Goal: Task Accomplishment & Management: Manage account settings

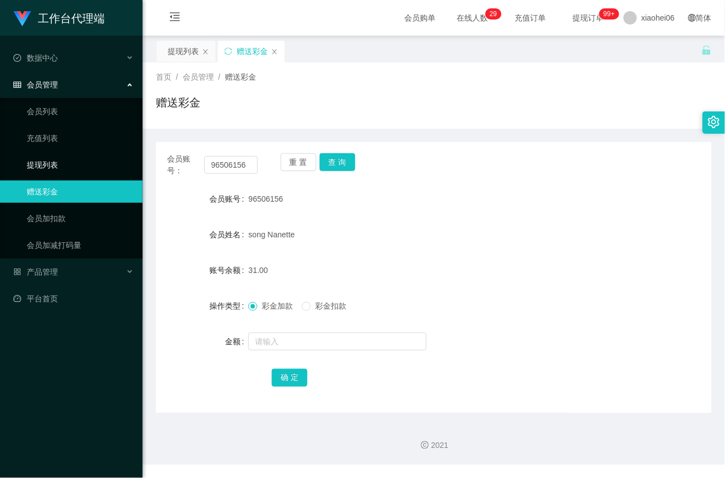
click at [51, 162] on link "提现列表" at bounding box center [80, 165] width 107 height 22
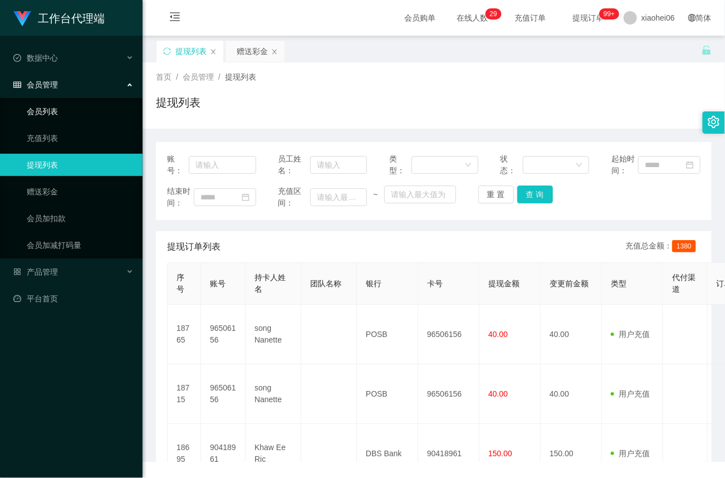
click at [46, 109] on link "会员列表" at bounding box center [80, 111] width 107 height 22
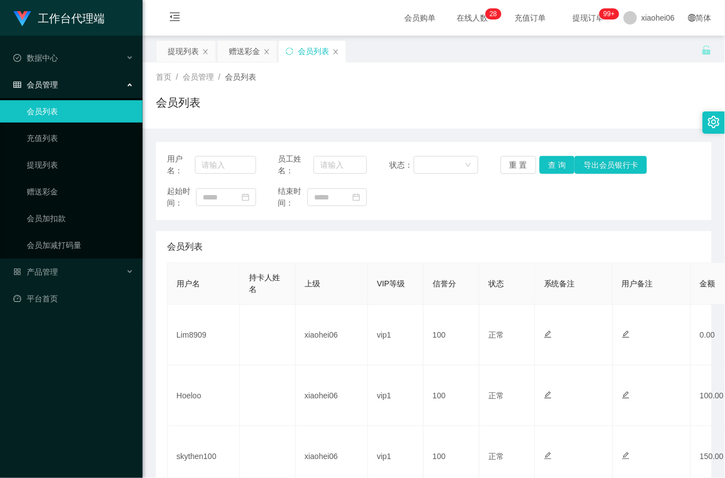
drag, startPoint x: 251, startPoint y: 239, endPoint x: 232, endPoint y: 272, distance: 38.1
click at [251, 239] on div "会员列表" at bounding box center [434, 246] width 534 height 31
drag, startPoint x: 39, startPoint y: 188, endPoint x: 100, endPoint y: 168, distance: 64.5
click at [39, 189] on link "赠送彩金" at bounding box center [80, 191] width 107 height 22
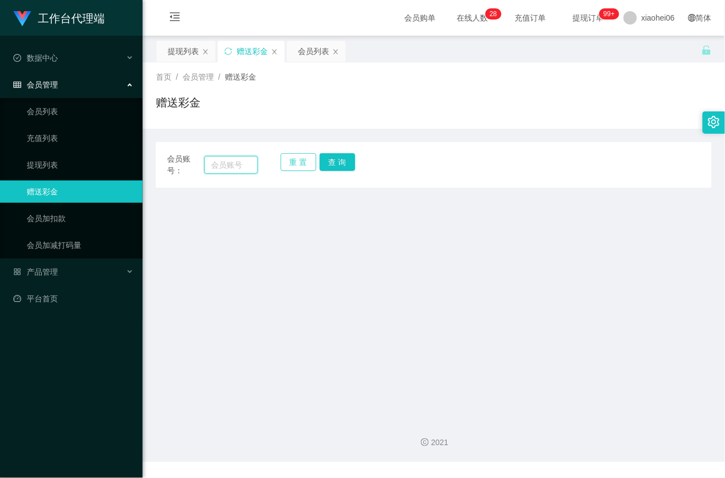
drag, startPoint x: 234, startPoint y: 166, endPoint x: 289, endPoint y: 166, distance: 54.0
click at [234, 166] on input "text" at bounding box center [230, 165] width 53 height 18
paste input "Lim8909"
type input "Lim8909"
drag, startPoint x: 333, startPoint y: 163, endPoint x: 330, endPoint y: 192, distance: 29.6
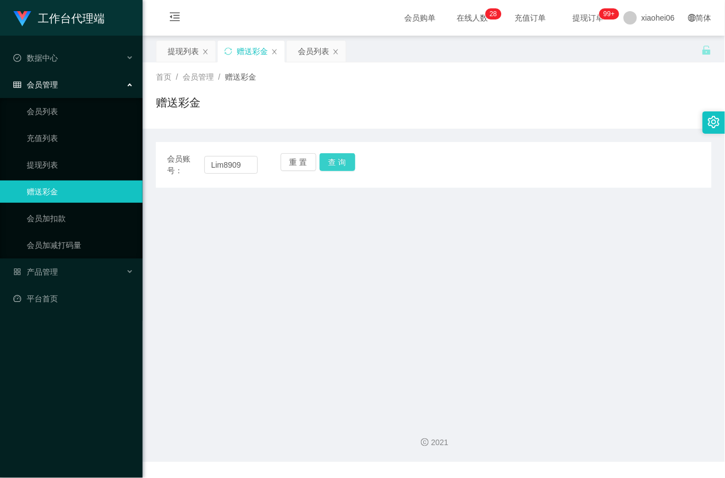
click at [333, 163] on button "查 询" at bounding box center [338, 162] width 36 height 18
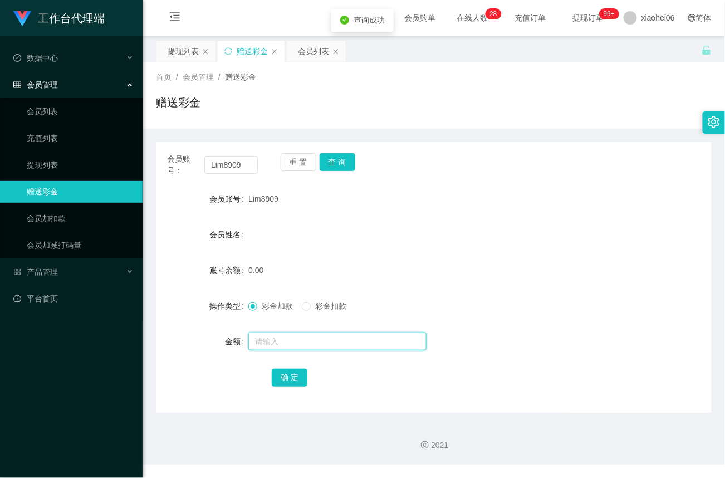
click at [294, 341] on input "text" at bounding box center [337, 342] width 178 height 18
type input "100"
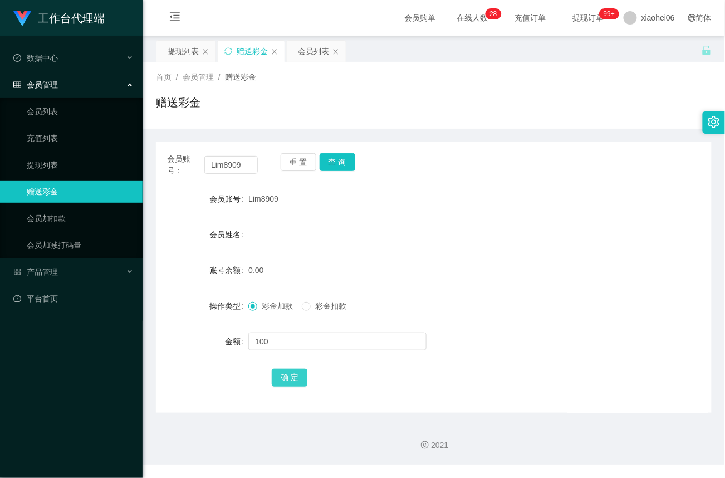
click at [295, 379] on button "确 定" at bounding box center [290, 378] width 36 height 18
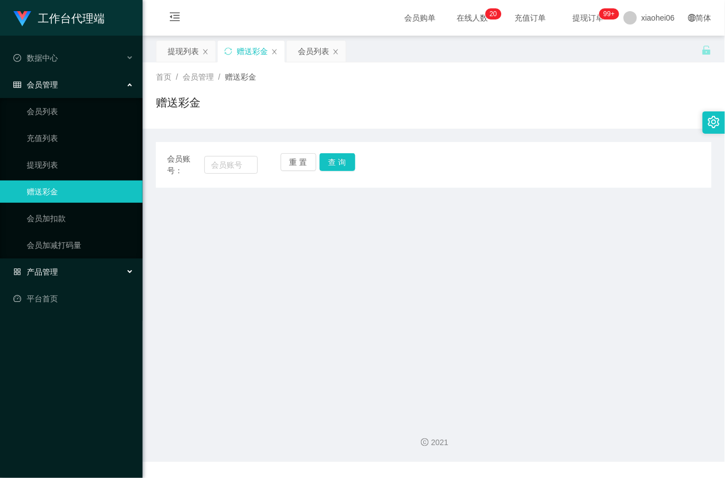
click at [45, 268] on span "产品管理" at bounding box center [35, 271] width 45 height 9
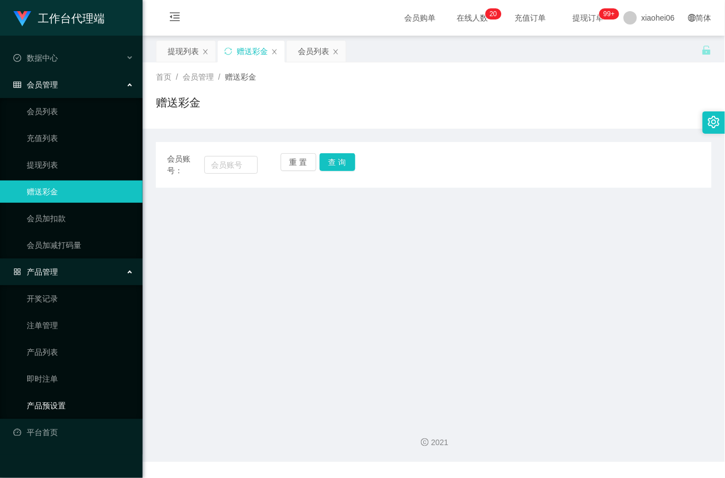
click at [61, 403] on link "产品预设置" at bounding box center [80, 405] width 107 height 22
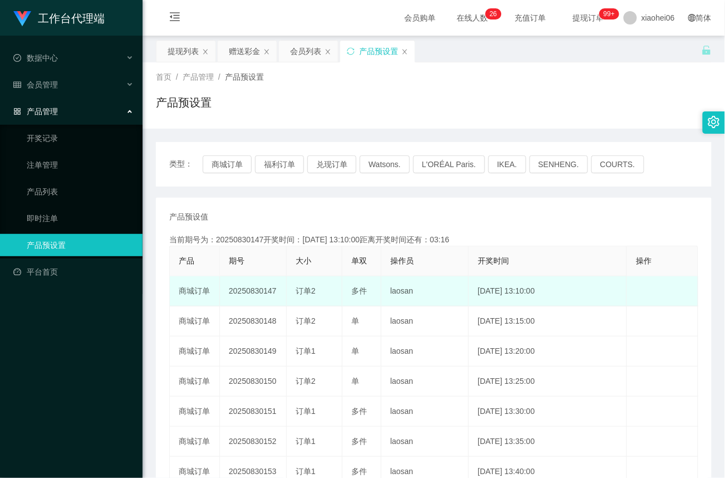
click at [259, 288] on td "20250830147" at bounding box center [253, 291] width 67 height 30
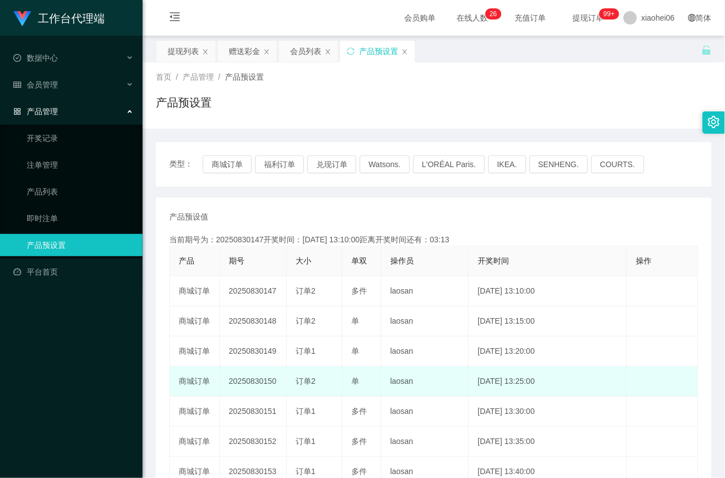
copy td "20250830147"
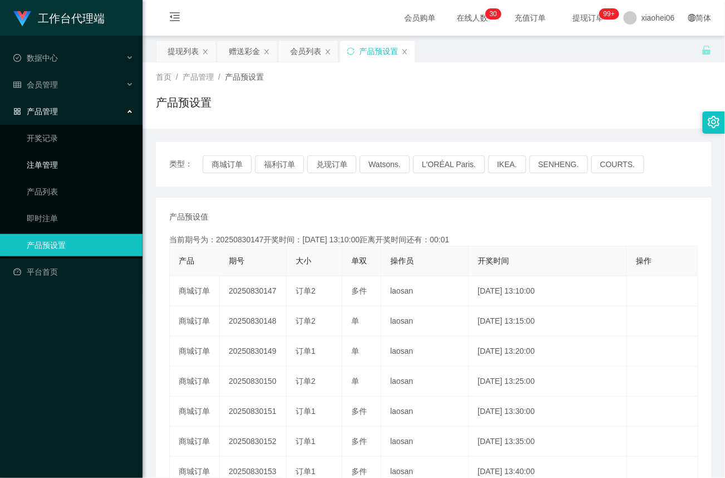
click at [47, 158] on link "注单管理" at bounding box center [80, 165] width 107 height 22
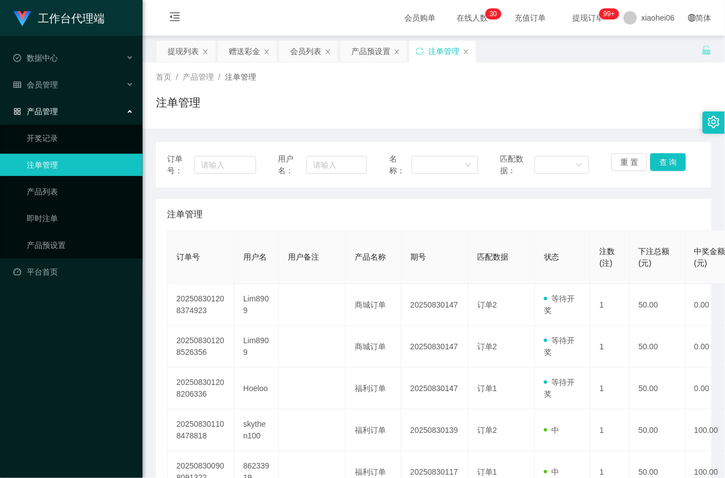
click at [518, 77] on div "首页 / 产品管理 / 注单管理 /" at bounding box center [434, 77] width 556 height 12
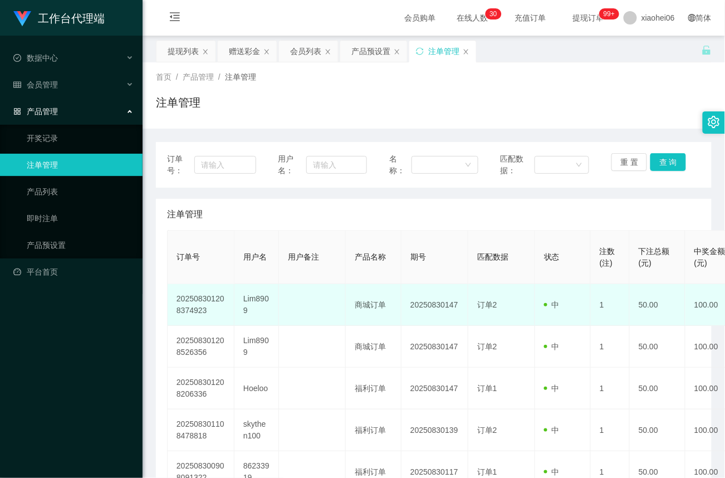
click at [257, 300] on td "Lim8909" at bounding box center [256, 305] width 45 height 42
copy td "Lim8909"
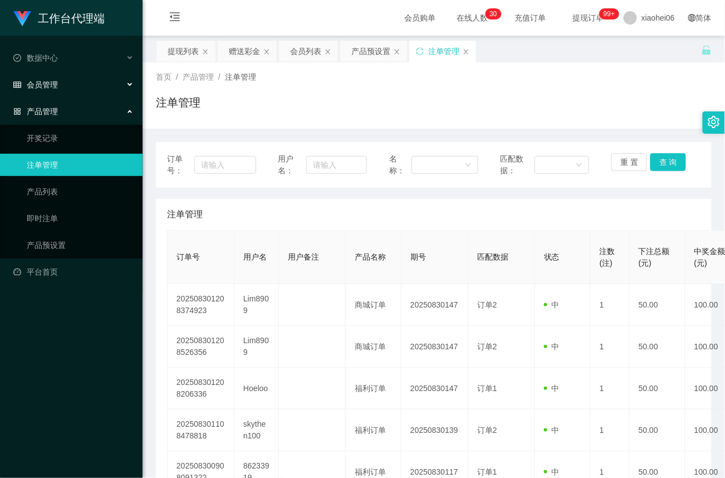
click at [49, 80] on span "会员管理" at bounding box center [35, 84] width 45 height 9
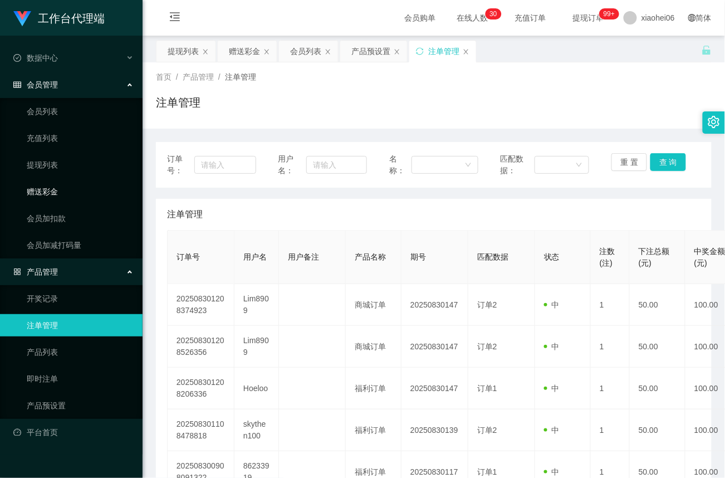
click at [50, 190] on link "赠送彩金" at bounding box center [80, 191] width 107 height 22
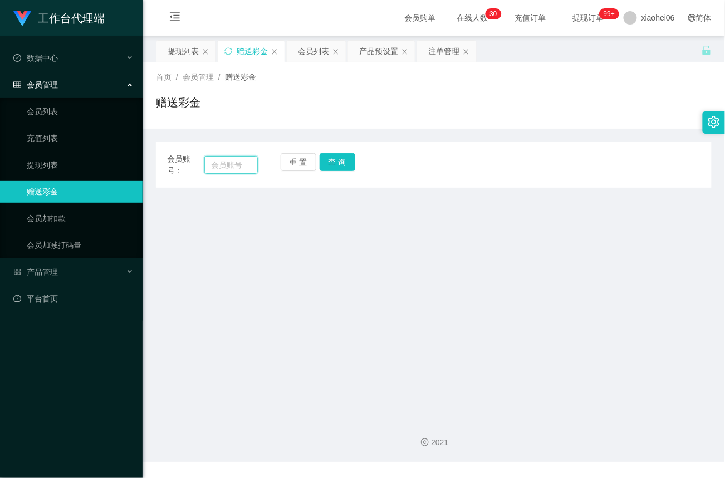
click at [232, 165] on input "text" at bounding box center [230, 165] width 53 height 18
paste input "Lim8909"
type input "Lim8909"
click at [350, 157] on button "查 询" at bounding box center [338, 162] width 36 height 18
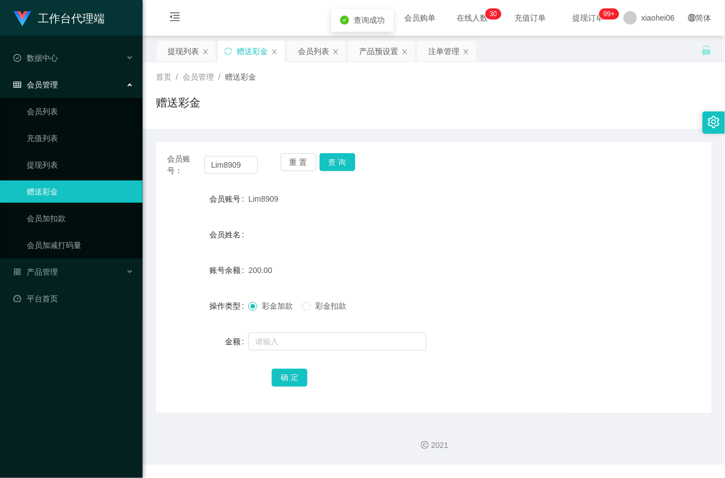
click at [317, 305] on span "彩金扣款" at bounding box center [331, 305] width 40 height 9
click at [304, 349] on input "text" at bounding box center [337, 342] width 178 height 18
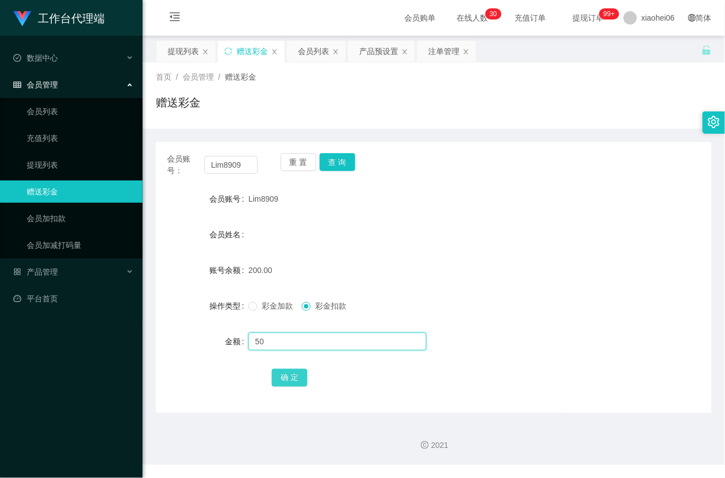
type input "50"
click at [295, 384] on button "确 定" at bounding box center [290, 378] width 36 height 18
click at [29, 109] on link "会员列表" at bounding box center [80, 111] width 107 height 22
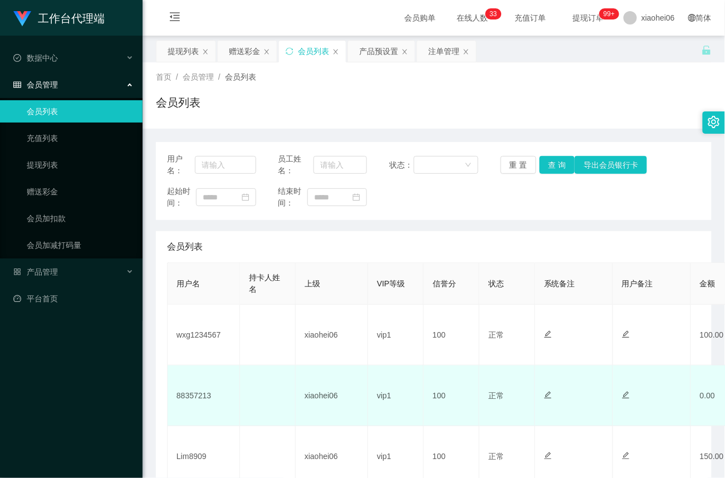
click at [197, 393] on td "88357213" at bounding box center [204, 395] width 72 height 61
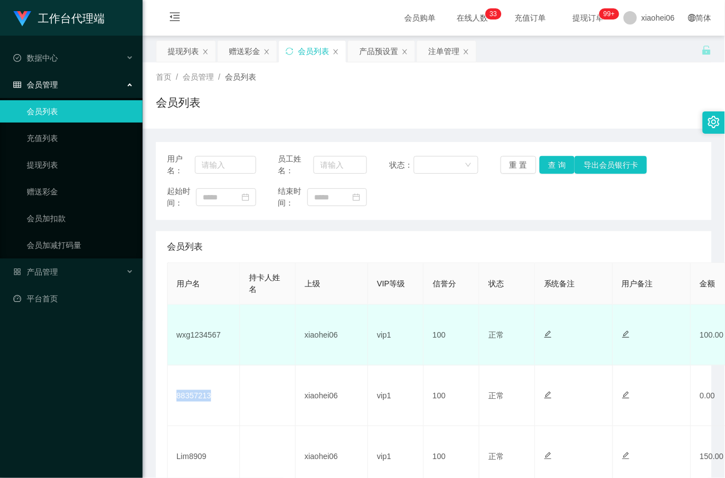
copy td "88357213"
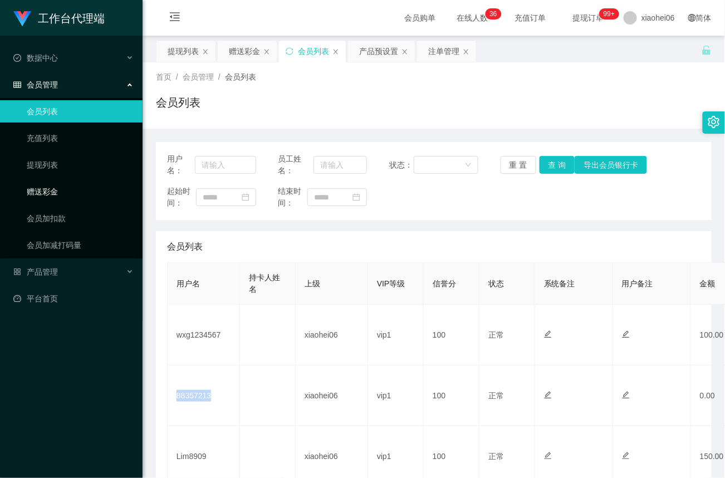
drag, startPoint x: 50, startPoint y: 189, endPoint x: 56, endPoint y: 186, distance: 7.0
click at [50, 189] on link "赠送彩金" at bounding box center [80, 191] width 107 height 22
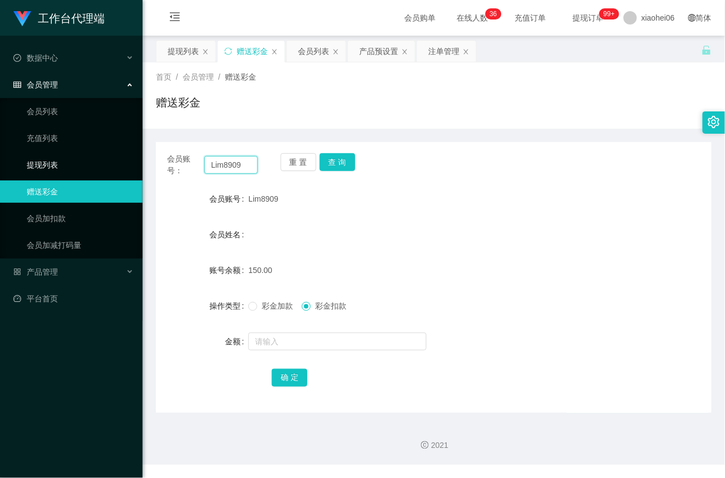
drag, startPoint x: 252, startPoint y: 165, endPoint x: 81, endPoint y: 161, distance: 171.0
click at [81, 161] on section "工作台代理端 数据中心 会员管理 会员列表 充值列表 提现列表 赠送彩金 会员加扣款 会员加减打码量 产品管理 开奖记录 注单管理 产品列表 即时注单 产品预…" at bounding box center [362, 232] width 725 height 464
paste input "88357213"
type input "88357213"
drag, startPoint x: 345, startPoint y: 155, endPoint x: 346, endPoint y: 165, distance: 10.6
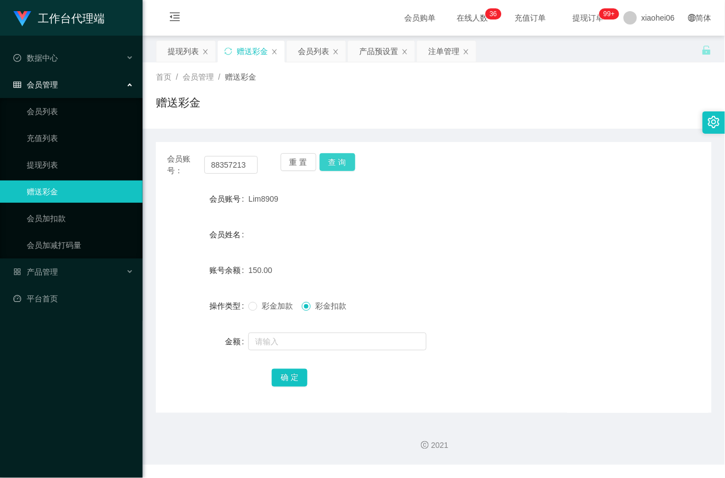
click at [345, 155] on button "查 询" at bounding box center [338, 162] width 36 height 18
click at [258, 306] on span "彩金加款" at bounding box center [277, 305] width 40 height 9
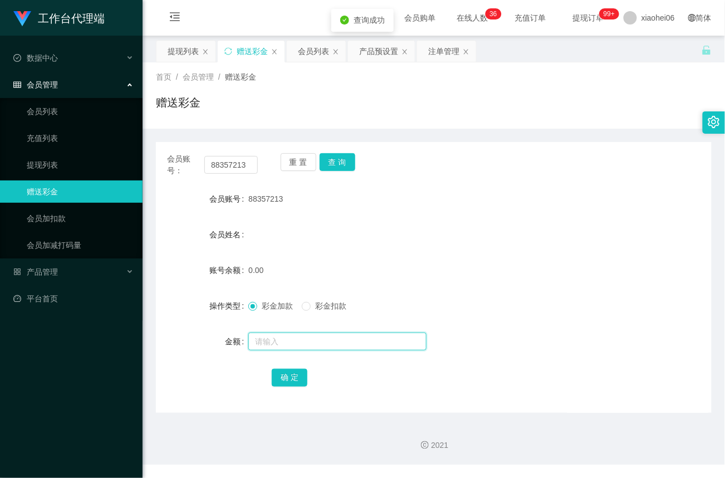
drag, startPoint x: 304, startPoint y: 344, endPoint x: 310, endPoint y: 350, distance: 7.9
click at [304, 345] on input "text" at bounding box center [337, 342] width 178 height 18
type input "100"
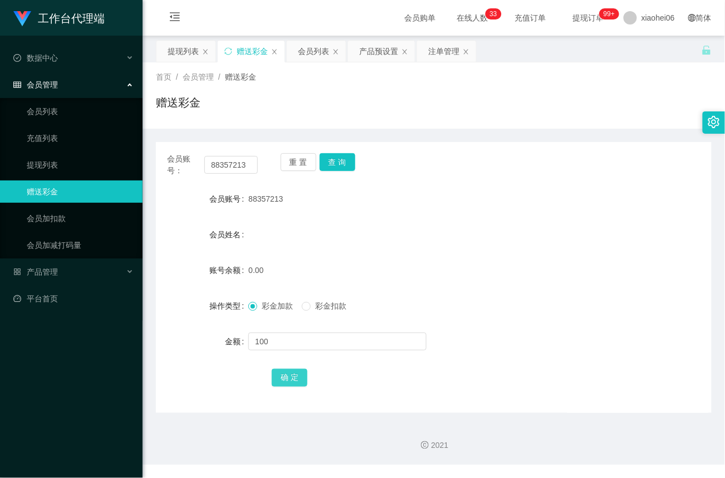
click at [295, 382] on button "确 定" at bounding box center [290, 378] width 36 height 18
click at [47, 157] on link "提现列表" at bounding box center [80, 165] width 107 height 22
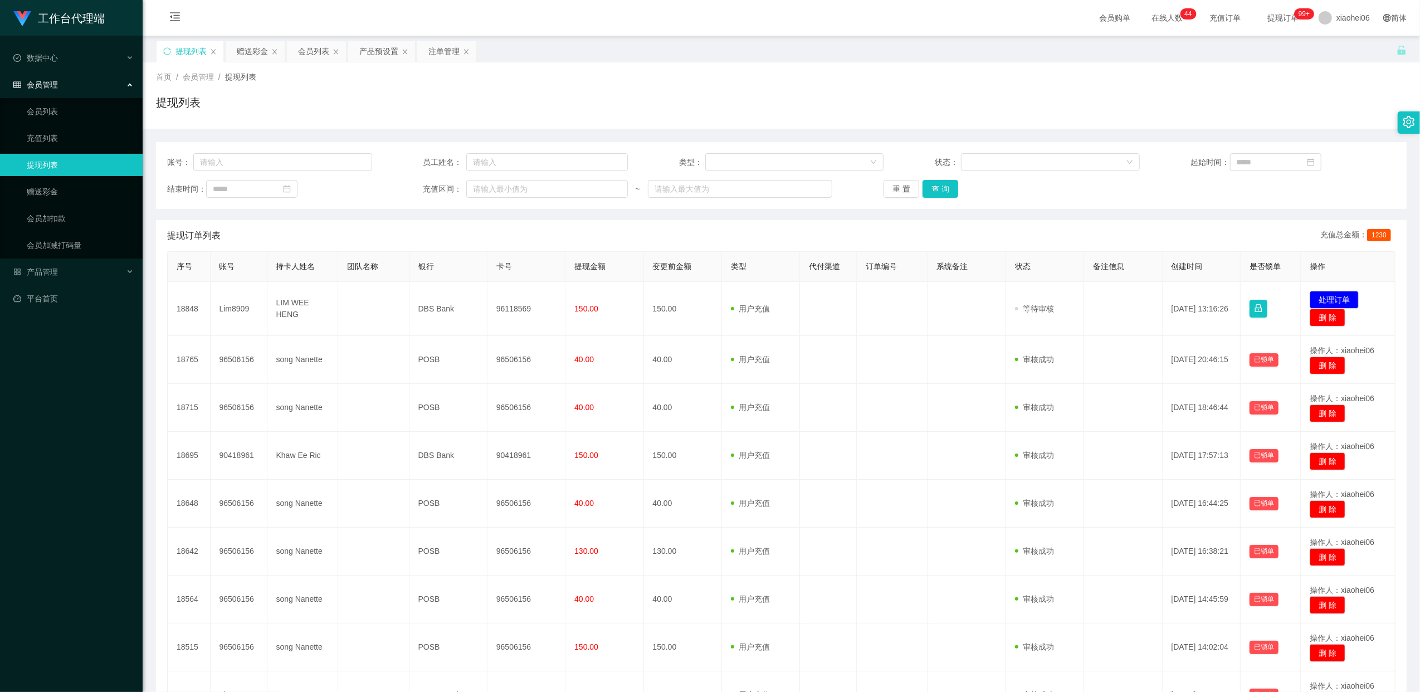
click at [505, 310] on td "96118569" at bounding box center [526, 309] width 78 height 54
copy td "96118569"
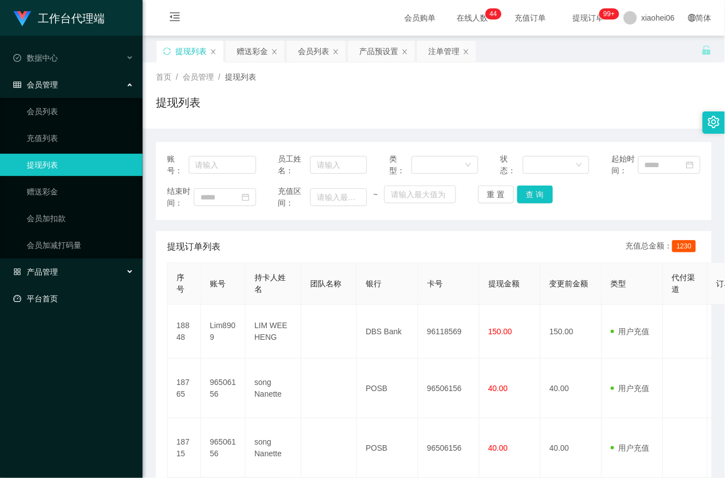
drag, startPoint x: 50, startPoint y: 267, endPoint x: 66, endPoint y: 286, distance: 24.5
click at [50, 268] on span "产品管理" at bounding box center [35, 271] width 45 height 9
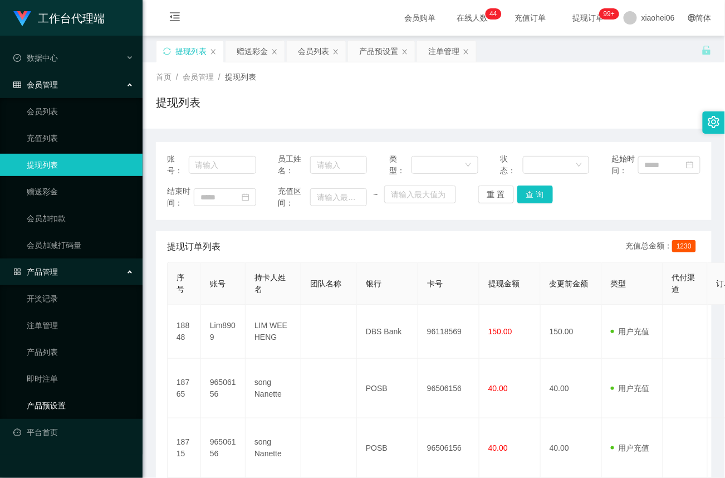
click at [61, 402] on link "产品预设置" at bounding box center [80, 405] width 107 height 22
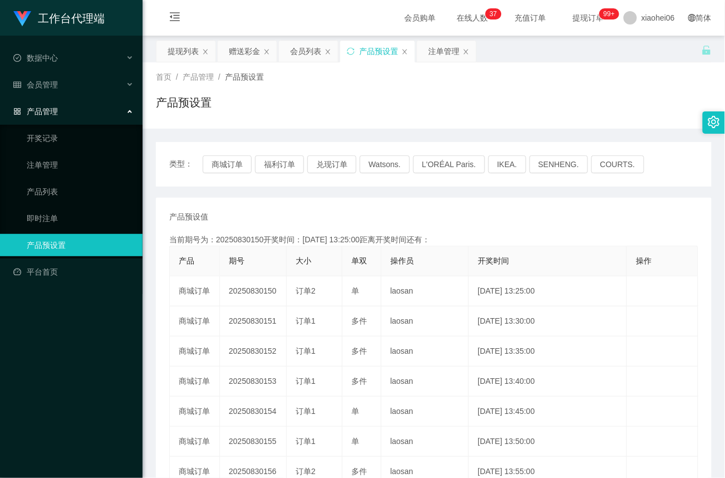
click at [263, 294] on td "20250830150" at bounding box center [253, 291] width 67 height 30
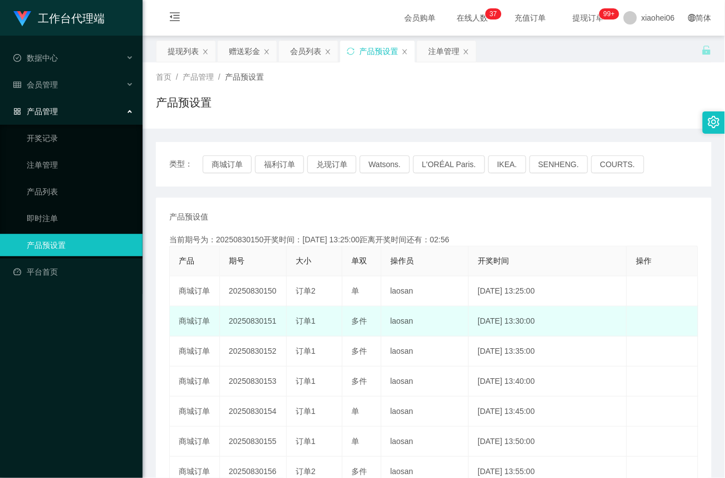
copy td "20250830150"
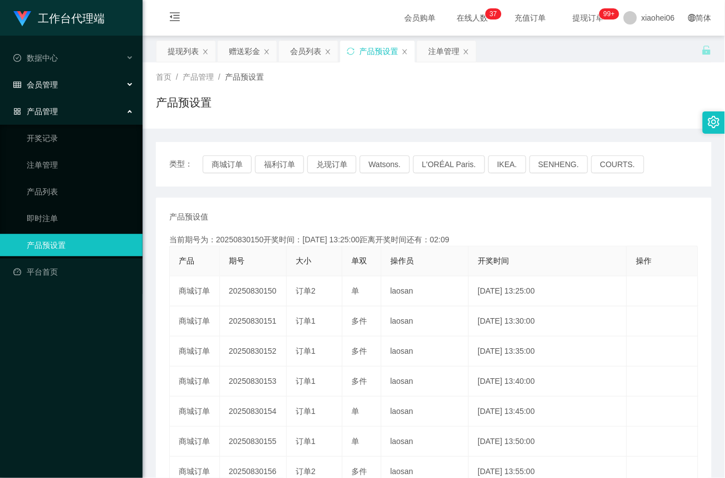
click at [43, 76] on div "会员管理" at bounding box center [71, 85] width 143 height 22
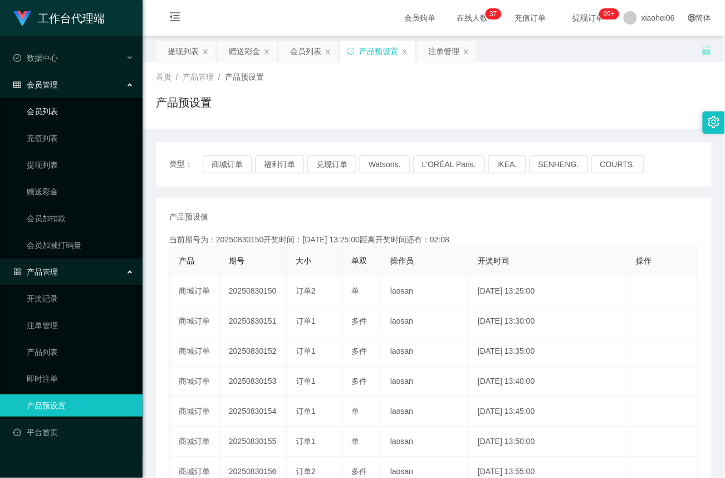
click at [47, 105] on link "会员列表" at bounding box center [80, 111] width 107 height 22
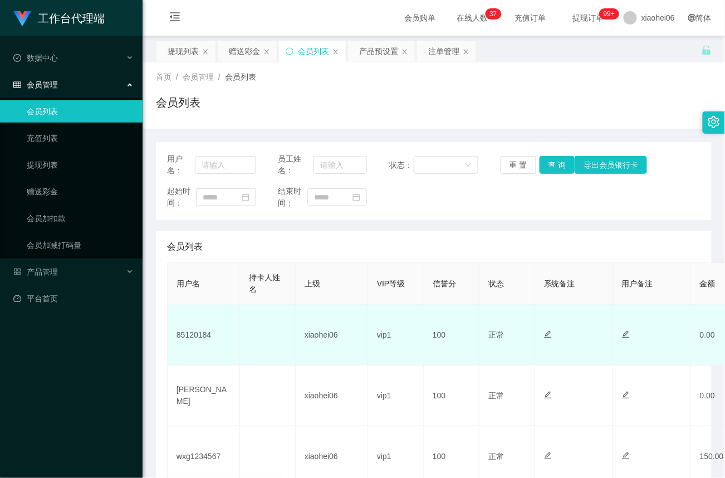
click at [197, 338] on td "85120184" at bounding box center [204, 335] width 72 height 61
copy td "85120184"
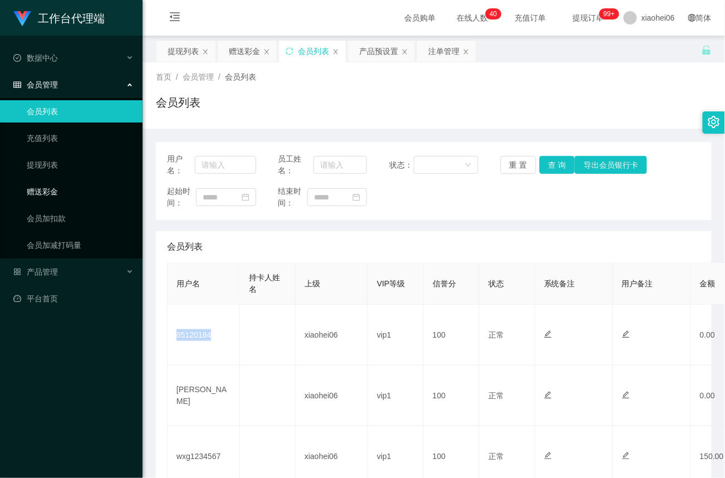
drag, startPoint x: 47, startPoint y: 190, endPoint x: 89, endPoint y: 190, distance: 41.8
click at [47, 192] on link "赠送彩金" at bounding box center [80, 191] width 107 height 22
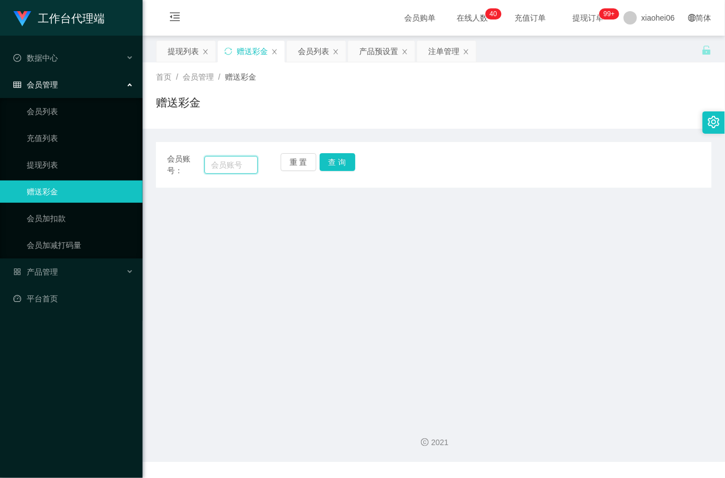
drag, startPoint x: 223, startPoint y: 163, endPoint x: 228, endPoint y: 164, distance: 5.6
click at [223, 163] on input "text" at bounding box center [230, 165] width 53 height 18
paste input "85120184"
type input "85120184"
click at [337, 162] on button "查 询" at bounding box center [338, 162] width 36 height 18
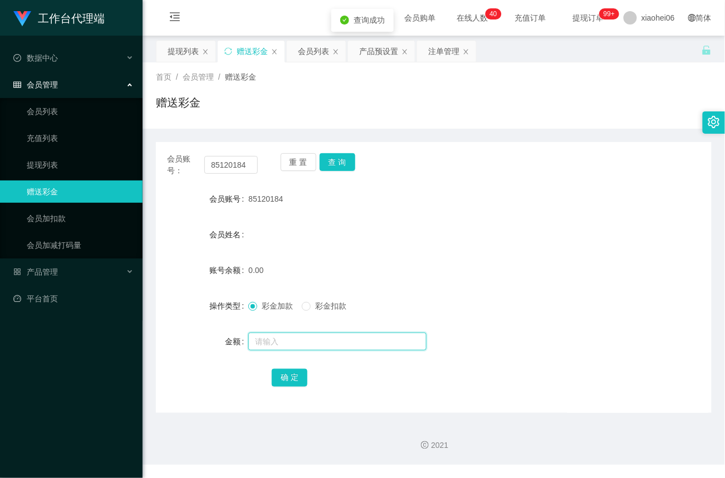
click at [281, 345] on input "text" at bounding box center [337, 342] width 178 height 18
type input "100"
click at [288, 375] on button "确 定" at bounding box center [290, 378] width 36 height 18
click at [43, 111] on link "会员列表" at bounding box center [80, 111] width 107 height 22
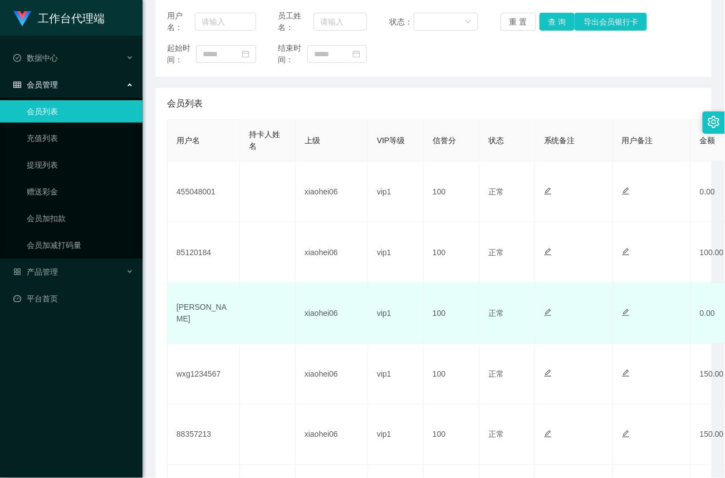
click at [188, 314] on td "[PERSON_NAME]" at bounding box center [204, 313] width 72 height 61
click at [188, 314] on td "Arnold" at bounding box center [204, 313] width 72 height 61
copy td "Arnold"
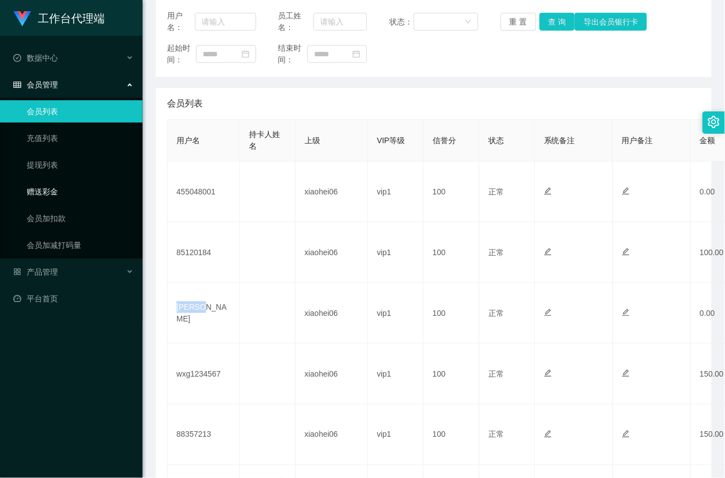
click at [47, 190] on link "赠送彩金" at bounding box center [80, 191] width 107 height 22
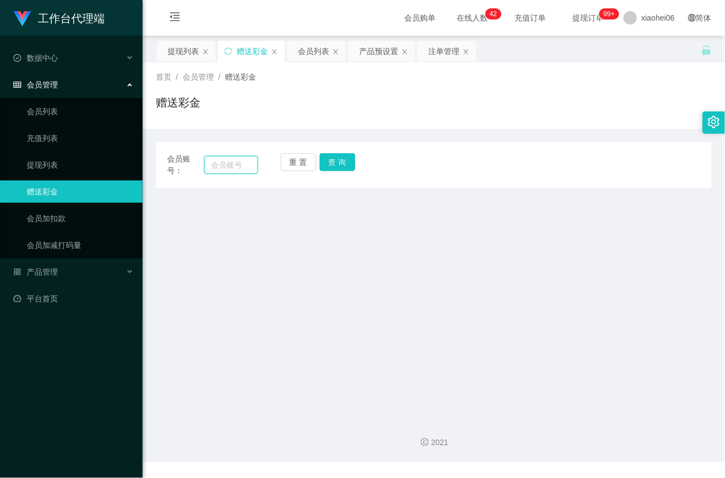
click at [243, 165] on input "text" at bounding box center [230, 165] width 53 height 18
paste input "Arnold"
type input "Arnold"
drag, startPoint x: 348, startPoint y: 168, endPoint x: 339, endPoint y: 196, distance: 29.2
click at [348, 168] on button "查 询" at bounding box center [338, 162] width 36 height 18
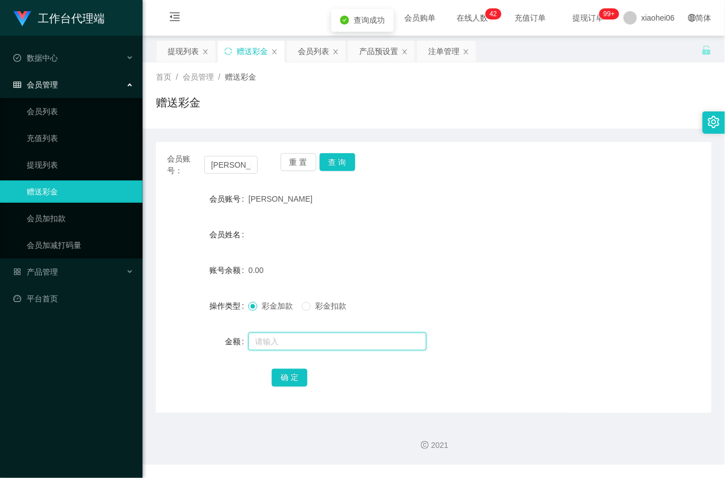
click at [280, 341] on input "text" at bounding box center [337, 342] width 178 height 18
type input "100"
click at [290, 383] on button "确 定" at bounding box center [290, 378] width 36 height 18
drag, startPoint x: 50, startPoint y: 268, endPoint x: 58, endPoint y: 276, distance: 11.4
click at [50, 268] on span "产品管理" at bounding box center [35, 271] width 45 height 9
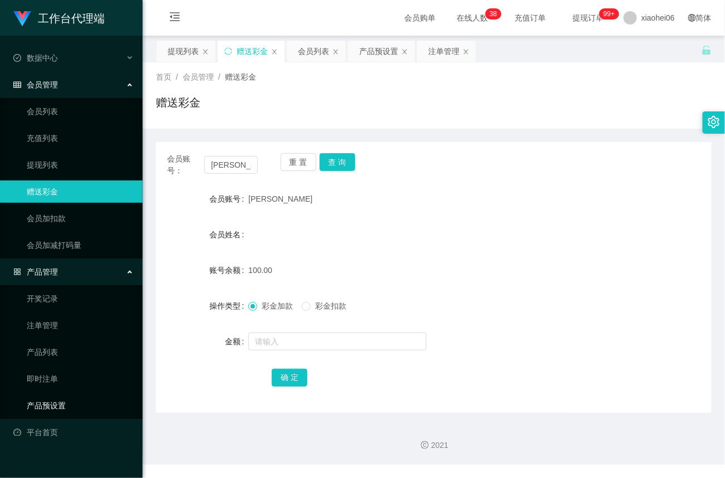
drag, startPoint x: 45, startPoint y: 404, endPoint x: 69, endPoint y: 390, distance: 27.9
click at [45, 404] on link "产品预设置" at bounding box center [80, 405] width 107 height 22
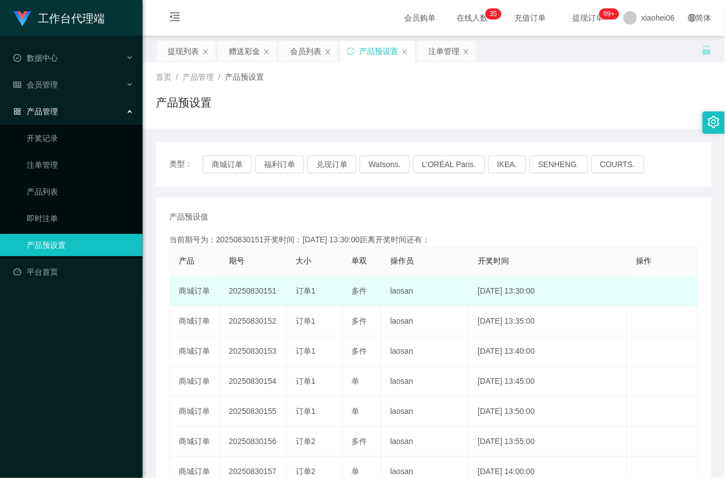
click at [246, 292] on td "20250830151" at bounding box center [253, 291] width 67 height 30
click at [255, 290] on td "20250830151" at bounding box center [253, 291] width 67 height 30
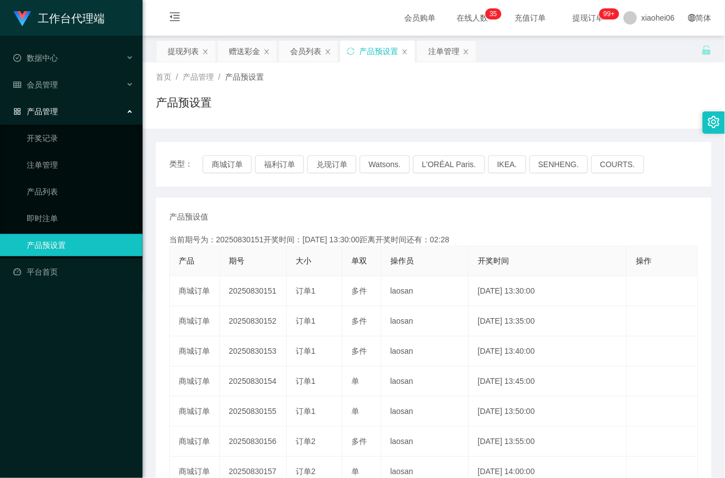
copy td "20250830151"
drag, startPoint x: 51, startPoint y: 159, endPoint x: 128, endPoint y: 168, distance: 76.9
click at [51, 158] on link "注单管理" at bounding box center [80, 165] width 107 height 22
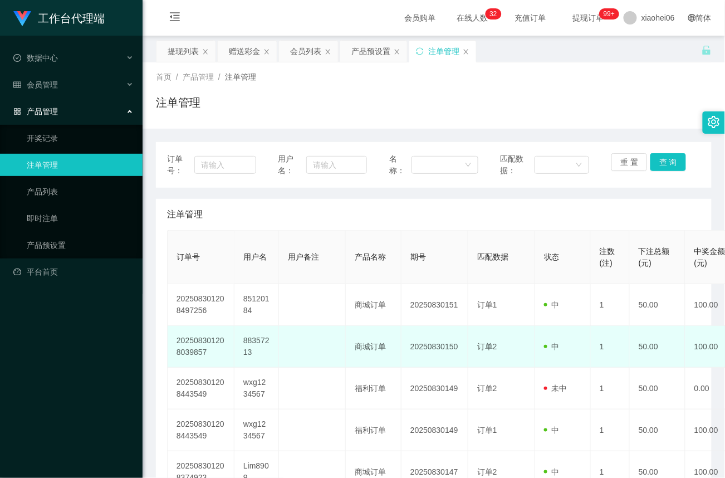
click at [260, 341] on td "88357213" at bounding box center [256, 347] width 45 height 42
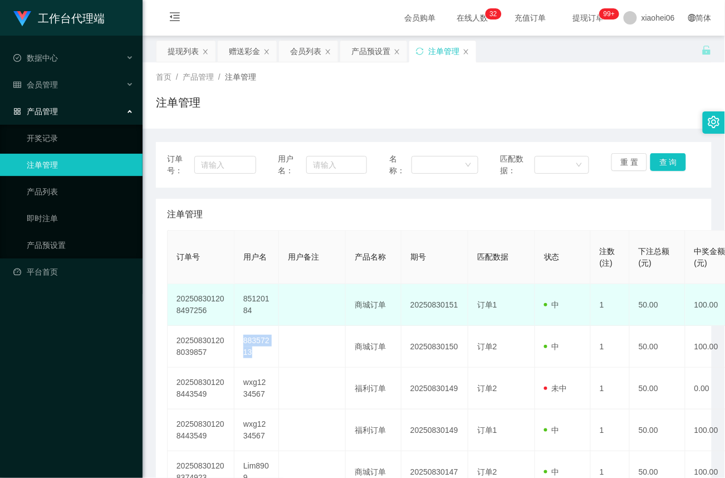
copy td "88357213"
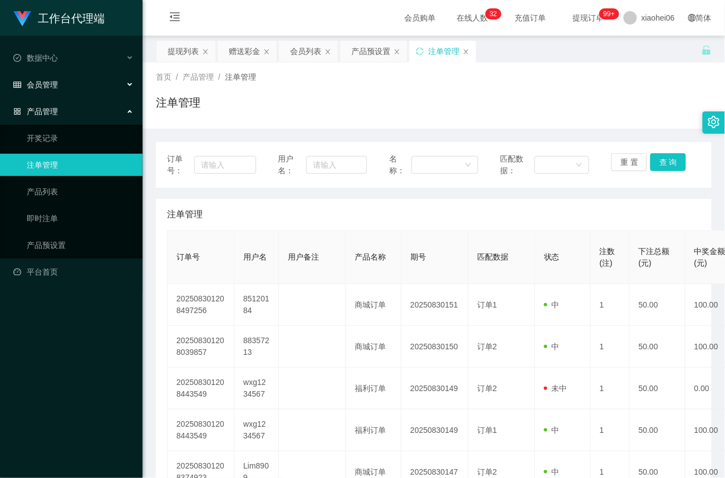
click at [52, 82] on span "会员管理" at bounding box center [35, 84] width 45 height 9
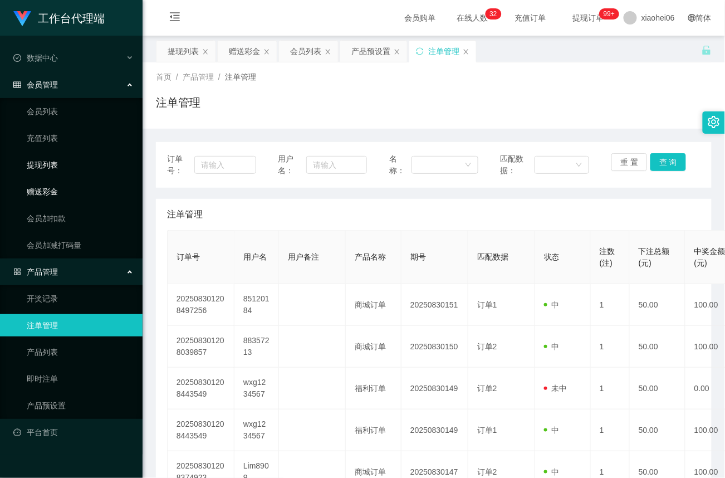
drag, startPoint x: 50, startPoint y: 188, endPoint x: 86, endPoint y: 165, distance: 42.0
click at [50, 188] on link "赠送彩金" at bounding box center [80, 191] width 107 height 22
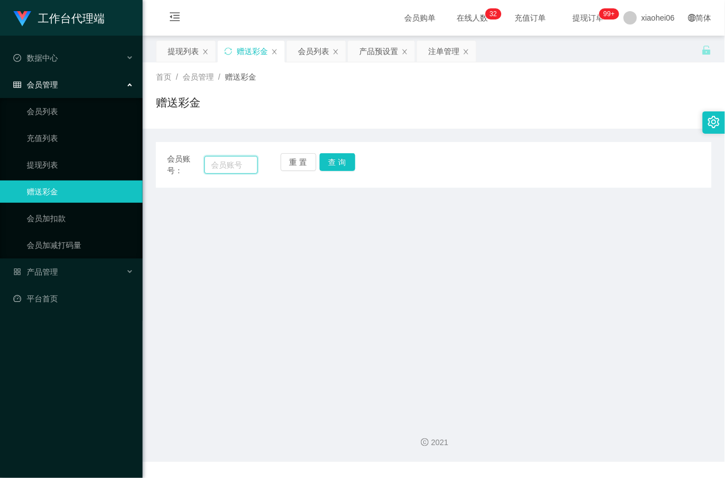
click at [217, 169] on input "text" at bounding box center [230, 165] width 53 height 18
paste input "88357213"
type input "88357213"
click at [333, 167] on button "查 询" at bounding box center [338, 162] width 36 height 18
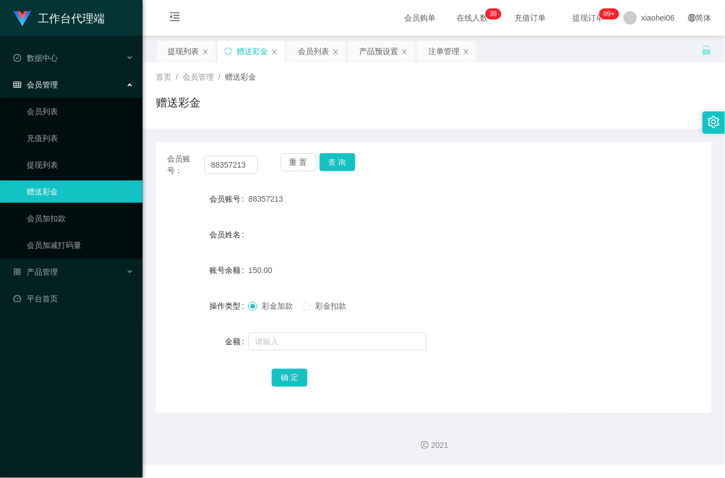
click at [89, 377] on div "工作台代理端 数据中心 会员管理 会员列表 充值列表 提现列表 赠送彩金 会员加扣款 会员加减打码量 产品管理 开奖记录 注单管理 产品列表 即时注单 产品预…" at bounding box center [71, 239] width 143 height 478
click at [38, 103] on link "会员列表" at bounding box center [80, 111] width 107 height 22
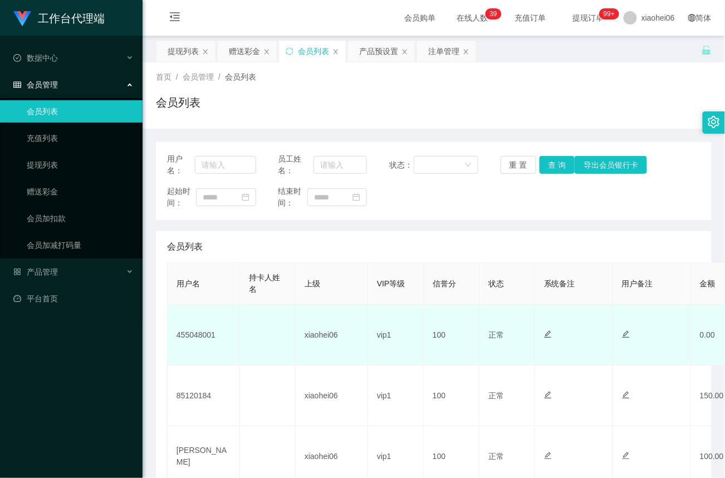
click at [194, 335] on td "455048001" at bounding box center [204, 335] width 72 height 61
copy td "455048001"
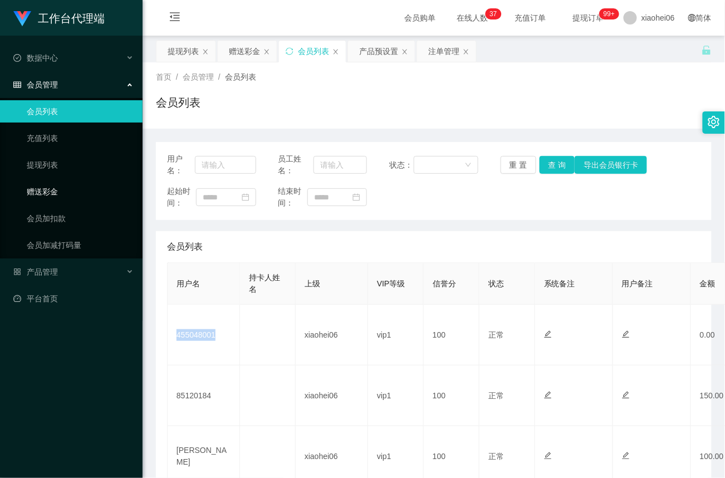
click at [47, 196] on link "赠送彩金" at bounding box center [80, 191] width 107 height 22
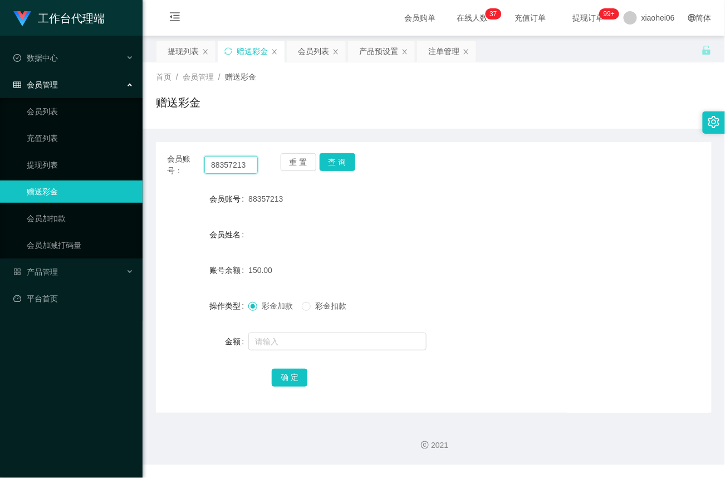
drag, startPoint x: 250, startPoint y: 165, endPoint x: -26, endPoint y: 158, distance: 275.8
click at [0, 158] on html "工作台代理端 数据中心 会员管理 会员列表 充值列表 提现列表 赠送彩金 会员加扣款 会员加减打码量 产品管理 开奖记录 注单管理 产品列表 即时注单 产品预…" at bounding box center [362, 239] width 725 height 478
paste input "455048001"
type input "455048001"
click at [338, 159] on button "查 询" at bounding box center [338, 162] width 36 height 18
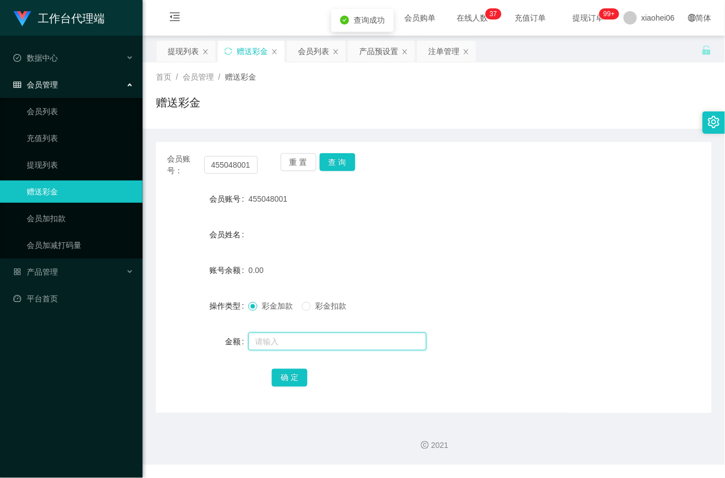
click at [270, 338] on input "text" at bounding box center [337, 342] width 178 height 18
type input "100"
drag, startPoint x: 290, startPoint y: 375, endPoint x: 305, endPoint y: 379, distance: 15.5
click at [290, 375] on button "确 定" at bounding box center [290, 378] width 36 height 18
drag, startPoint x: 50, startPoint y: 268, endPoint x: 51, endPoint y: 276, distance: 8.5
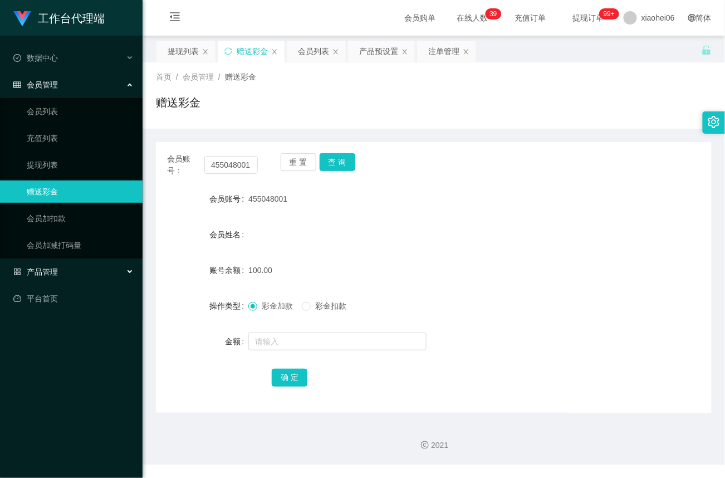
click at [50, 270] on span "产品管理" at bounding box center [35, 271] width 45 height 9
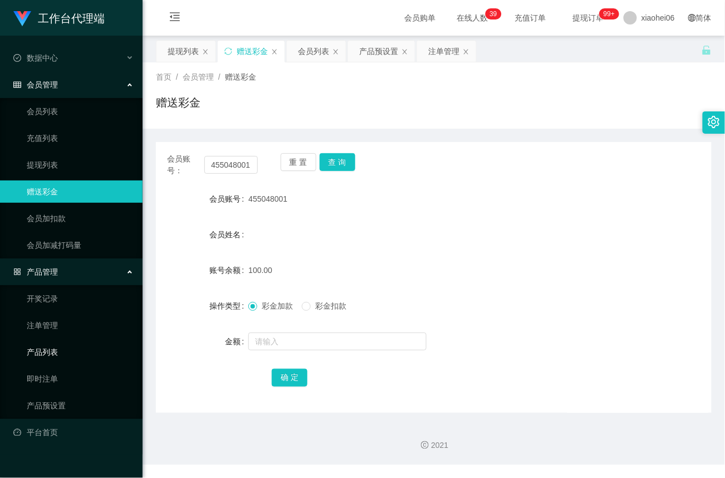
click at [50, 348] on link "产品列表" at bounding box center [80, 352] width 107 height 22
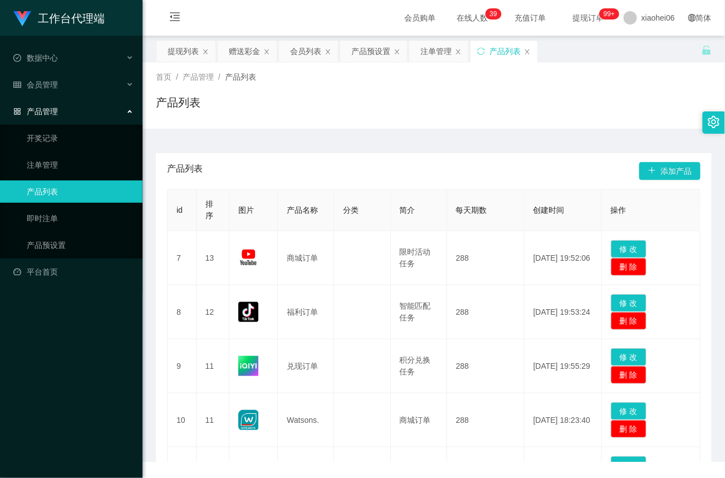
drag, startPoint x: 51, startPoint y: 373, endPoint x: 55, endPoint y: 379, distance: 7.0
click at [51, 373] on div "工作台代理端 数据中心 会员管理 会员列表 充值列表 提现列表 赠送彩金 会员加扣款 会员加减打码量 产品管理 开奖记录 注单管理 产品列表 即时注单 产品预…" at bounding box center [71, 239] width 143 height 478
click at [52, 156] on link "注单管理" at bounding box center [80, 165] width 107 height 22
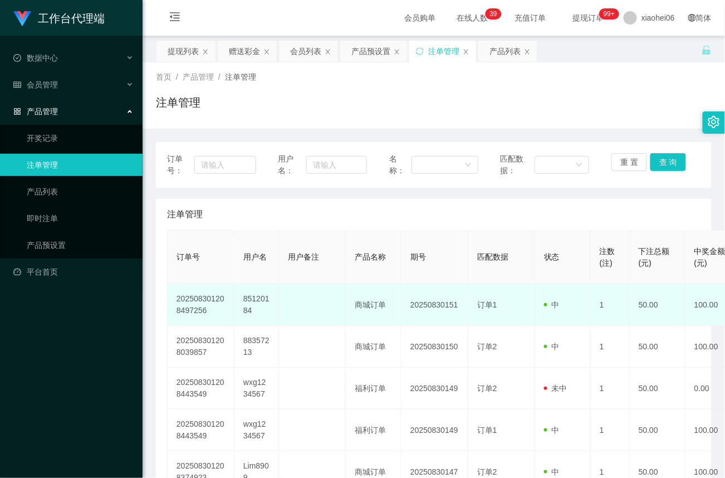
click at [256, 301] on td "85120184" at bounding box center [256, 305] width 45 height 42
copy td "85120184"
click at [299, 311] on td at bounding box center [312, 305] width 67 height 42
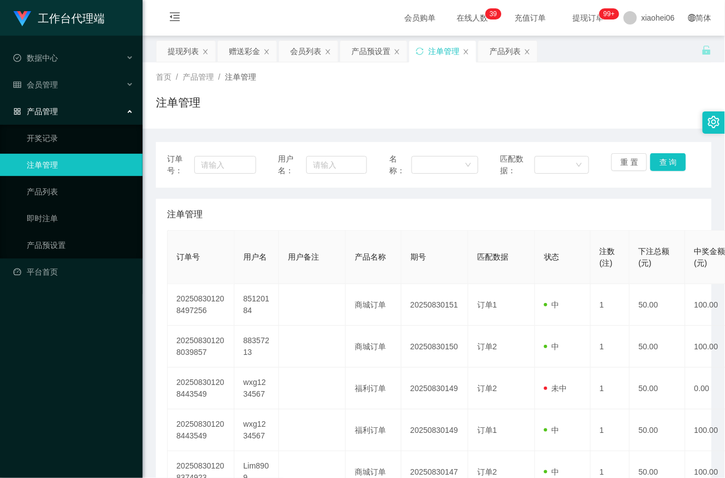
click at [47, 109] on span "产品管理" at bounding box center [35, 111] width 45 height 9
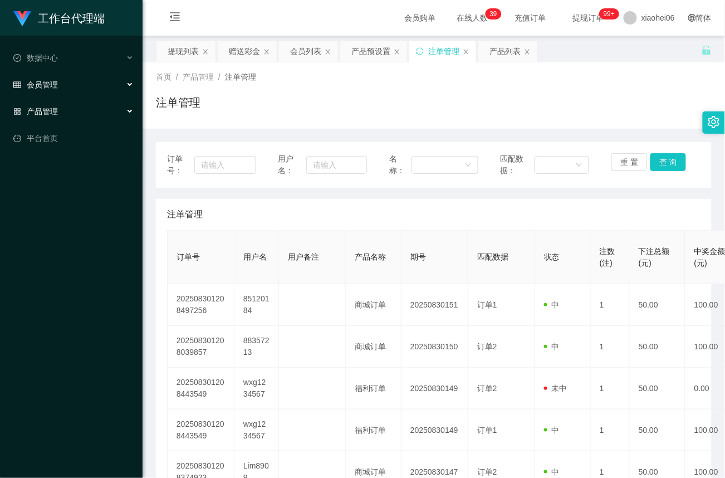
click at [56, 80] on span "会员管理" at bounding box center [35, 84] width 45 height 9
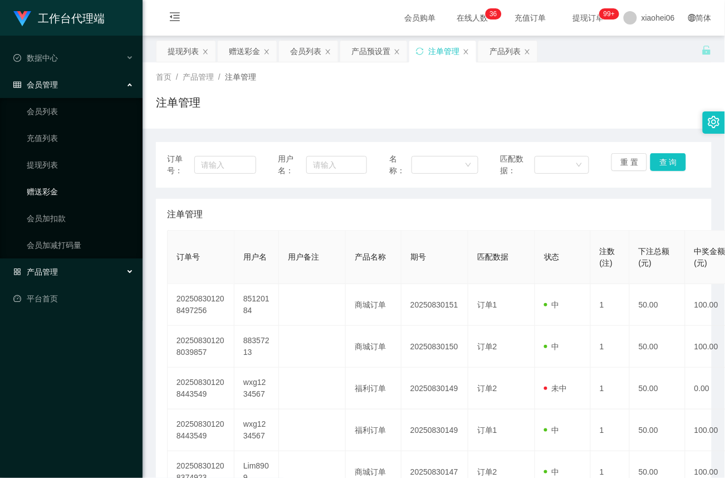
click at [46, 192] on link "赠送彩金" at bounding box center [80, 191] width 107 height 22
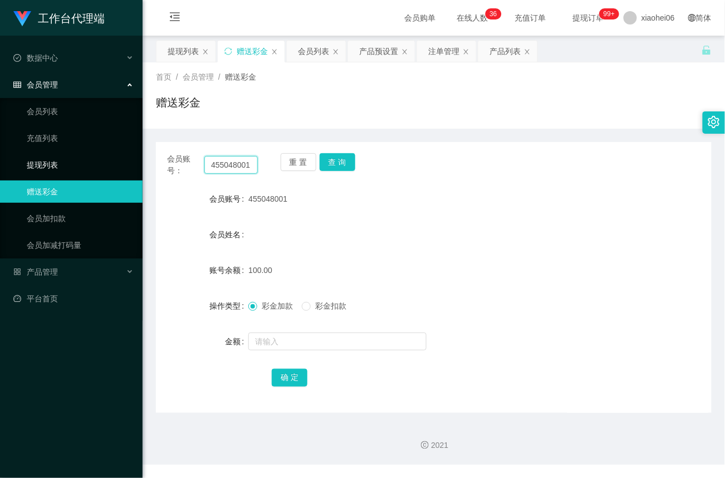
drag, startPoint x: 253, startPoint y: 164, endPoint x: 102, endPoint y: 154, distance: 150.7
click at [102, 154] on section "工作台代理端 数据中心 会员管理 会员列表 充值列表 提现列表 赠送彩金 会员加扣款 会员加减打码量 产品管理 开奖记录 注单管理 产品列表 即时注单 产品预…" at bounding box center [362, 232] width 725 height 464
paste input "85120184"
type input "85120184"
click at [341, 165] on button "查 询" at bounding box center [338, 162] width 36 height 18
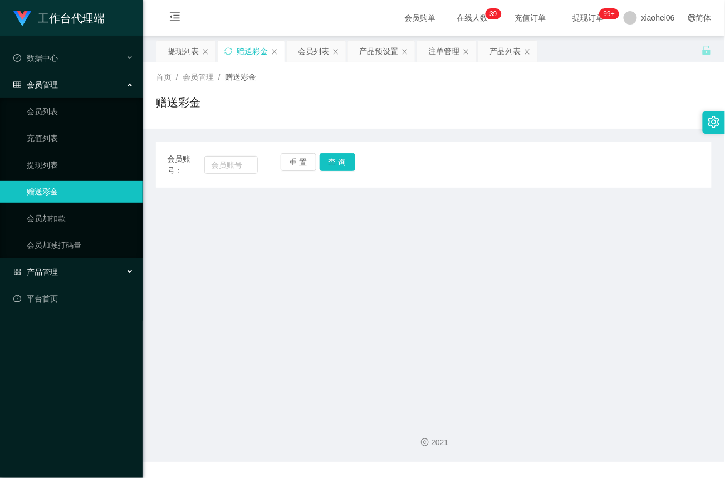
click at [45, 271] on span "产品管理" at bounding box center [35, 271] width 45 height 9
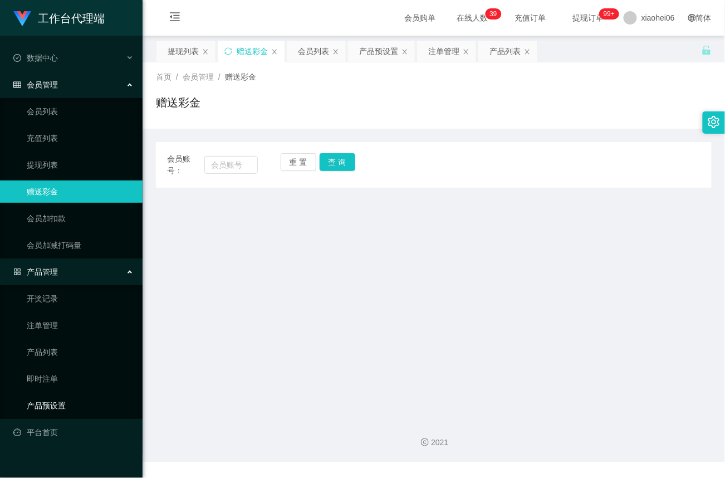
click at [52, 395] on link "产品预设置" at bounding box center [80, 405] width 107 height 22
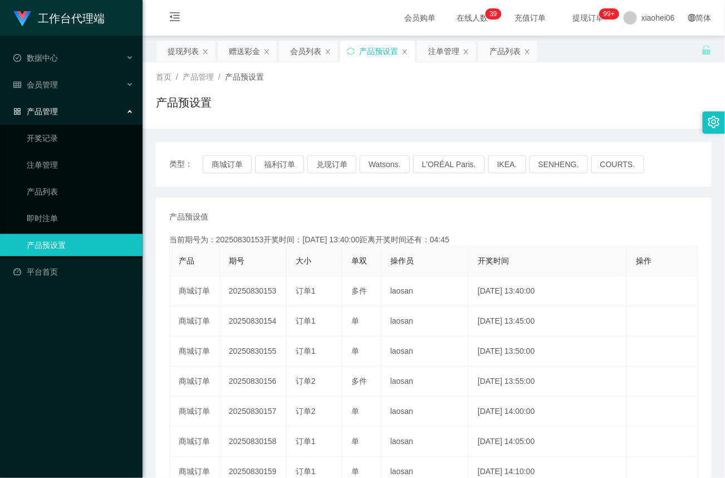
click at [260, 290] on td "20250830153" at bounding box center [253, 291] width 67 height 30
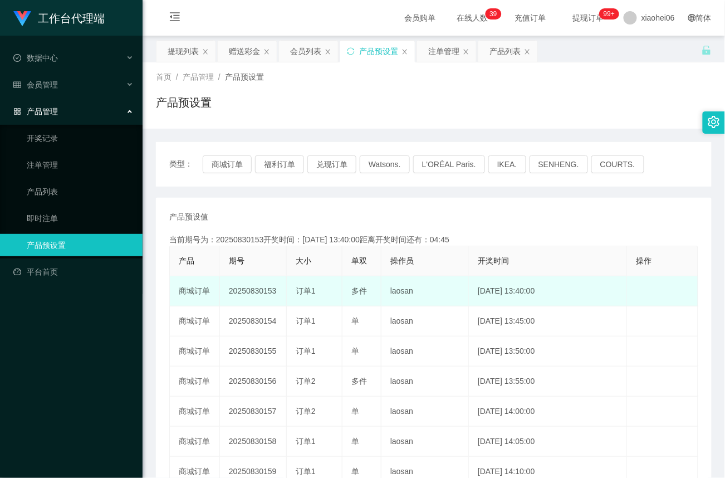
drag, startPoint x: 0, startPoint y: 0, endPoint x: 259, endPoint y: 290, distance: 388.5
click at [259, 290] on td "20250830153" at bounding box center [253, 291] width 67 height 30
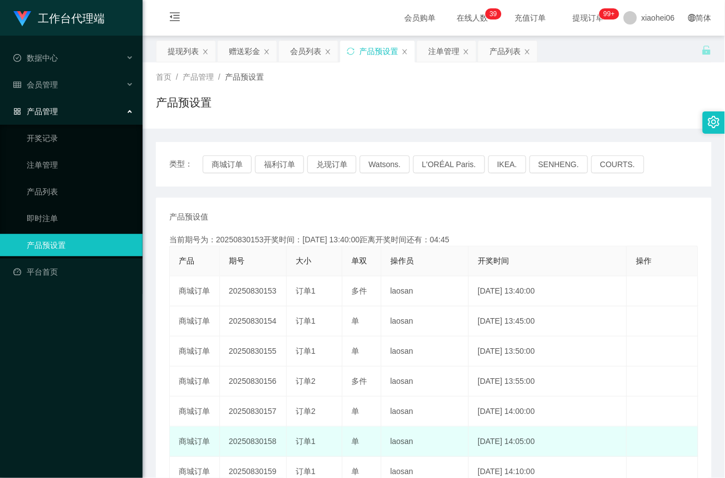
copy td "20250830153"
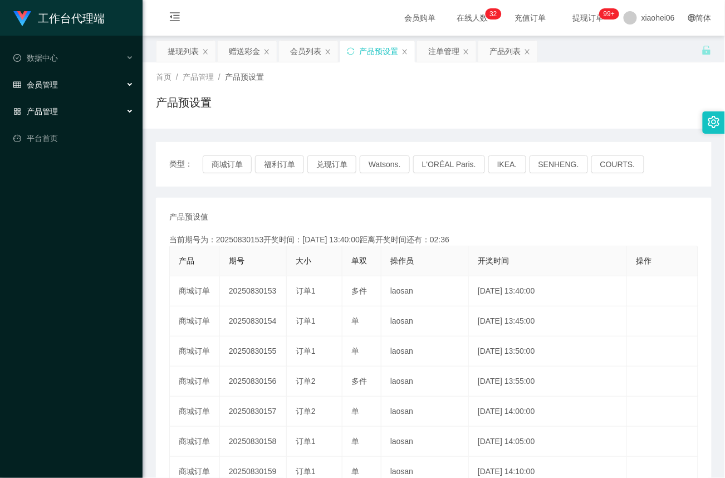
click at [47, 81] on span "会员管理" at bounding box center [35, 84] width 45 height 9
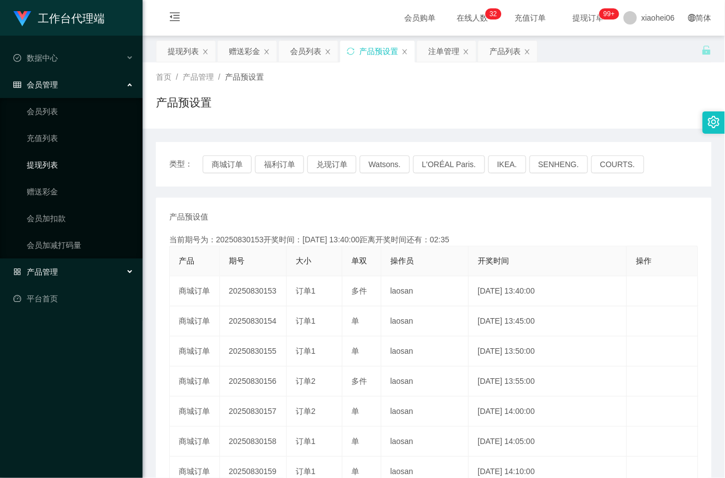
click at [48, 163] on link "提现列表" at bounding box center [80, 165] width 107 height 22
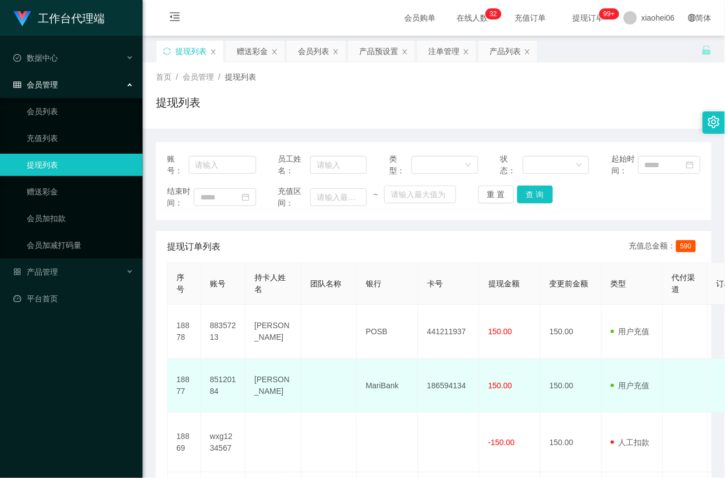
click at [441, 384] on td "186594134" at bounding box center [448, 386] width 61 height 54
copy td "186594134"
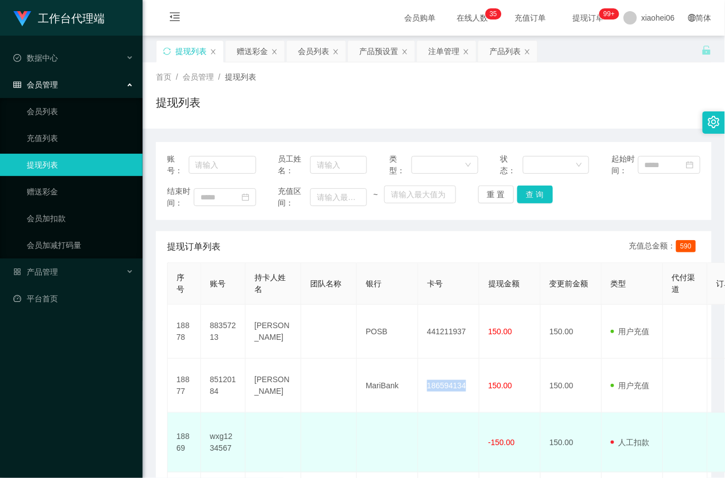
drag, startPoint x: 581, startPoint y: 428, endPoint x: 495, endPoint y: 428, distance: 86.9
click at [581, 428] on td "150.00" at bounding box center [571, 443] width 61 height 60
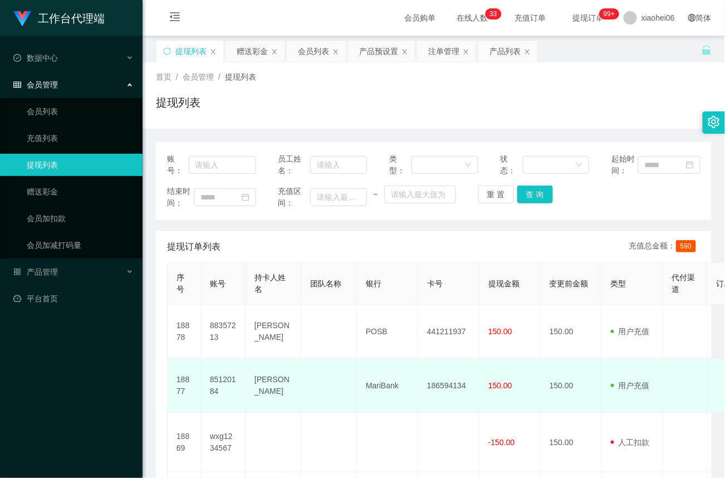
click at [257, 382] on td "Chia Jia Ern" at bounding box center [274, 386] width 56 height 54
drag, startPoint x: 257, startPoint y: 382, endPoint x: 393, endPoint y: 385, distance: 136.0
click at [393, 385] on td "MariBank" at bounding box center [387, 386] width 61 height 54
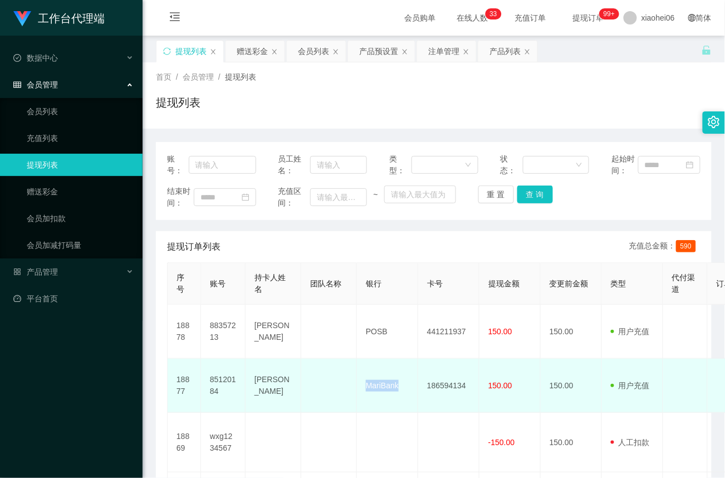
copy td "MariBank"
click at [500, 373] on td "150.00" at bounding box center [510, 386] width 61 height 54
click at [267, 382] on td "[PERSON_NAME]" at bounding box center [274, 386] width 56 height 54
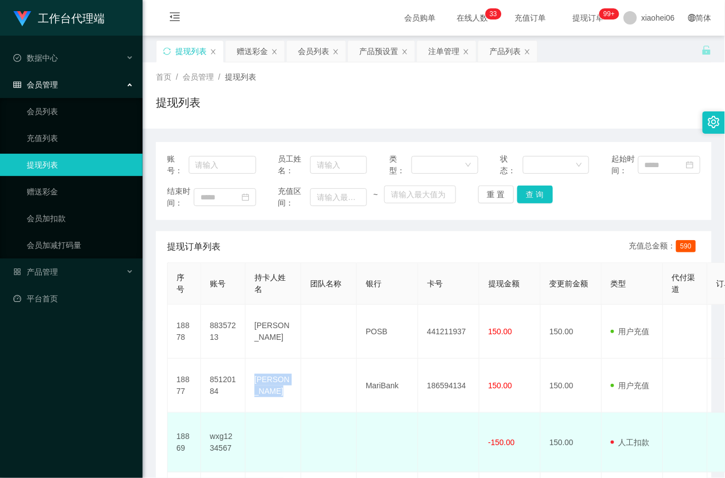
copy td "[PERSON_NAME]"
click at [536, 429] on td "-150.00" at bounding box center [510, 443] width 61 height 60
click at [290, 436] on td at bounding box center [274, 443] width 56 height 60
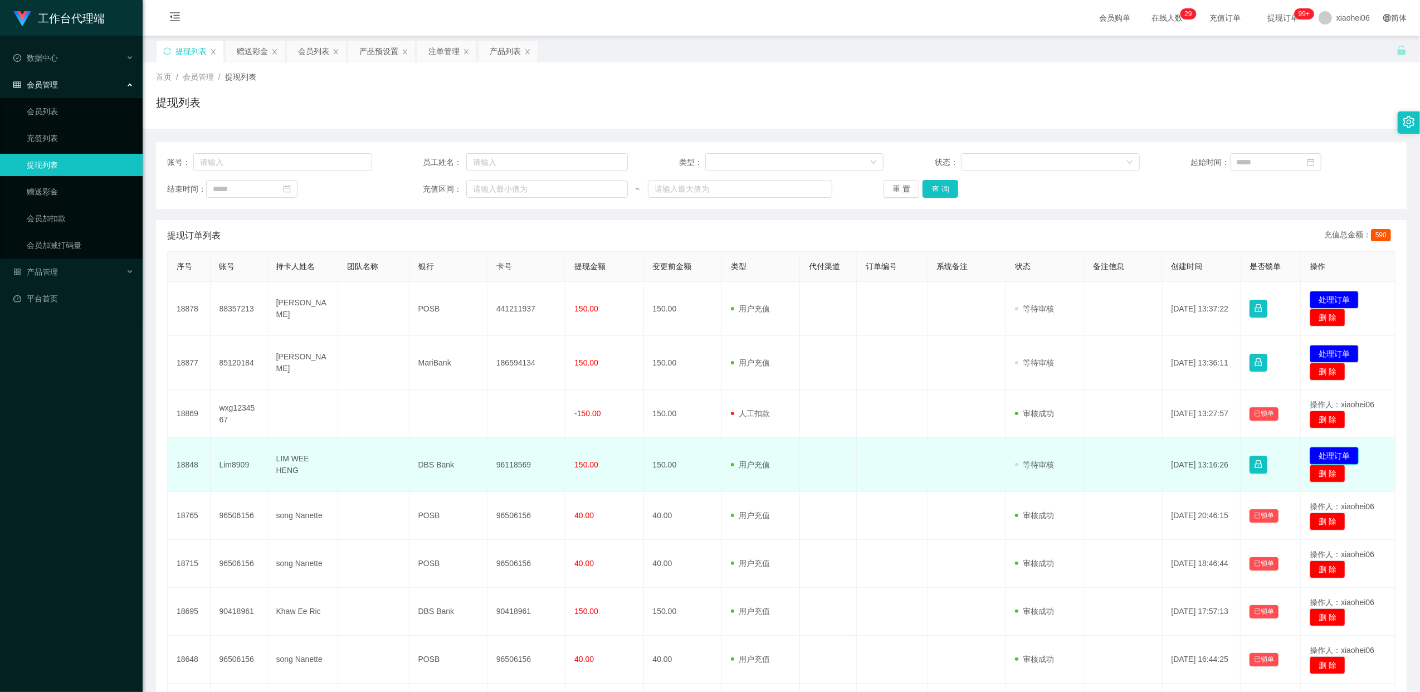
click at [725, 456] on button "处理订单" at bounding box center [1333, 456] width 49 height 18
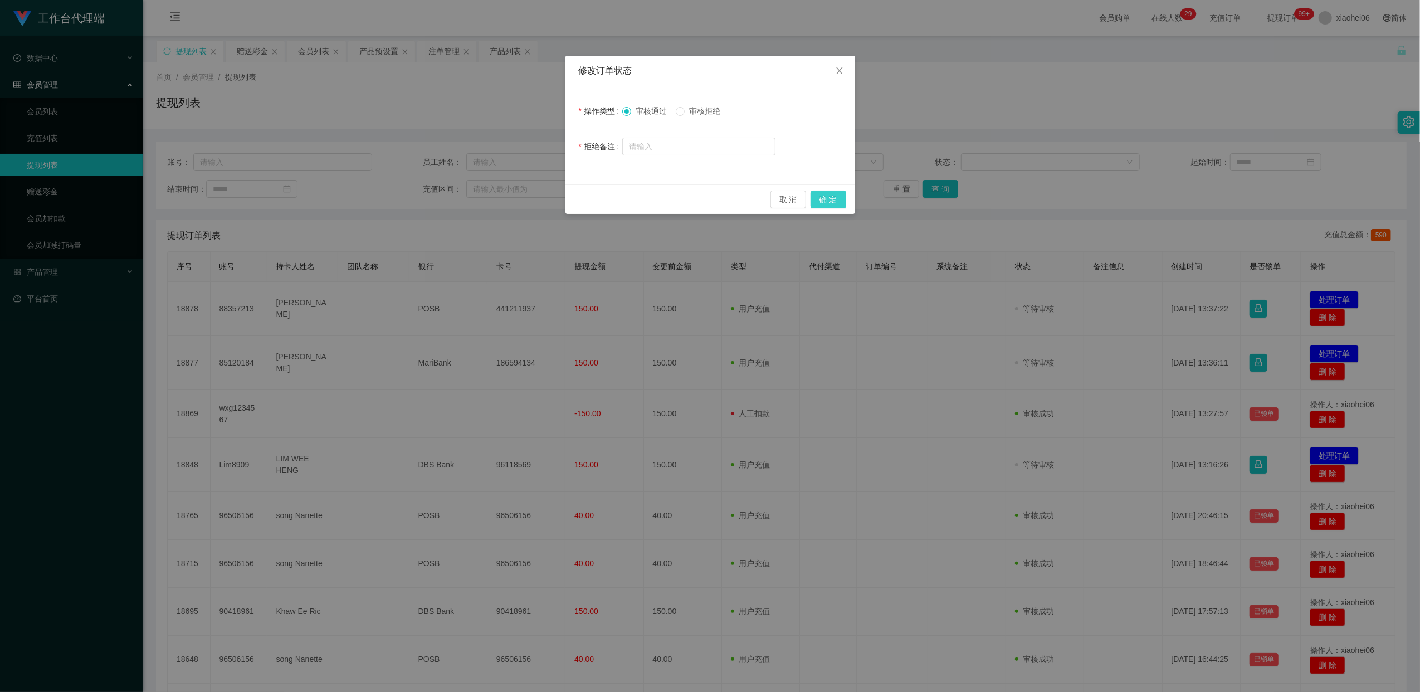
click at [725, 203] on button "确 定" at bounding box center [828, 199] width 36 height 18
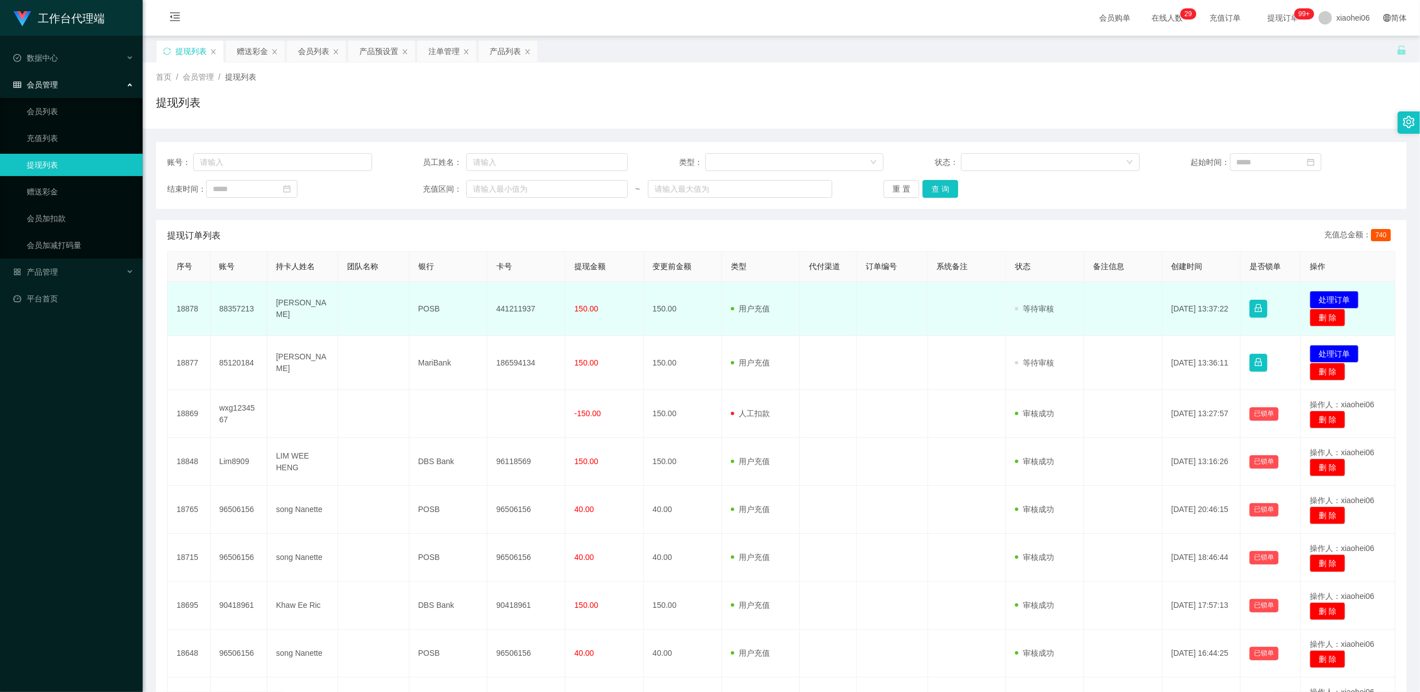
click at [241, 307] on td "88357213" at bounding box center [239, 309] width 57 height 54
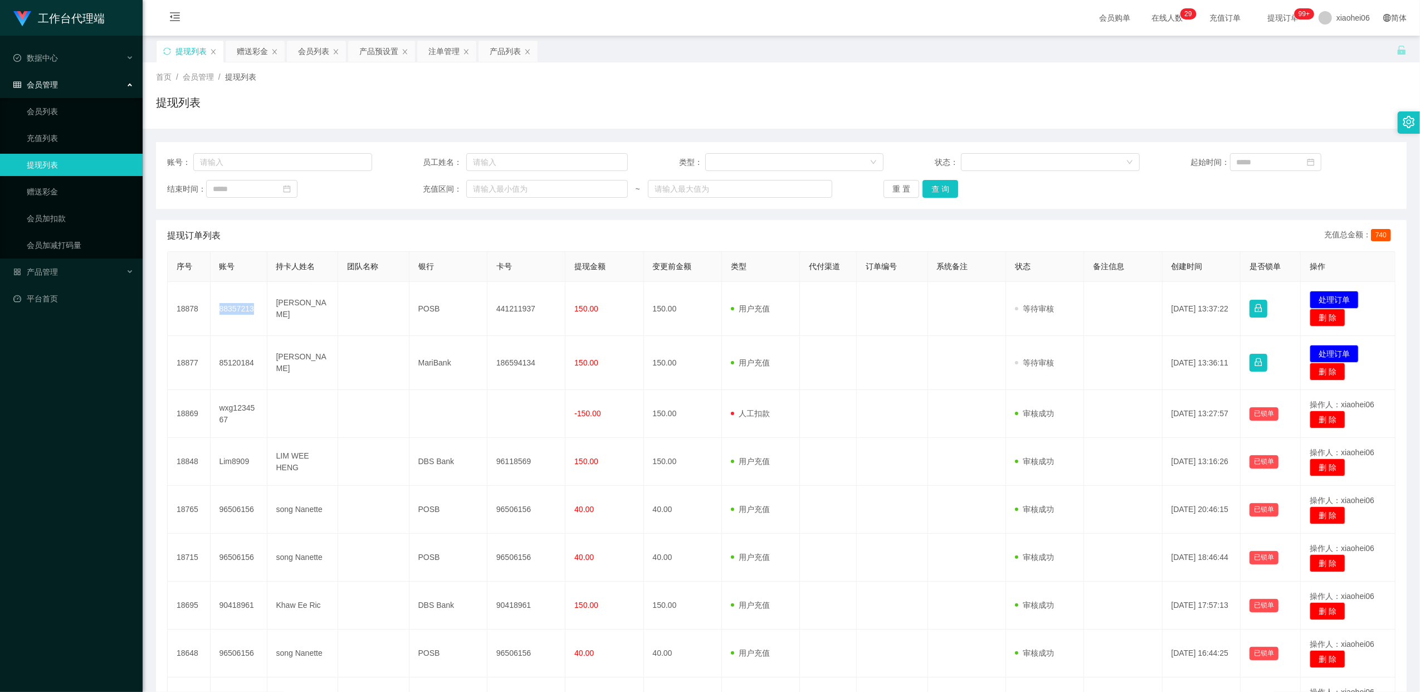
copy td "88357213"
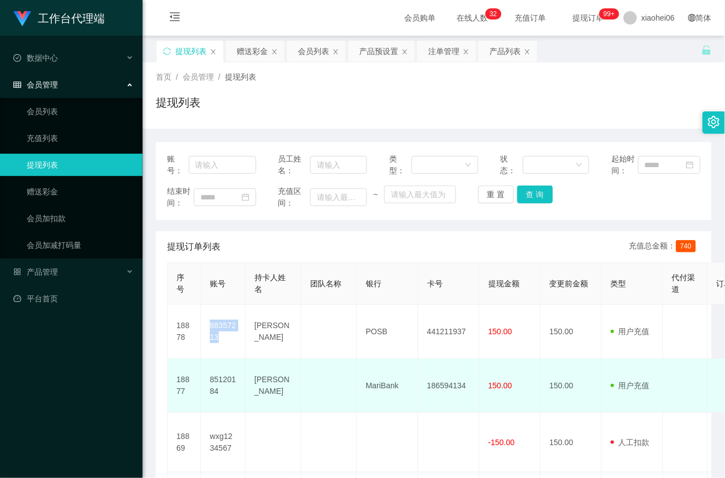
click at [506, 397] on td "150.00" at bounding box center [510, 386] width 61 height 54
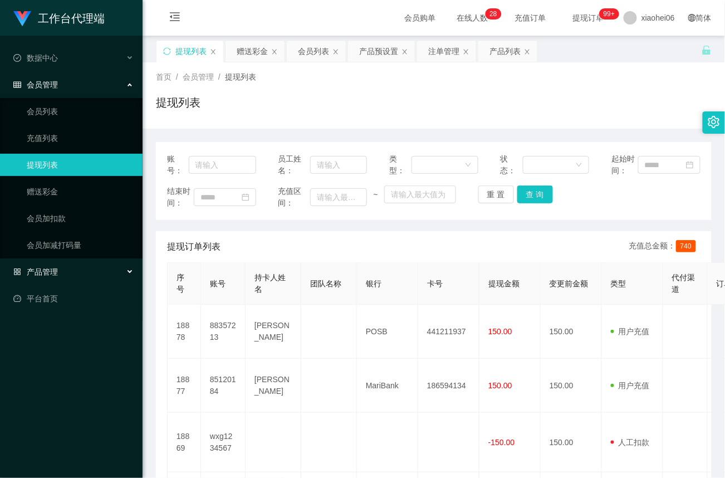
click at [52, 267] on span "产品管理" at bounding box center [35, 271] width 45 height 9
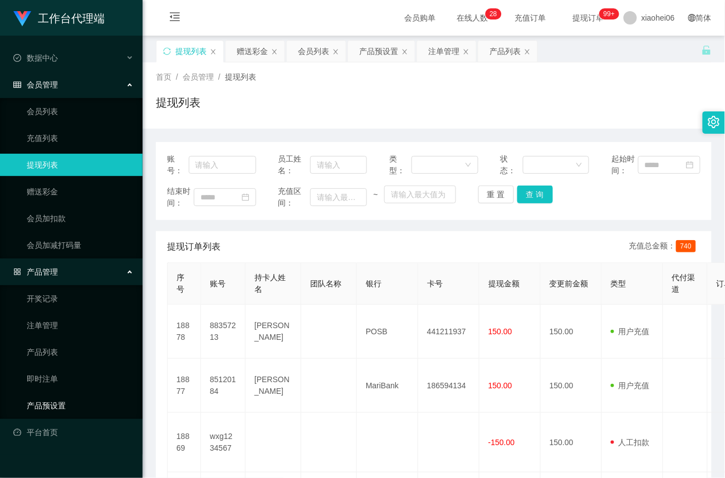
drag, startPoint x: 70, startPoint y: 404, endPoint x: 77, endPoint y: 397, distance: 9.9
click at [70, 404] on link "产品预设置" at bounding box center [80, 405] width 107 height 22
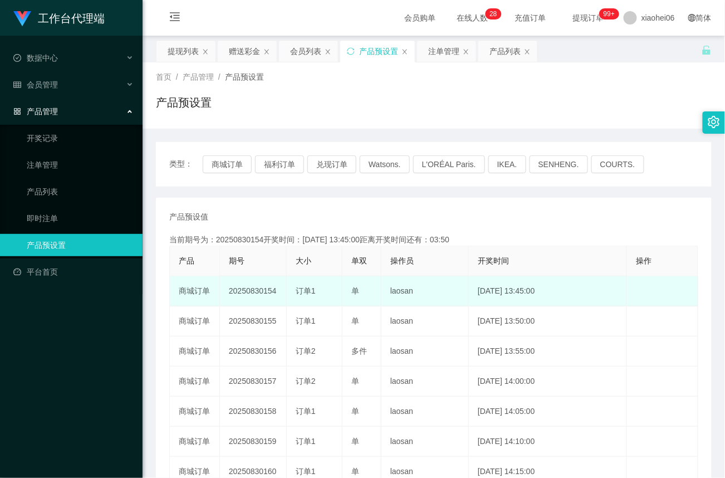
drag, startPoint x: 0, startPoint y: 0, endPoint x: 259, endPoint y: 292, distance: 390.6
click at [259, 292] on td "20250830154" at bounding box center [253, 291] width 67 height 30
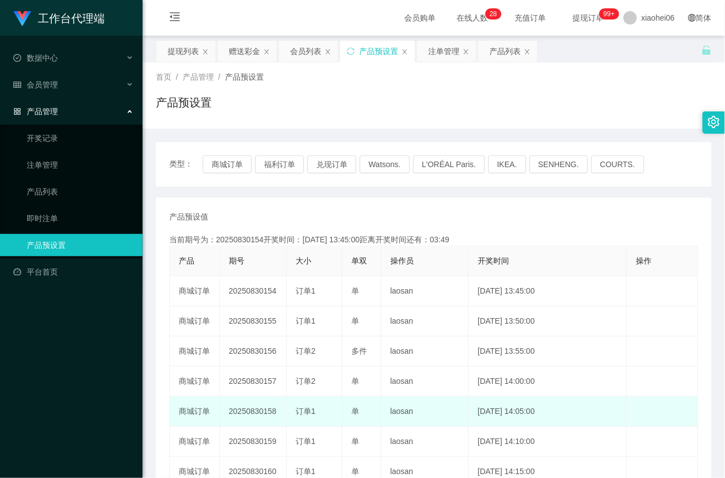
copy td "20250830154"
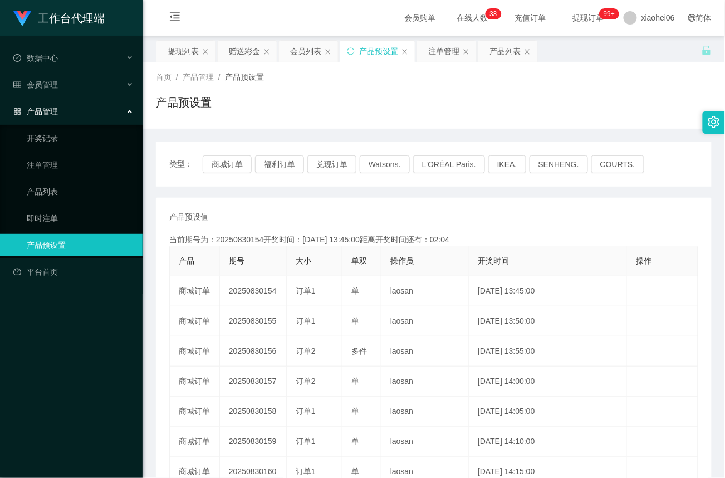
drag, startPoint x: 47, startPoint y: 107, endPoint x: 52, endPoint y: 101, distance: 7.5
click at [47, 107] on span "产品管理" at bounding box center [35, 111] width 45 height 9
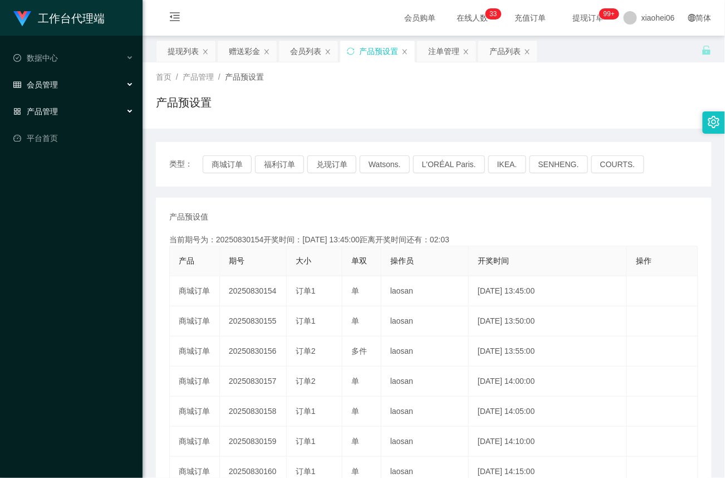
click at [52, 80] on span "会员管理" at bounding box center [35, 84] width 45 height 9
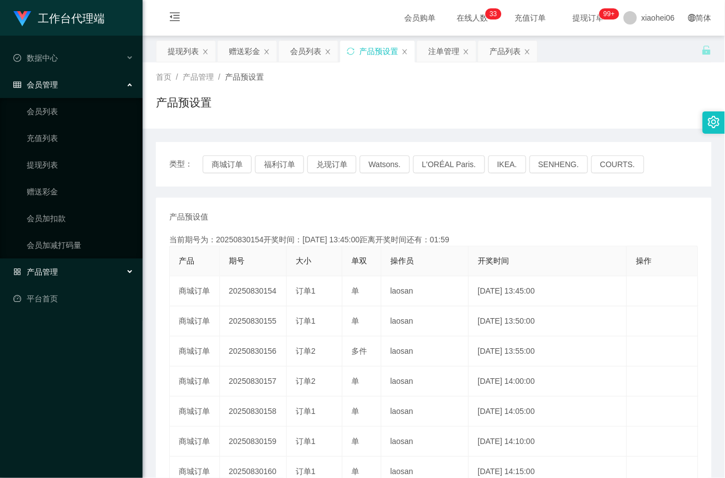
click at [48, 270] on span "产品管理" at bounding box center [35, 271] width 45 height 9
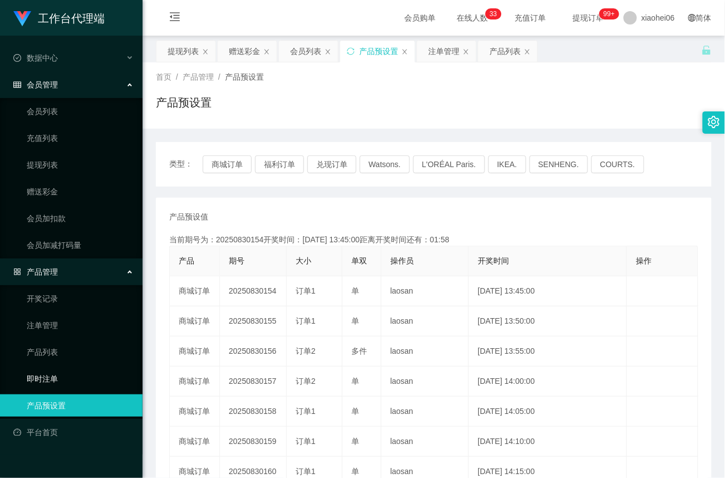
click at [45, 379] on link "即时注单" at bounding box center [80, 379] width 107 height 22
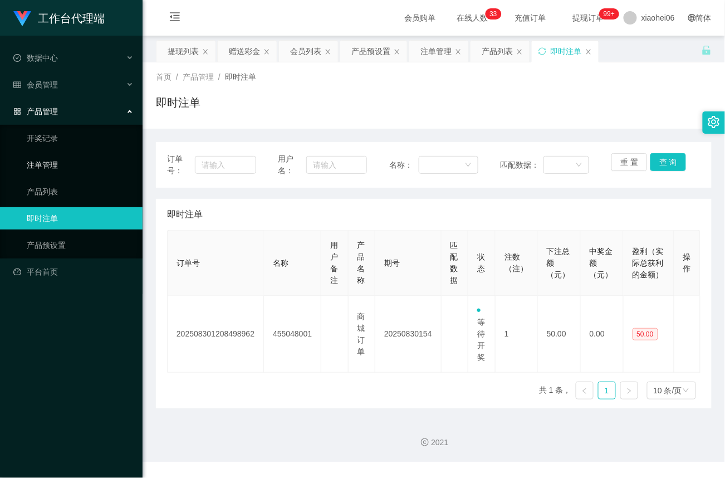
click at [47, 158] on link "注单管理" at bounding box center [80, 165] width 107 height 22
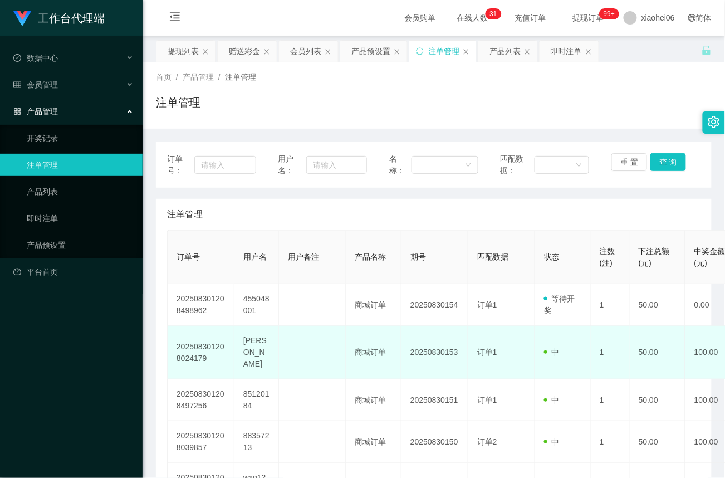
click at [255, 349] on td "[PERSON_NAME]" at bounding box center [256, 352] width 45 height 53
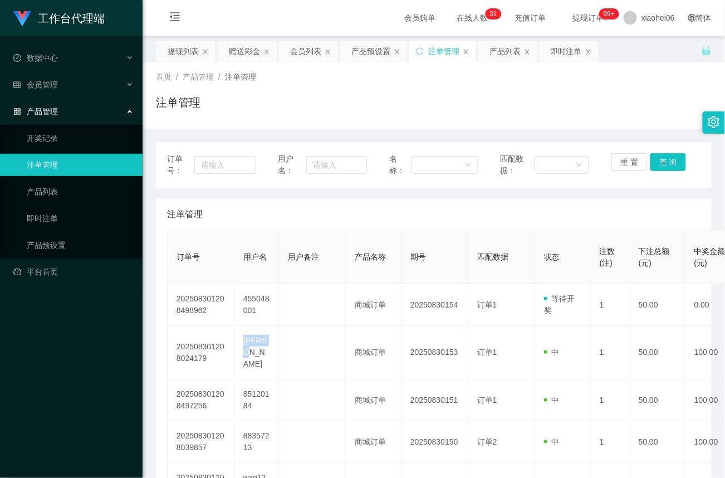
copy td "[PERSON_NAME]"
click at [43, 81] on span "会员管理" at bounding box center [35, 84] width 45 height 9
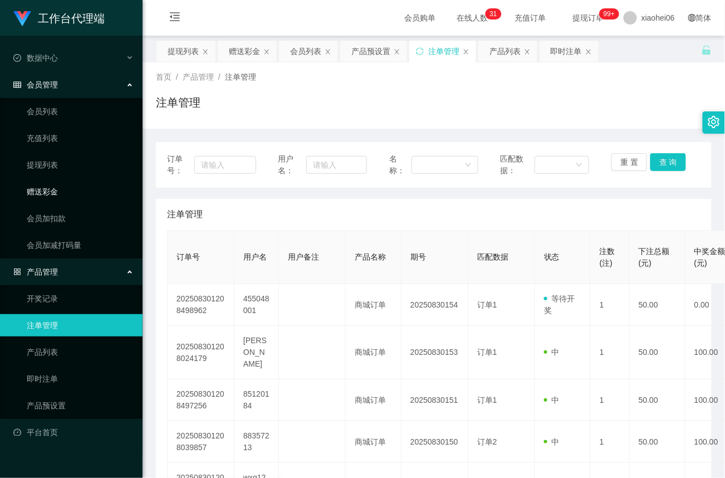
click at [47, 190] on link "赠送彩金" at bounding box center [80, 191] width 107 height 22
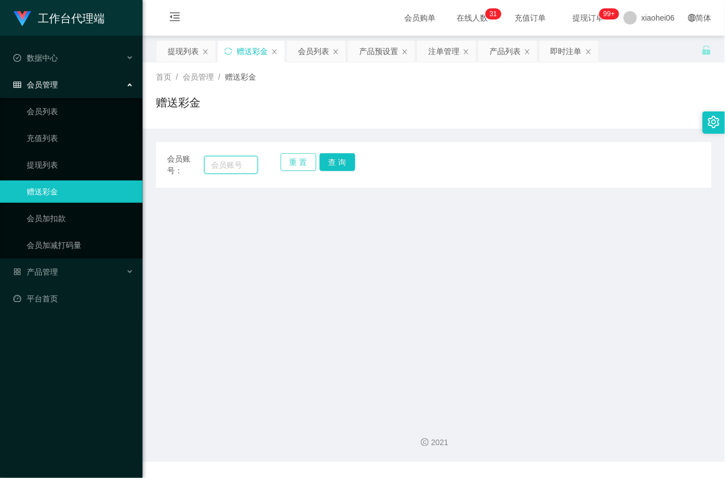
drag, startPoint x: 232, startPoint y: 162, endPoint x: 283, endPoint y: 162, distance: 51.2
click at [232, 163] on input "text" at bounding box center [230, 165] width 53 height 18
paste input "[PERSON_NAME]"
type input "[PERSON_NAME]"
click at [340, 162] on button "查 询" at bounding box center [338, 162] width 36 height 18
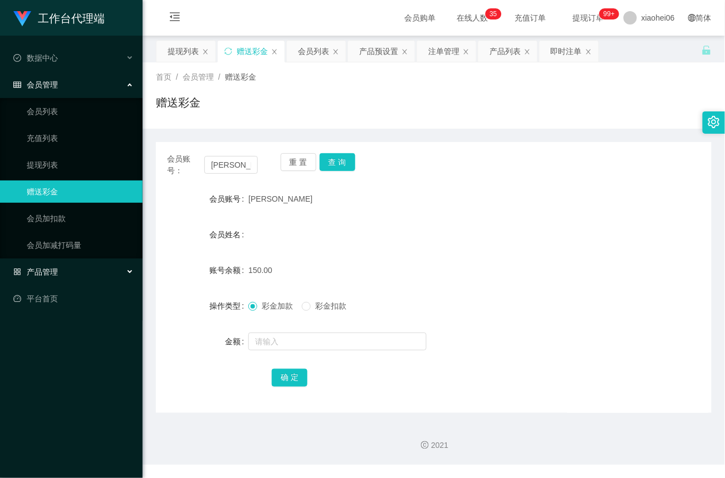
drag, startPoint x: 41, startPoint y: 278, endPoint x: 51, endPoint y: 275, distance: 11.3
click at [42, 277] on div "产品管理" at bounding box center [71, 272] width 143 height 22
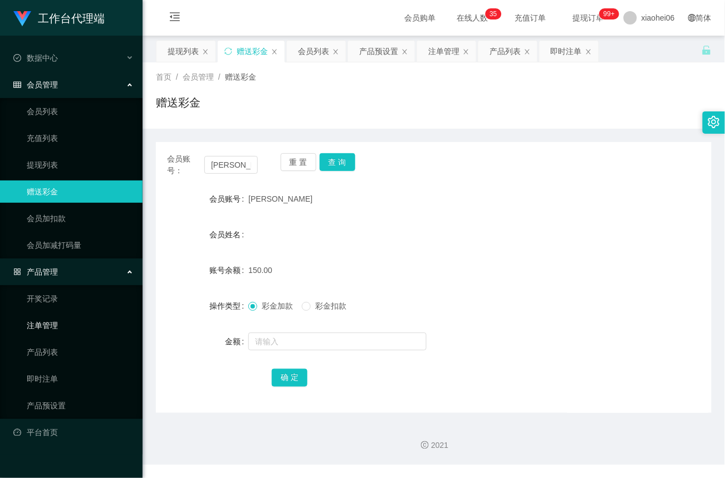
click at [47, 320] on link "注单管理" at bounding box center [80, 325] width 107 height 22
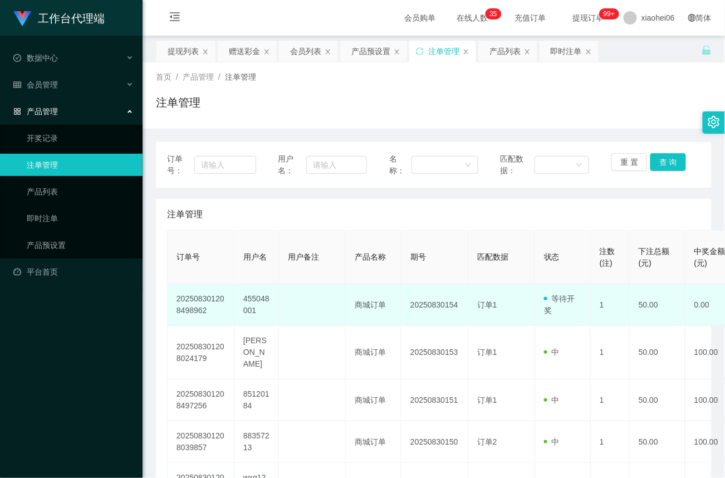
click at [259, 299] on td "455048001" at bounding box center [256, 305] width 45 height 42
drag, startPoint x: 0, startPoint y: 0, endPoint x: 261, endPoint y: 295, distance: 393.8
click at [261, 295] on td "455048001" at bounding box center [256, 305] width 45 height 42
click at [261, 296] on td "455048001" at bounding box center [256, 305] width 45 height 42
copy td "455048001"
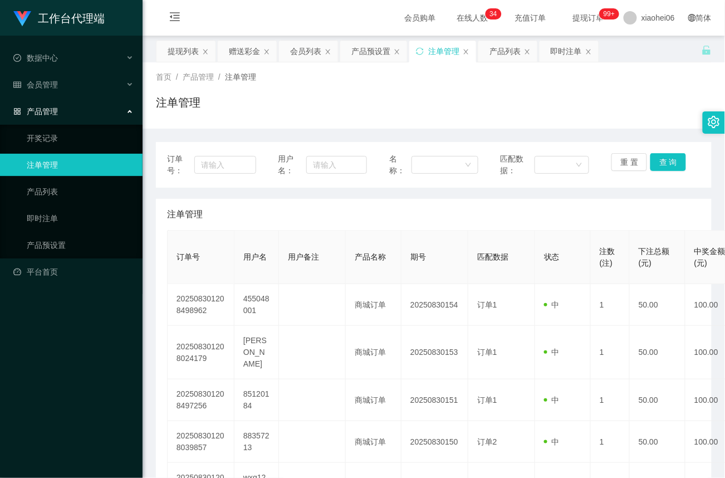
click at [75, 105] on div "产品管理" at bounding box center [71, 111] width 143 height 22
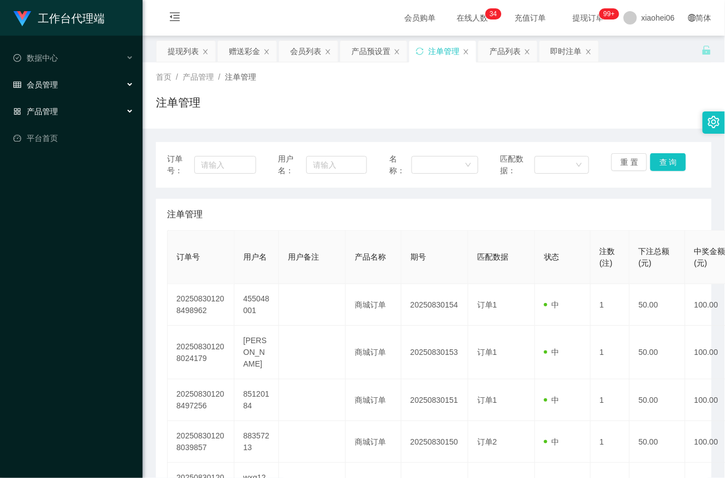
click at [68, 82] on div "会员管理" at bounding box center [71, 85] width 143 height 22
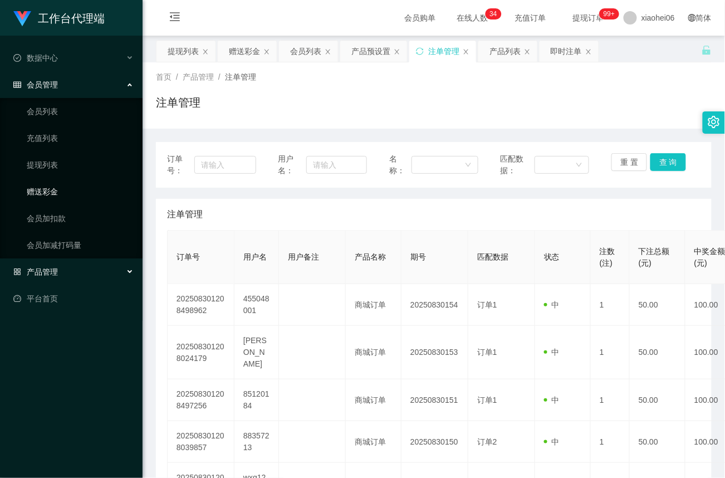
click at [45, 192] on link "赠送彩金" at bounding box center [80, 191] width 107 height 22
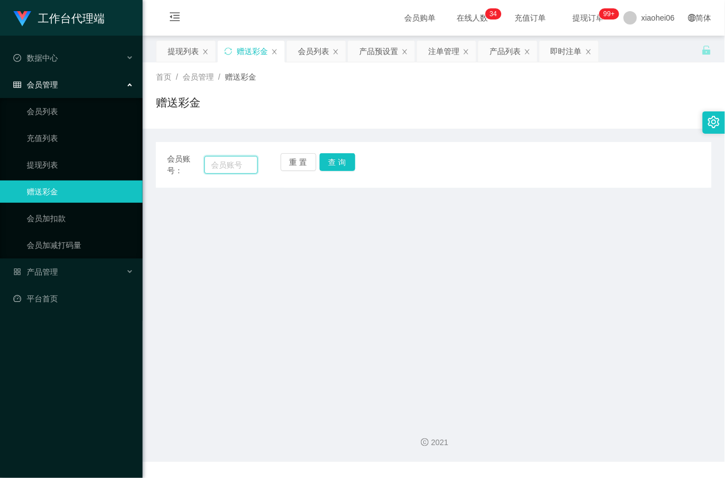
click at [207, 165] on input "text" at bounding box center [230, 165] width 53 height 18
paste input "455048001"
type input "455048001"
click at [355, 165] on div "重 置 查 询" at bounding box center [326, 164] width 91 height 23
click at [333, 165] on button "查 询" at bounding box center [338, 162] width 36 height 18
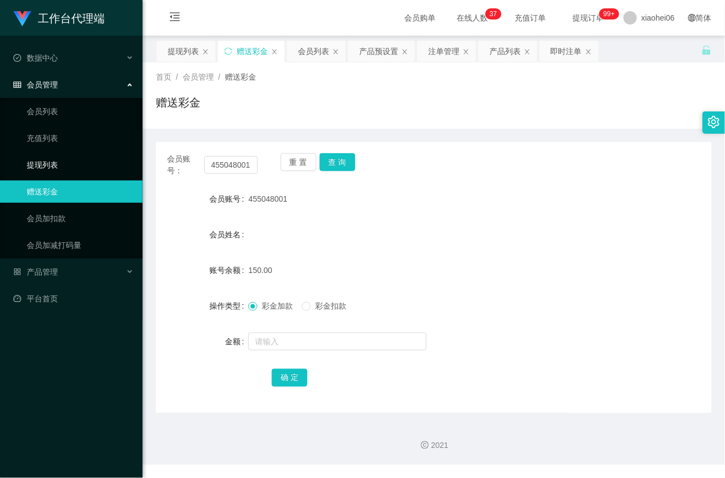
drag, startPoint x: 45, startPoint y: 165, endPoint x: 76, endPoint y: 160, distance: 31.0
click at [45, 165] on link "提现列表" at bounding box center [80, 165] width 107 height 22
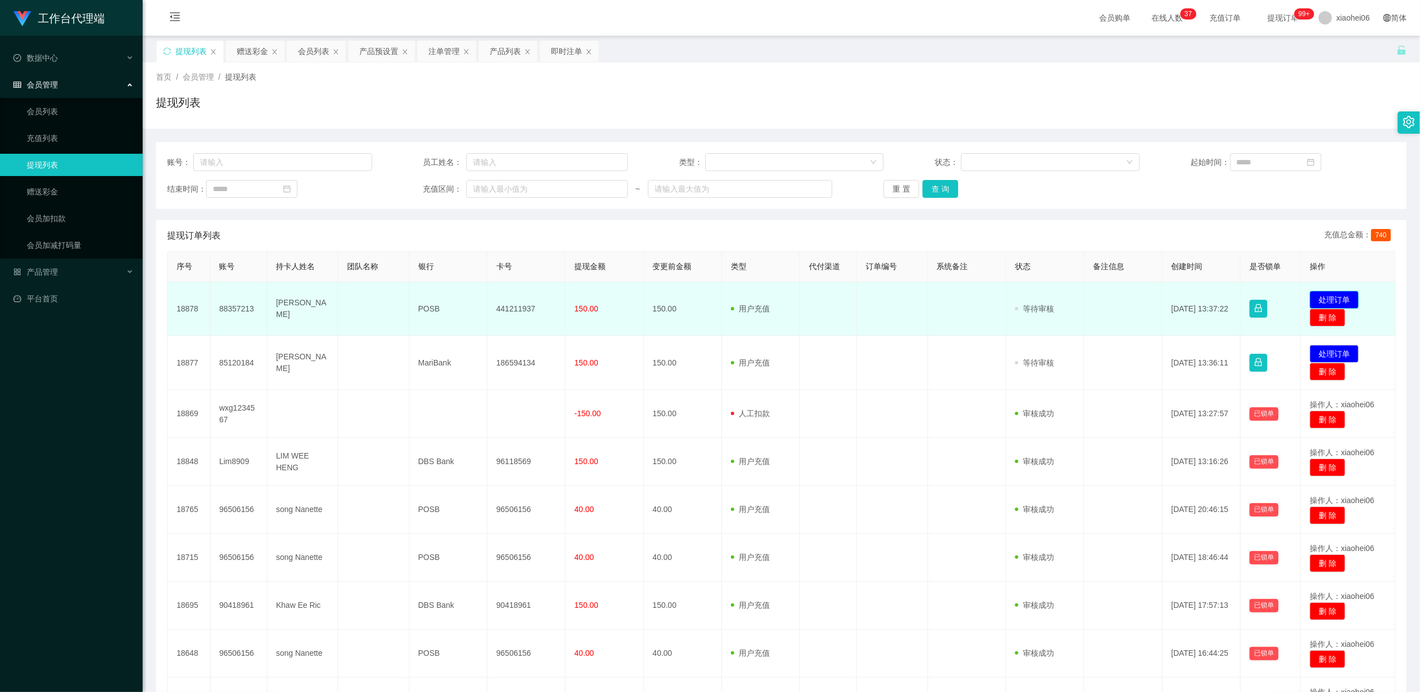
click at [1340, 301] on button "处理订单" at bounding box center [1333, 300] width 49 height 18
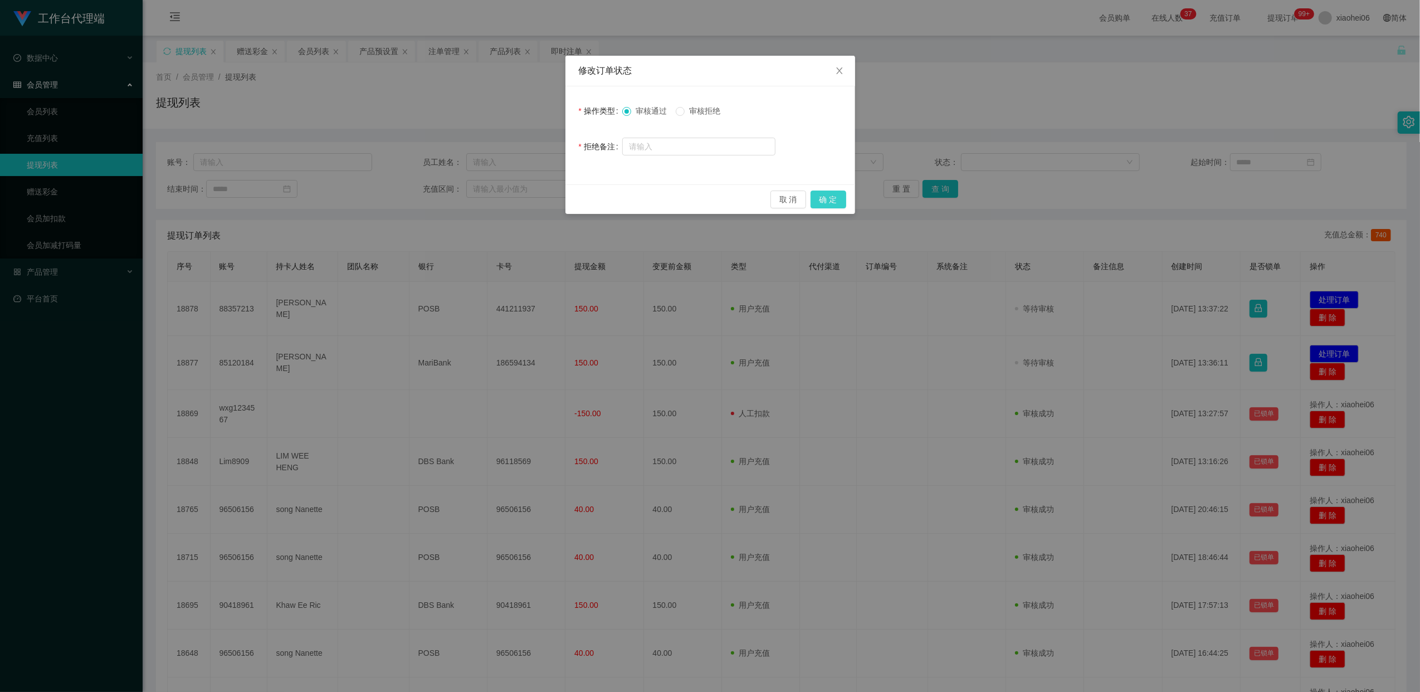
click at [823, 203] on button "确 定" at bounding box center [828, 199] width 36 height 18
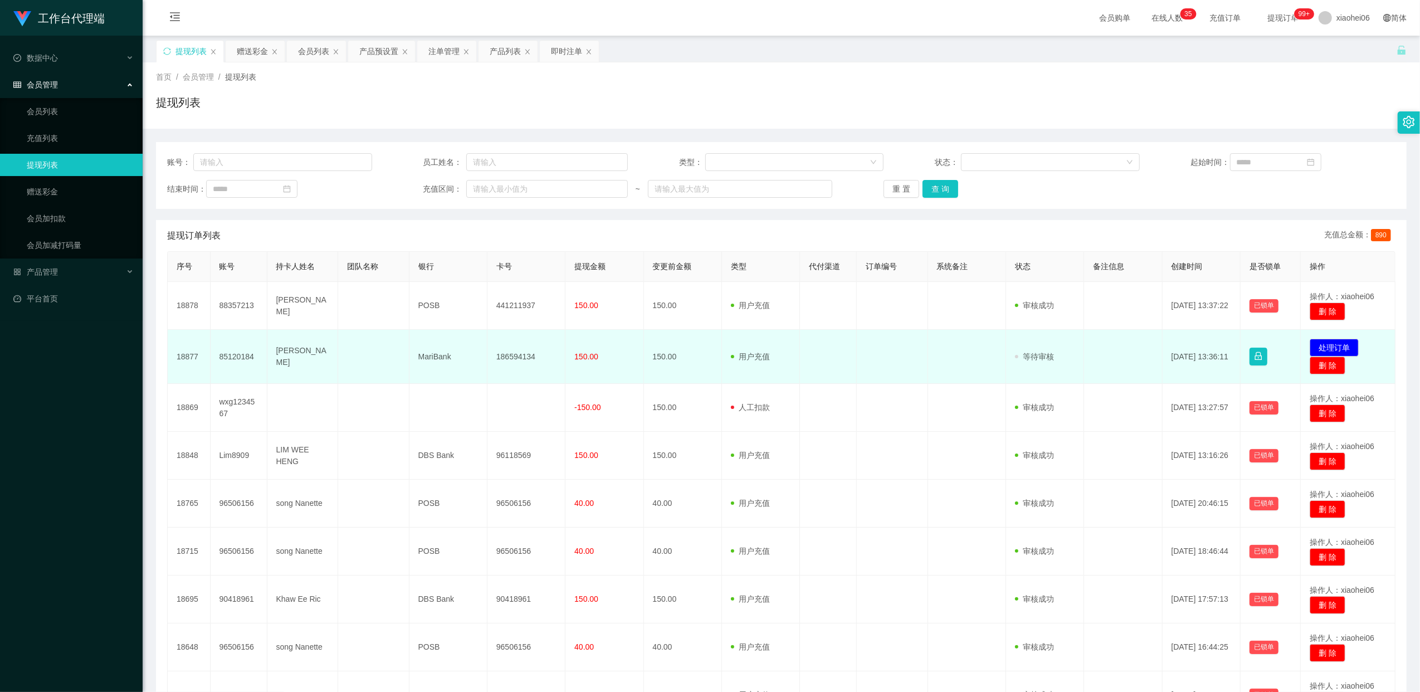
click at [525, 357] on td "186594134" at bounding box center [526, 357] width 78 height 54
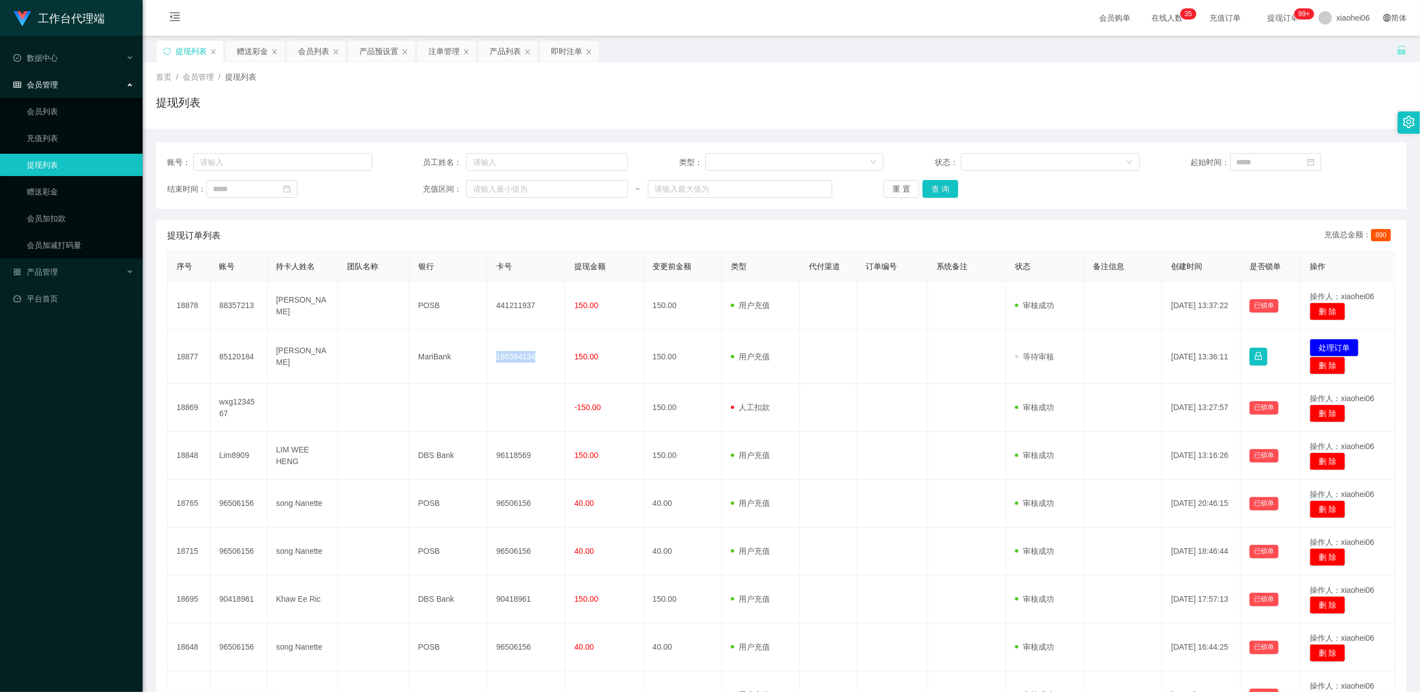
copy td "186594134"
drag, startPoint x: 1323, startPoint y: 344, endPoint x: 1235, endPoint y: 330, distance: 89.7
click at [1323, 345] on button "处理订单" at bounding box center [1333, 348] width 49 height 18
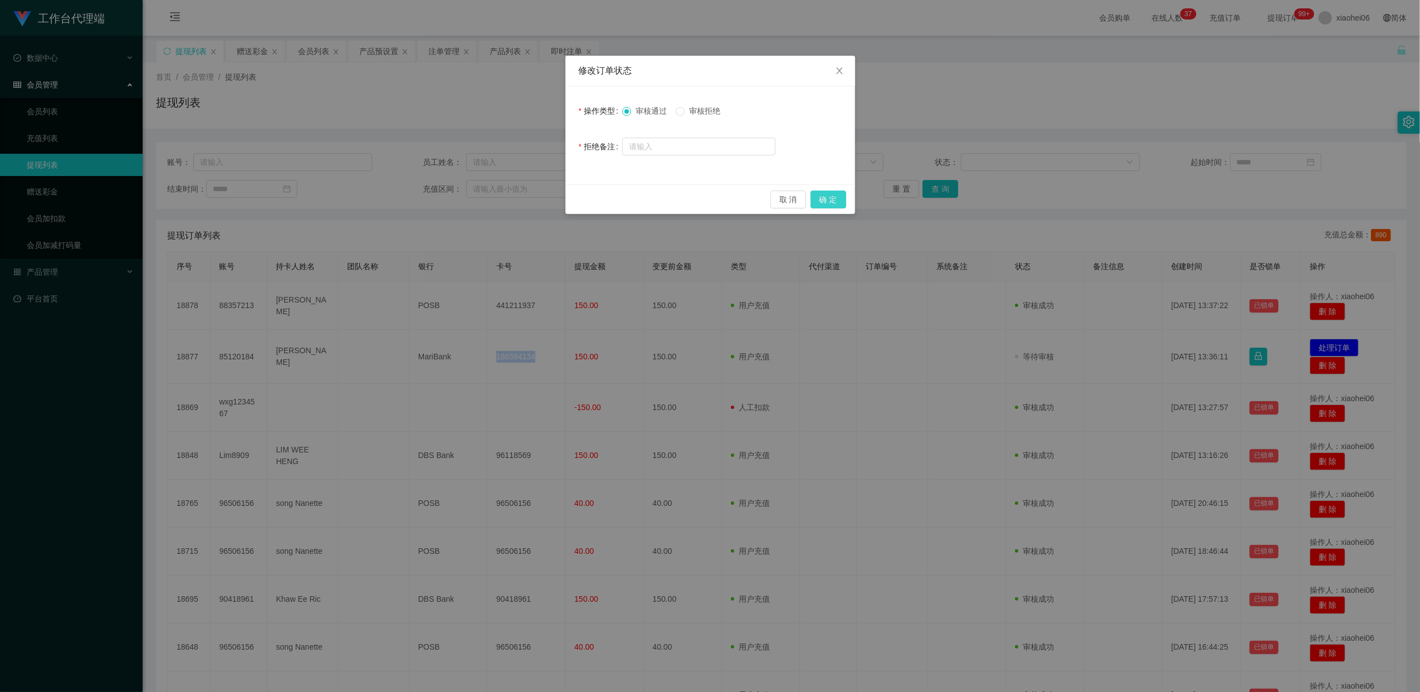
click at [838, 201] on button "确 定" at bounding box center [828, 199] width 36 height 18
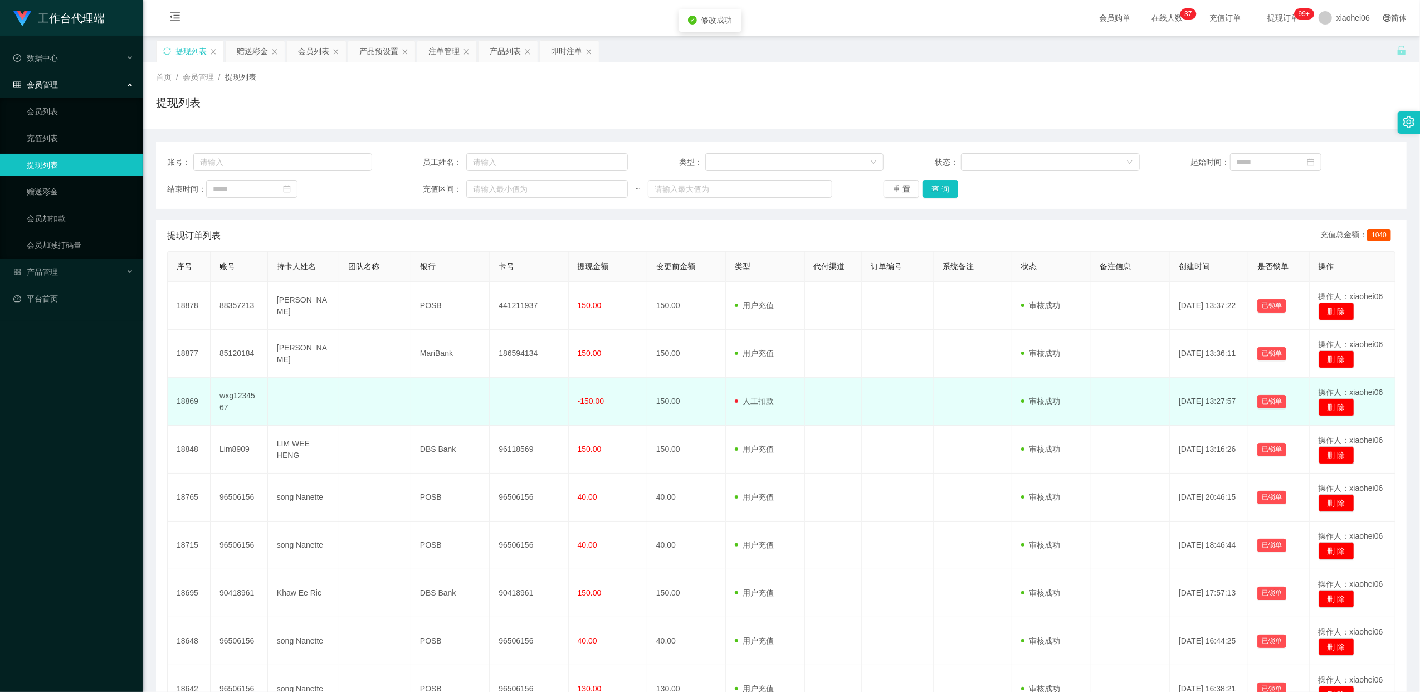
click at [564, 399] on td at bounding box center [529, 402] width 79 height 48
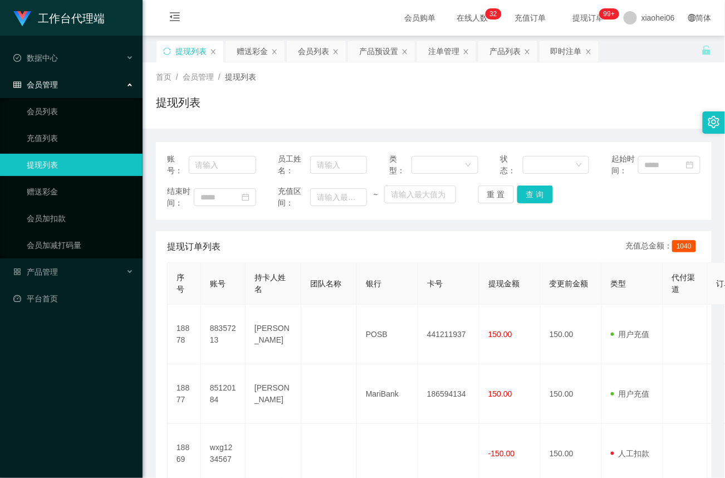
click at [52, 85] on span "会员管理" at bounding box center [35, 84] width 45 height 9
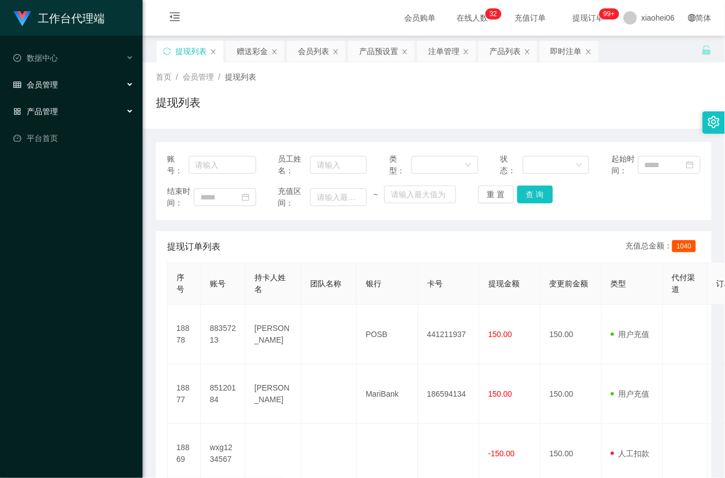
click at [41, 107] on span "产品管理" at bounding box center [35, 111] width 45 height 9
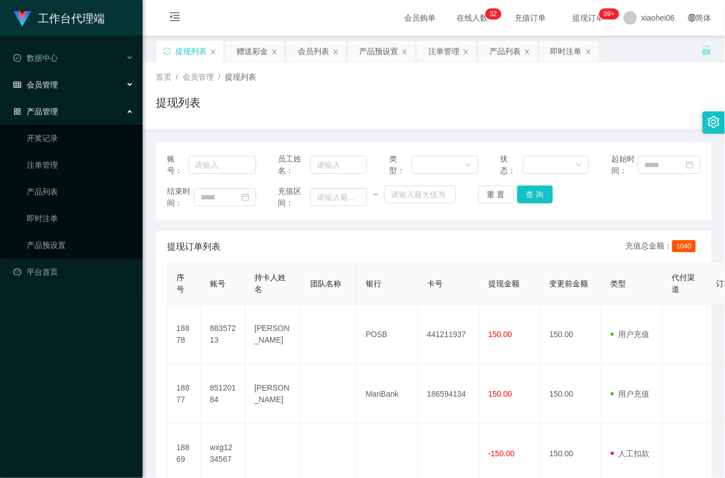
click at [46, 107] on span "产品管理" at bounding box center [35, 111] width 45 height 9
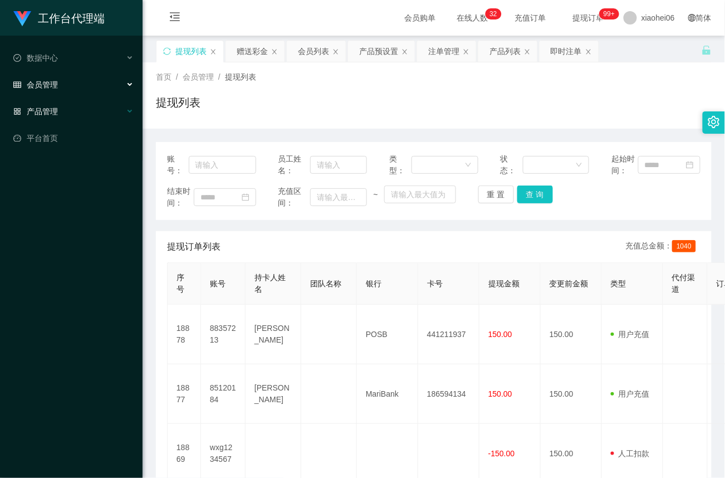
drag, startPoint x: 49, startPoint y: 81, endPoint x: 56, endPoint y: 111, distance: 30.9
click at [49, 81] on span "会员管理" at bounding box center [35, 84] width 45 height 9
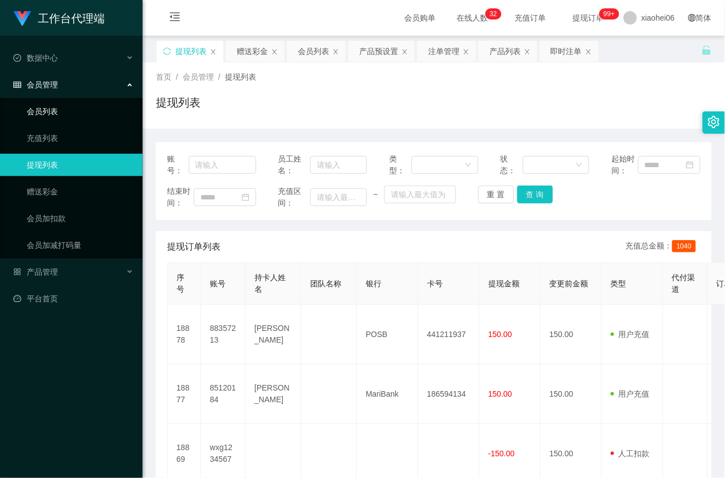
click at [47, 107] on link "会员列表" at bounding box center [80, 111] width 107 height 22
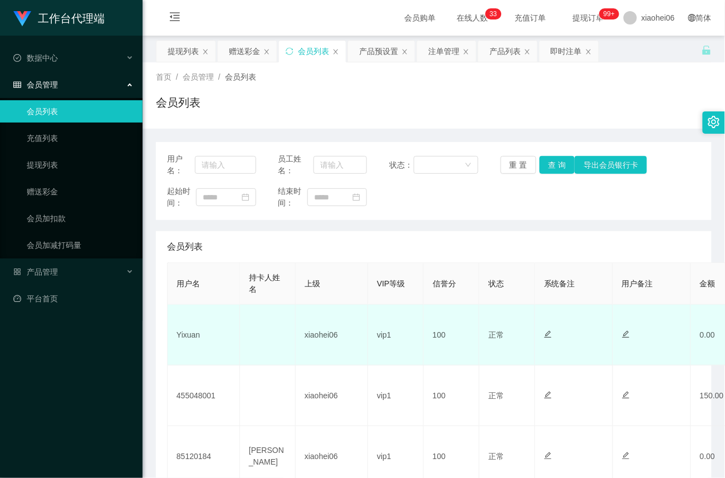
click at [190, 333] on td "Yixuan" at bounding box center [204, 335] width 72 height 61
copy td "Yixuan"
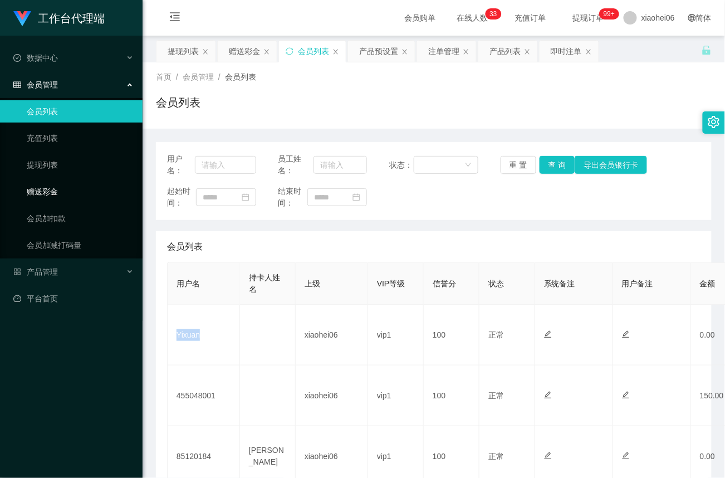
click at [52, 190] on link "赠送彩金" at bounding box center [80, 191] width 107 height 22
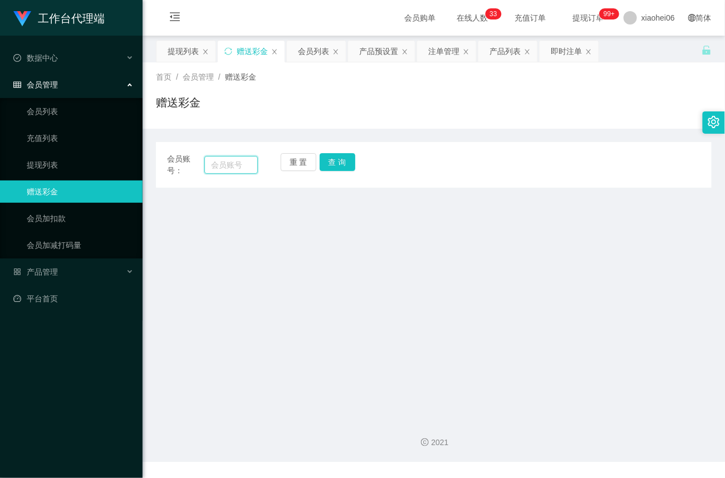
click at [219, 164] on input "text" at bounding box center [230, 165] width 53 height 18
paste input "Yixuan"
type input "Yixuan"
click at [331, 163] on button "查 询" at bounding box center [338, 162] width 36 height 18
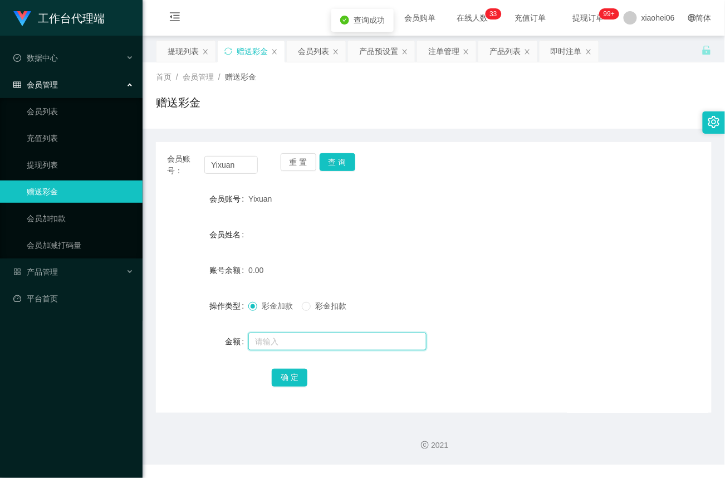
click at [275, 348] on input "text" at bounding box center [337, 342] width 178 height 18
type input "100"
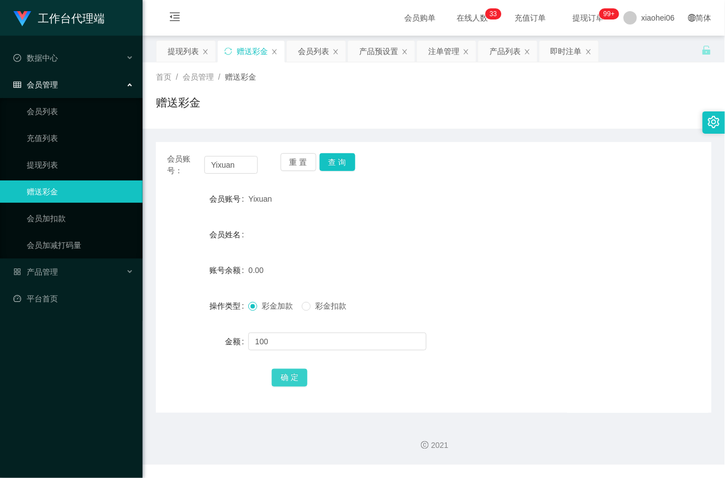
drag, startPoint x: 290, startPoint y: 368, endPoint x: 300, endPoint y: 370, distance: 9.7
click at [290, 369] on button "确 定" at bounding box center [290, 378] width 36 height 18
drag, startPoint x: 254, startPoint y: 167, endPoint x: 111, endPoint y: 158, distance: 142.9
click at [111, 159] on section "工作台代理端 数据中心 会员管理 会员列表 充值列表 提现列表 赠送彩金 会员加扣款 会员加减打码量 产品管理 开奖记录 注单管理 产品列表 即时注单 产品预…" at bounding box center [362, 232] width 725 height 464
paste input "[PERSON_NAME]"
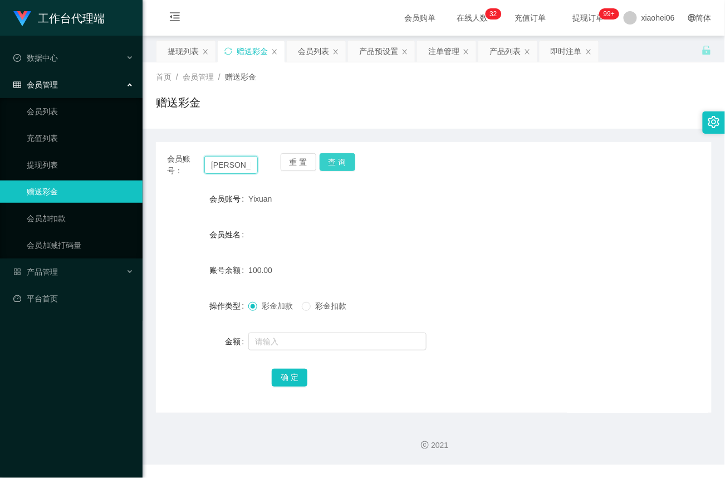
type input "[PERSON_NAME]"
click at [343, 160] on button "查 询" at bounding box center [338, 162] width 36 height 18
click at [343, 160] on div "重 置 查 询" at bounding box center [326, 164] width 91 height 23
click at [45, 161] on link "提现列表" at bounding box center [80, 165] width 107 height 22
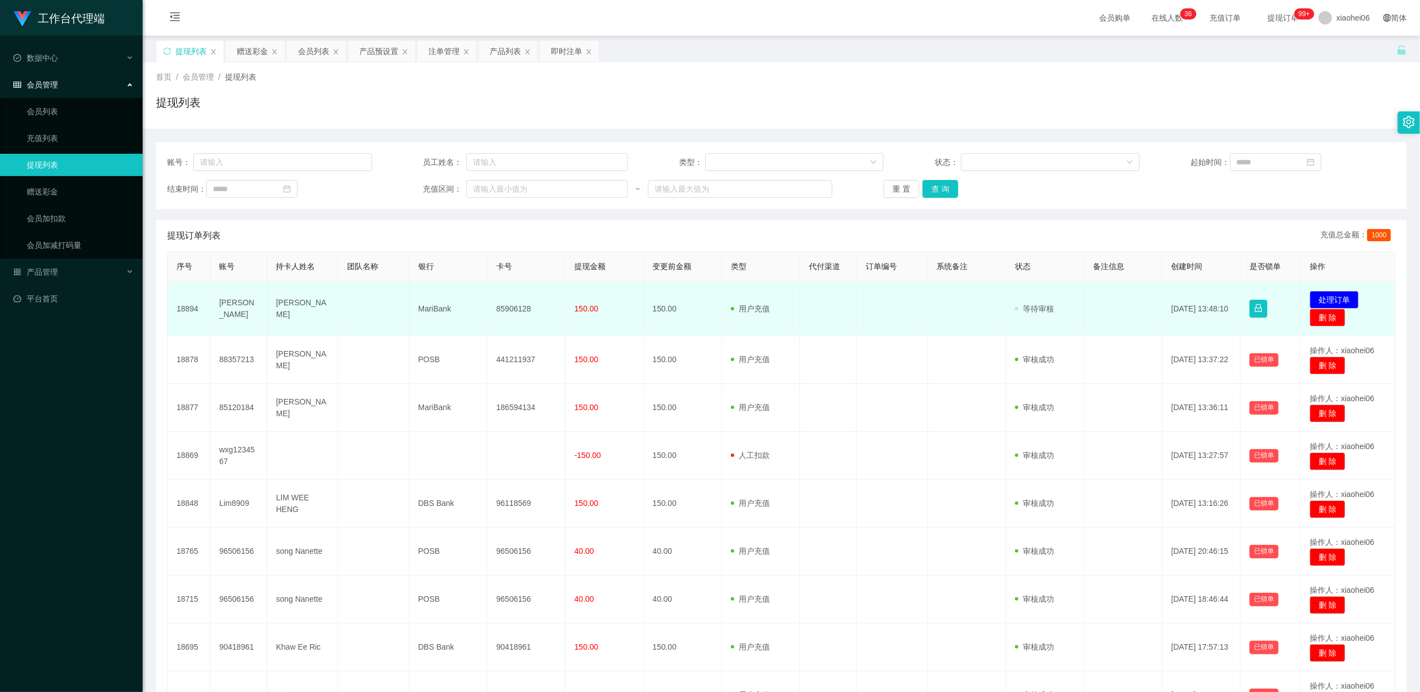
click at [517, 309] on td "85906128" at bounding box center [526, 309] width 78 height 54
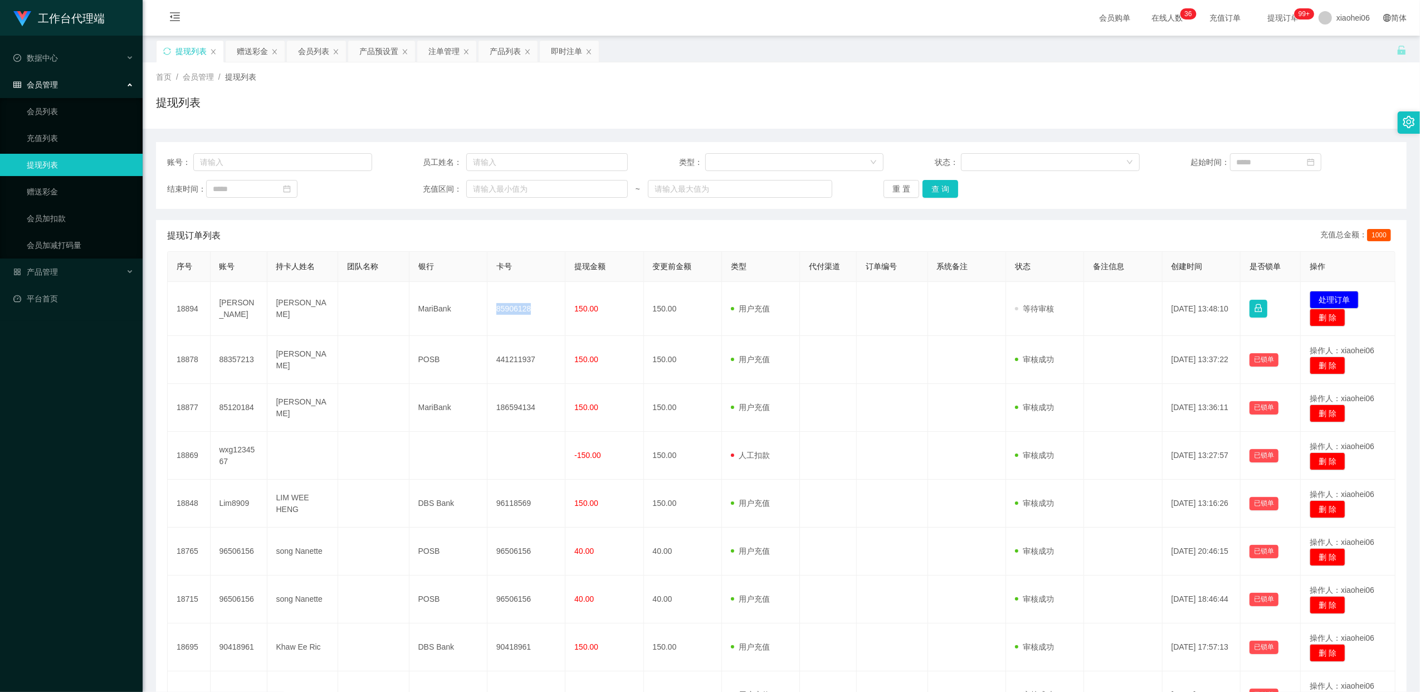
copy td "85906128"
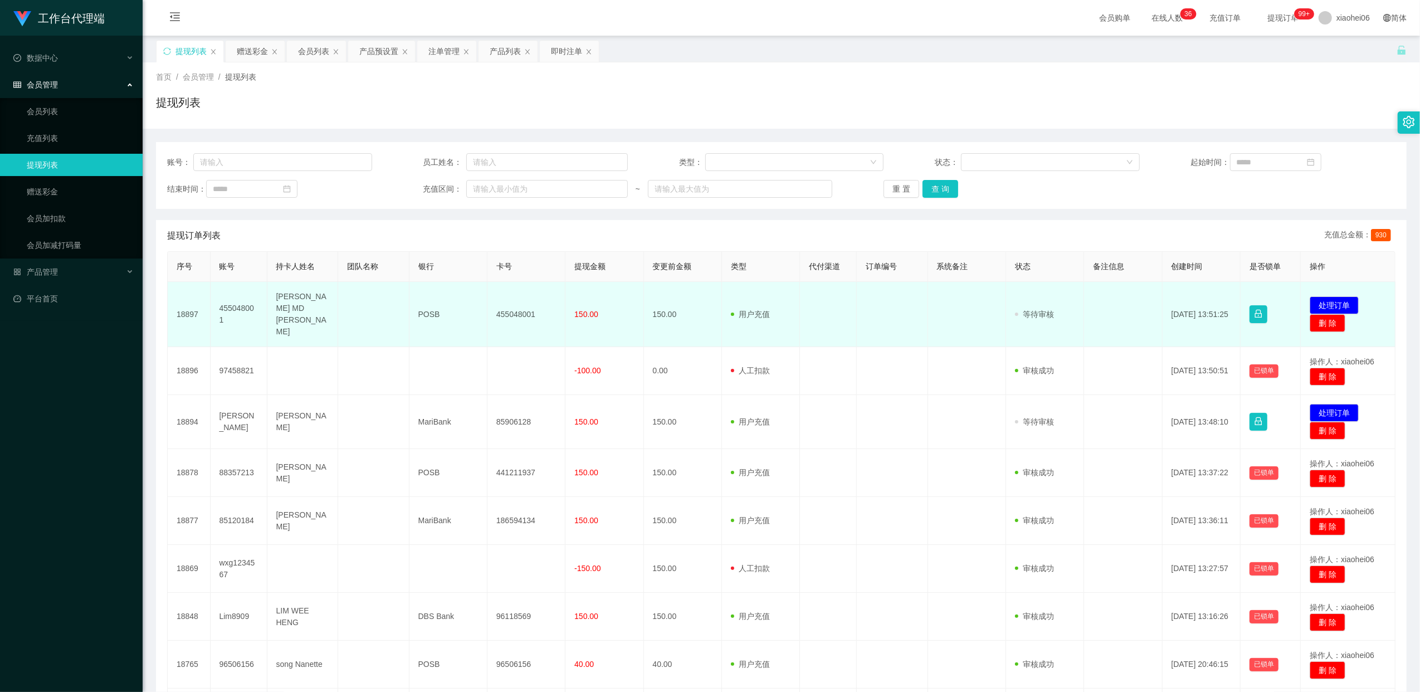
click at [524, 310] on td "455048001" at bounding box center [526, 314] width 78 height 65
click at [524, 311] on td "455048001" at bounding box center [526, 314] width 78 height 65
copy td "455048001"
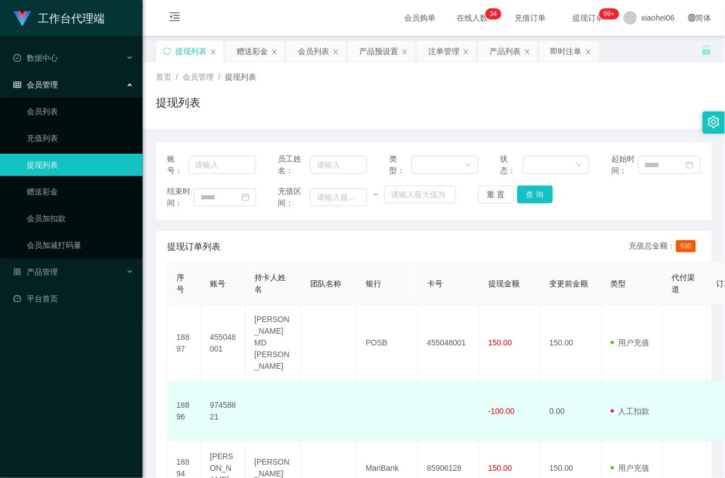
click at [486, 404] on td "-100.00" at bounding box center [510, 412] width 61 height 60
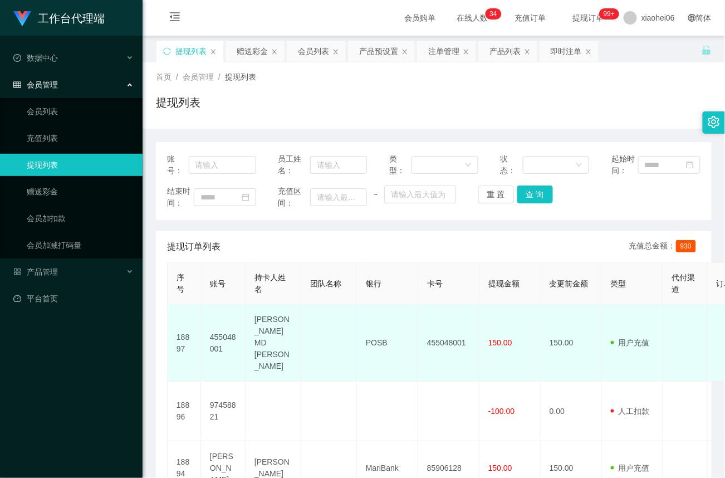
click at [373, 334] on td "POSB" at bounding box center [387, 343] width 61 height 77
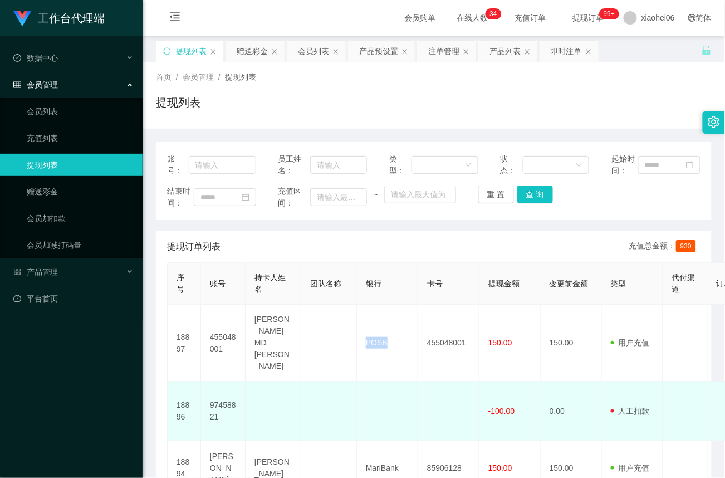
copy td "POSB"
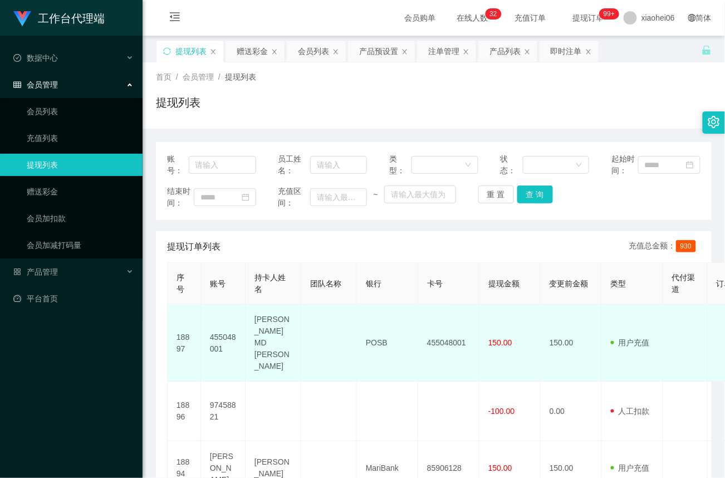
click at [548, 353] on td "150.00" at bounding box center [571, 343] width 61 height 77
click at [263, 324] on td "[PERSON_NAME] MD [PERSON_NAME]" at bounding box center [274, 343] width 56 height 77
click at [263, 324] on td "ALI MD EMAN" at bounding box center [274, 343] width 56 height 77
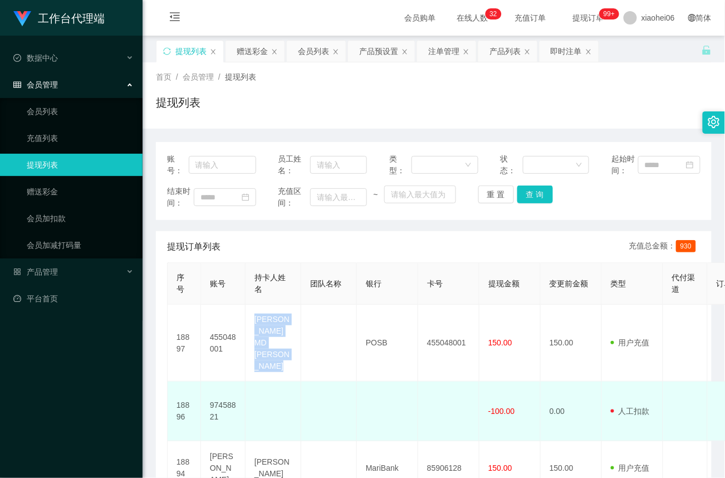
copy td "ALI MD EMAN"
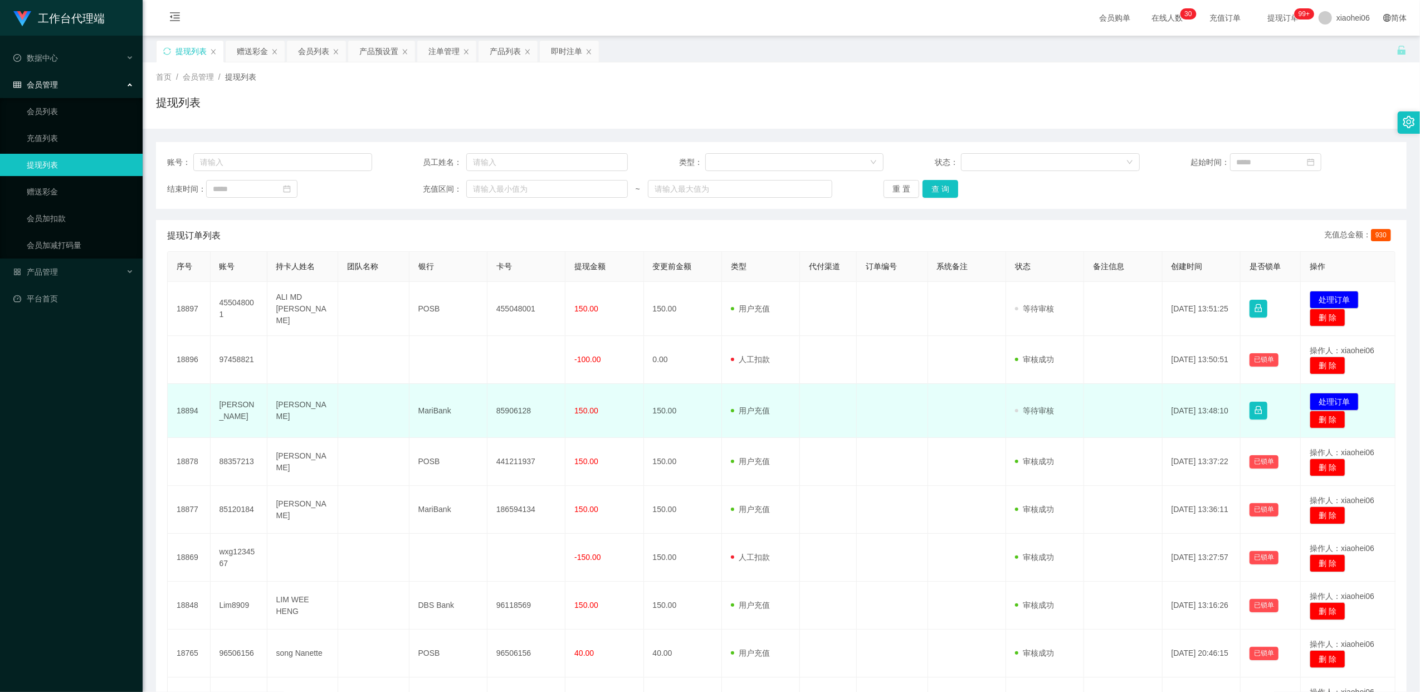
click at [501, 407] on td "85906128" at bounding box center [526, 411] width 78 height 54
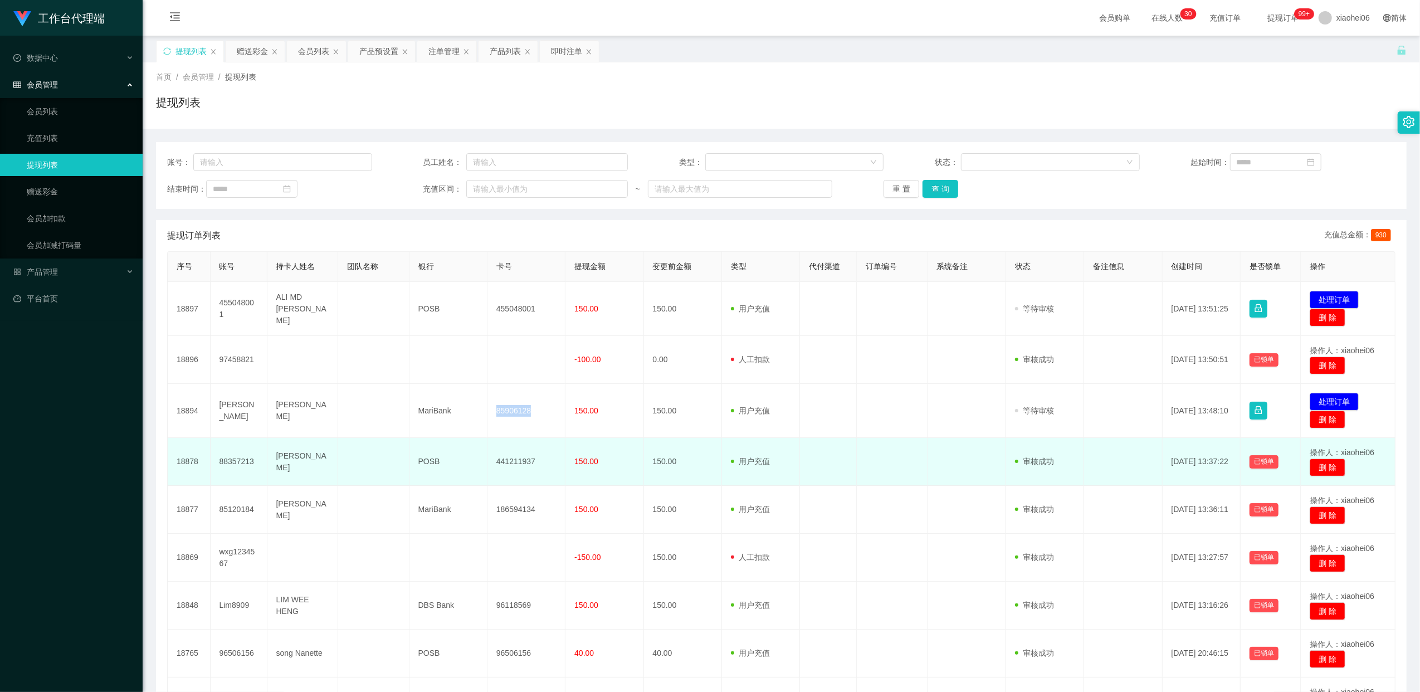
copy td "85906128"
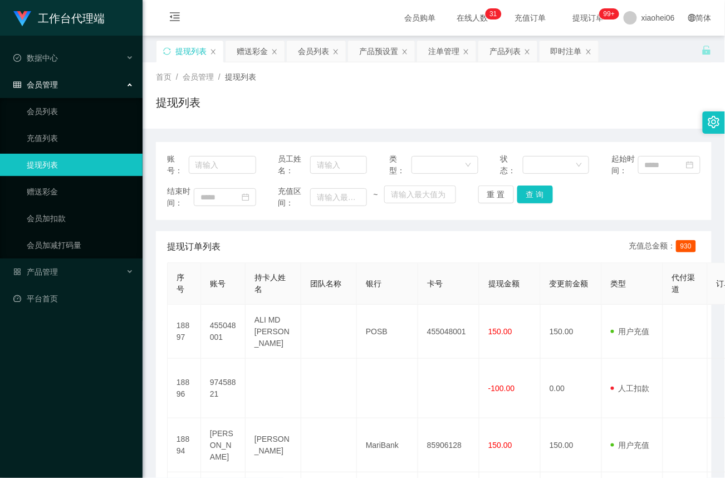
click at [590, 92] on div "首页 / 会员管理 / 提现列表 / 提现列表" at bounding box center [434, 95] width 556 height 48
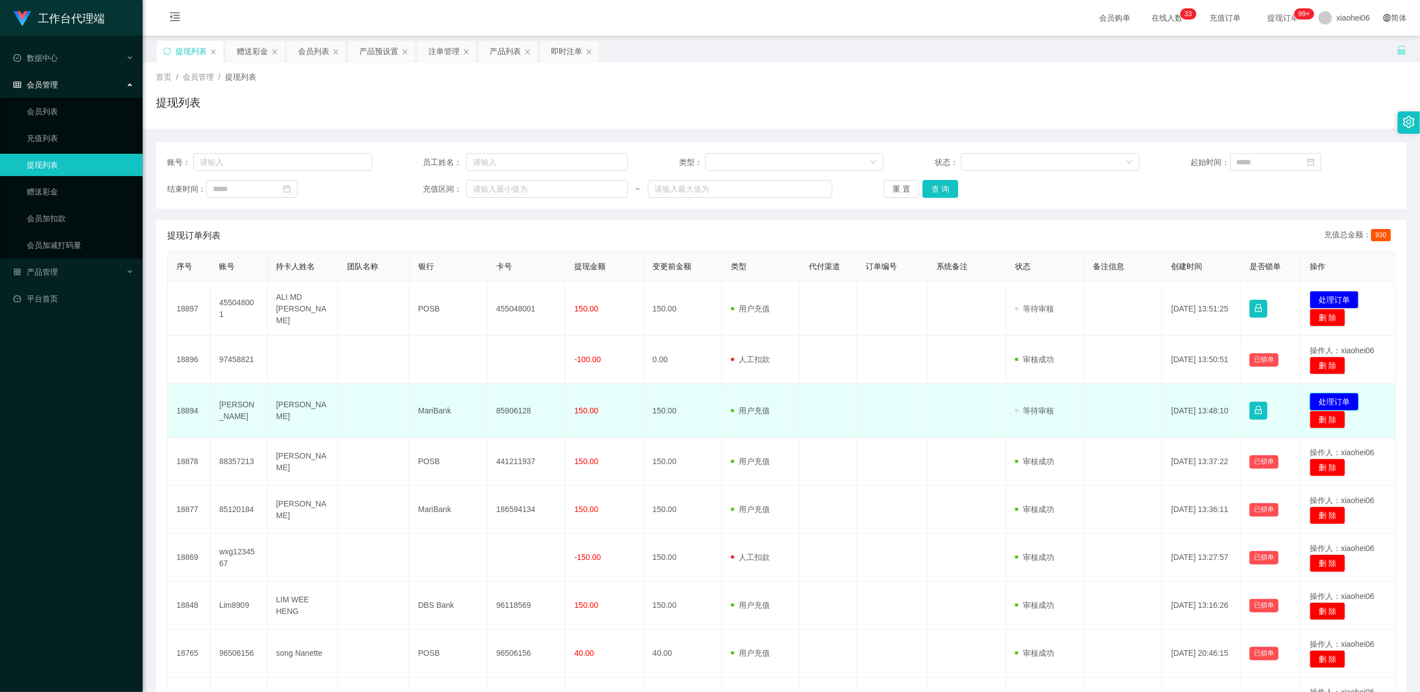
click at [1329, 402] on button "处理订单" at bounding box center [1333, 402] width 49 height 18
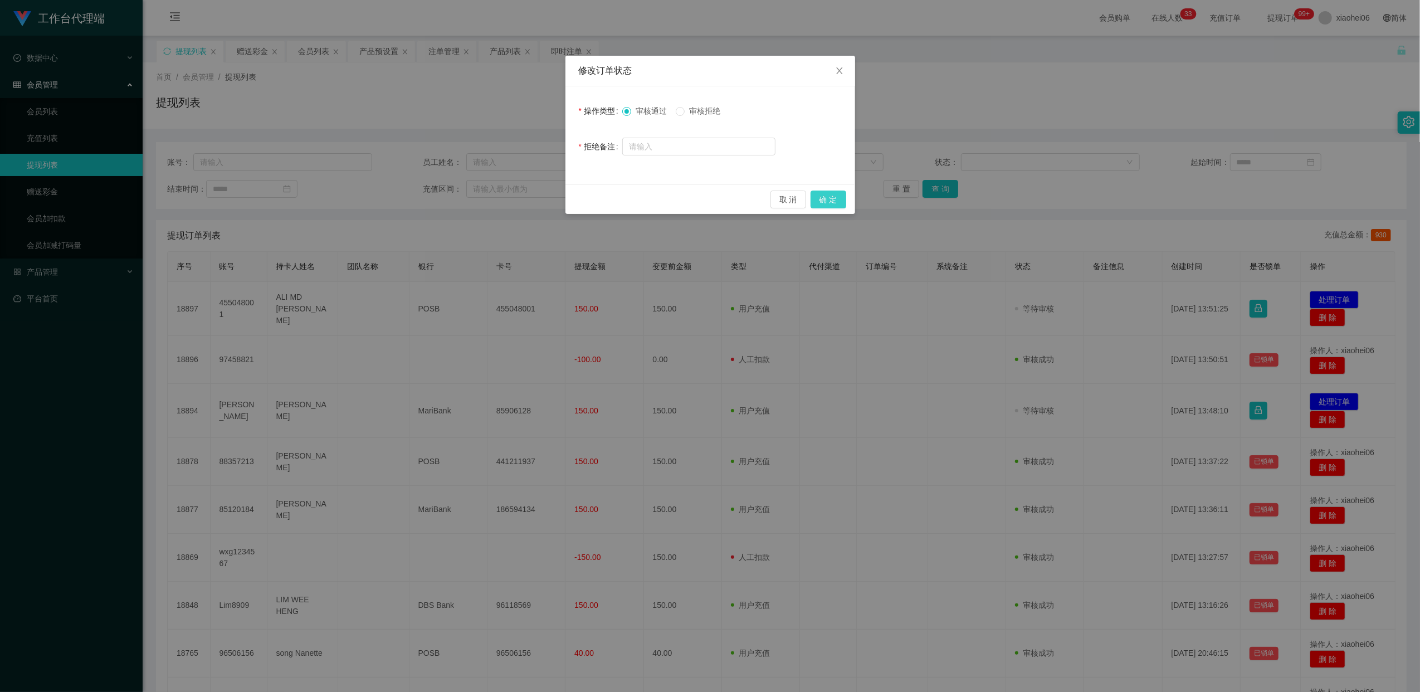
click at [829, 202] on button "确 定" at bounding box center [828, 199] width 36 height 18
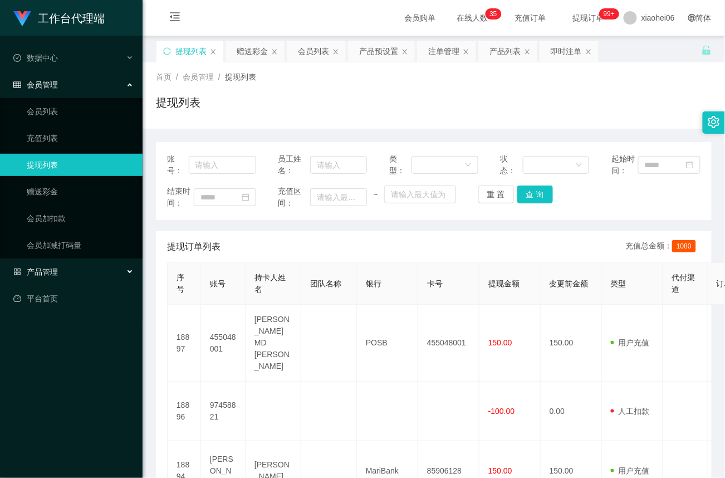
drag, startPoint x: 52, startPoint y: 264, endPoint x: 54, endPoint y: 273, distance: 9.1
click at [52, 267] on span "产品管理" at bounding box center [35, 271] width 45 height 9
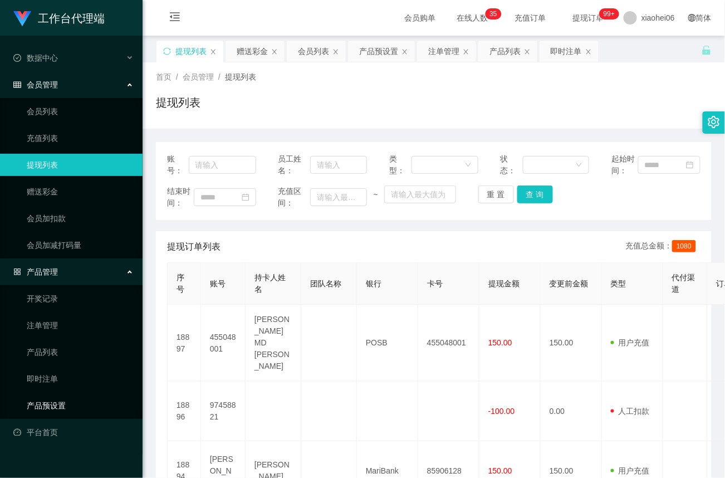
click at [43, 400] on link "产品预设置" at bounding box center [80, 405] width 107 height 22
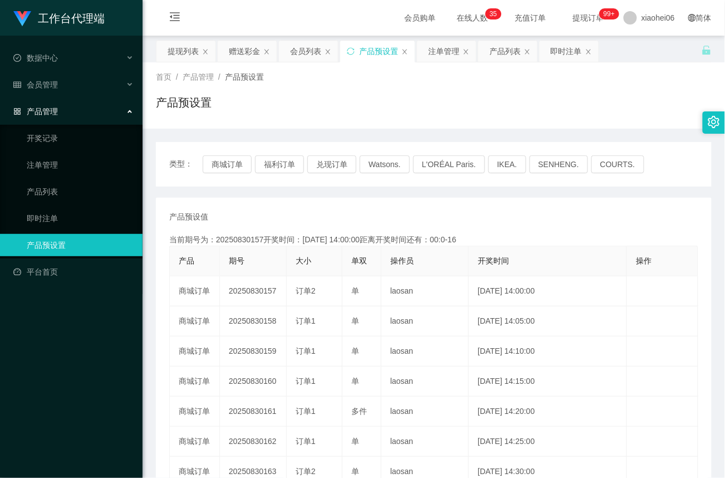
click at [72, 242] on link "产品预设置" at bounding box center [80, 245] width 107 height 22
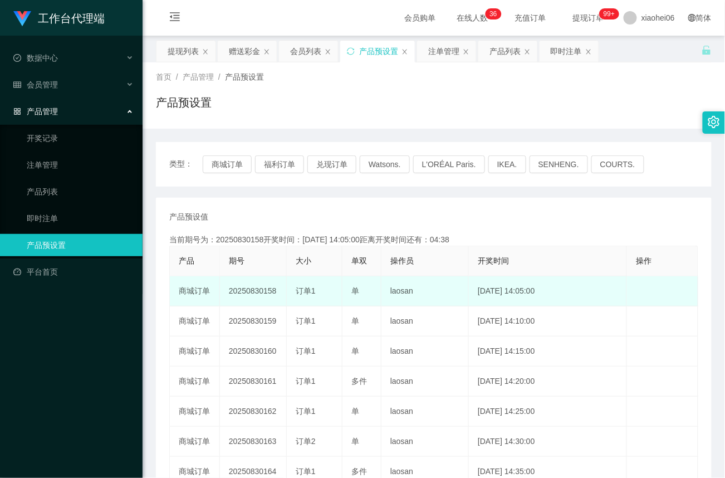
click at [257, 288] on td "20250830158" at bounding box center [253, 291] width 67 height 30
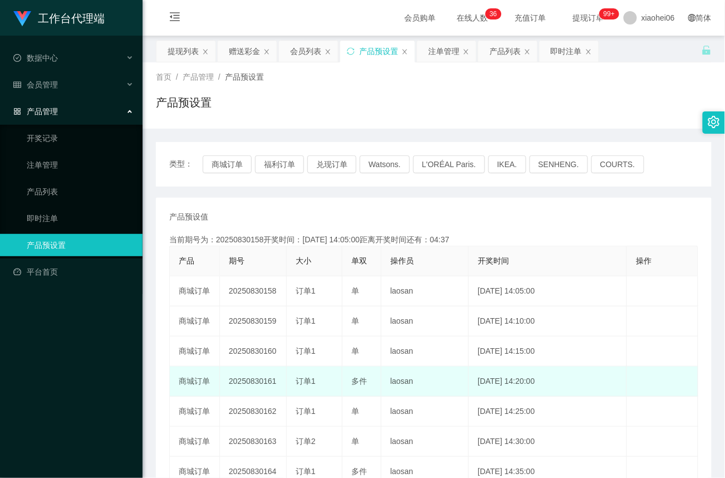
copy td "20250830158"
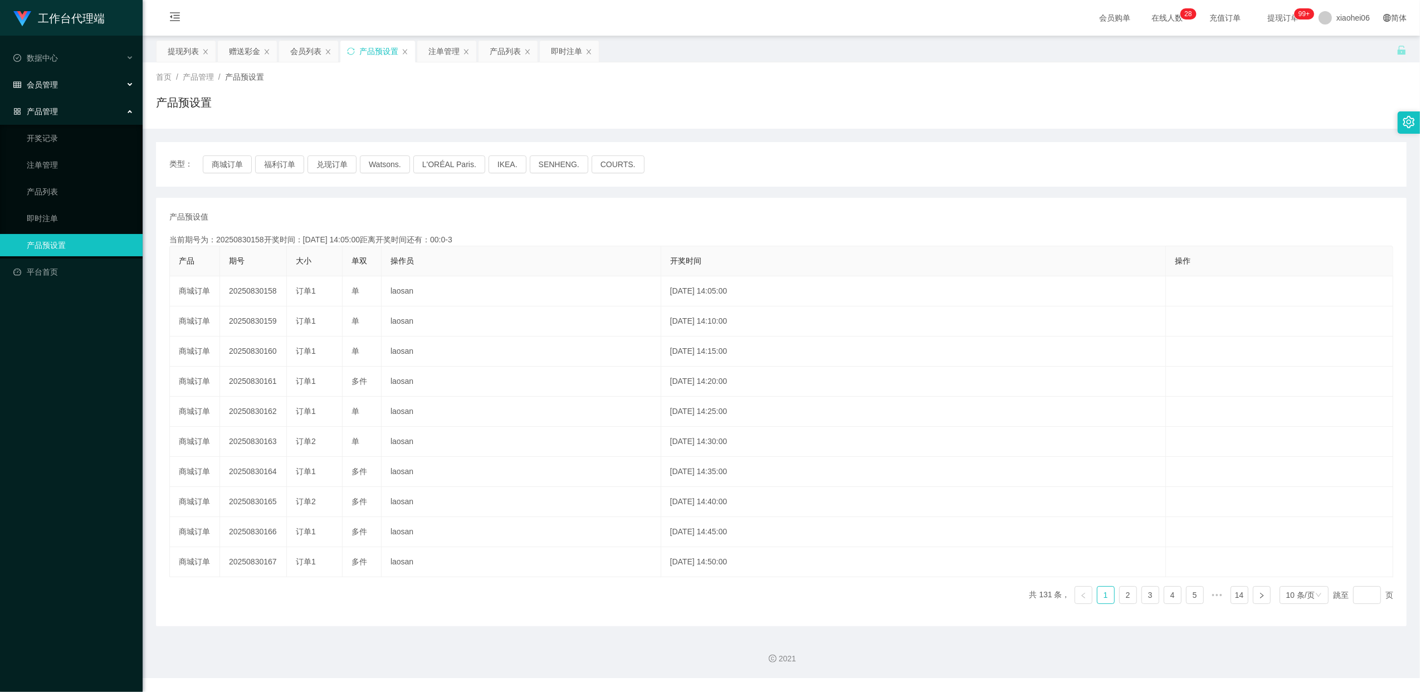
click at [48, 81] on span "会员管理" at bounding box center [35, 84] width 45 height 9
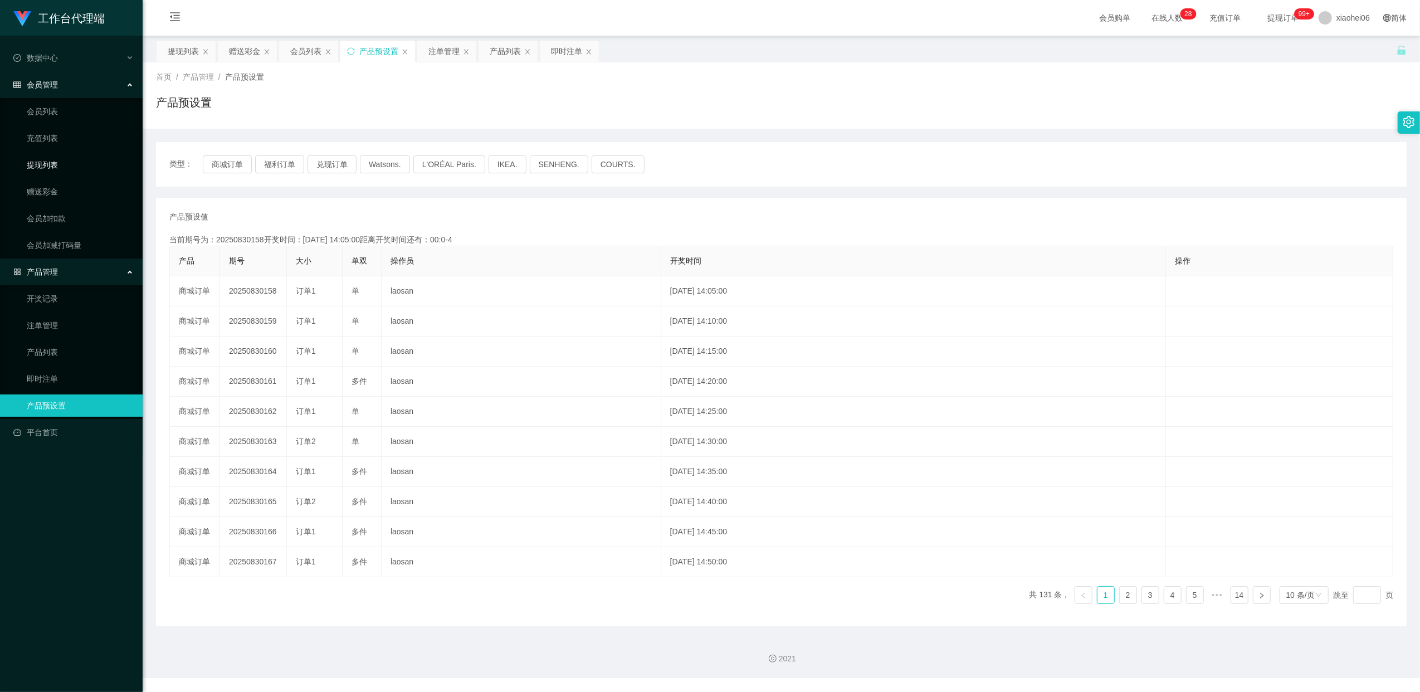
click at [47, 158] on link "提现列表" at bounding box center [80, 165] width 107 height 22
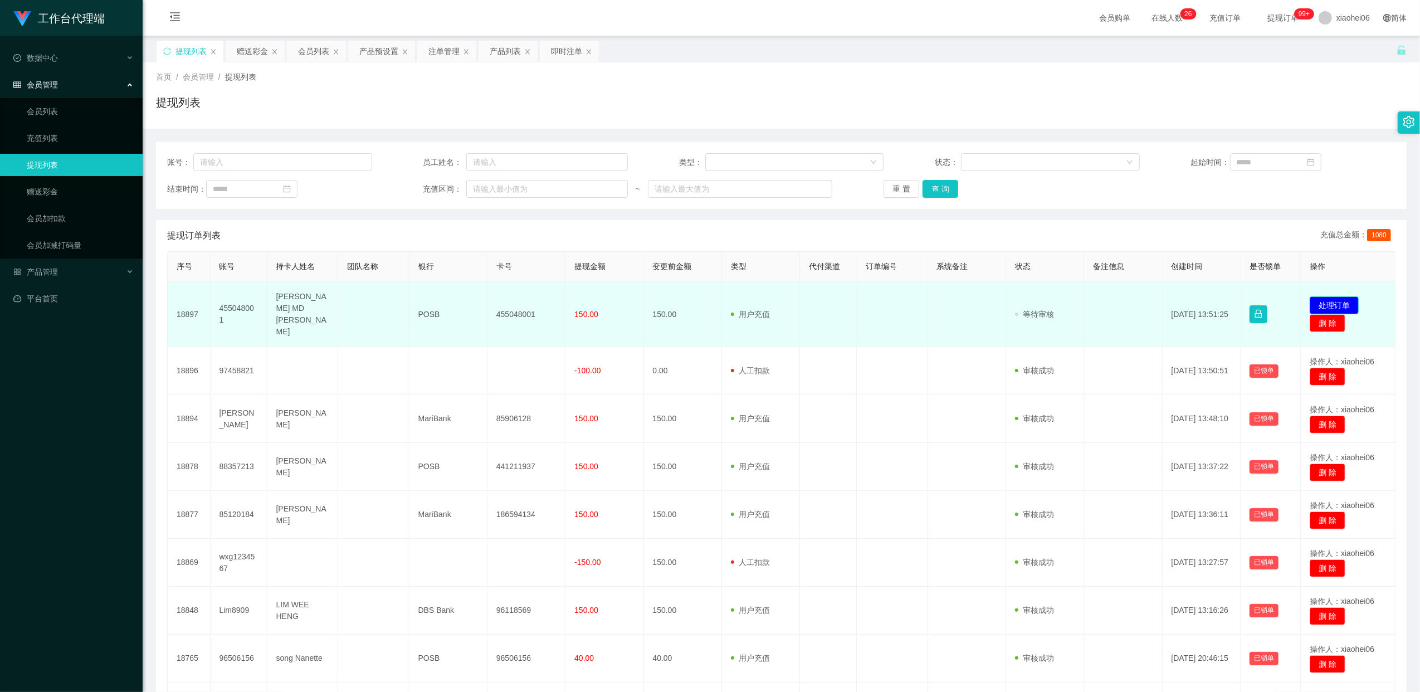
click at [725, 297] on button "处理订单" at bounding box center [1333, 305] width 49 height 18
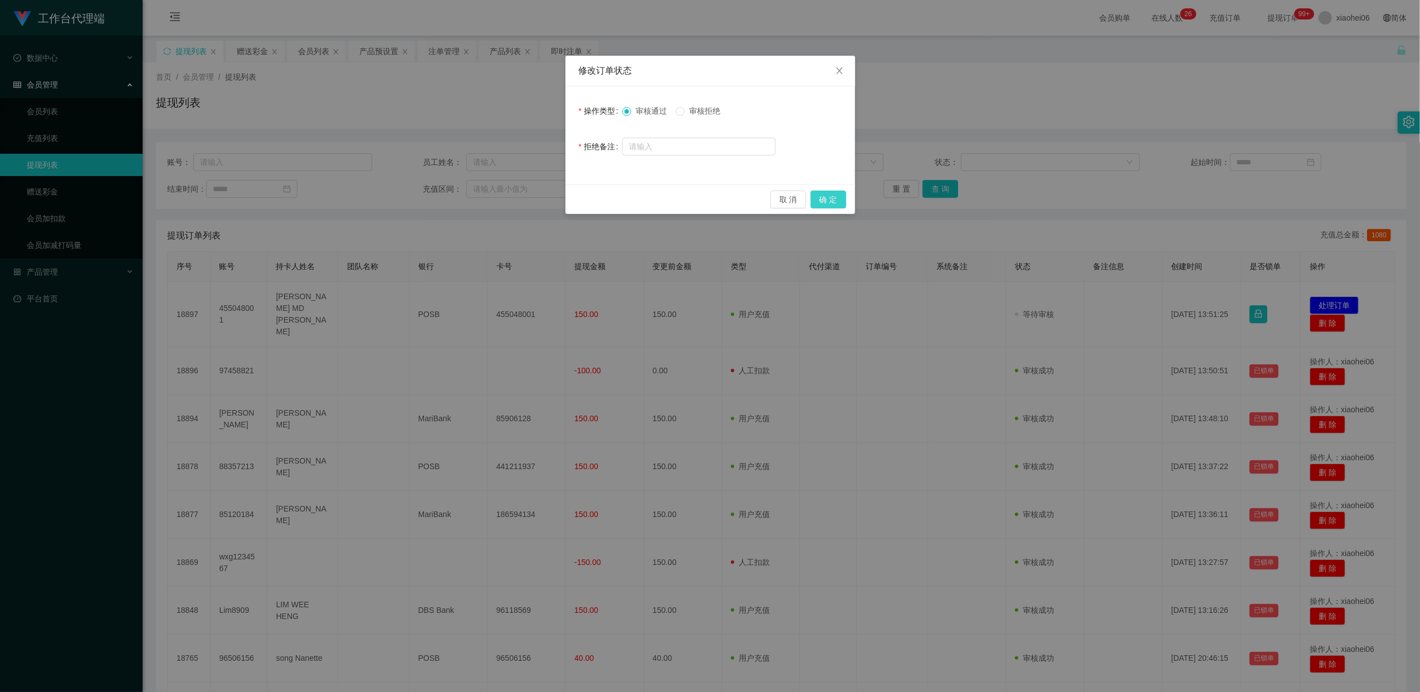
drag, startPoint x: 831, startPoint y: 198, endPoint x: 855, endPoint y: 216, distance: 30.3
click at [725, 198] on button "确 定" at bounding box center [828, 199] width 36 height 18
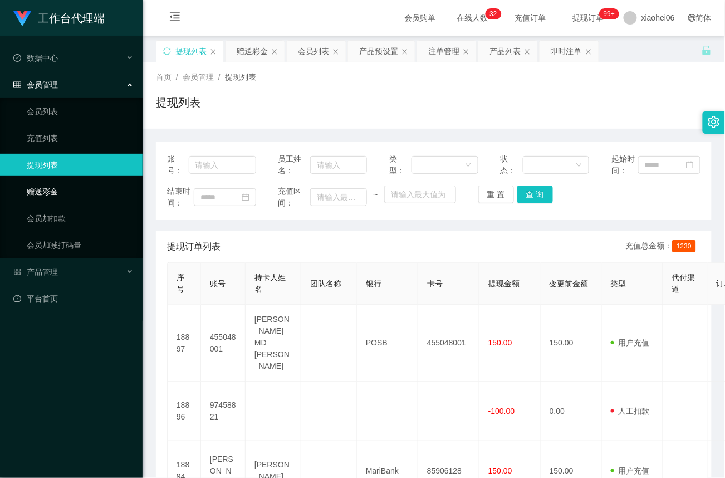
click at [58, 185] on link "赠送彩金" at bounding box center [80, 191] width 107 height 22
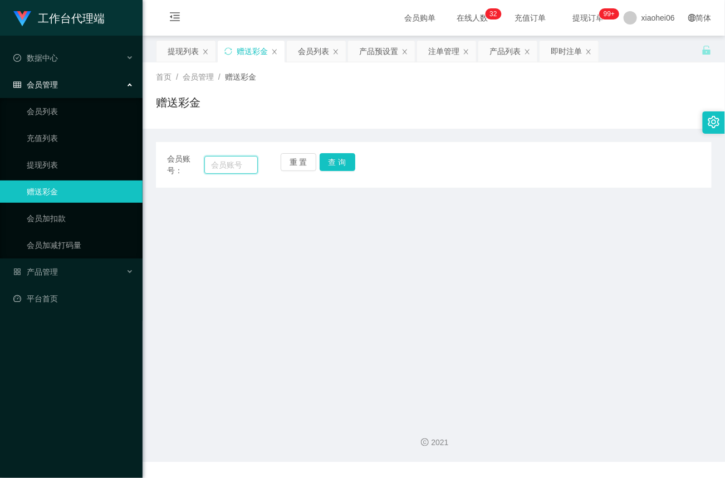
click at [233, 165] on input "text" at bounding box center [230, 165] width 53 height 18
paste input "Yixuan"
type input "Yixuan"
click at [343, 162] on button "查 询" at bounding box center [338, 162] width 36 height 18
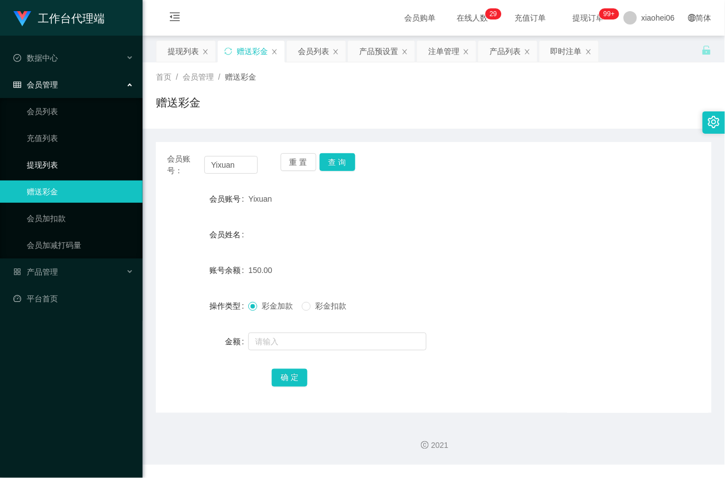
drag, startPoint x: 47, startPoint y: 163, endPoint x: 58, endPoint y: 150, distance: 17.0
click at [47, 163] on link "提现列表" at bounding box center [80, 165] width 107 height 22
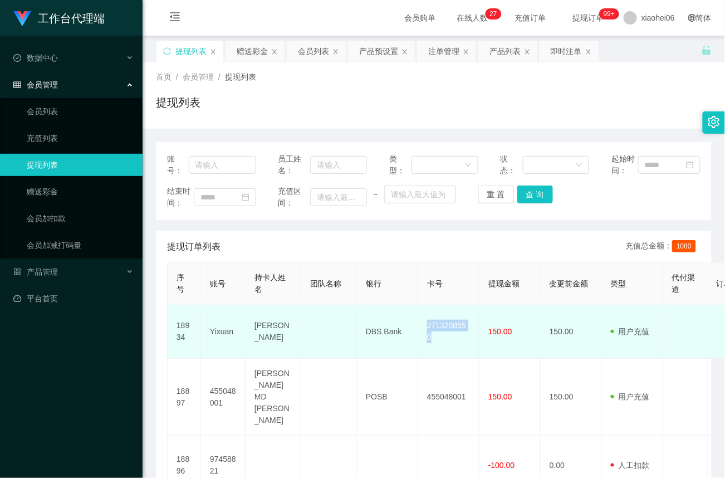
click at [514, 310] on td "150.00" at bounding box center [510, 332] width 61 height 54
click at [384, 329] on td "DBS Bank" at bounding box center [387, 332] width 61 height 54
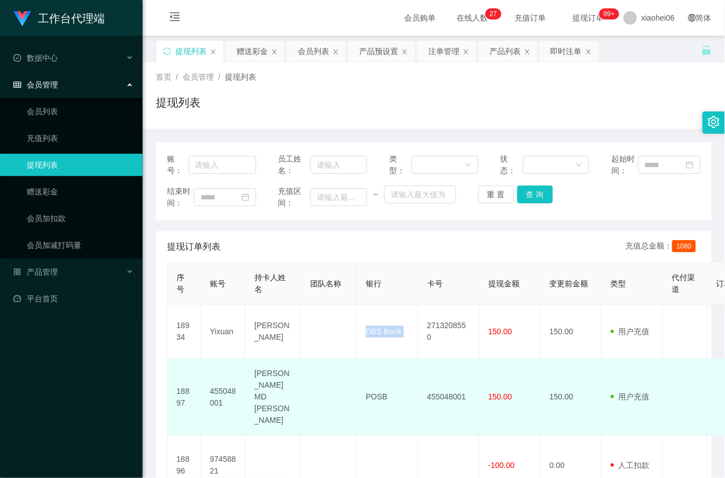
copy td "DBS Bank"
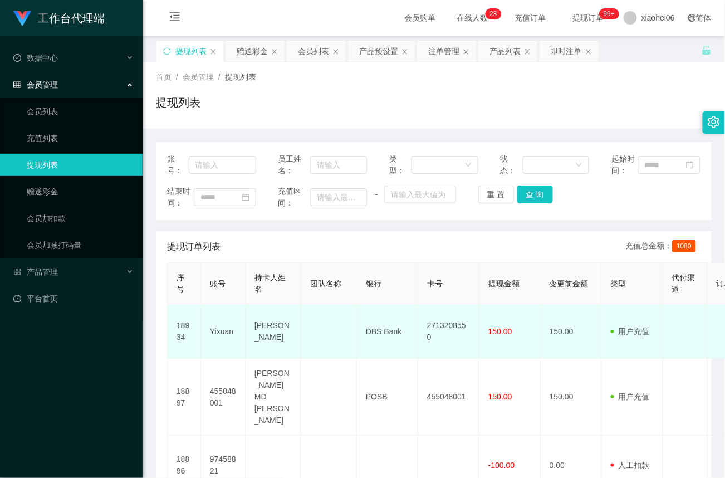
click at [439, 313] on td "2713208550" at bounding box center [448, 332] width 61 height 54
click at [270, 333] on td "[PERSON_NAME]" at bounding box center [274, 332] width 56 height 54
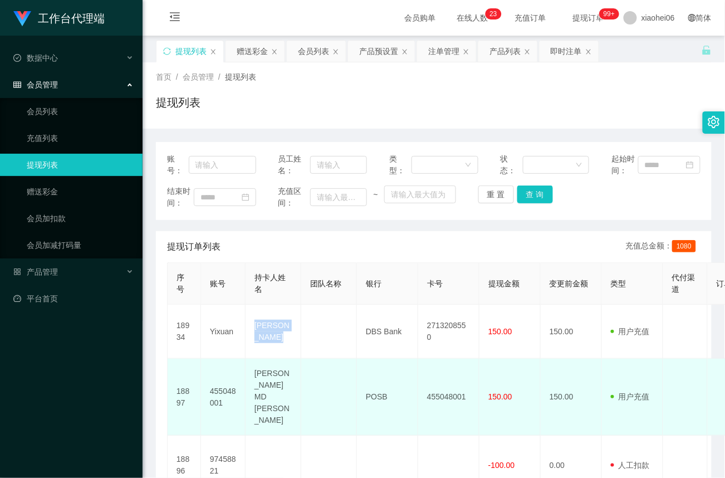
copy td "[PERSON_NAME]"
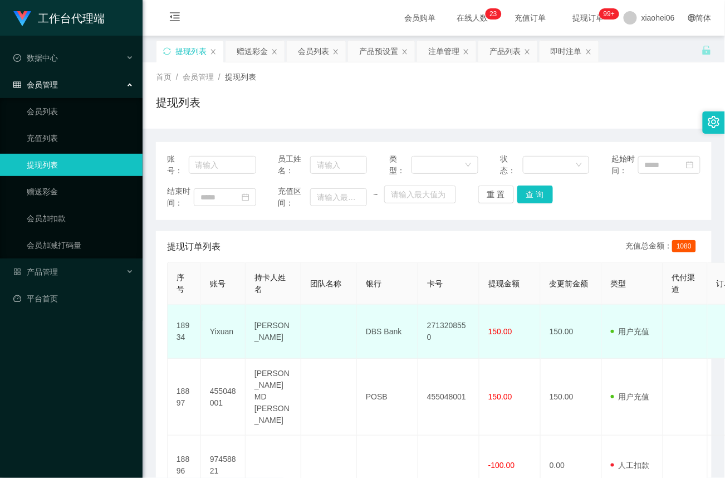
click at [371, 357] on td "DBS Bank" at bounding box center [387, 332] width 61 height 54
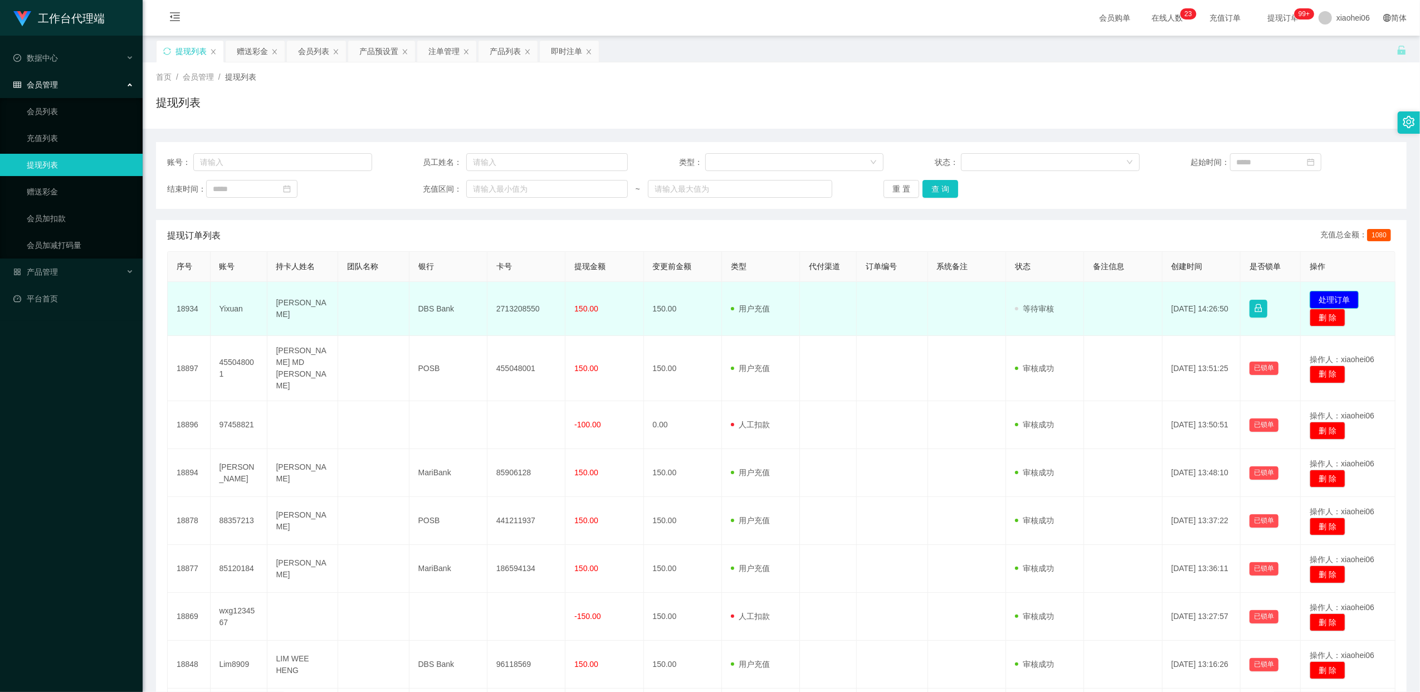
click at [1332, 299] on button "处理订单" at bounding box center [1333, 300] width 49 height 18
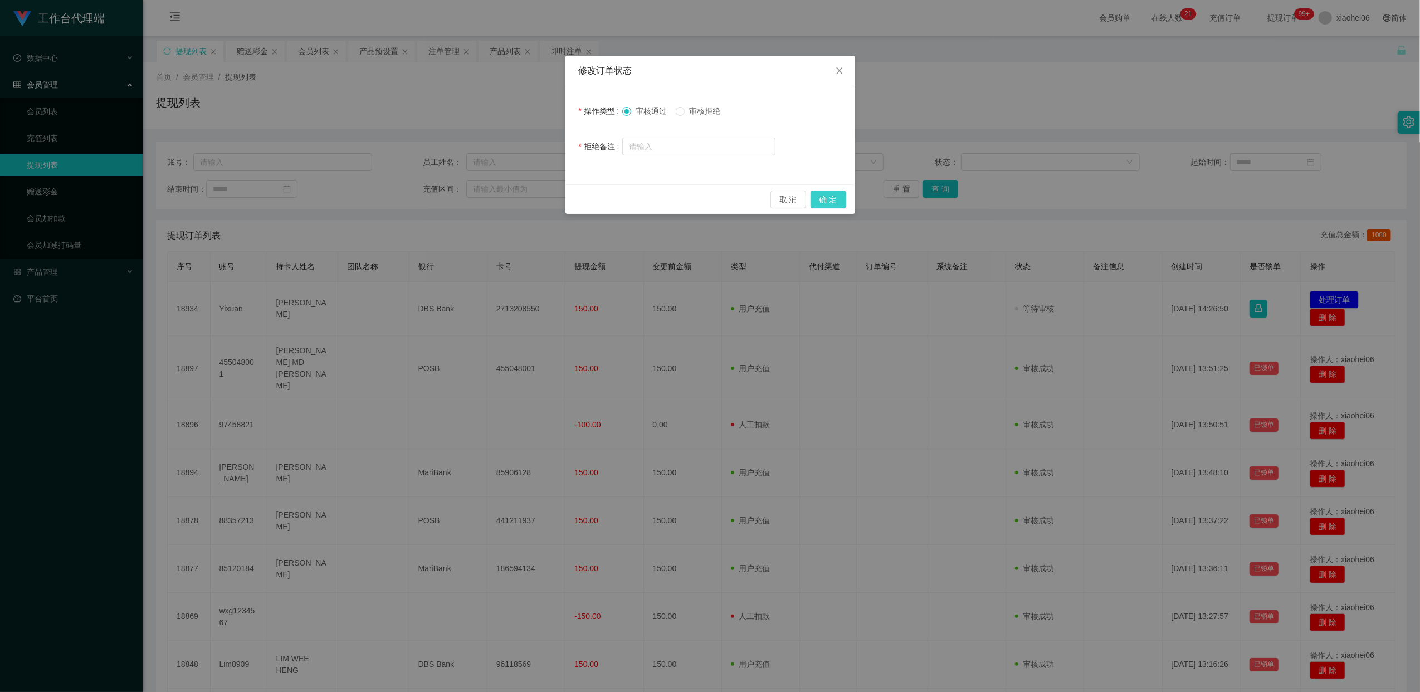
drag, startPoint x: 837, startPoint y: 203, endPoint x: 834, endPoint y: 211, distance: 8.3
click at [837, 203] on button "确 定" at bounding box center [828, 199] width 36 height 18
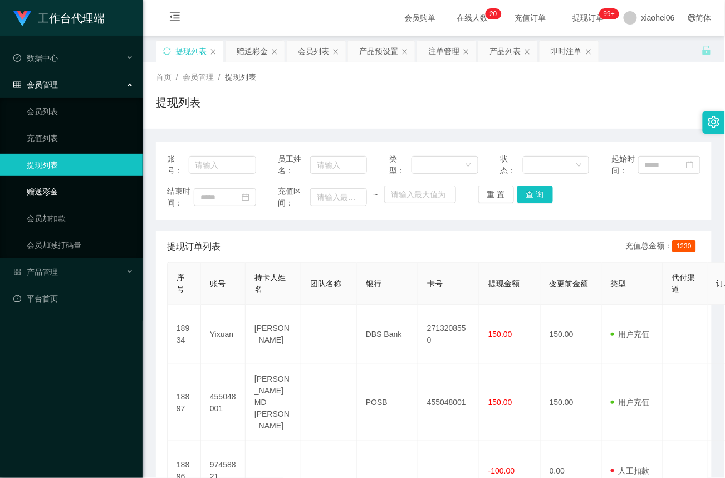
click at [43, 189] on link "赠送彩金" at bounding box center [80, 191] width 107 height 22
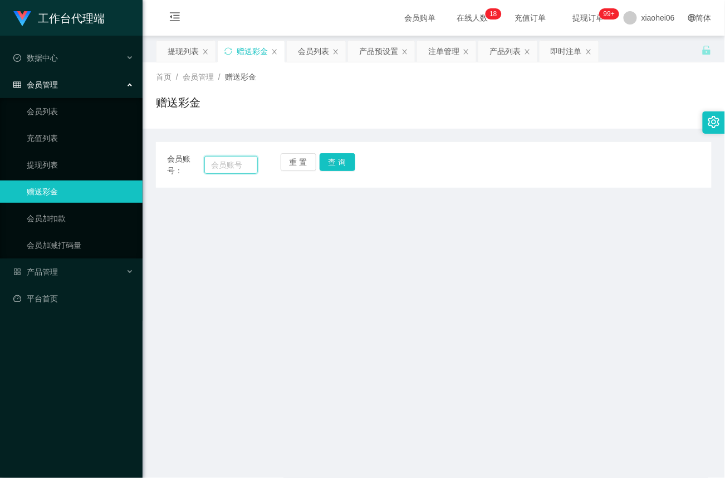
click at [248, 165] on input "text" at bounding box center [230, 165] width 53 height 18
paste input "Lim8909"
type input "Lim8909"
click at [336, 159] on button "查 询" at bounding box center [338, 162] width 36 height 18
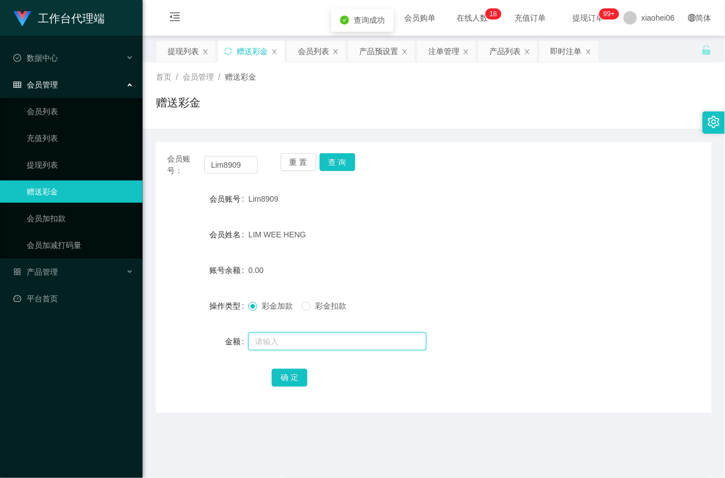
click at [275, 344] on input "text" at bounding box center [337, 342] width 178 height 18
type input "40"
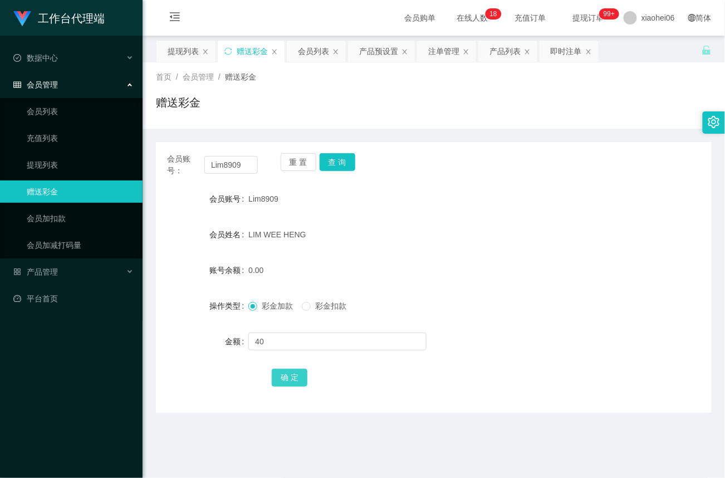
click at [297, 373] on button "确 定" at bounding box center [290, 378] width 36 height 18
drag, startPoint x: 252, startPoint y: 167, endPoint x: 74, endPoint y: 160, distance: 178.4
click at [74, 160] on section "工作台代理端 数据中心 会员管理 会员列表 充值列表 提现列表 赠送彩金 会员加扣款 会员加减打码量 产品管理 平台首页 保存配置 重置配置 整体风格设置 主…" at bounding box center [362, 338] width 725 height 676
paste input "[PERSON_NAME]"
type input "[PERSON_NAME]"
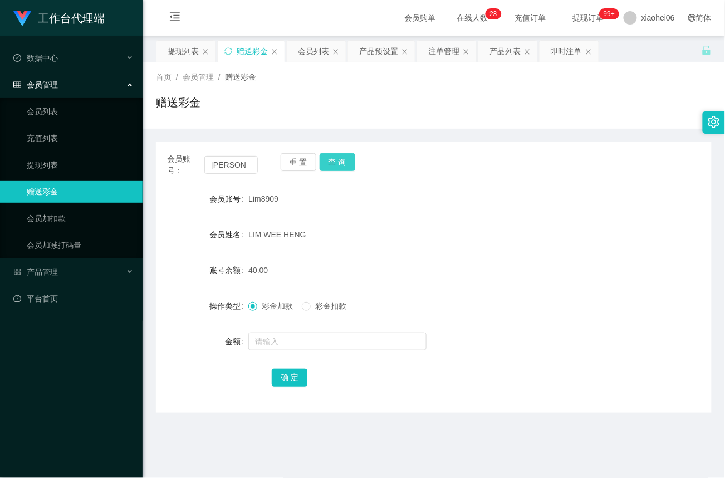
click at [337, 160] on button "查 询" at bounding box center [338, 162] width 36 height 18
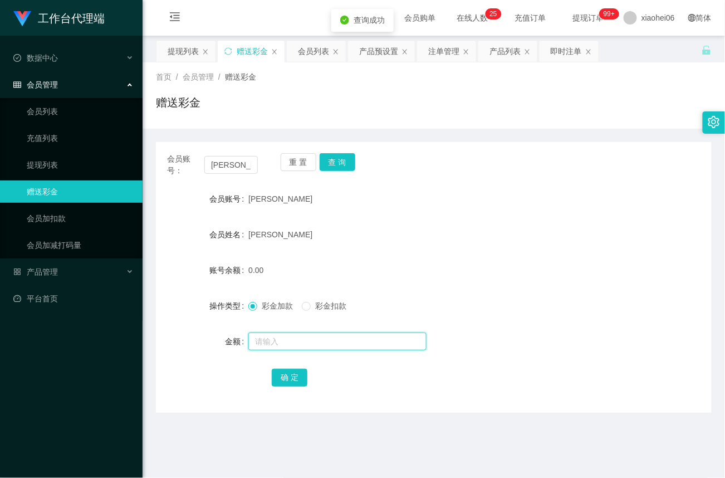
click at [268, 340] on input "text" at bounding box center [337, 342] width 178 height 18
type input "40"
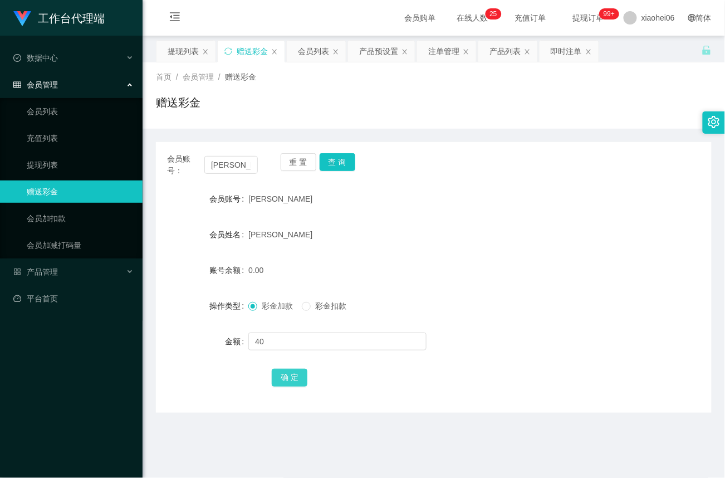
click at [292, 382] on button "确 定" at bounding box center [290, 378] width 36 height 18
drag, startPoint x: 244, startPoint y: 168, endPoint x: 120, endPoint y: 165, distance: 123.7
click at [120, 165] on section "工作台代理端 数据中心 会员管理 会员列表 充值列表 提现列表 赠送彩金 会员加扣款 会员加减打码量 产品管理 平台首页 保存配置 重置配置 整体风格设置 主…" at bounding box center [362, 338] width 725 height 676
paste input "85120184"
type input "85120184"
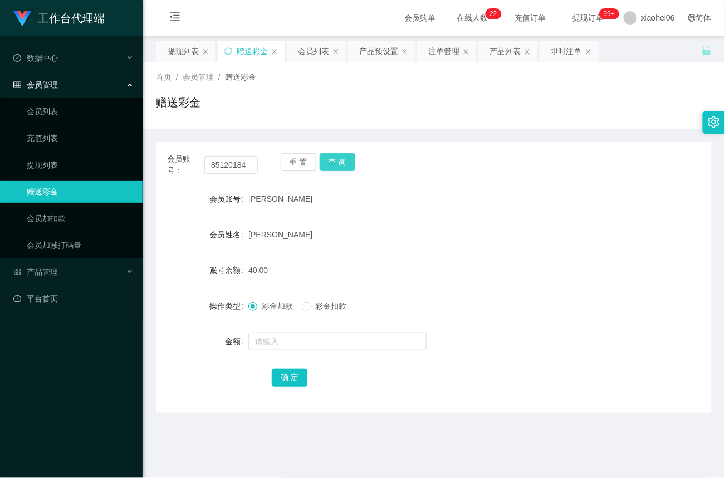
click at [354, 163] on button "查 询" at bounding box center [338, 162] width 36 height 18
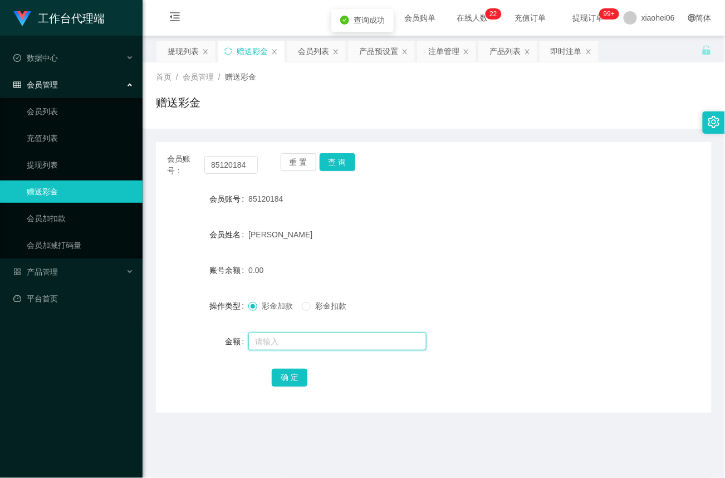
click at [271, 340] on input "text" at bounding box center [337, 342] width 178 height 18
type input "40"
click at [290, 382] on button "确 定" at bounding box center [290, 378] width 36 height 18
click at [41, 162] on link "提现列表" at bounding box center [80, 165] width 107 height 22
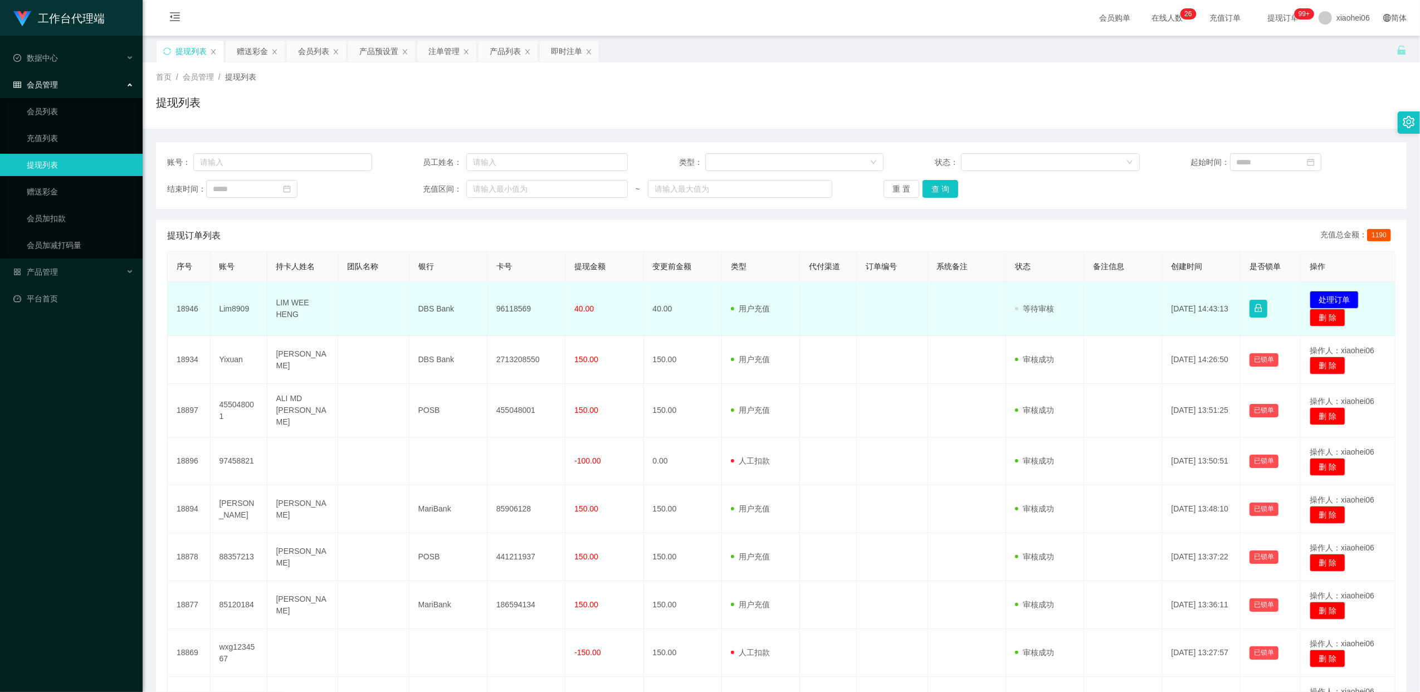
drag, startPoint x: 0, startPoint y: 0, endPoint x: 517, endPoint y: 305, distance: 600.2
click at [517, 305] on td "96118569" at bounding box center [526, 309] width 78 height 54
click at [517, 306] on td "96118569" at bounding box center [526, 309] width 78 height 54
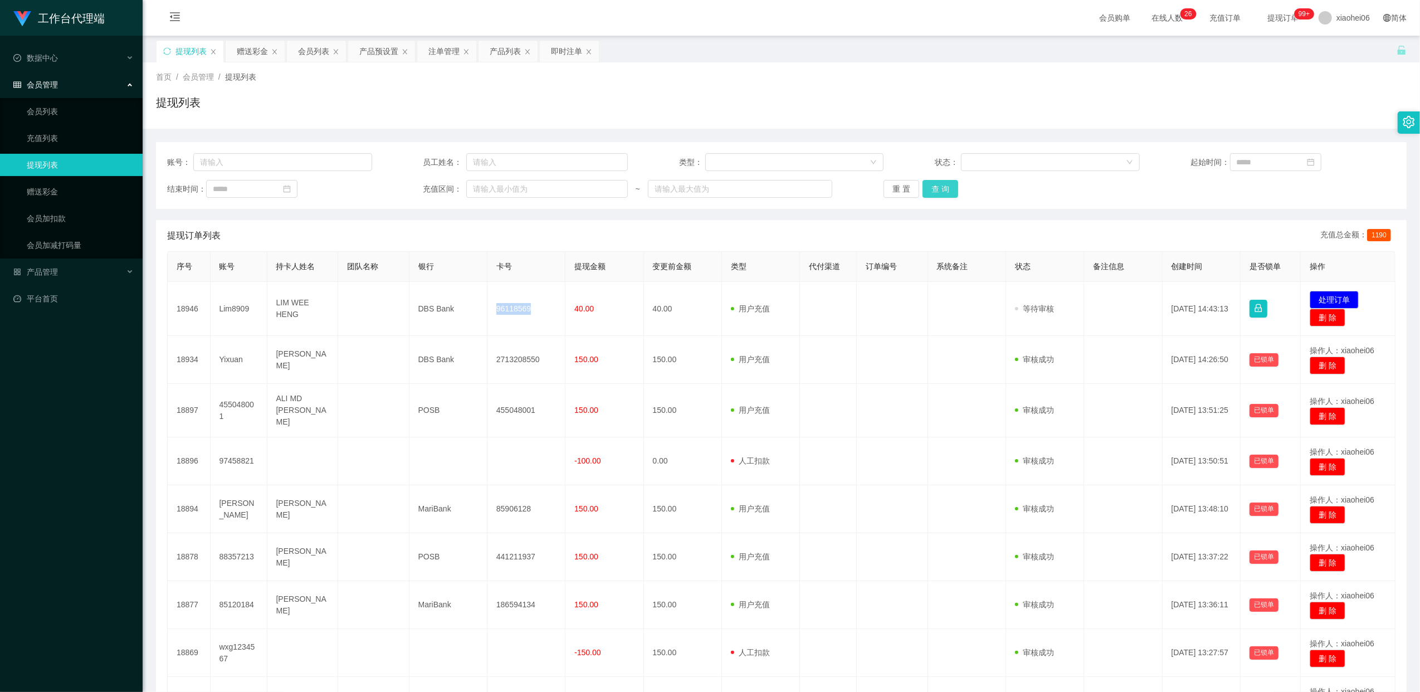
copy td "96118569"
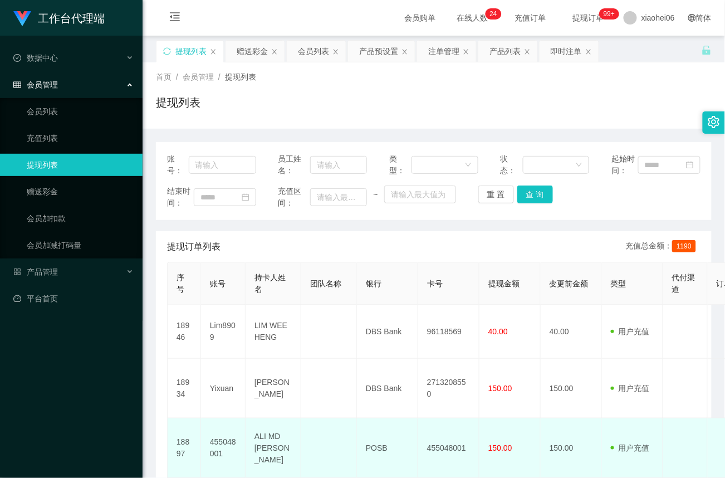
click at [459, 427] on td "455048001" at bounding box center [448, 448] width 61 height 60
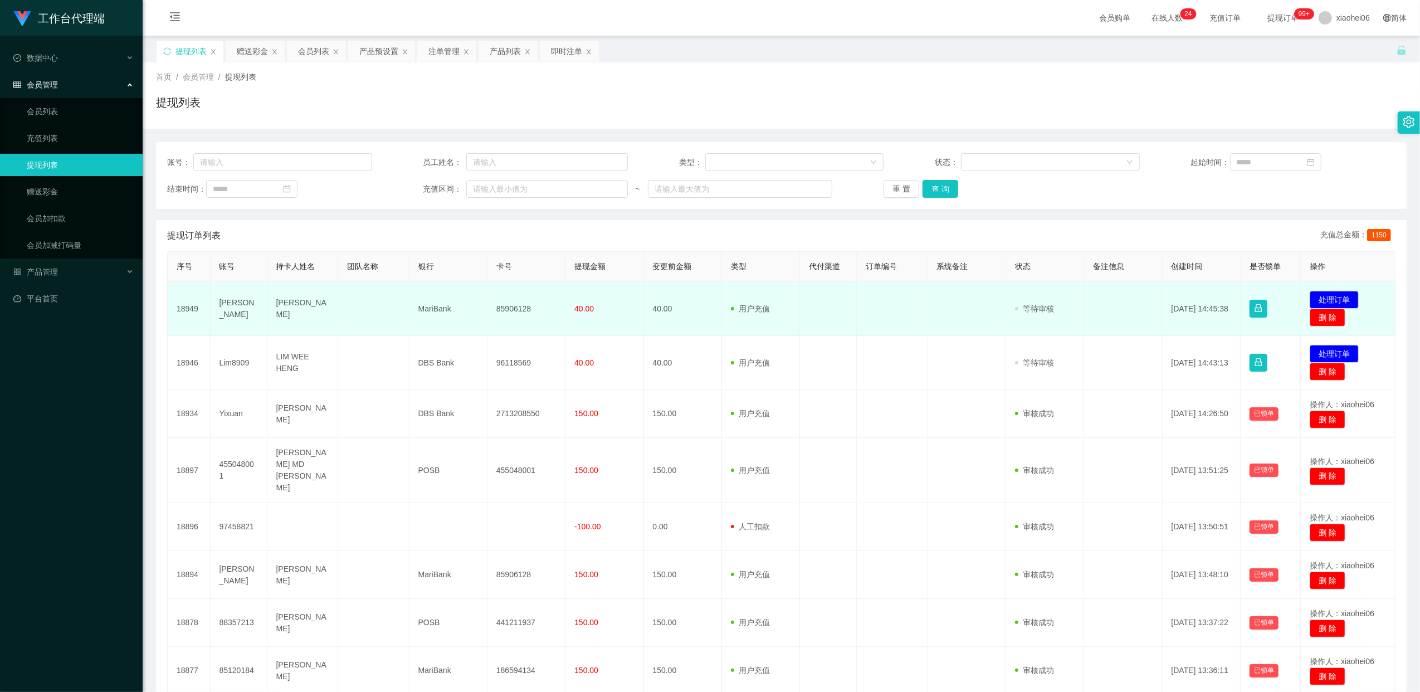
click at [520, 304] on td "85906128" at bounding box center [526, 309] width 78 height 54
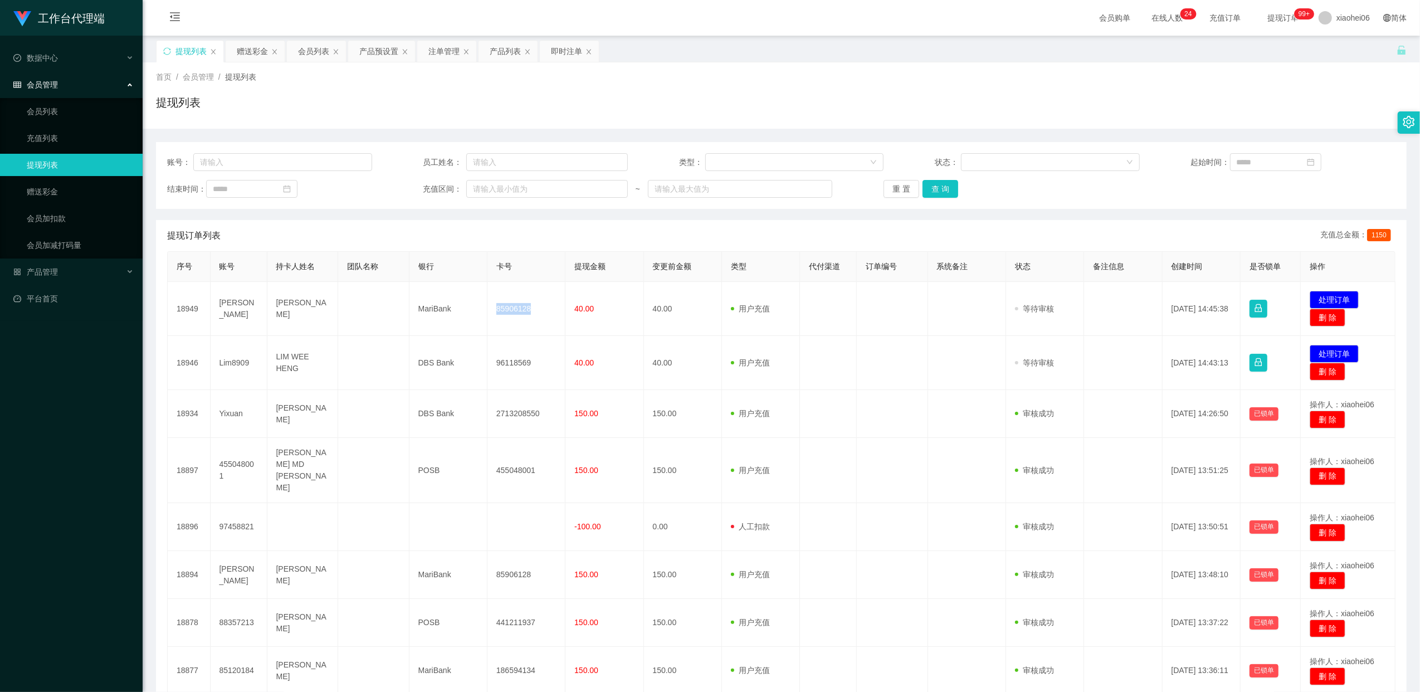
copy td "85906128"
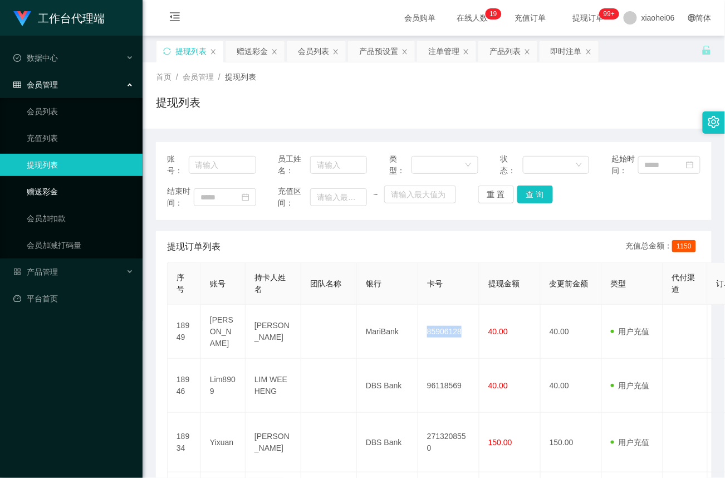
click at [48, 187] on link "赠送彩金" at bounding box center [80, 191] width 107 height 22
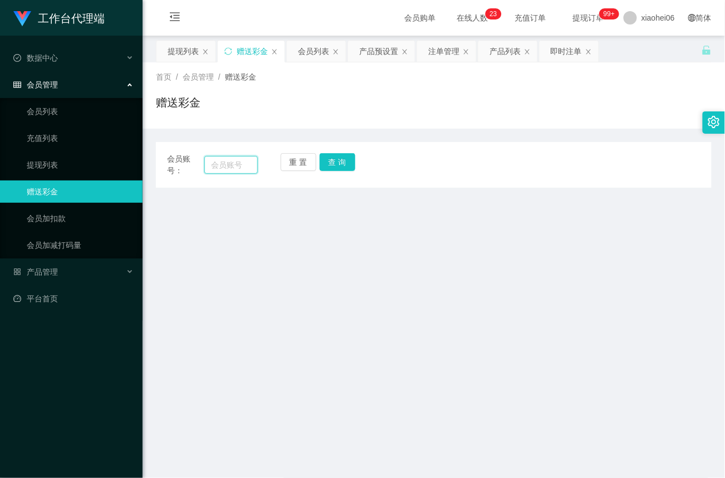
drag, startPoint x: 232, startPoint y: 159, endPoint x: 241, endPoint y: 159, distance: 8.4
click at [232, 159] on input "text" at bounding box center [230, 165] width 53 height 18
paste input "455048001"
type input "455048001"
drag, startPoint x: 349, startPoint y: 161, endPoint x: 348, endPoint y: 173, distance: 11.7
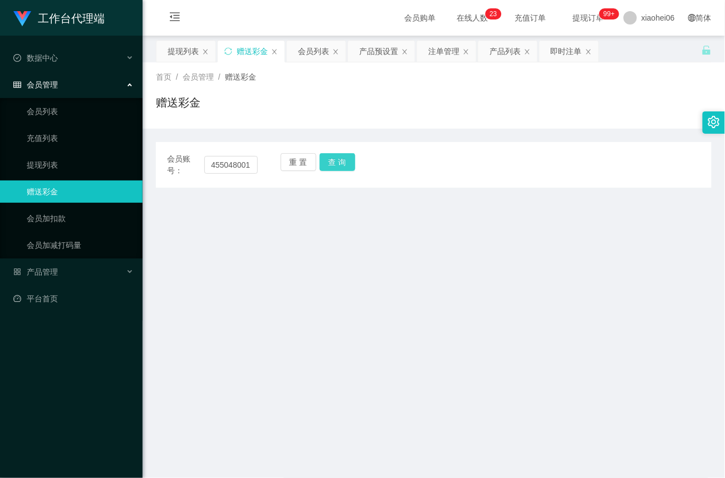
click at [349, 161] on button "查 询" at bounding box center [338, 162] width 36 height 18
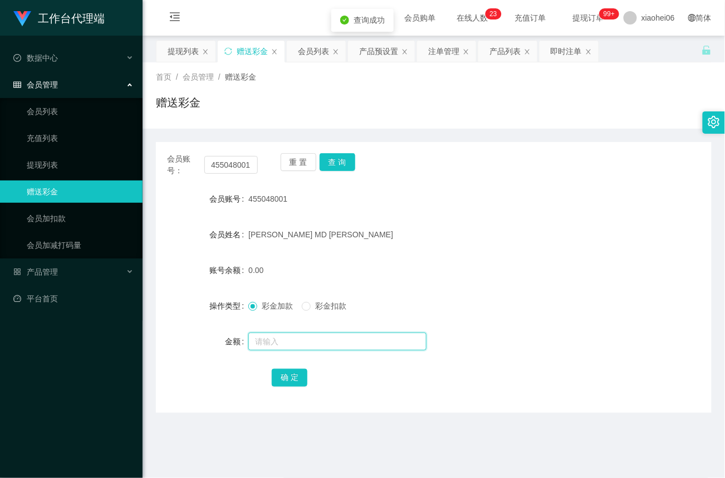
click at [262, 339] on input "text" at bounding box center [337, 342] width 178 height 18
type input "40"
click at [295, 379] on button "确 定" at bounding box center [290, 378] width 36 height 18
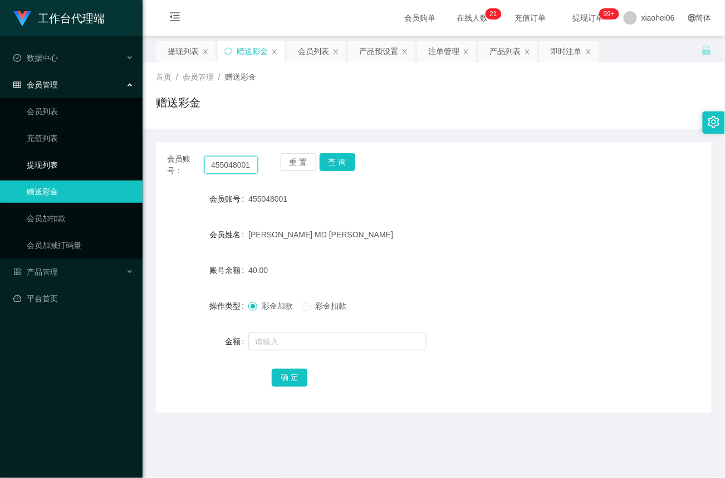
drag, startPoint x: 252, startPoint y: 168, endPoint x: 74, endPoint y: 167, distance: 178.2
click at [74, 167] on section "工作台代理端 数据中心 会员管理 会员列表 充值列表 提现列表 赠送彩金 会员加扣款 会员加减打码量 产品管理 平台首页 保存配置 重置配置 整体风格设置 主…" at bounding box center [362, 338] width 725 height 676
paste input "Yixuan"
type input "Yixuan"
click at [333, 163] on button "查 询" at bounding box center [338, 162] width 36 height 18
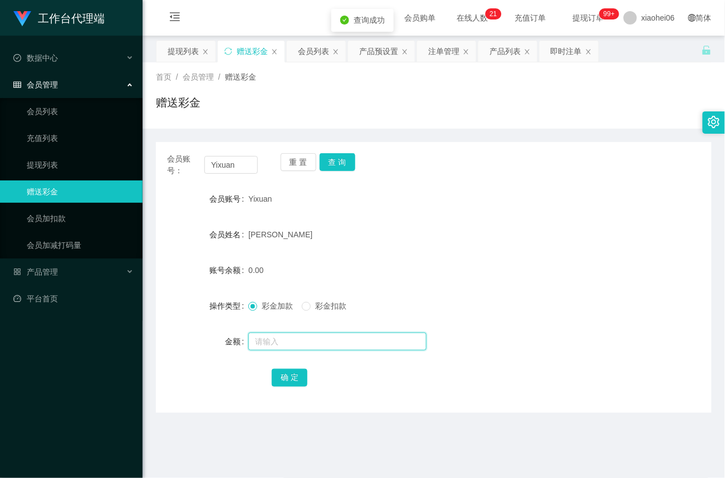
click at [282, 335] on input "text" at bounding box center [337, 342] width 178 height 18
type input "56"
drag, startPoint x: 292, startPoint y: 376, endPoint x: 312, endPoint y: 371, distance: 20.3
click at [292, 376] on button "确 定" at bounding box center [290, 378] width 36 height 18
click at [58, 168] on link "提现列表" at bounding box center [80, 165] width 107 height 22
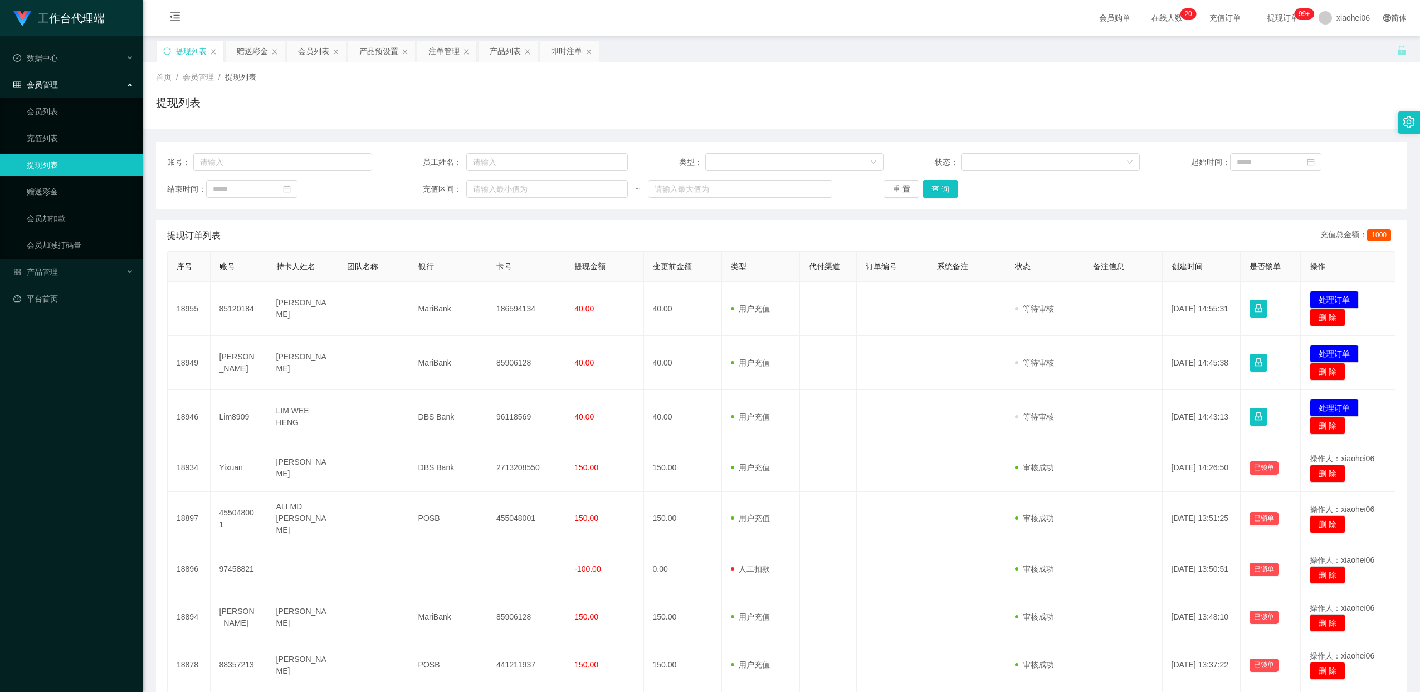
click at [513, 307] on td "186594134" at bounding box center [526, 309] width 78 height 54
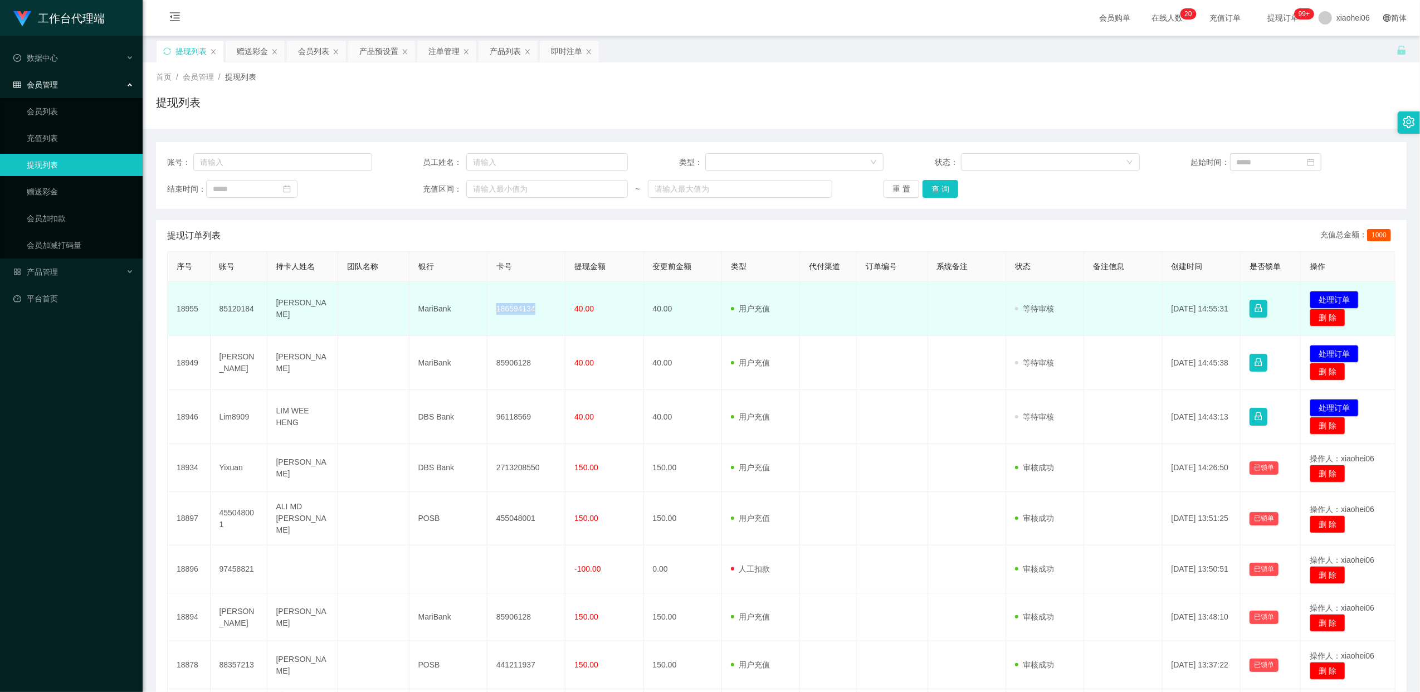
copy td "186594134"
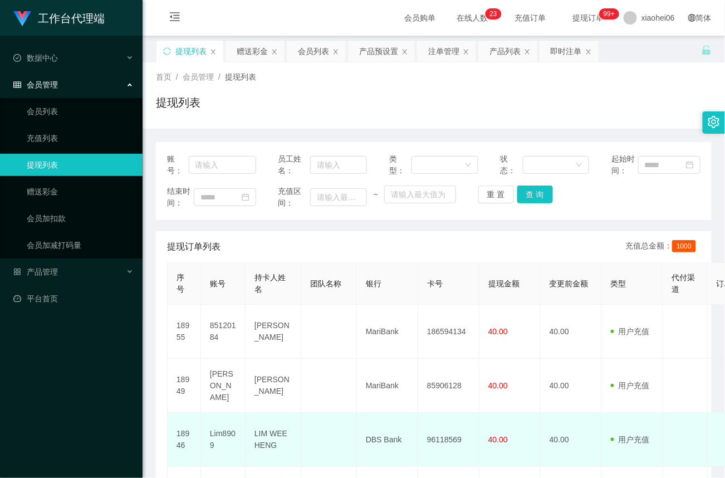
click at [321, 454] on td at bounding box center [329, 440] width 56 height 54
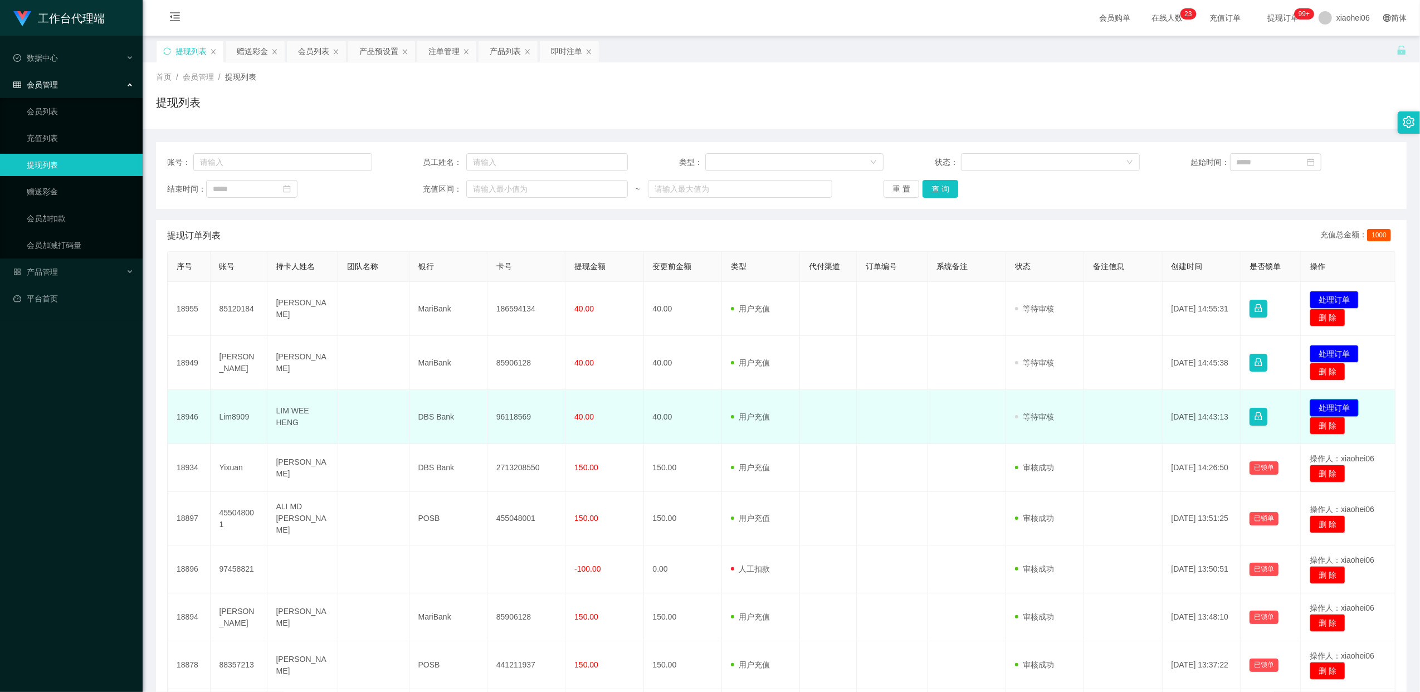
click at [1335, 404] on button "处理订单" at bounding box center [1333, 408] width 49 height 18
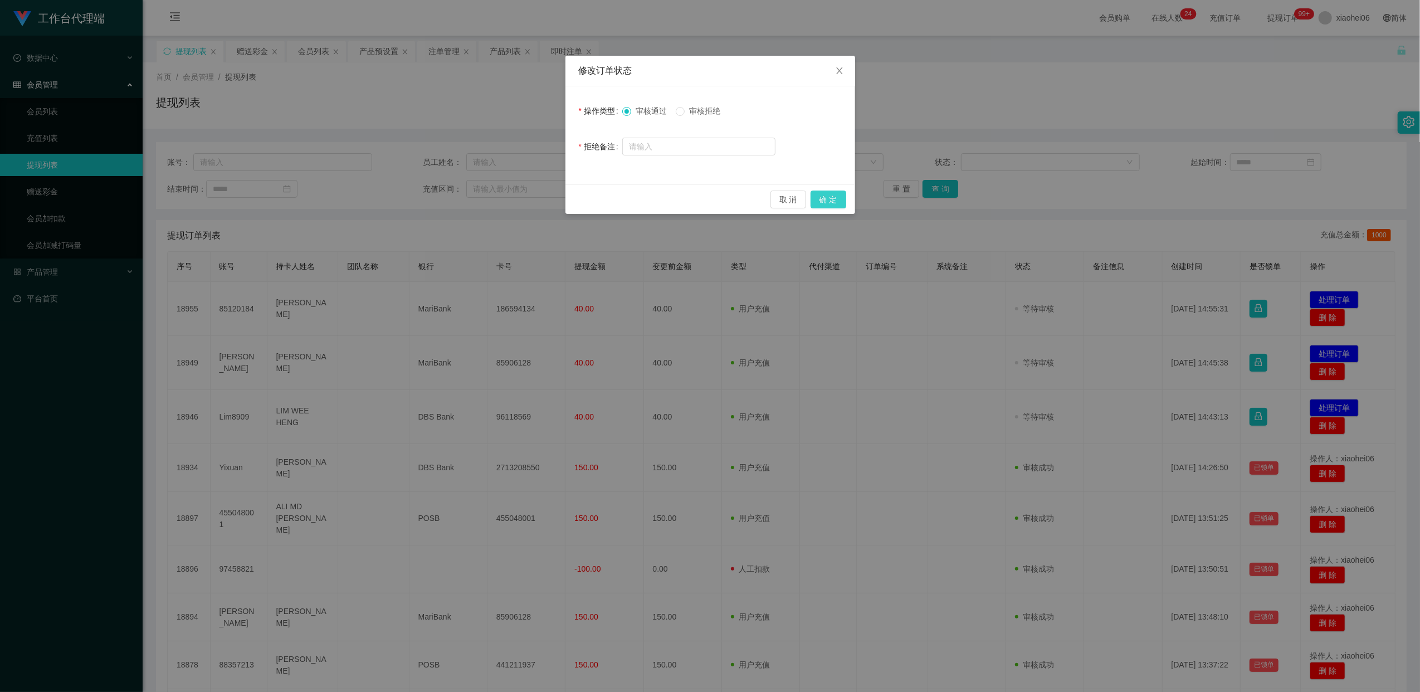
click at [832, 201] on button "确 定" at bounding box center [828, 199] width 36 height 18
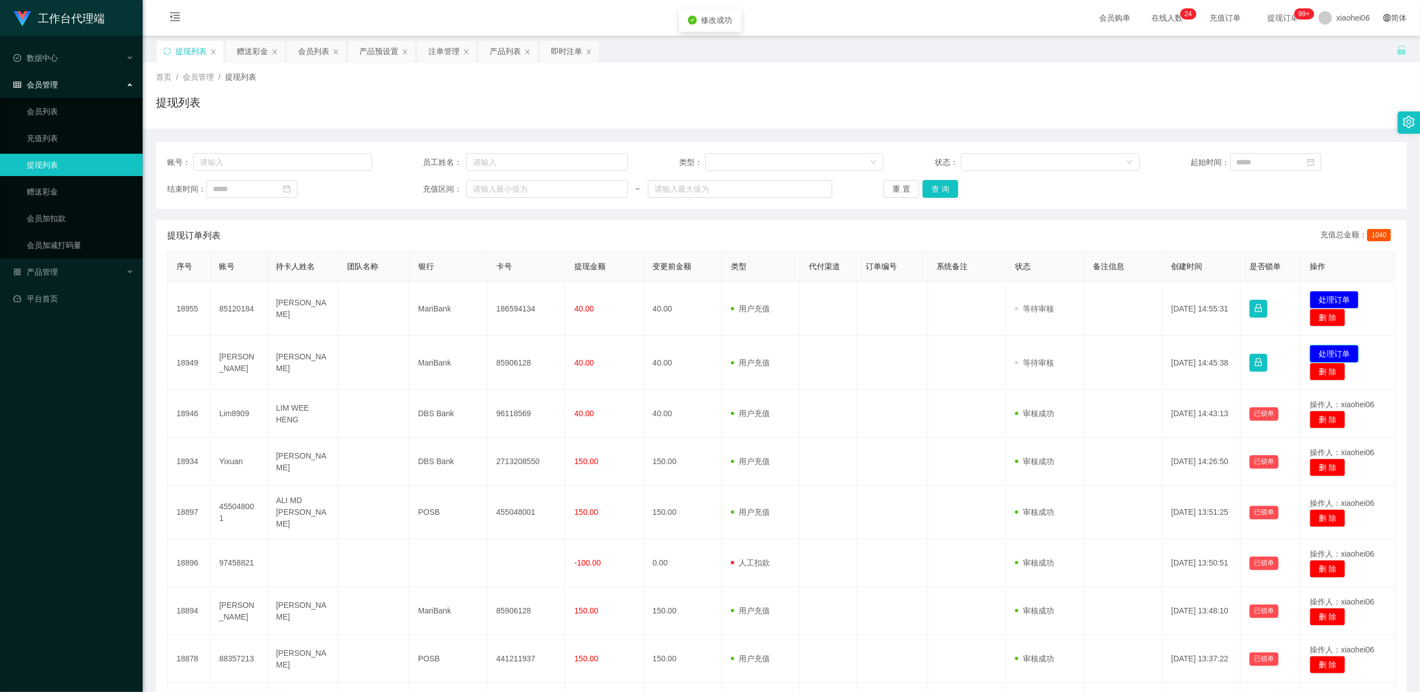
click at [1342, 357] on button "处理订单" at bounding box center [1333, 354] width 49 height 18
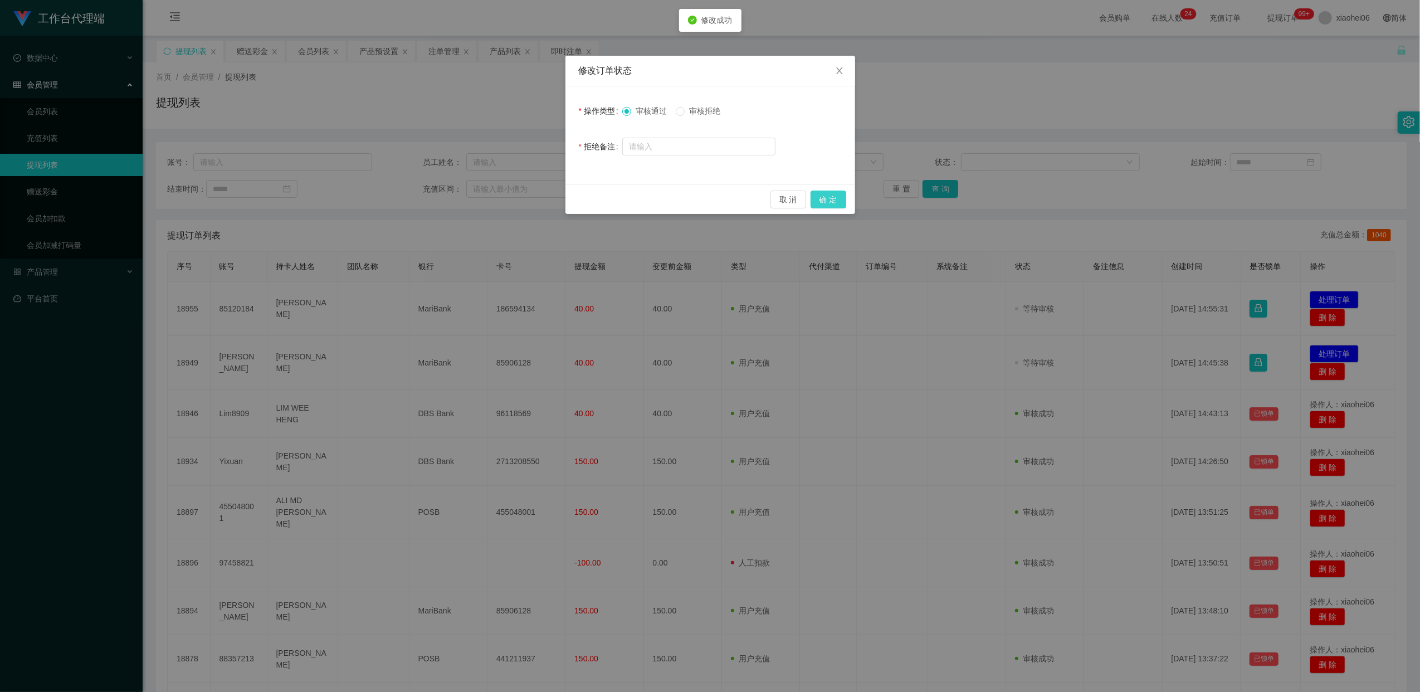
click at [832, 204] on button "确 定" at bounding box center [828, 199] width 36 height 18
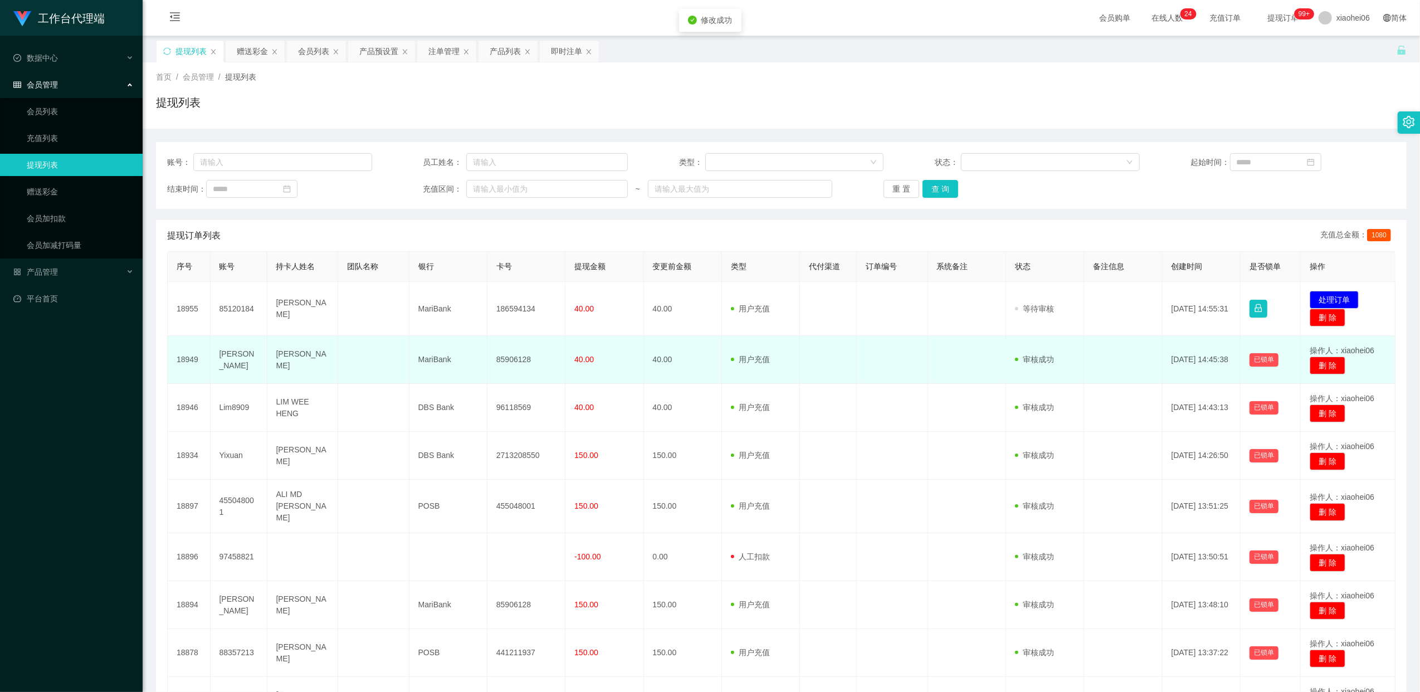
click at [524, 355] on td "85906128" at bounding box center [526, 360] width 78 height 48
click at [524, 359] on td "85906128" at bounding box center [526, 360] width 78 height 48
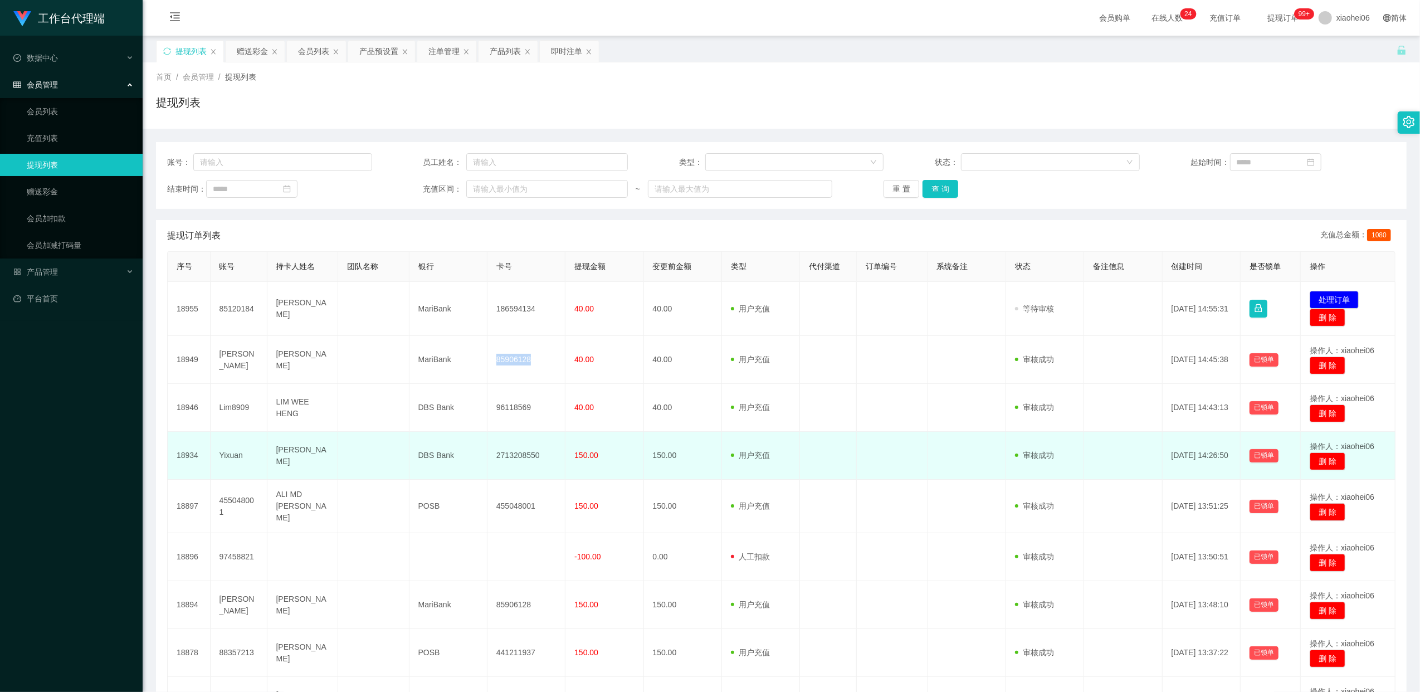
copy td "85906128"
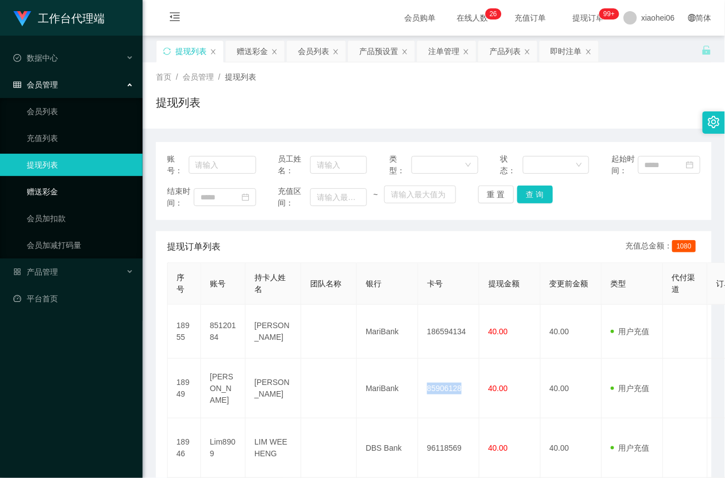
click at [45, 189] on link "赠送彩金" at bounding box center [80, 191] width 107 height 22
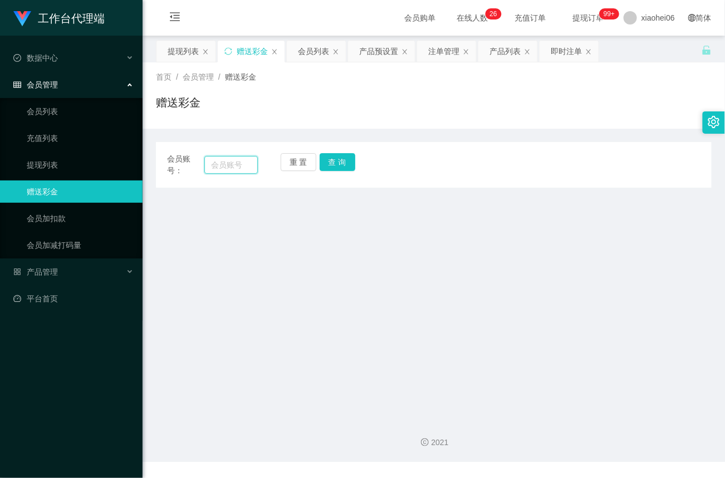
click at [219, 165] on input "text" at bounding box center [230, 165] width 53 height 18
paste input "88357213"
type input "88357213"
drag, startPoint x: 325, startPoint y: 161, endPoint x: 330, endPoint y: 174, distance: 13.8
click at [325, 161] on button "查 询" at bounding box center [338, 162] width 36 height 18
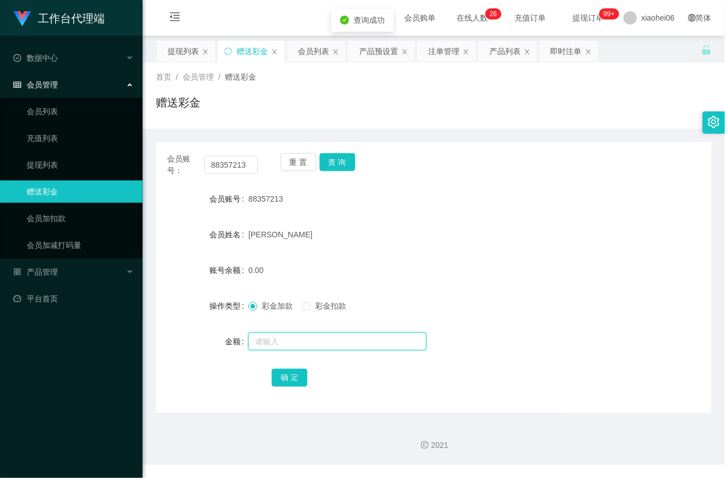
click at [266, 335] on input "text" at bounding box center [337, 342] width 178 height 18
type input "40"
click at [288, 380] on button "确 定" at bounding box center [290, 378] width 36 height 18
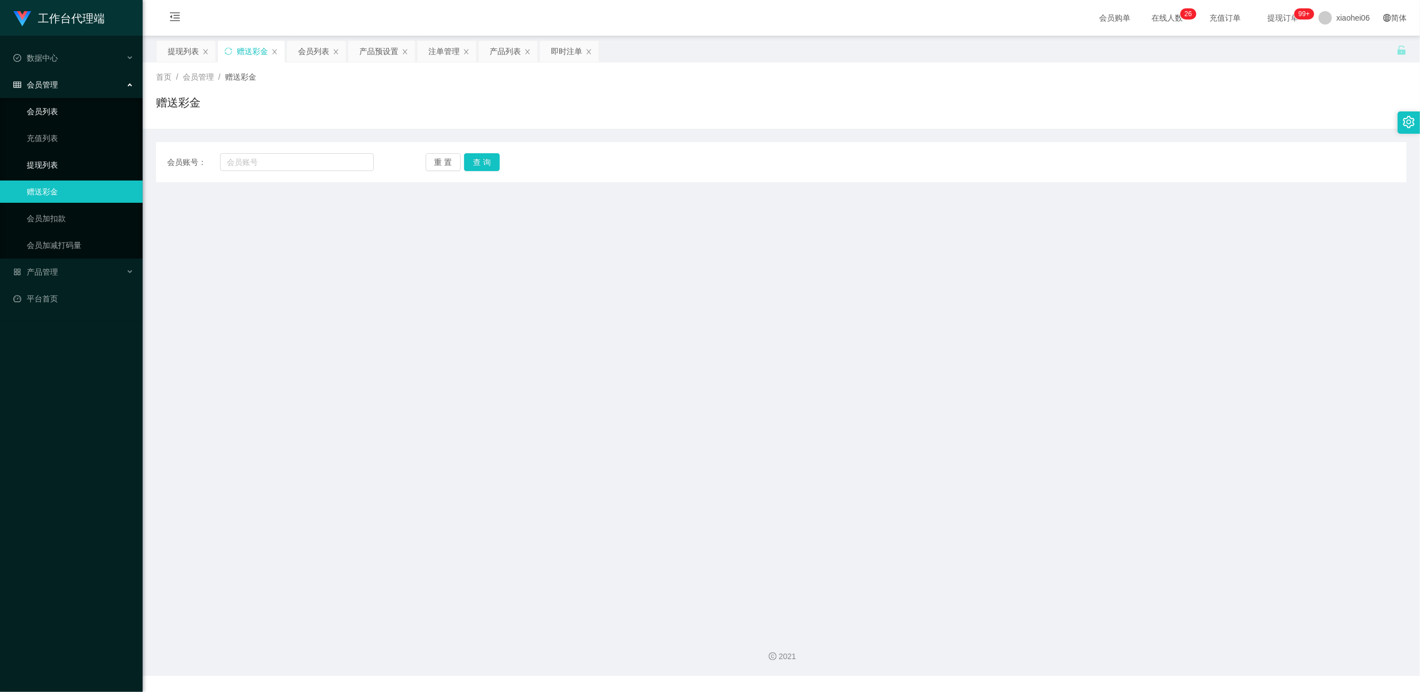
drag, startPoint x: 55, startPoint y: 165, endPoint x: 52, endPoint y: 111, distance: 54.1
click at [55, 165] on link "提现列表" at bounding box center [80, 165] width 107 height 22
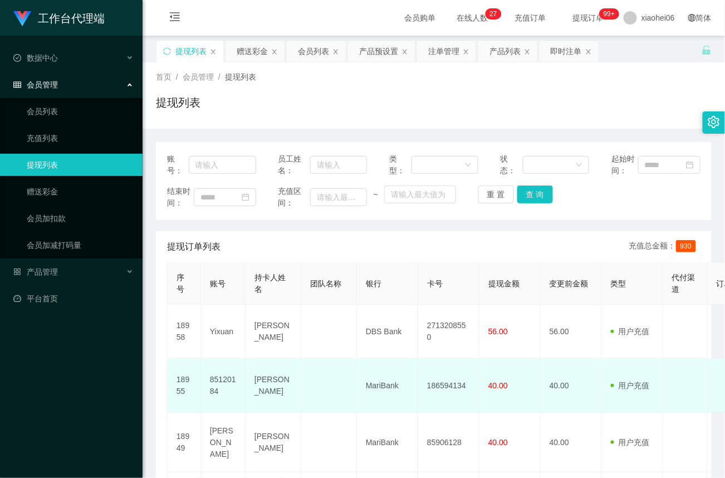
click at [370, 390] on td "MariBank" at bounding box center [387, 386] width 61 height 54
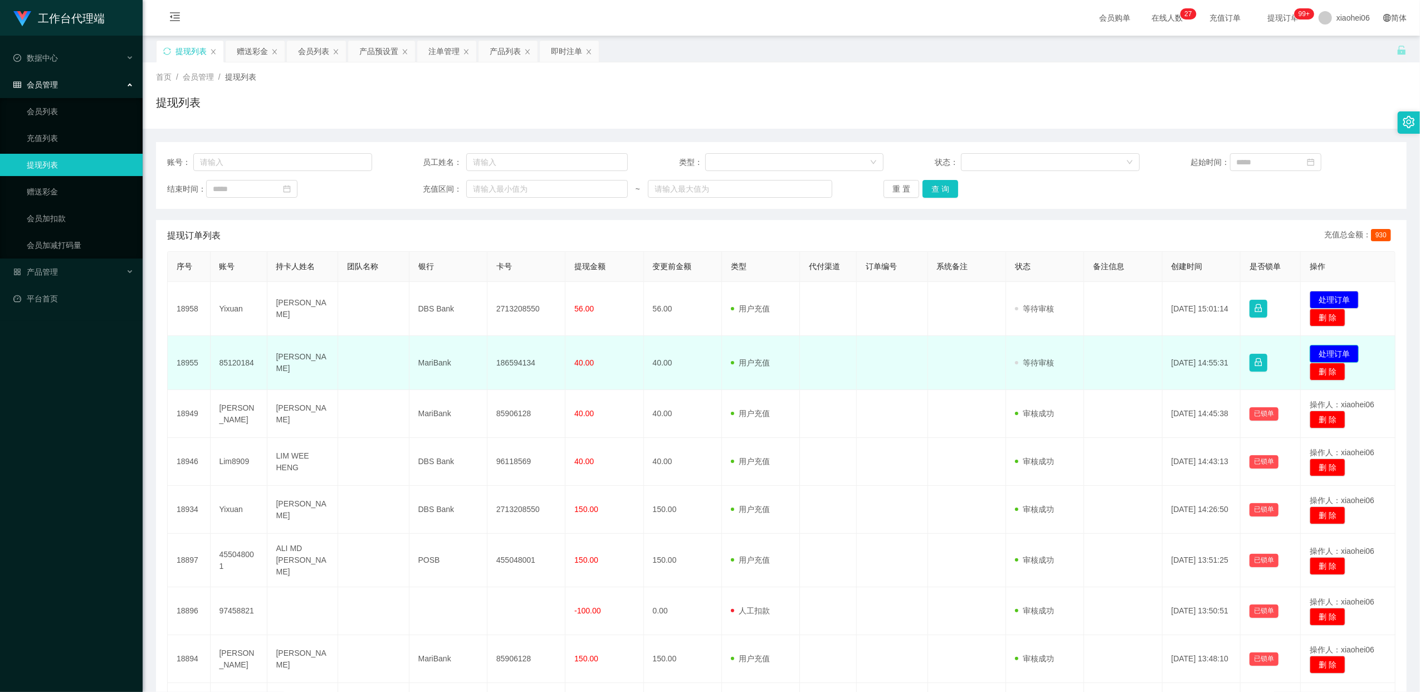
click at [1319, 348] on button "处理订单" at bounding box center [1333, 354] width 49 height 18
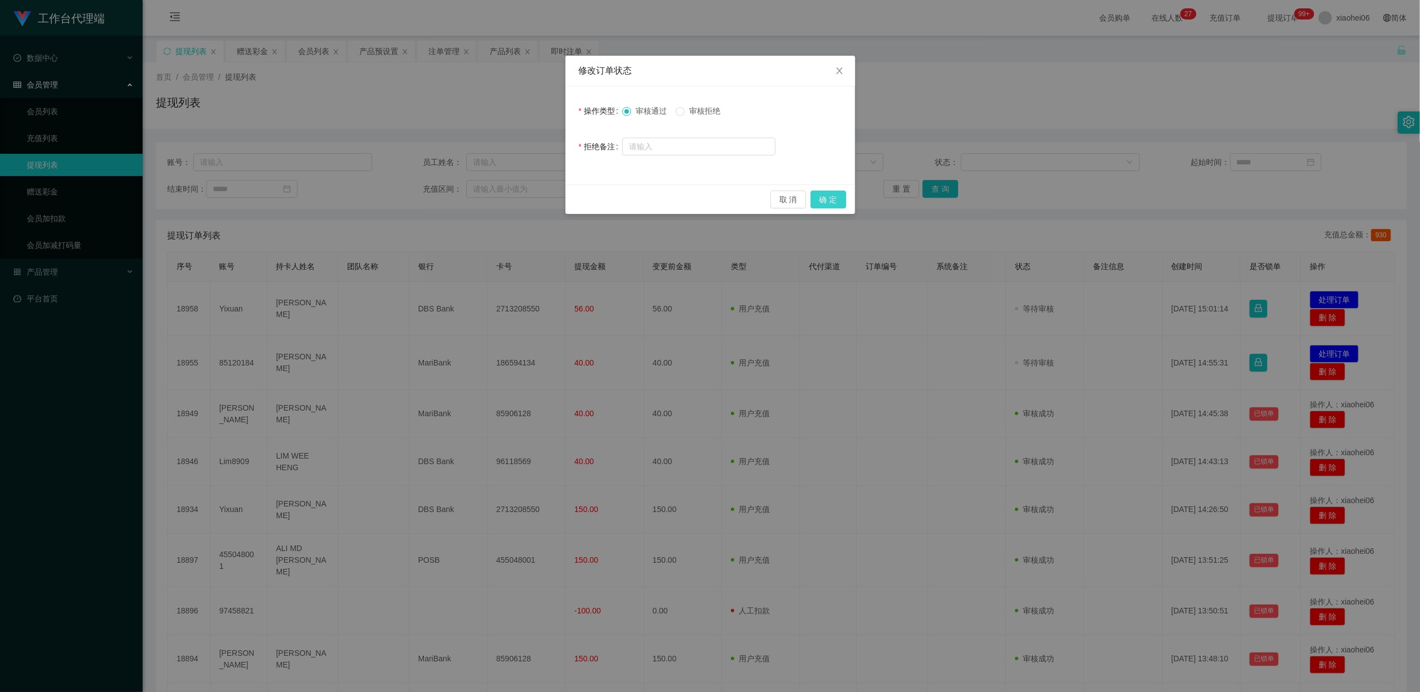
drag, startPoint x: 838, startPoint y: 197, endPoint x: 844, endPoint y: 208, distance: 12.5
click at [838, 198] on button "确 定" at bounding box center [828, 199] width 36 height 18
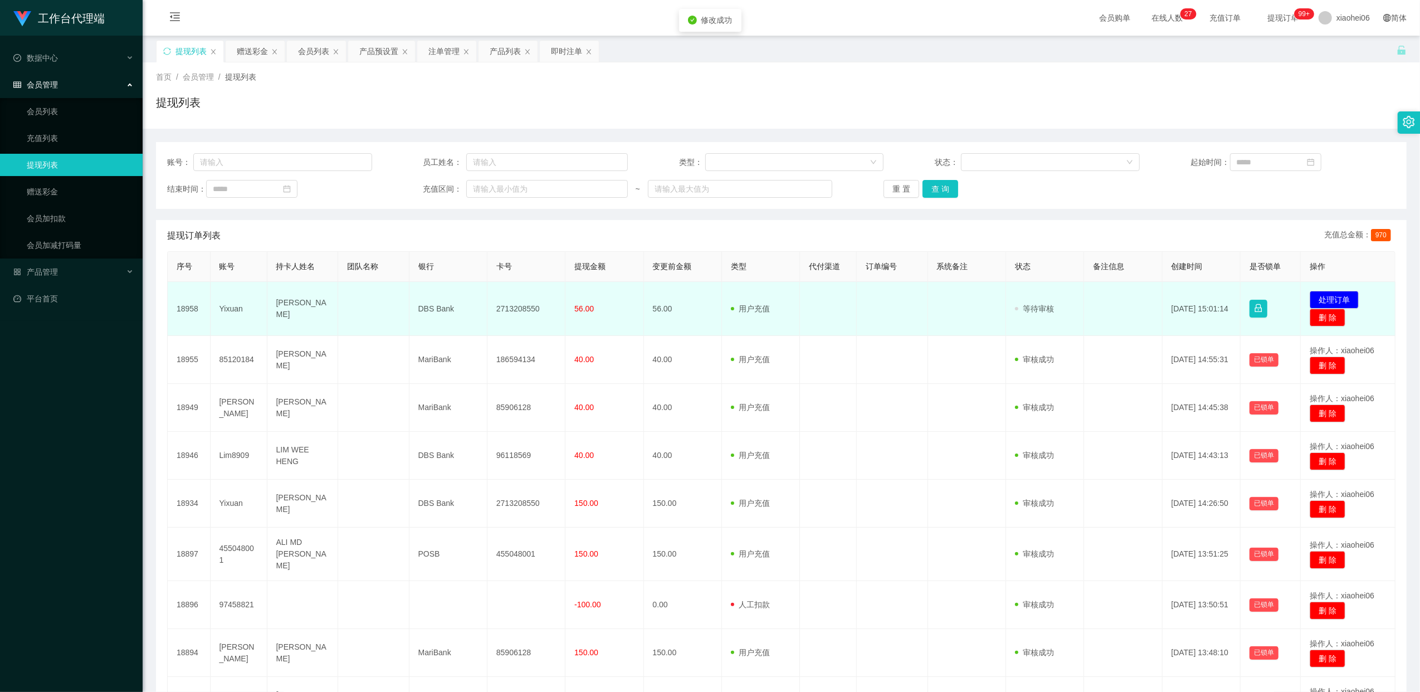
click at [516, 307] on td "2713208550" at bounding box center [526, 309] width 78 height 54
copy td "2713208550"
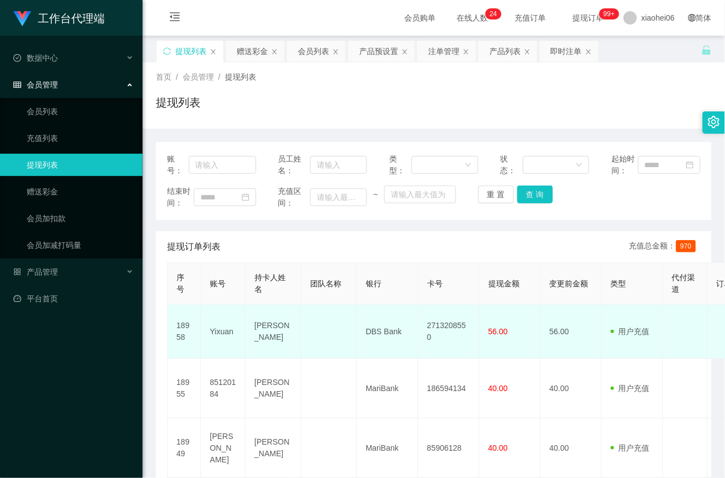
click at [502, 321] on td "56.00" at bounding box center [510, 332] width 61 height 54
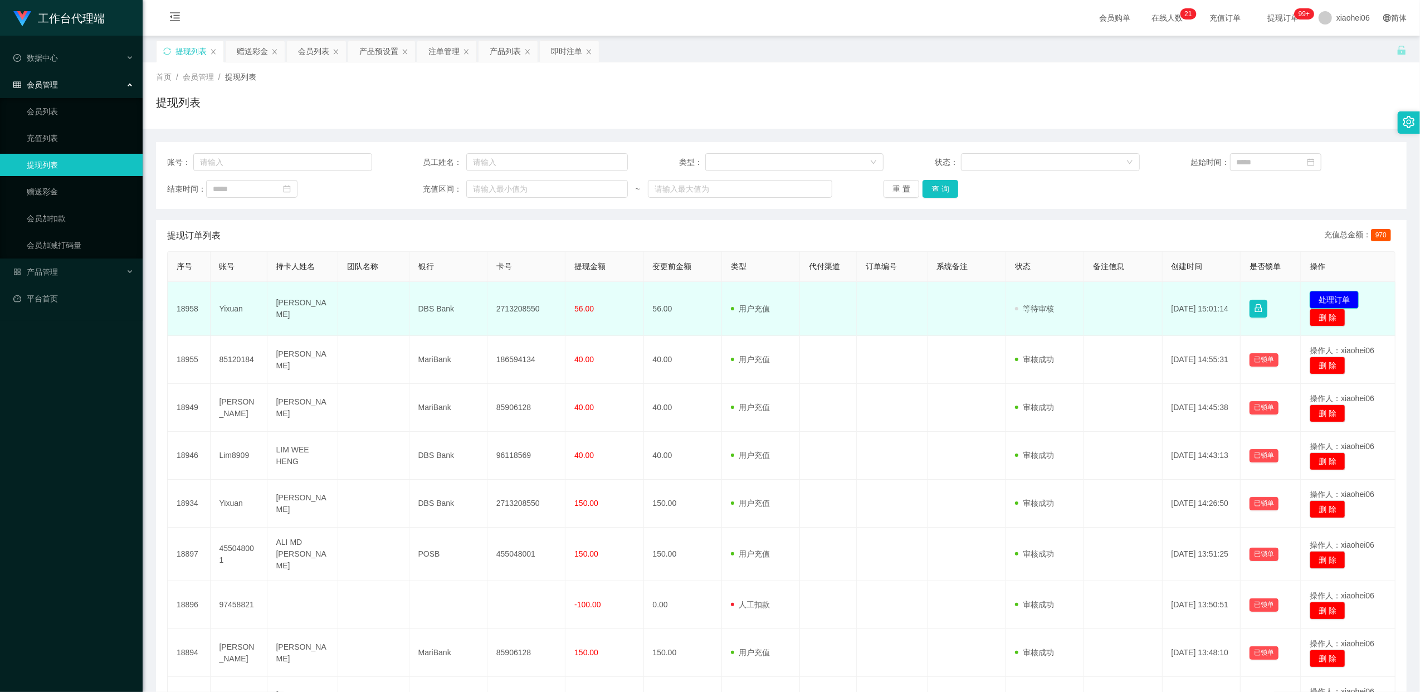
click at [1326, 296] on button "处理订单" at bounding box center [1333, 300] width 49 height 18
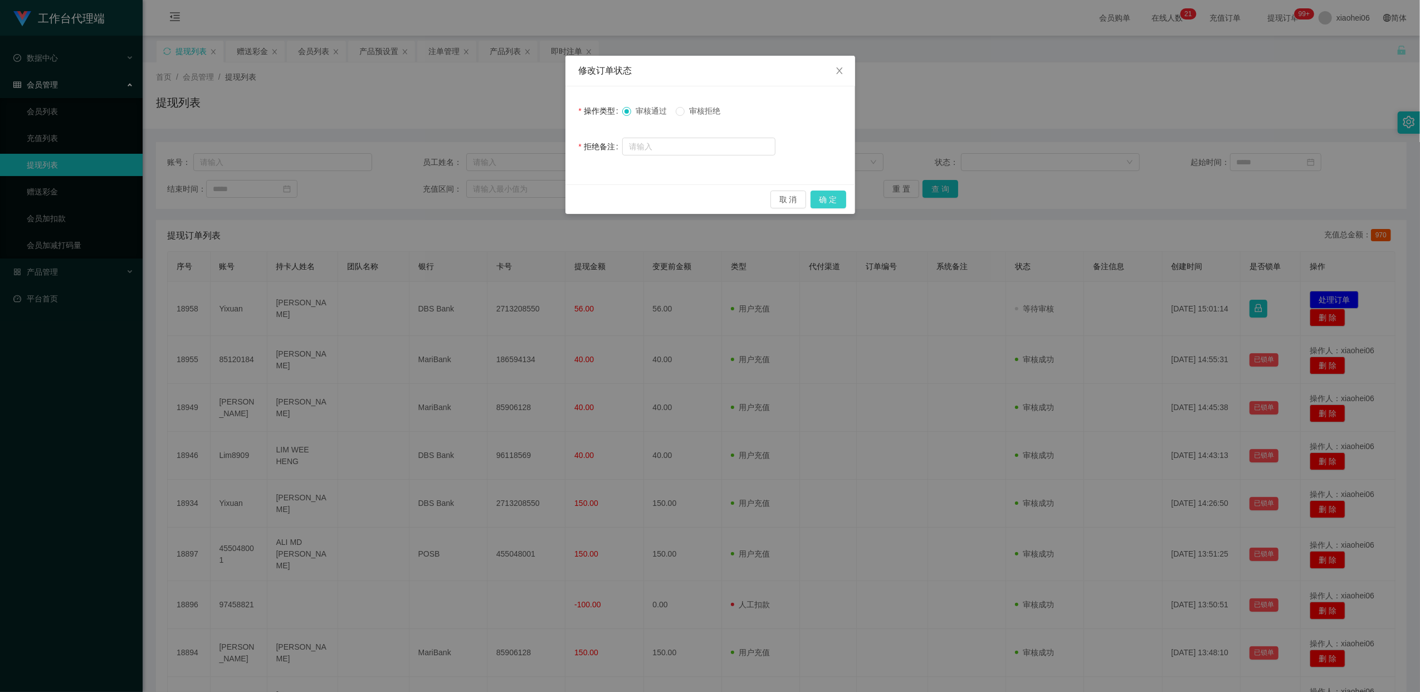
click at [831, 205] on button "确 定" at bounding box center [828, 199] width 36 height 18
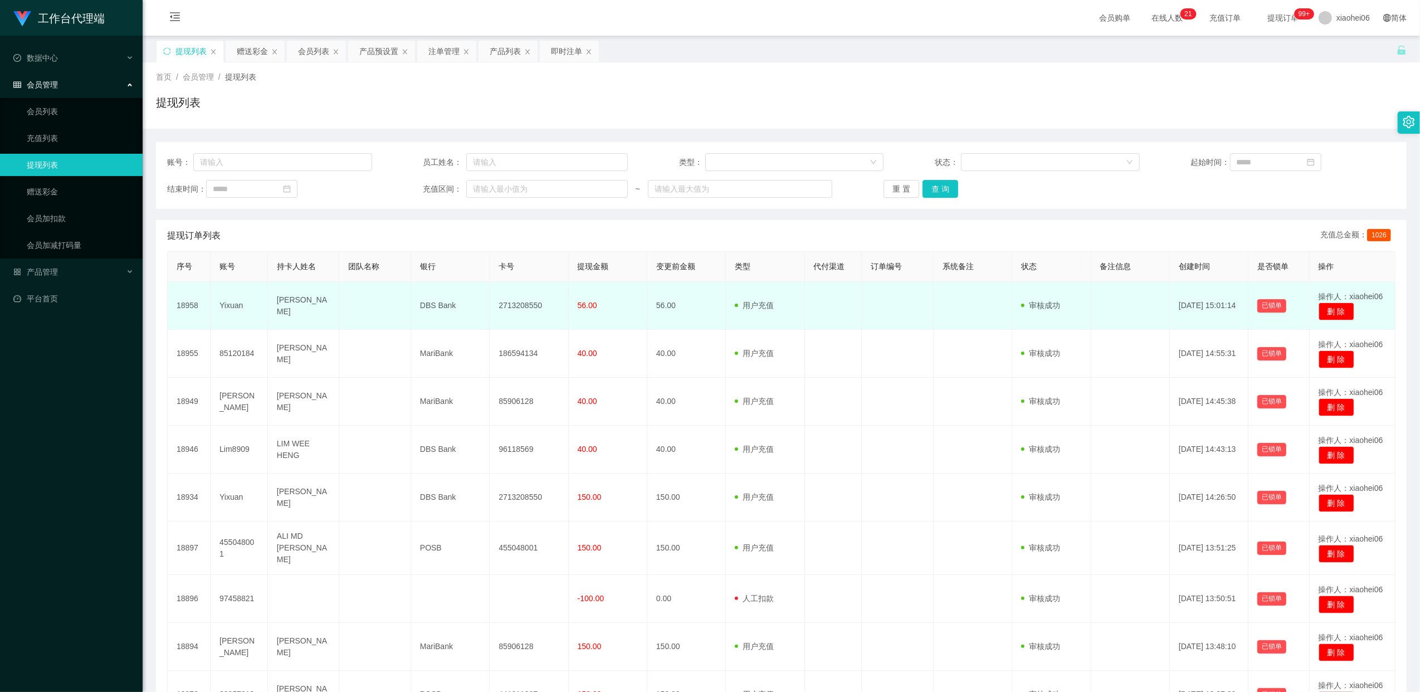
click at [236, 304] on td "Yixuan" at bounding box center [239, 306] width 57 height 48
click at [235, 305] on td "Yixuan" at bounding box center [239, 306] width 57 height 48
copy td "Yixuan"
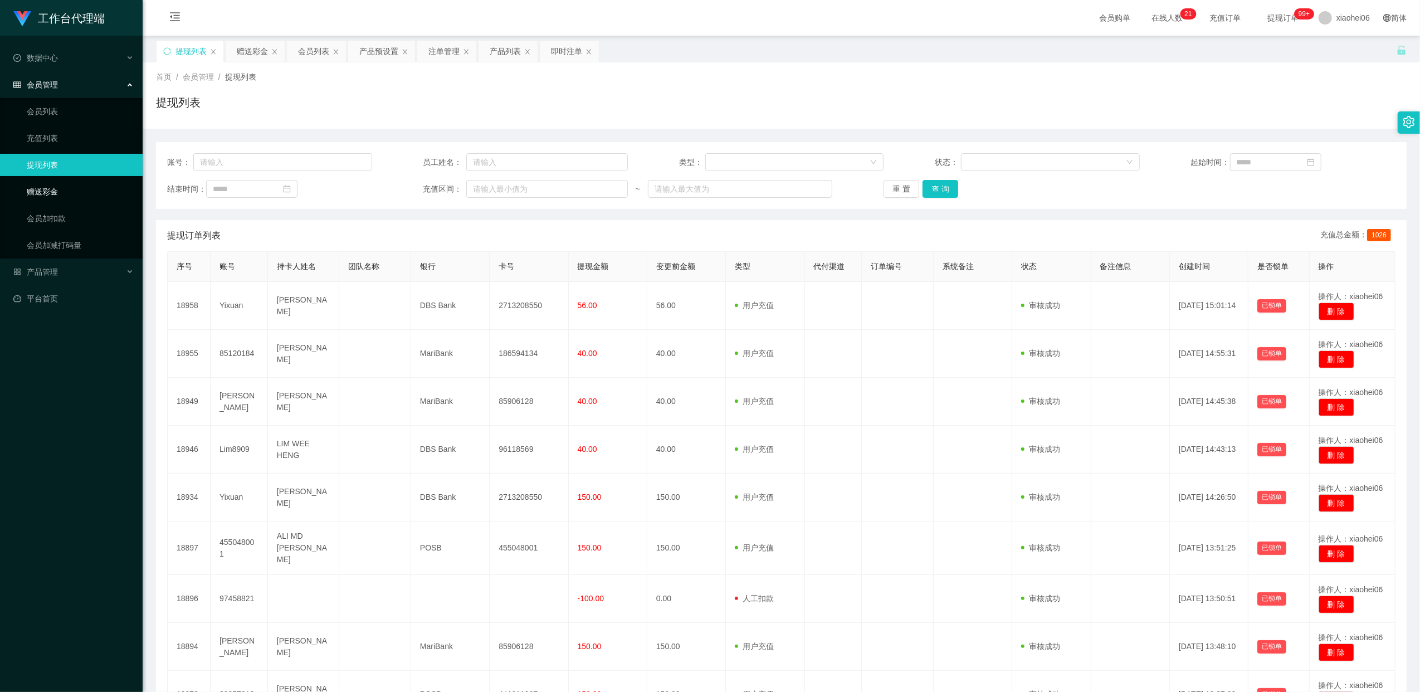
click at [40, 179] on ul "会员列表 充值列表 提现列表 赠送彩金 会员加扣款 会员加减打码量" at bounding box center [71, 178] width 143 height 160
drag, startPoint x: 40, startPoint y: 179, endPoint x: 65, endPoint y: 197, distance: 31.1
click at [39, 190] on link "赠送彩金" at bounding box center [80, 191] width 107 height 22
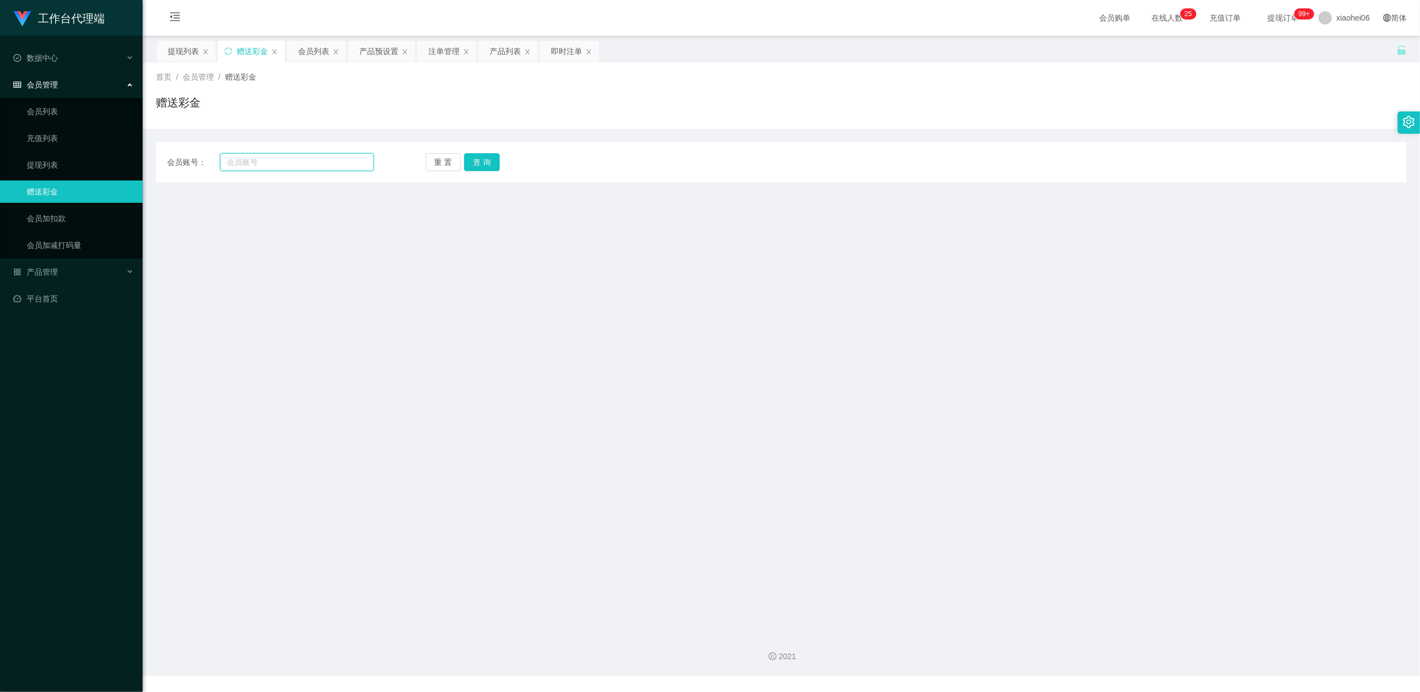
click at [304, 157] on input "text" at bounding box center [297, 162] width 154 height 18
paste input "Yixuan"
type input "Yixuan"
drag, startPoint x: 483, startPoint y: 161, endPoint x: 484, endPoint y: 168, distance: 6.7
click at [483, 162] on button "查 询" at bounding box center [482, 162] width 36 height 18
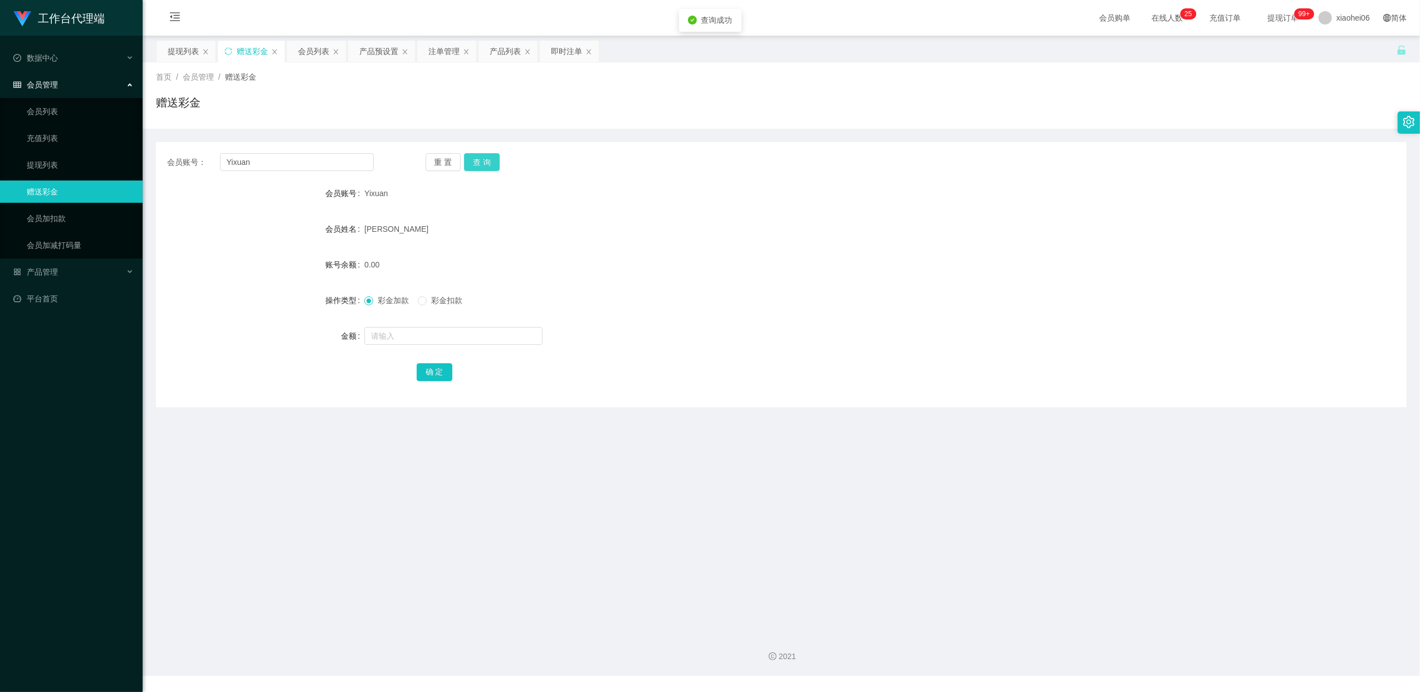
drag, startPoint x: 501, startPoint y: 156, endPoint x: 495, endPoint y: 170, distance: 15.2
click at [501, 156] on div "重 置 查 询" at bounding box center [529, 162] width 207 height 18
drag, startPoint x: 50, startPoint y: 161, endPoint x: 61, endPoint y: 162, distance: 11.7
click at [50, 161] on link "提现列表" at bounding box center [80, 165] width 107 height 22
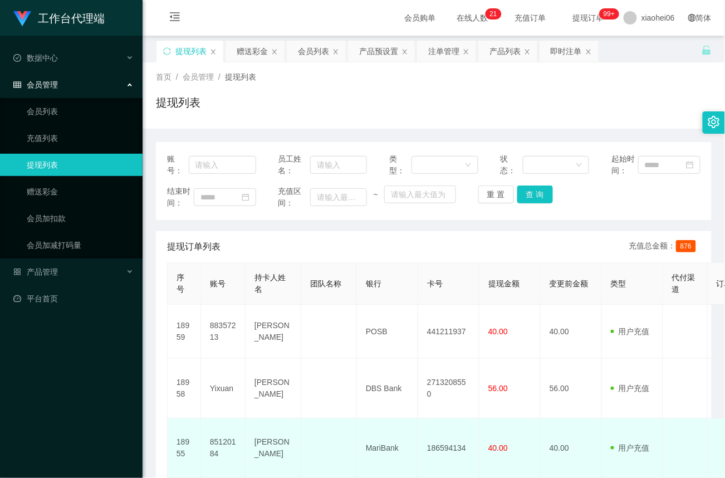
click at [333, 428] on td at bounding box center [329, 448] width 56 height 60
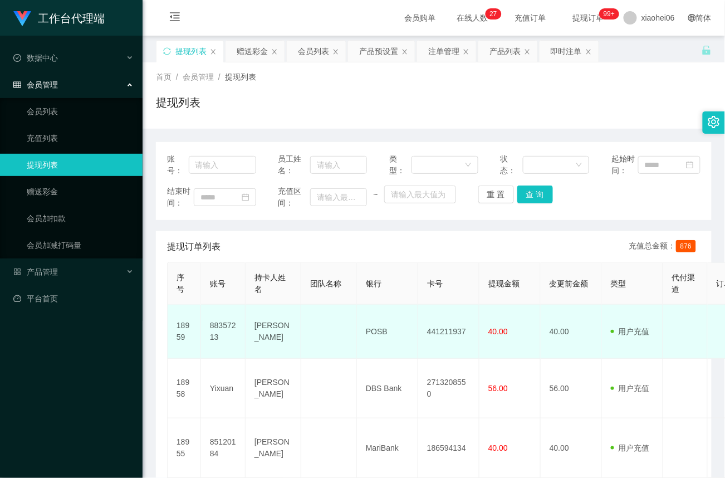
click at [456, 330] on td "441211937" at bounding box center [448, 332] width 61 height 54
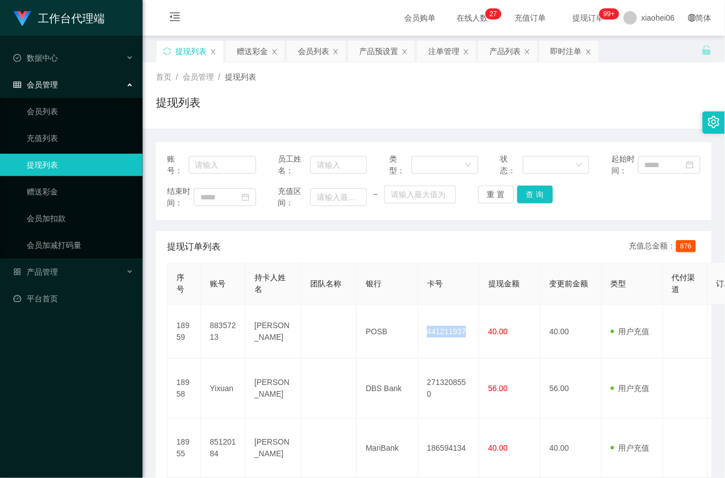
copy td "441211937"
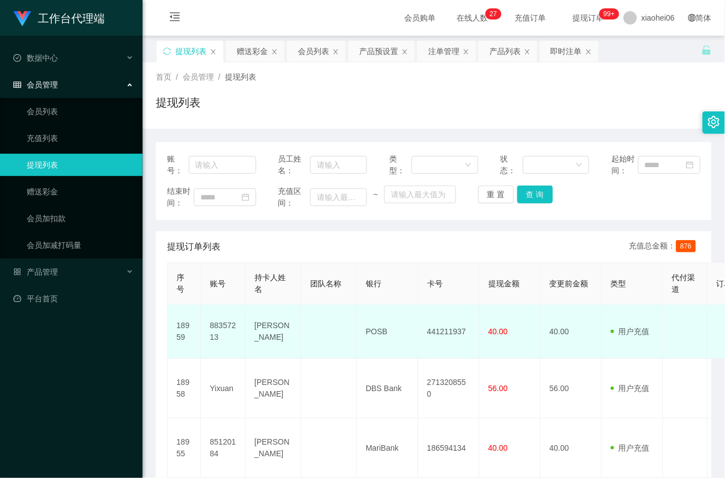
click at [362, 335] on td "POSB" at bounding box center [387, 332] width 61 height 54
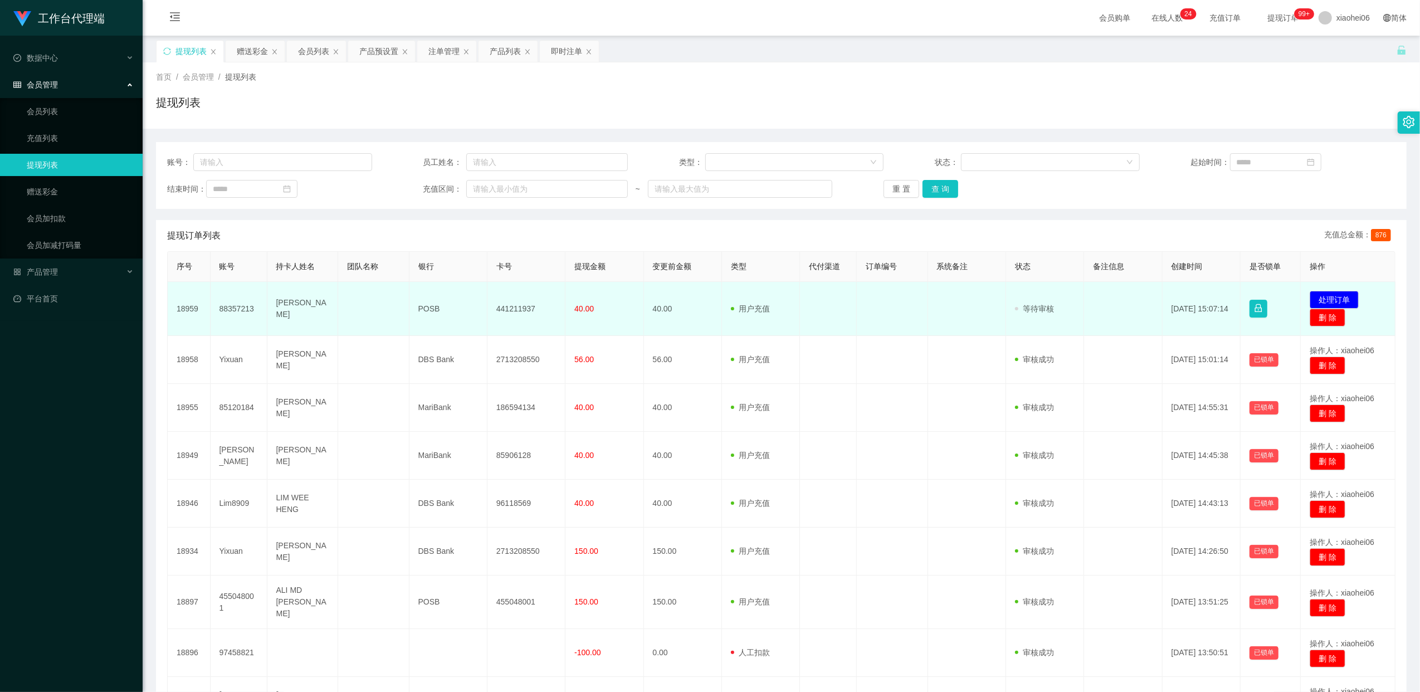
click at [286, 307] on td "[PERSON_NAME]" at bounding box center [302, 309] width 71 height 54
drag, startPoint x: 286, startPoint y: 307, endPoint x: 520, endPoint y: 307, distance: 233.9
click at [520, 307] on td "441211937" at bounding box center [526, 309] width 78 height 54
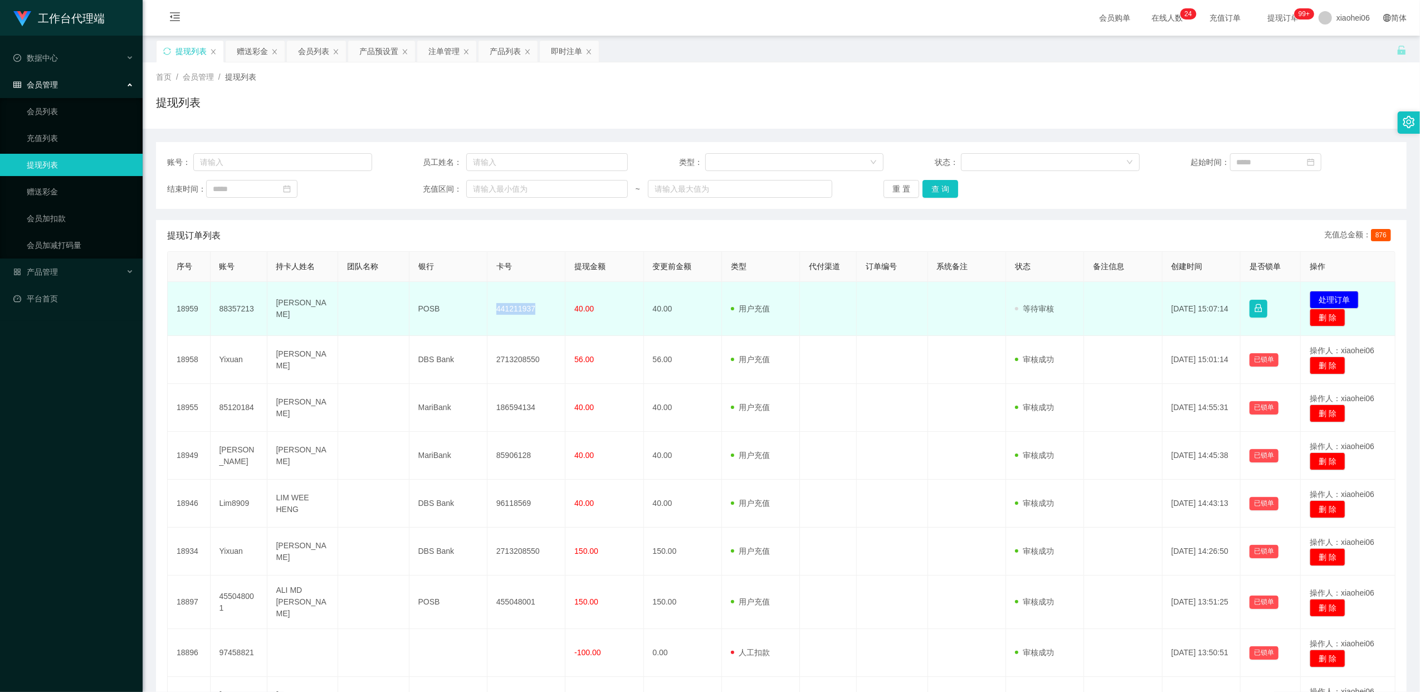
click at [520, 307] on td "441211937" at bounding box center [526, 309] width 78 height 54
drag, startPoint x: 520, startPoint y: 307, endPoint x: 514, endPoint y: 305, distance: 6.5
click at [514, 305] on td "441211937" at bounding box center [526, 309] width 78 height 54
click at [517, 305] on td "441211937" at bounding box center [526, 309] width 78 height 54
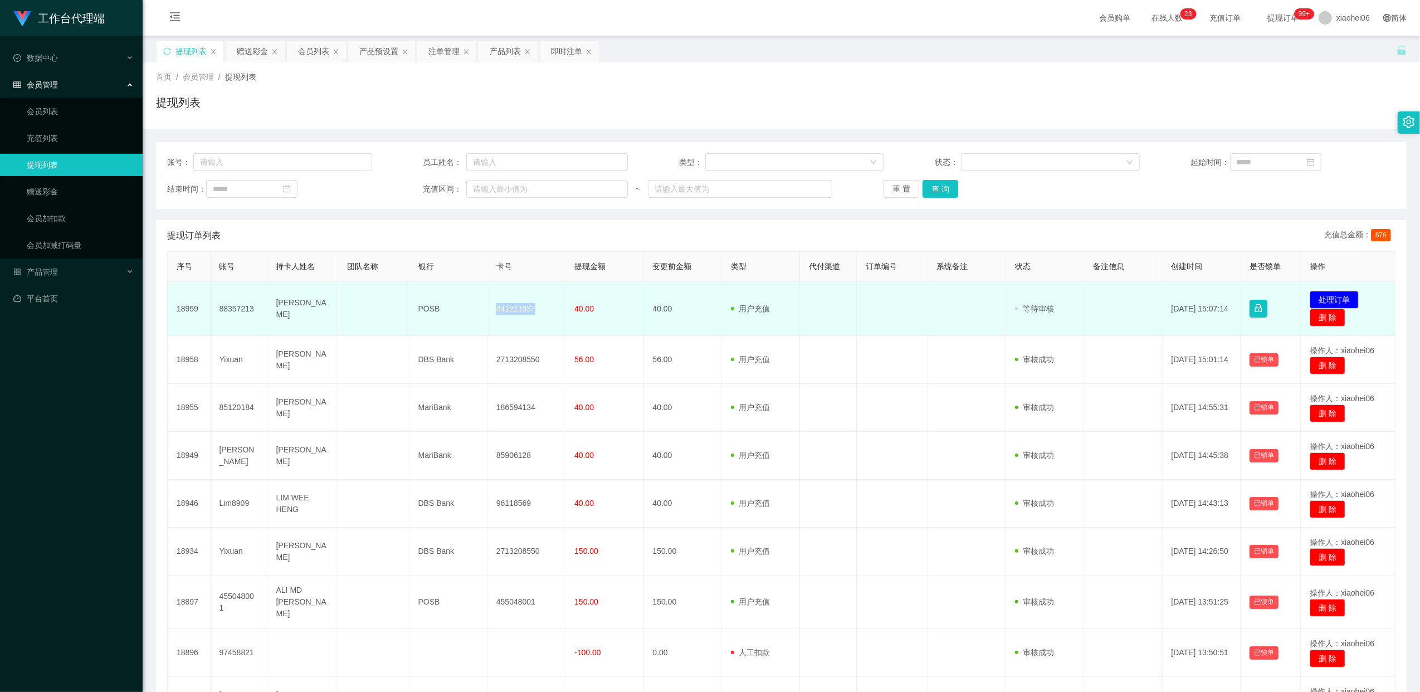
copy td "441211937"
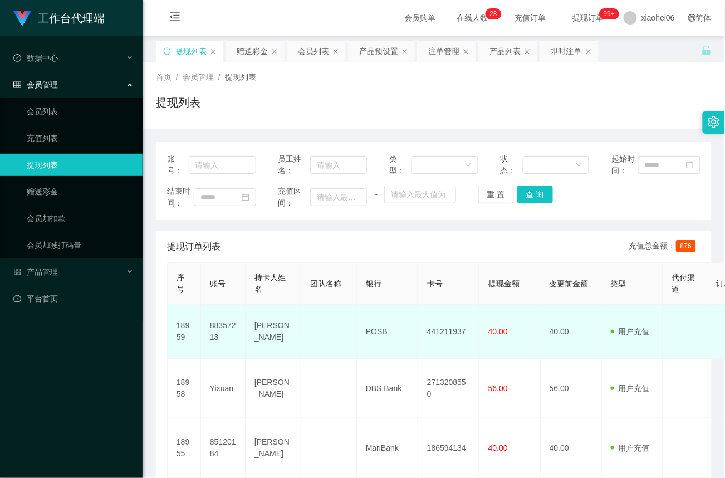
click at [379, 326] on td "POSB" at bounding box center [387, 332] width 61 height 54
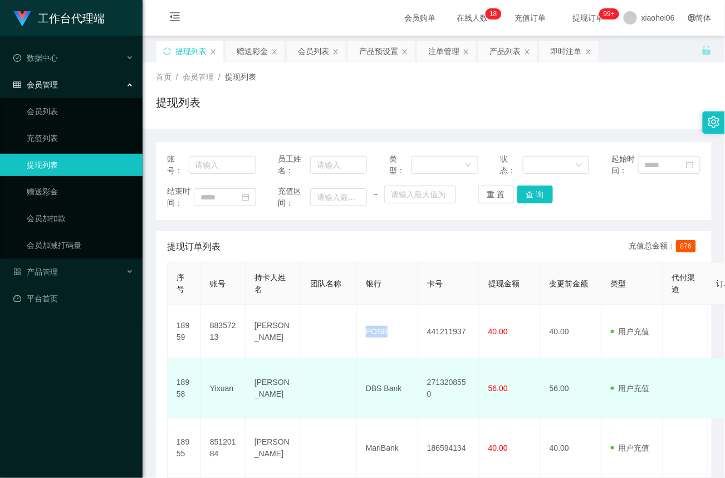
copy td "POSB"
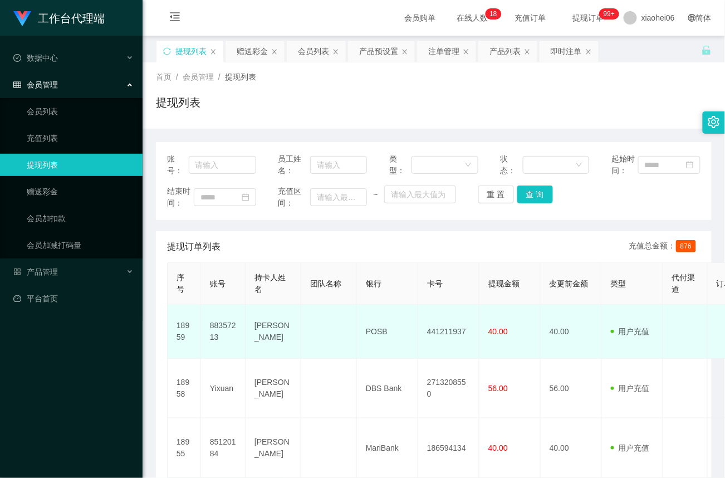
click at [266, 328] on td "[PERSON_NAME]" at bounding box center [274, 332] width 56 height 54
click at [266, 329] on td "[PERSON_NAME]" at bounding box center [274, 332] width 56 height 54
click at [266, 332] on td "[PERSON_NAME]" at bounding box center [274, 332] width 56 height 54
drag, startPoint x: 266, startPoint y: 332, endPoint x: 272, endPoint y: 335, distance: 6.5
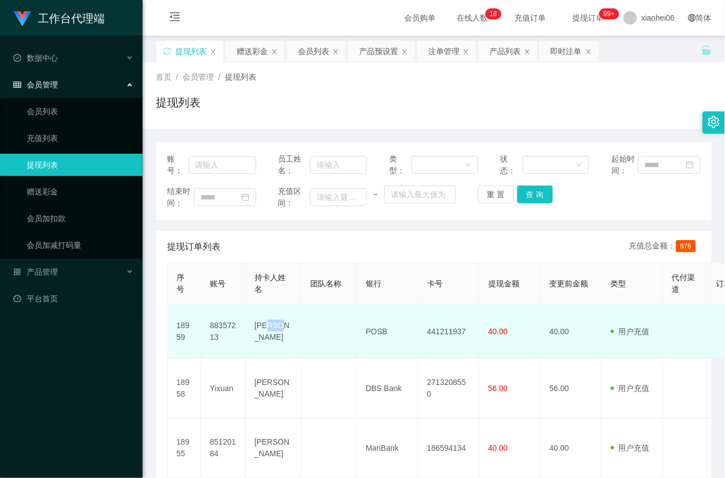
click at [272, 335] on td "[PERSON_NAME]" at bounding box center [274, 332] width 56 height 54
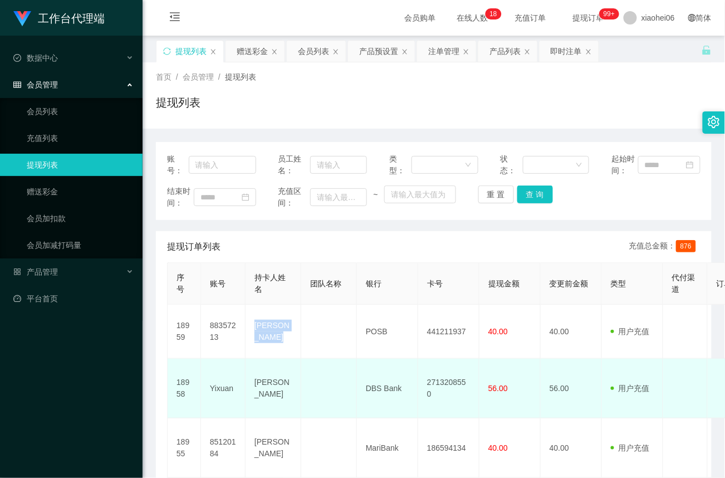
copy td "[PERSON_NAME]"
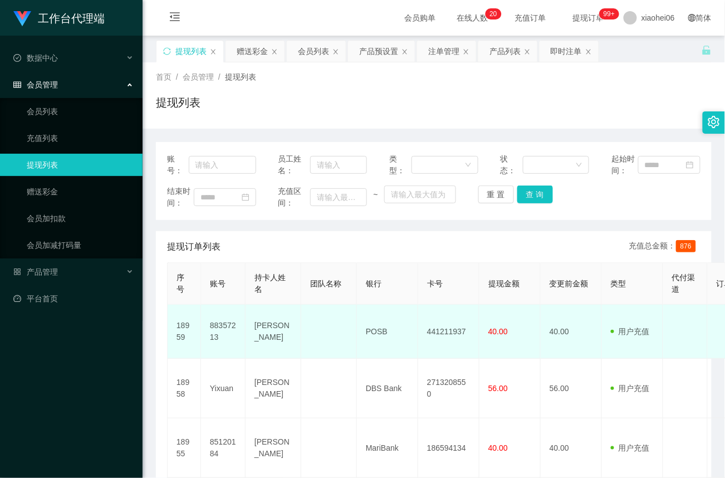
click at [228, 330] on td "88357213" at bounding box center [223, 332] width 45 height 54
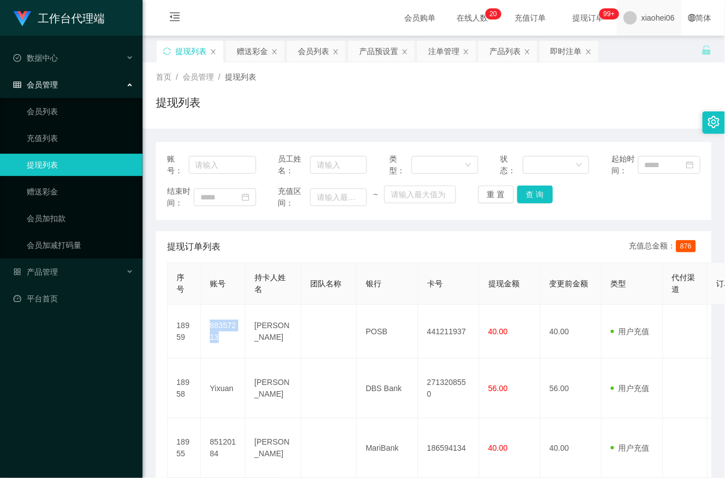
copy td "88357213"
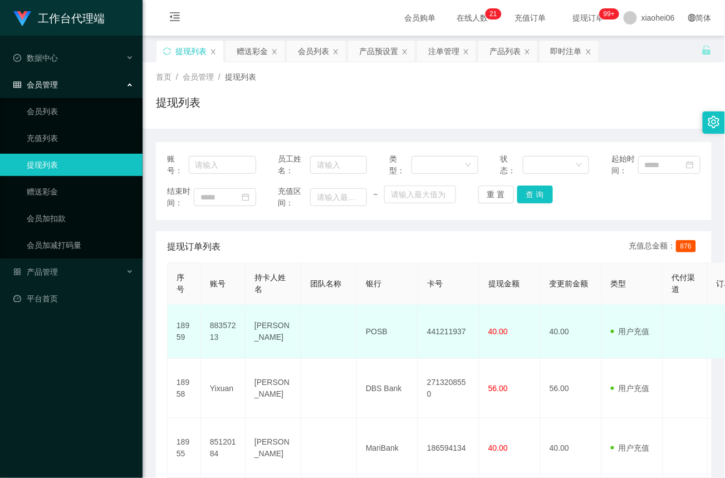
click at [285, 342] on td "[PERSON_NAME]" at bounding box center [274, 332] width 56 height 54
click at [545, 340] on td "40.00" at bounding box center [571, 332] width 61 height 54
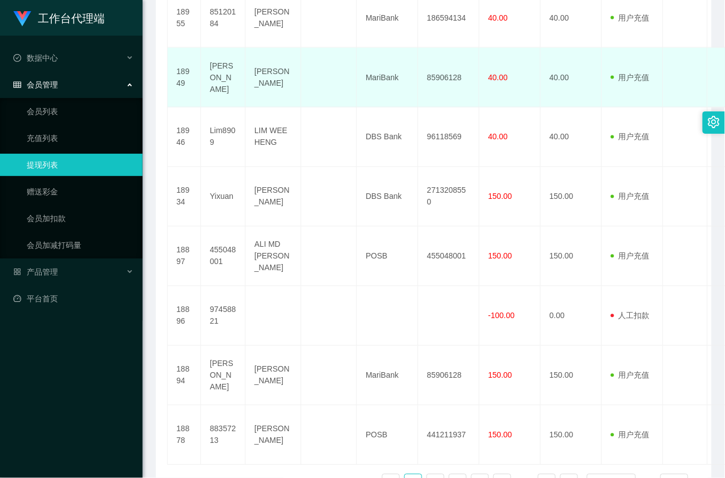
scroll to position [502, 0]
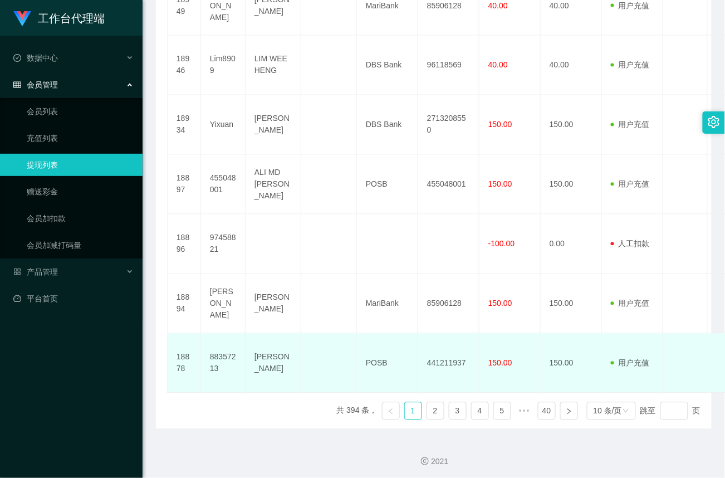
click at [456, 366] on td "441211937" at bounding box center [448, 364] width 61 height 60
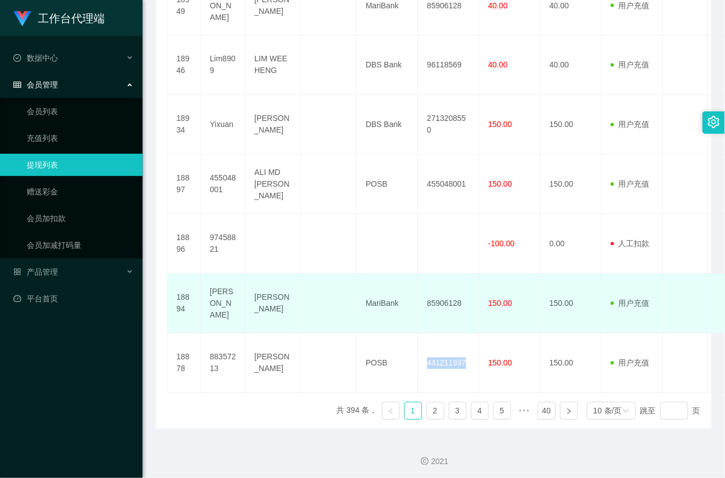
copy td "441211937"
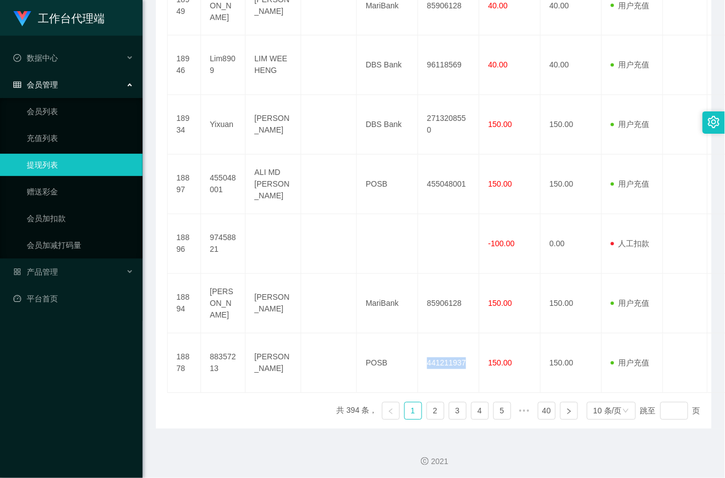
scroll to position [165, 0]
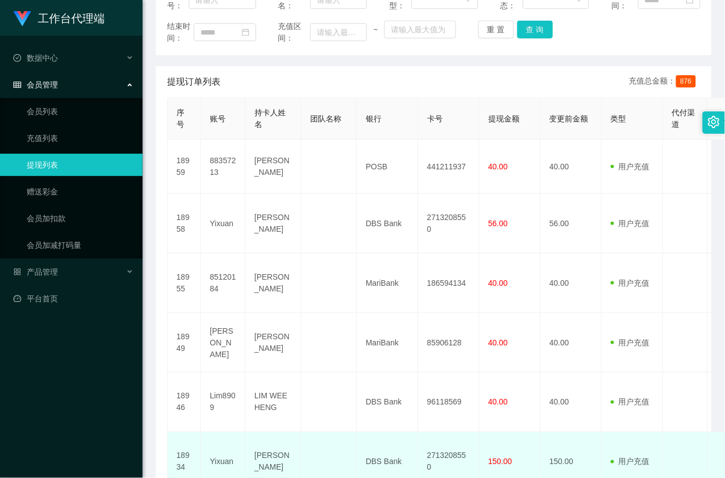
click at [295, 455] on td "[PERSON_NAME]" at bounding box center [274, 462] width 56 height 60
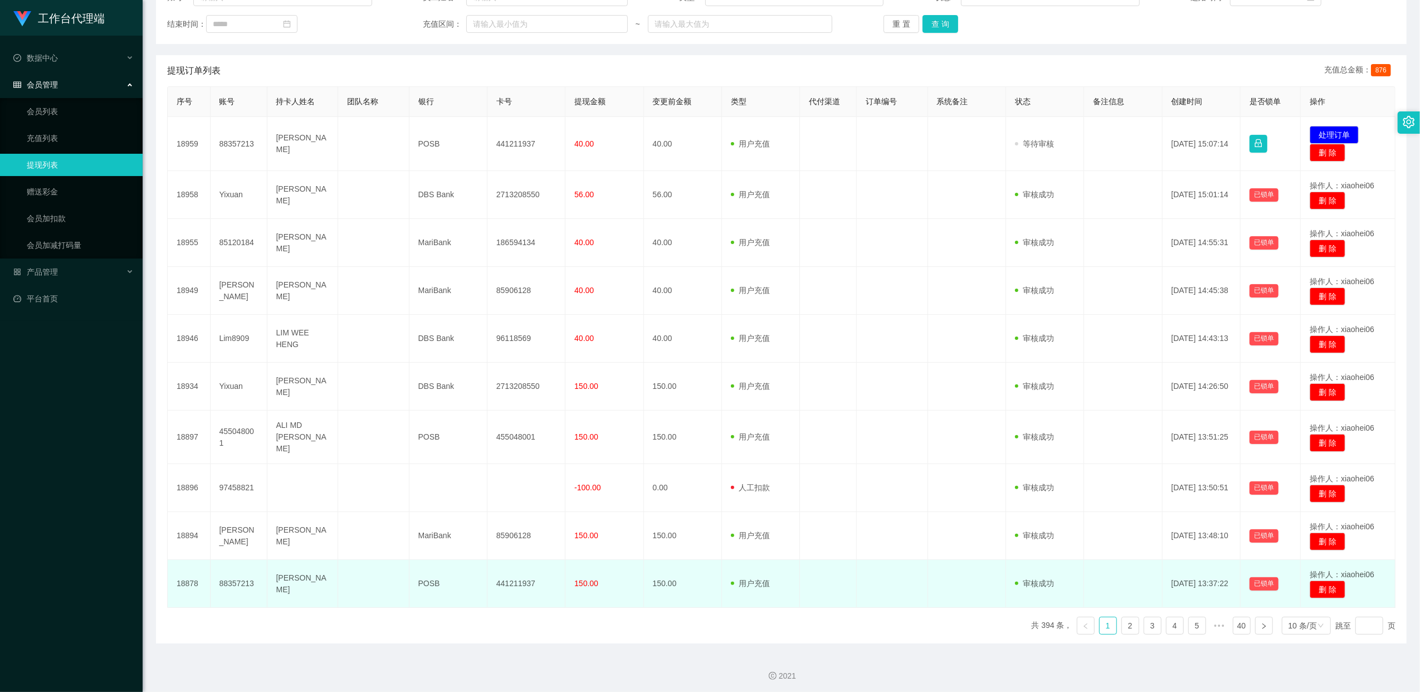
click at [230, 581] on td "88357213" at bounding box center [239, 584] width 57 height 48
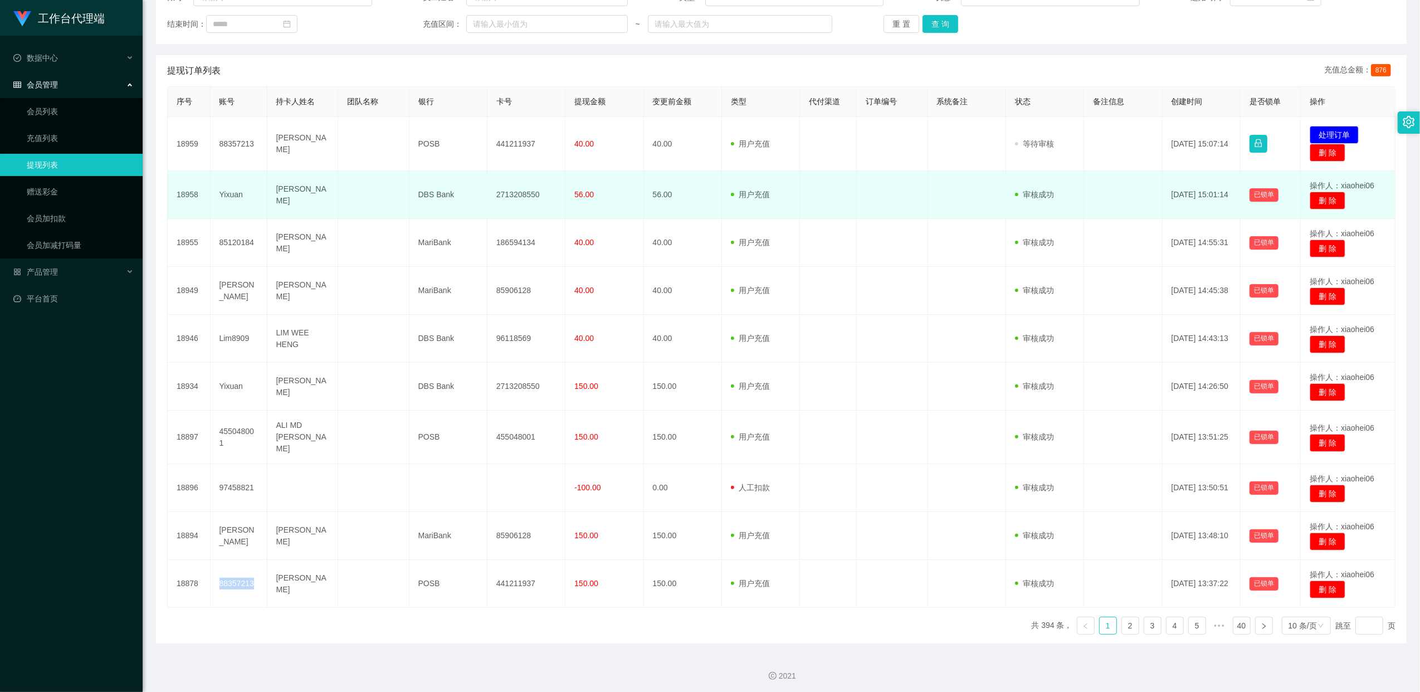
copy td "88357213"
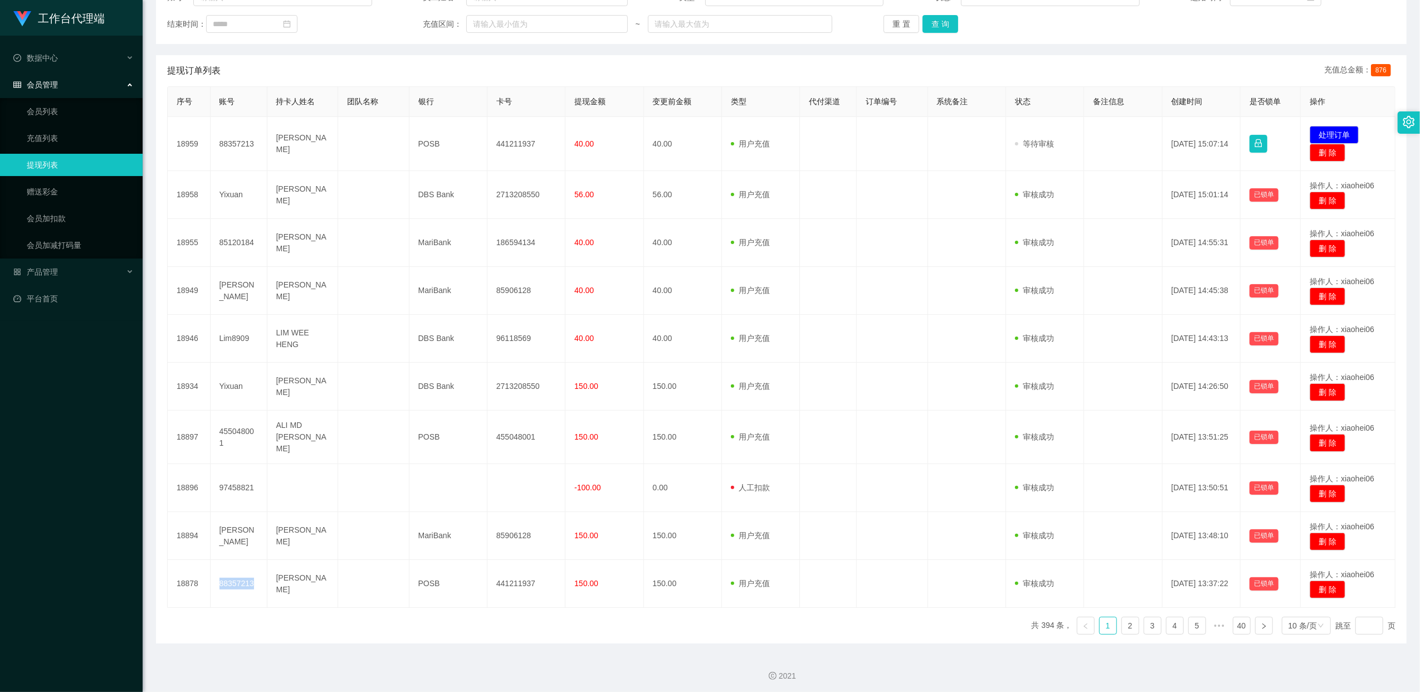
click at [47, 163] on link "提现列表" at bounding box center [80, 165] width 107 height 22
click at [261, 22] on input at bounding box center [251, 24] width 91 height 18
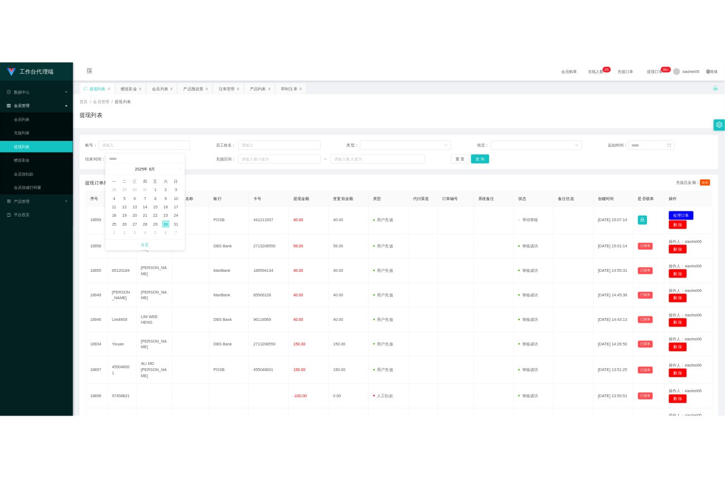
scroll to position [0, 0]
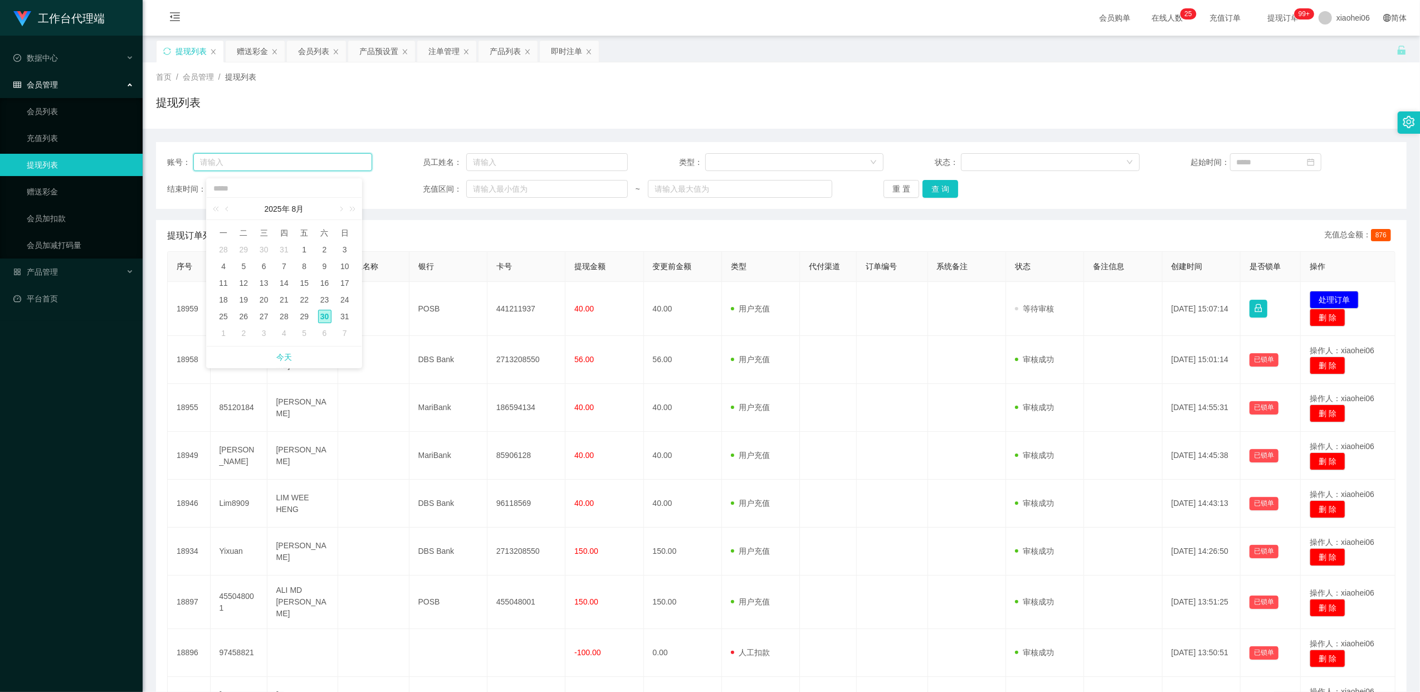
click at [221, 166] on input "text" at bounding box center [282, 162] width 179 height 18
paste input "88357213"
type input "88357213"
drag, startPoint x: 945, startPoint y: 187, endPoint x: 936, endPoint y: 194, distance: 11.1
click at [945, 187] on button "查 询" at bounding box center [940, 189] width 36 height 18
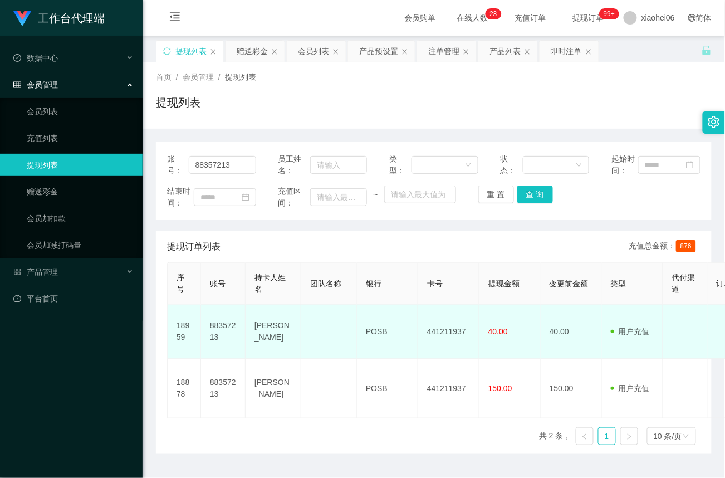
click at [325, 333] on td at bounding box center [329, 332] width 56 height 54
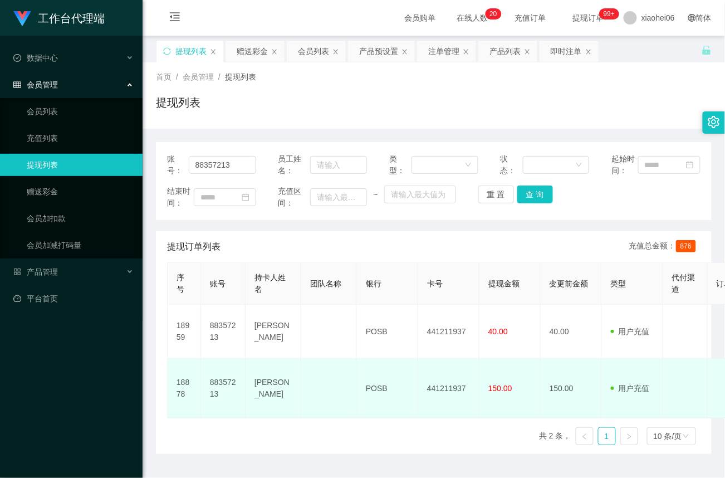
click at [463, 394] on td "441211937" at bounding box center [448, 389] width 61 height 60
click at [459, 392] on td "441211937" at bounding box center [448, 389] width 61 height 60
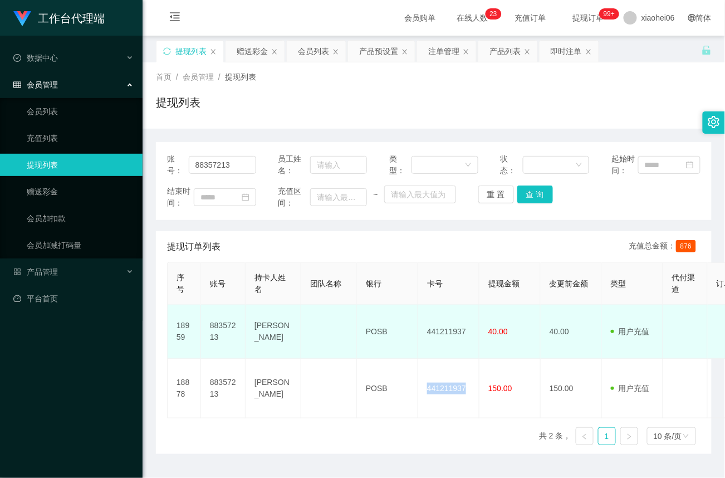
copy td "441211937"
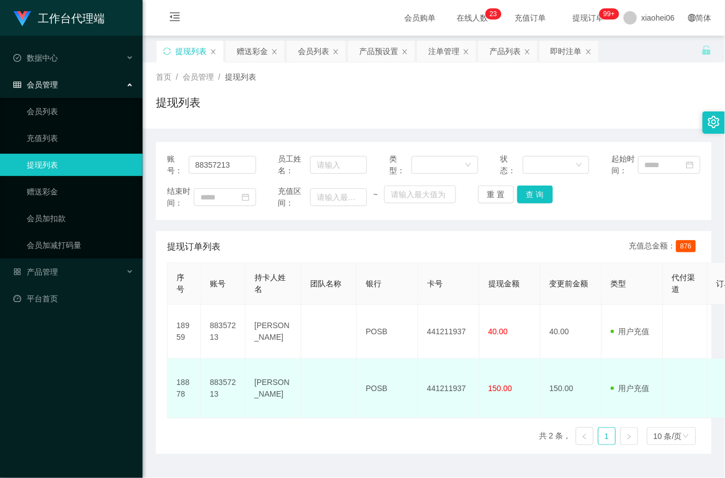
click at [227, 385] on td "88357213" at bounding box center [223, 389] width 45 height 60
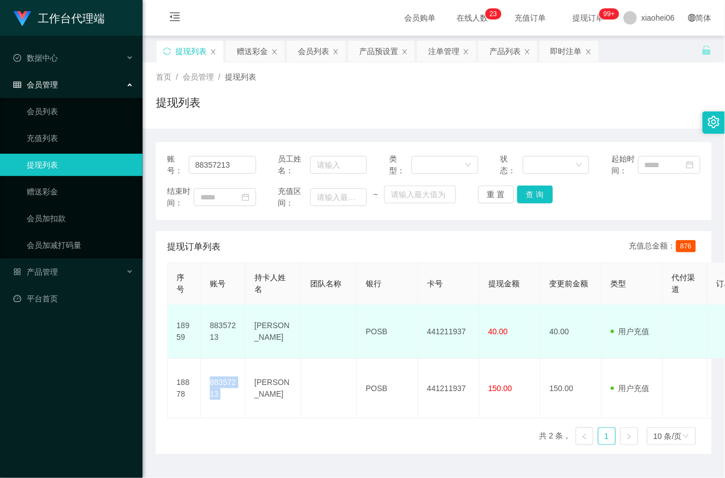
copy td "88357213"
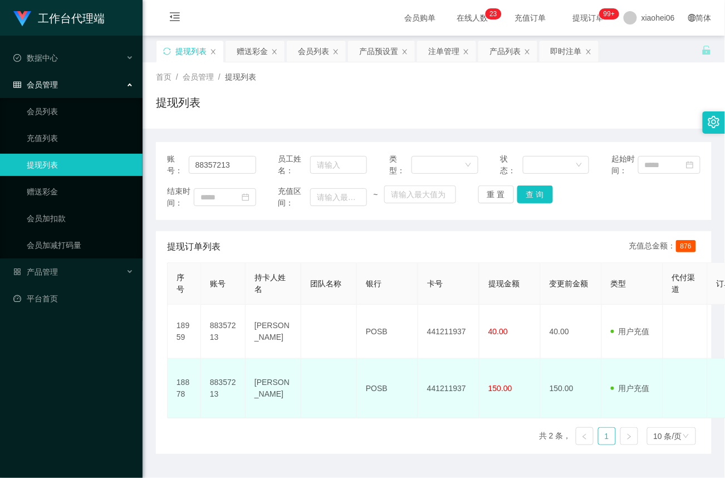
drag, startPoint x: 271, startPoint y: 386, endPoint x: 288, endPoint y: 379, distance: 18.7
click at [271, 386] on td "[PERSON_NAME]" at bounding box center [274, 389] width 56 height 60
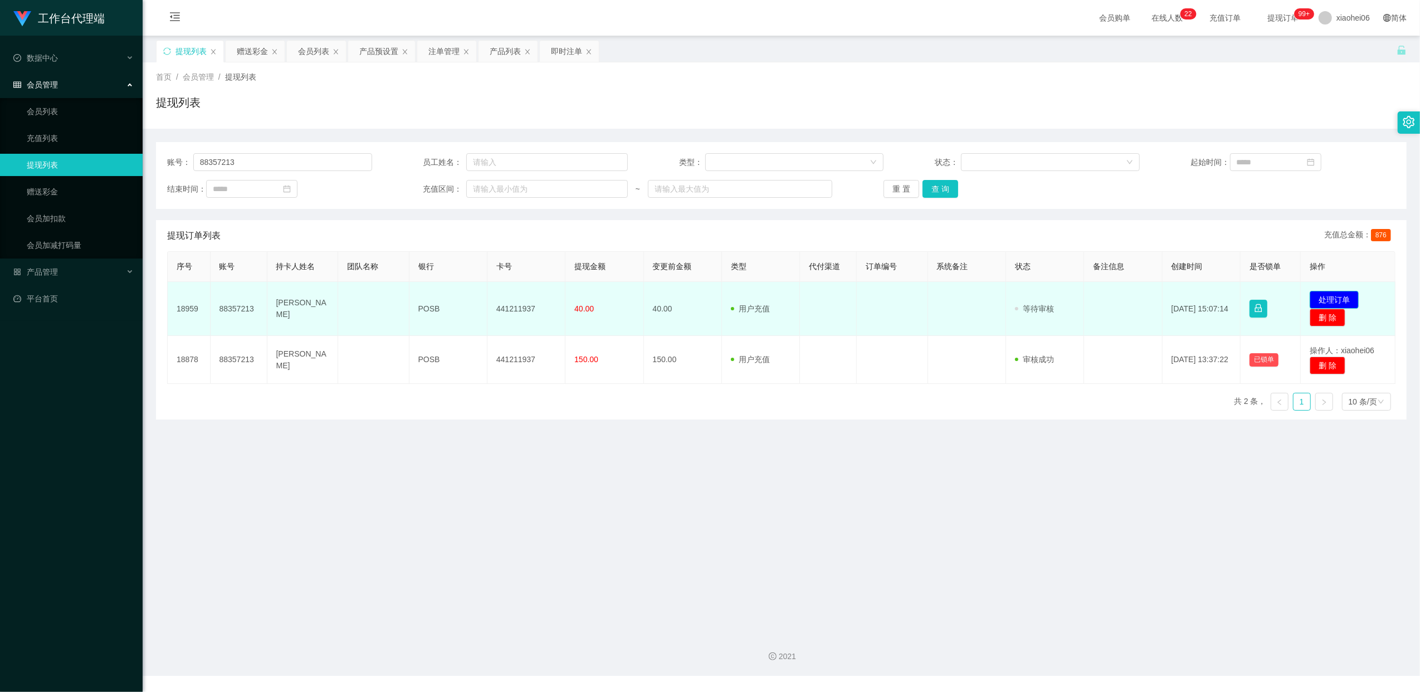
click at [1334, 299] on button "处理订单" at bounding box center [1333, 300] width 49 height 18
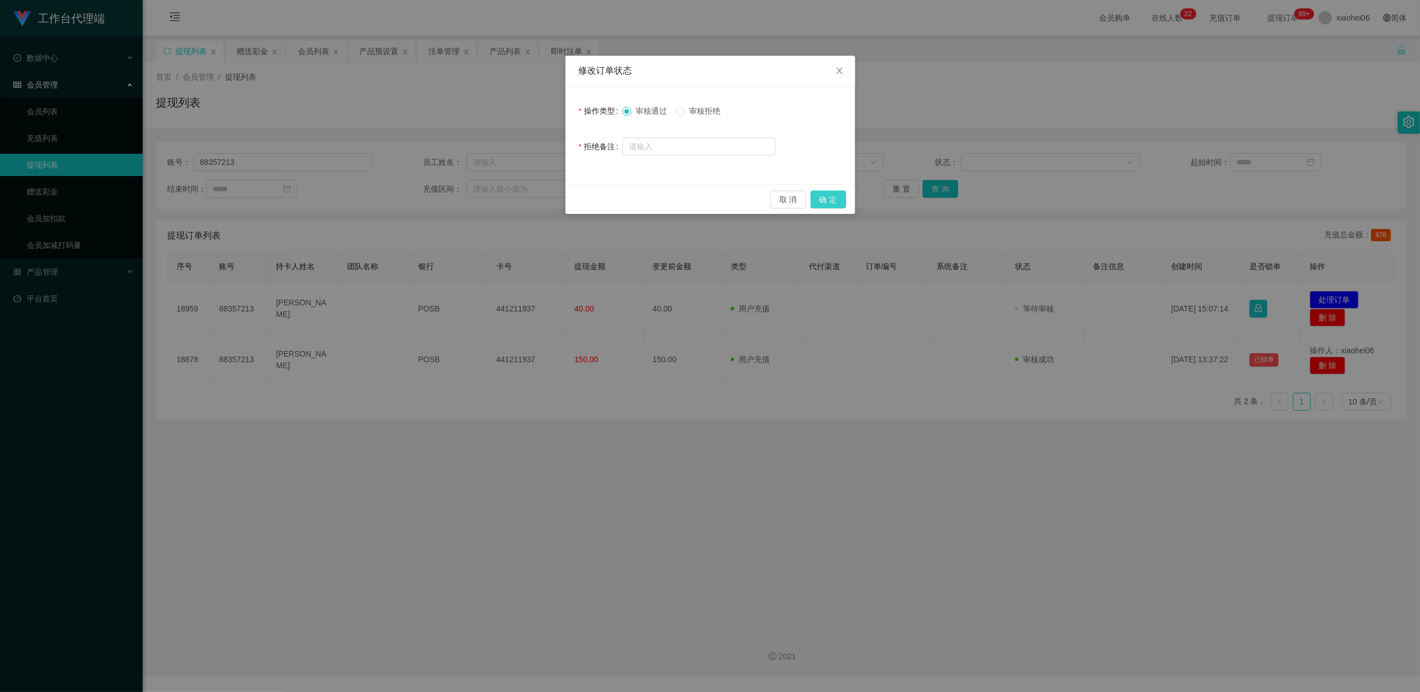
drag, startPoint x: 821, startPoint y: 201, endPoint x: 820, endPoint y: 248, distance: 47.3
click at [821, 203] on button "确 定" at bounding box center [828, 199] width 36 height 18
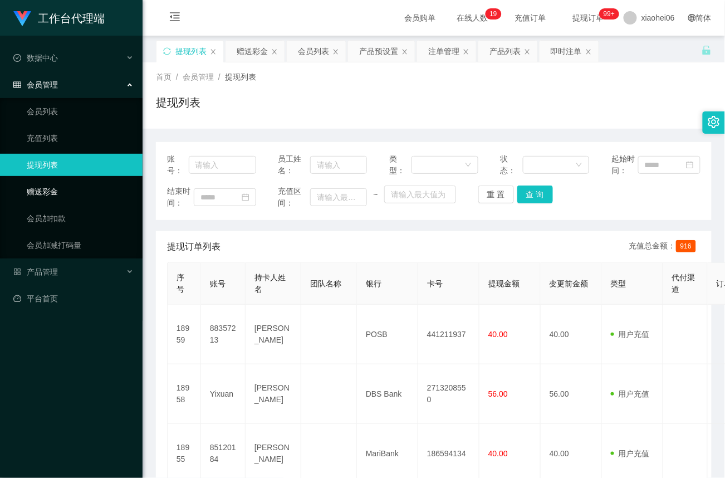
drag, startPoint x: 45, startPoint y: 192, endPoint x: 76, endPoint y: 179, distance: 33.0
click at [45, 192] on link "赠送彩金" at bounding box center [80, 191] width 107 height 22
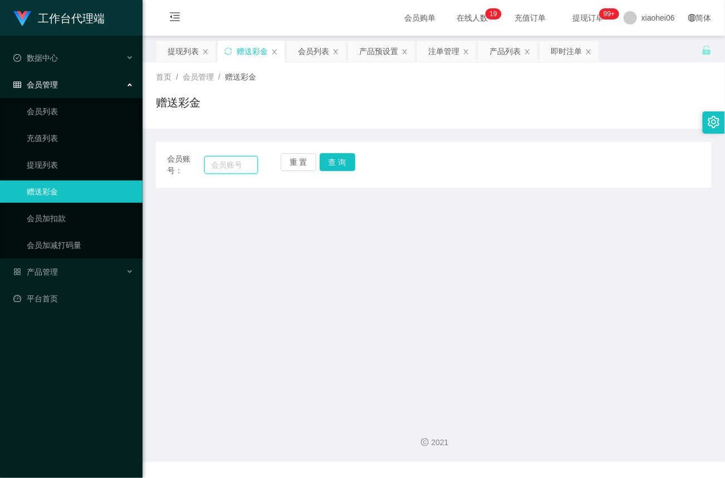
drag, startPoint x: 210, startPoint y: 163, endPoint x: 221, endPoint y: 163, distance: 11.1
click at [210, 163] on input "text" at bounding box center [230, 165] width 53 height 18
paste input "88357213"
type input "88357213"
click at [355, 163] on button "查 询" at bounding box center [338, 162] width 36 height 18
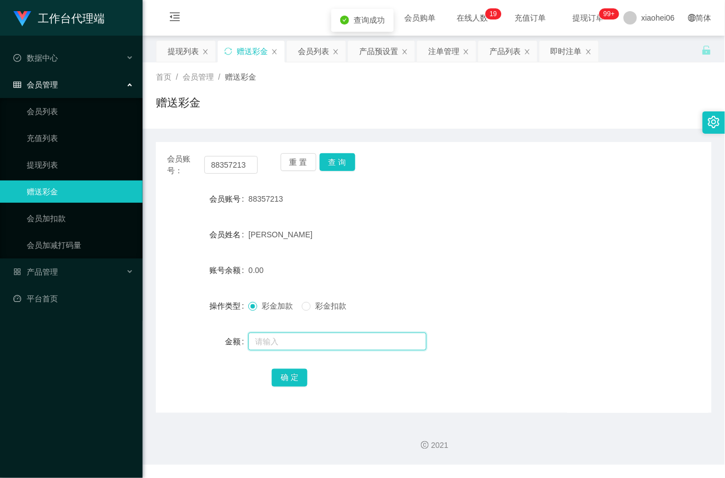
drag, startPoint x: 271, startPoint y: 340, endPoint x: 276, endPoint y: 341, distance: 5.7
click at [276, 341] on input "text" at bounding box center [337, 342] width 178 height 18
type input "100"
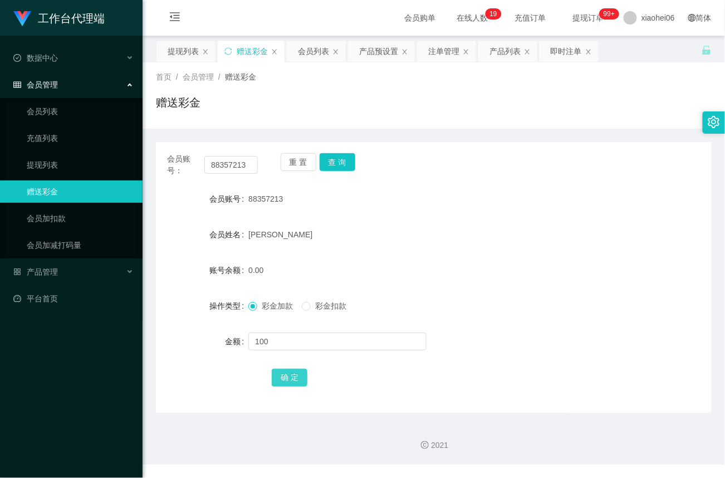
click at [294, 378] on button "确 定" at bounding box center [290, 378] width 36 height 18
drag, startPoint x: 254, startPoint y: 163, endPoint x: -25, endPoint y: 150, distance: 278.8
click at [0, 150] on html "工作台代理端 数据中心 会员管理 会员列表 充值列表 提现列表 赠送彩金 会员加扣款 会员加减打码量 产品管理 平台首页 保存配置 重置配置 整体风格设置 主…" at bounding box center [362, 239] width 725 height 478
paste input "455048001"
type input "455048001"
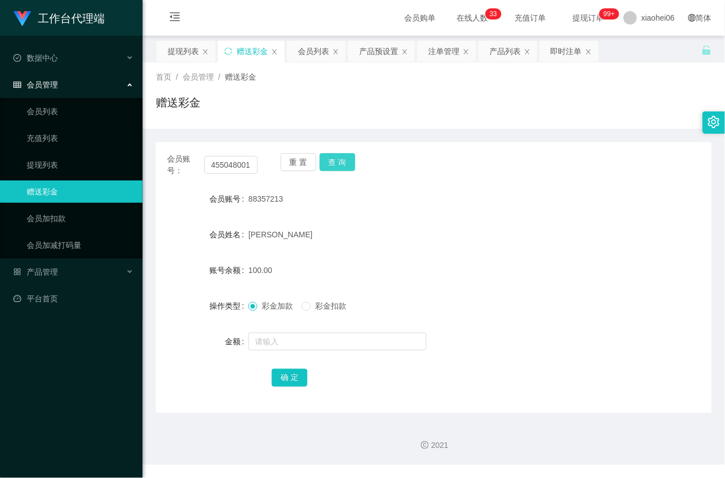
click at [343, 160] on button "查 询" at bounding box center [338, 162] width 36 height 18
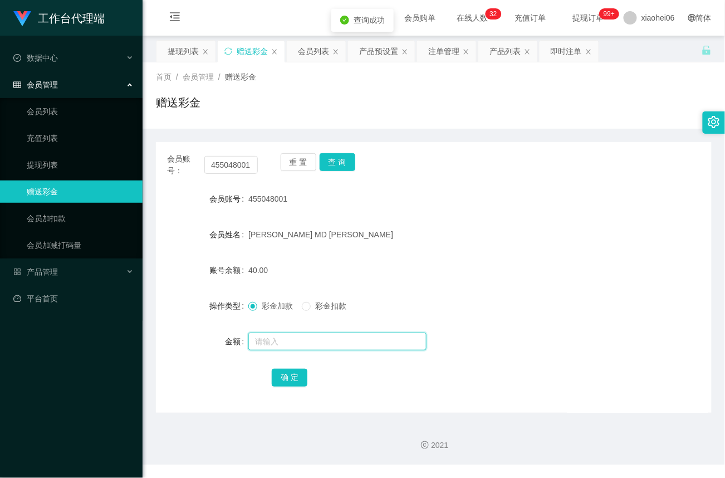
click at [292, 340] on input "text" at bounding box center [337, 342] width 178 height 18
type input "100"
drag, startPoint x: 285, startPoint y: 379, endPoint x: 297, endPoint y: 375, distance: 12.3
click at [285, 379] on button "确 定" at bounding box center [290, 378] width 36 height 18
click at [49, 165] on link "提现列表" at bounding box center [80, 165] width 107 height 22
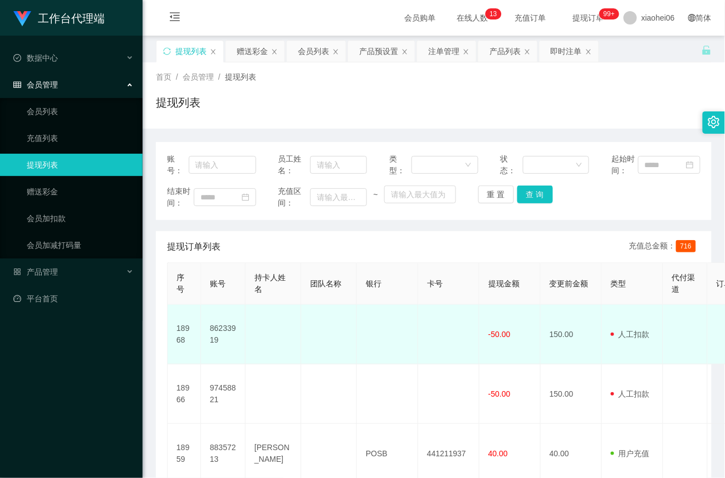
click at [268, 339] on td at bounding box center [274, 335] width 56 height 60
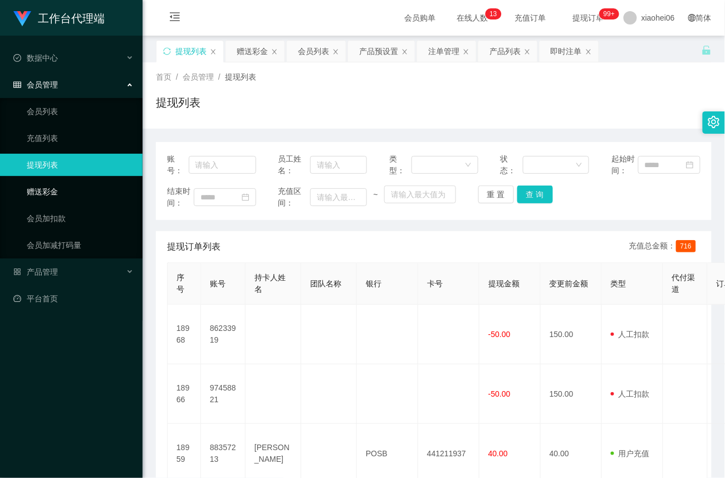
drag, startPoint x: 52, startPoint y: 192, endPoint x: 90, endPoint y: 190, distance: 37.3
click at [52, 192] on link "赠送彩金" at bounding box center [80, 191] width 107 height 22
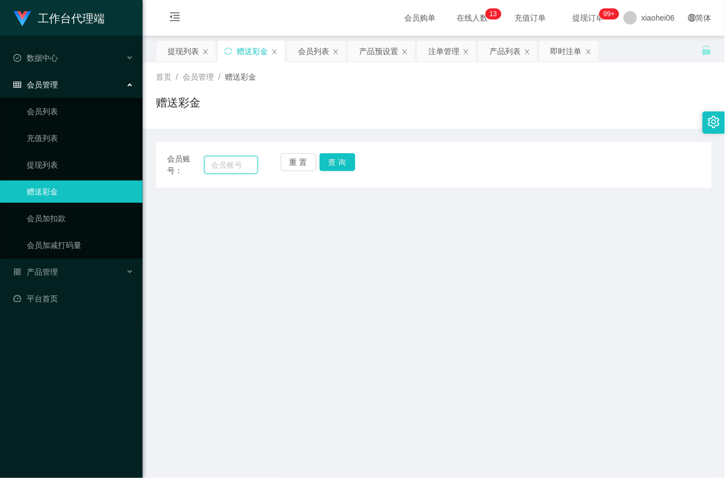
click at [228, 164] on input "text" at bounding box center [230, 165] width 53 height 18
paste input "455048001"
click at [331, 167] on button "查 询" at bounding box center [338, 162] width 36 height 18
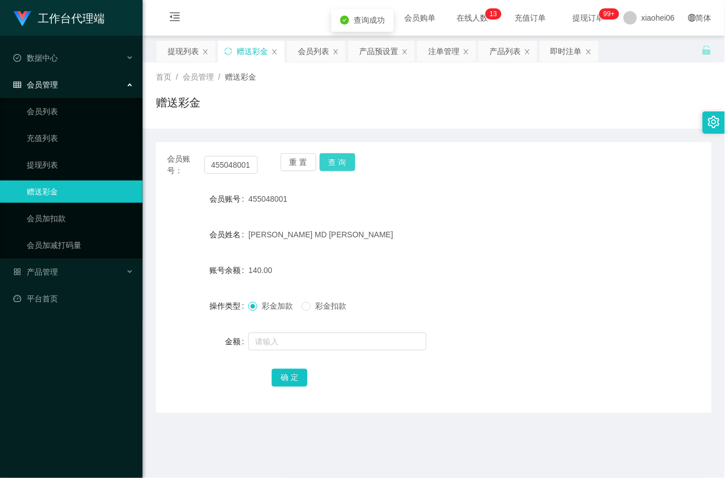
click at [331, 167] on button "查 询" at bounding box center [338, 162] width 36 height 18
click at [341, 163] on button "查 询" at bounding box center [338, 162] width 36 height 18
click at [341, 163] on div "重 置 查 询" at bounding box center [326, 164] width 91 height 23
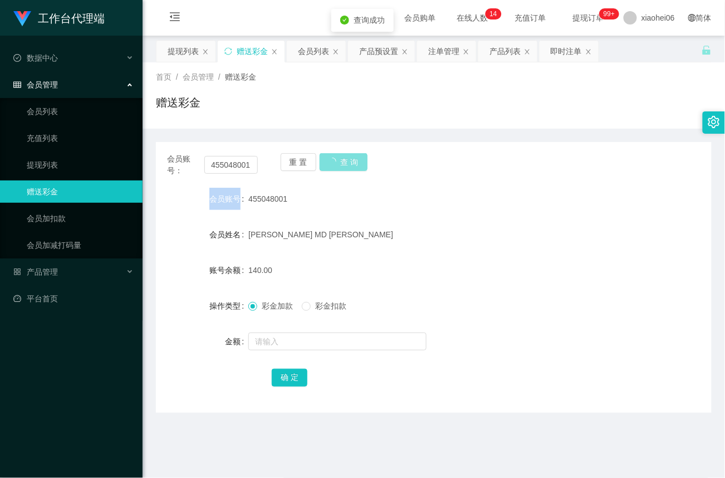
click at [340, 161] on button "查 询" at bounding box center [344, 162] width 48 height 18
click at [340, 161] on div "重 置 查 询" at bounding box center [326, 164] width 91 height 23
click at [340, 161] on button "查 询" at bounding box center [338, 162] width 36 height 18
click at [340, 161] on div "重 置 查 询" at bounding box center [326, 164] width 91 height 23
click at [340, 161] on button "查 询" at bounding box center [338, 162] width 36 height 18
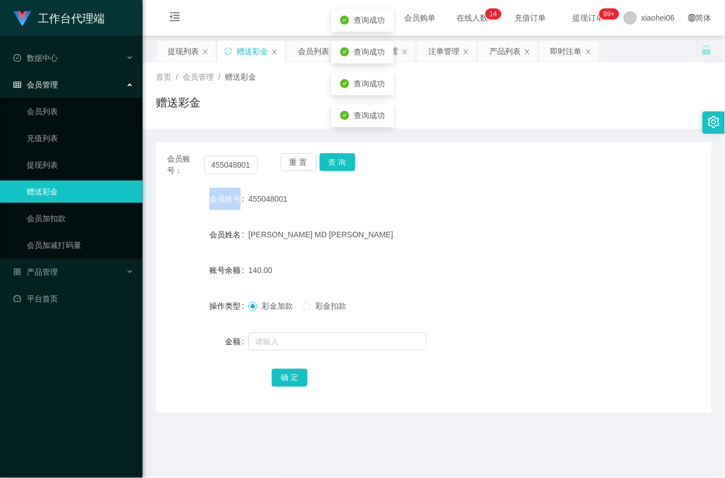
click at [340, 161] on div "重 置 查 询" at bounding box center [326, 164] width 91 height 23
drag, startPoint x: 340, startPoint y: 161, endPoint x: 490, endPoint y: 254, distance: 176.8
click at [490, 254] on form "会员账号 455048001 会员姓名 ALI MD EMAN 账号余额 140.00 操作类型 彩金加款 彩金扣款 金额 确 定" at bounding box center [434, 288] width 556 height 201
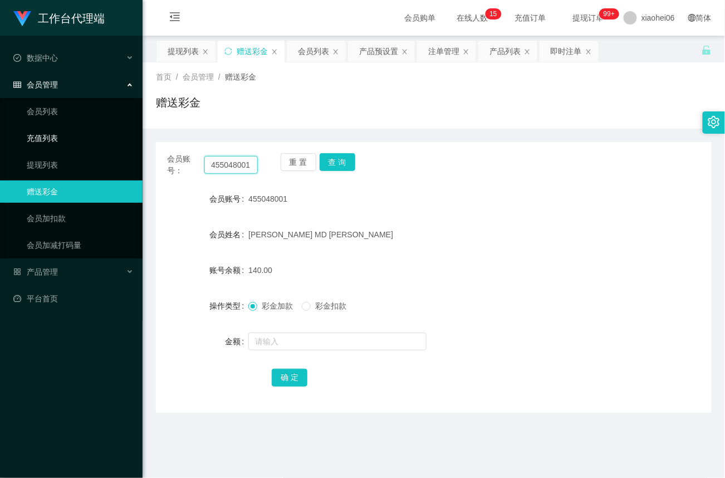
drag, startPoint x: 253, startPoint y: 164, endPoint x: 27, endPoint y: 141, distance: 226.7
click at [27, 141] on section "工作台代理端 数据中心 会员管理 会员列表 充值列表 提现列表 赠送彩金 会员加扣款 会员加减打码量 产品管理 平台首页 保存配置 重置配置 整体风格设置 主…" at bounding box center [362, 338] width 725 height 676
click at [348, 163] on button "查 询" at bounding box center [338, 162] width 36 height 18
drag, startPoint x: 257, startPoint y: 164, endPoint x: 20, endPoint y: 154, distance: 236.9
click at [20, 156] on section "工作台代理端 数据中心 会员管理 会员列表 充值列表 提现列表 赠送彩金 会员加扣款 会员加减打码量 产品管理 平台首页 保存配置 重置配置 整体风格设置 主…" at bounding box center [362, 338] width 725 height 676
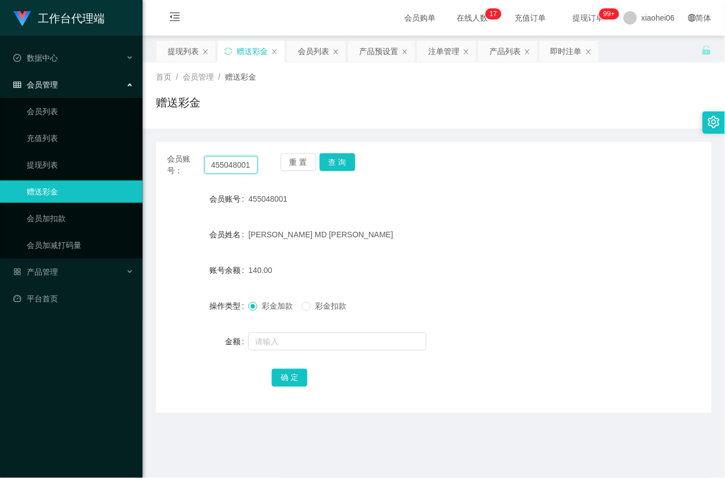
paste input "86233919"
type input "86233919"
click at [330, 172] on div "重 置 查 询" at bounding box center [326, 164] width 91 height 23
click at [339, 168] on button "查 询" at bounding box center [338, 162] width 36 height 18
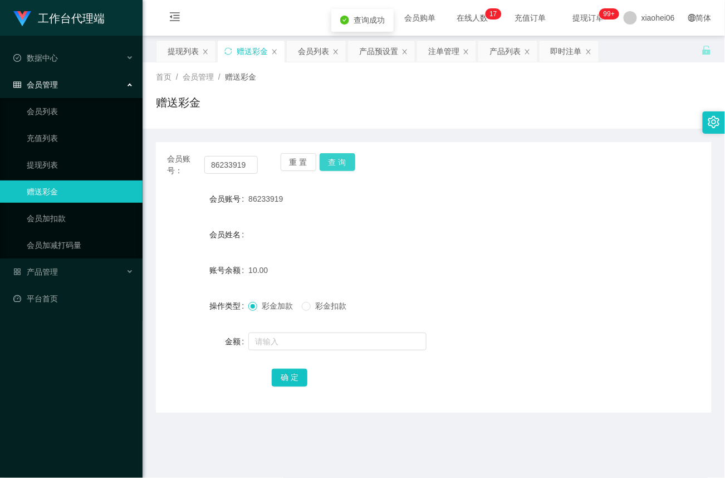
click at [339, 166] on button "查 询" at bounding box center [338, 162] width 36 height 18
click at [339, 166] on div "重 置 查 询" at bounding box center [326, 164] width 91 height 23
click at [71, 110] on link "会员列表" at bounding box center [80, 111] width 107 height 22
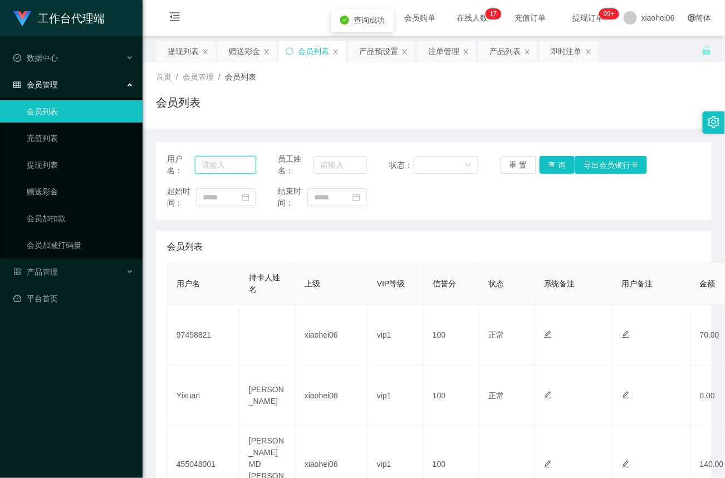
click at [236, 163] on input "text" at bounding box center [225, 165] width 61 height 18
paste input "86233919"
type input "86233919"
click at [549, 169] on button "查 询" at bounding box center [558, 165] width 36 height 18
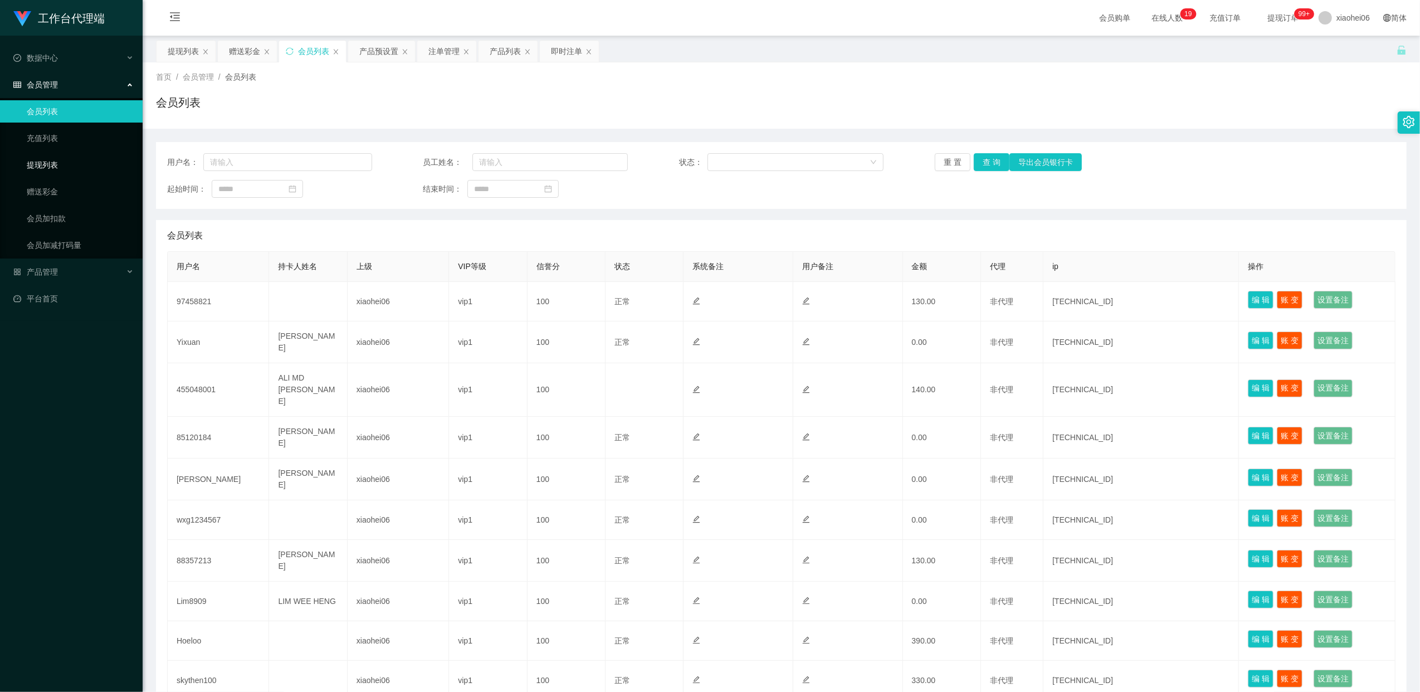
click at [35, 161] on link "提现列表" at bounding box center [80, 165] width 107 height 22
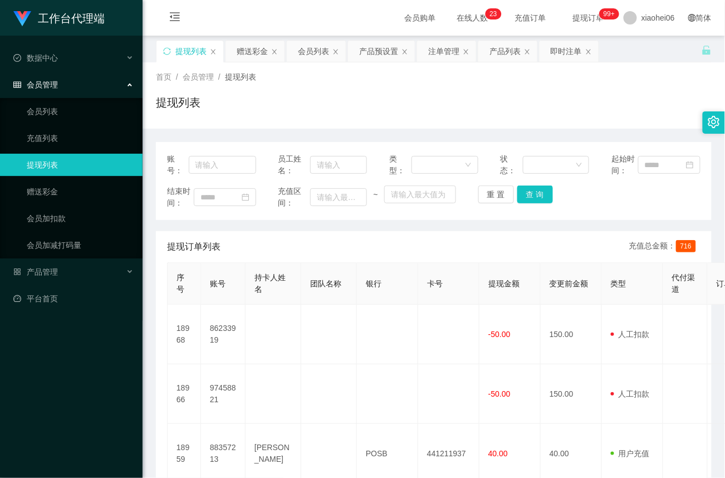
click at [275, 252] on div "提现订单列表 充值总金额： 716" at bounding box center [434, 246] width 534 height 31
click at [61, 162] on link "提现列表" at bounding box center [80, 165] width 107 height 22
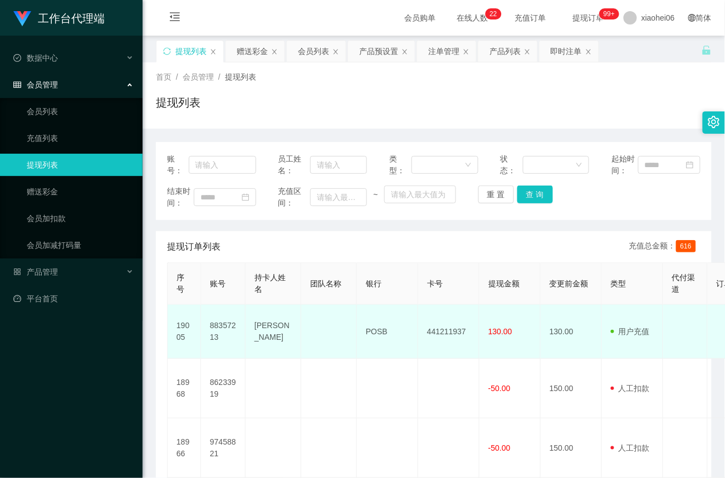
click at [231, 323] on td "88357213" at bounding box center [223, 332] width 45 height 54
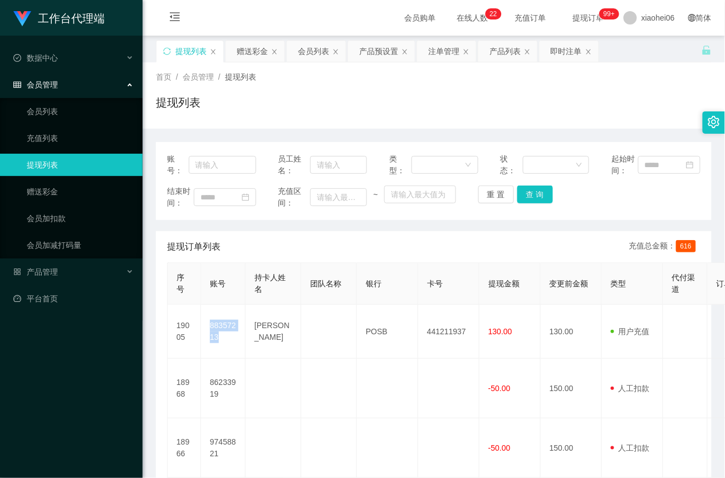
copy td "88357213"
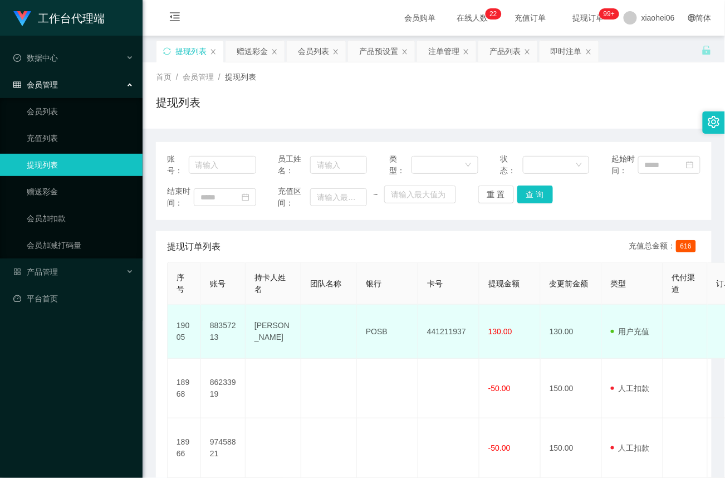
drag, startPoint x: 303, startPoint y: 356, endPoint x: 377, endPoint y: 353, distance: 74.2
click at [303, 357] on td at bounding box center [329, 332] width 56 height 54
click at [466, 330] on td "441211937" at bounding box center [448, 332] width 61 height 54
click at [450, 333] on td "441211937" at bounding box center [448, 332] width 61 height 54
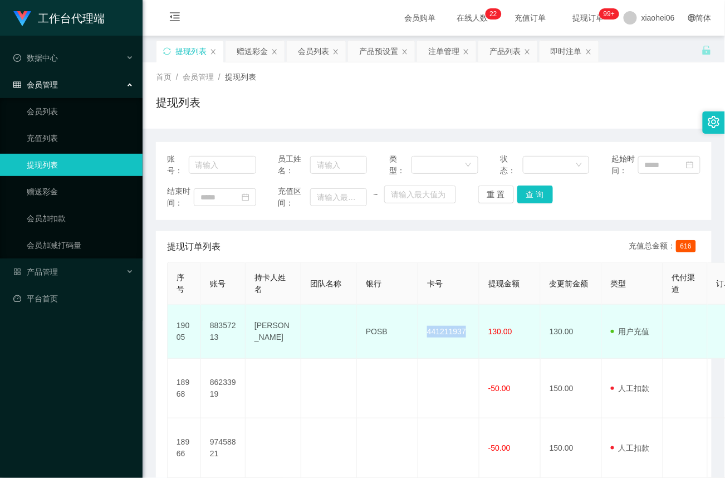
click at [450, 333] on td "441211937" at bounding box center [448, 332] width 61 height 54
copy td "441211937"
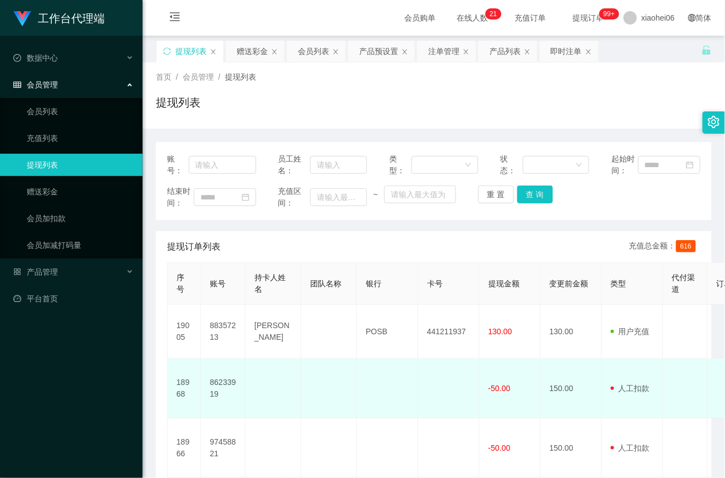
drag, startPoint x: 289, startPoint y: 412, endPoint x: 299, endPoint y: 411, distance: 10.1
click at [289, 412] on td at bounding box center [274, 389] width 56 height 60
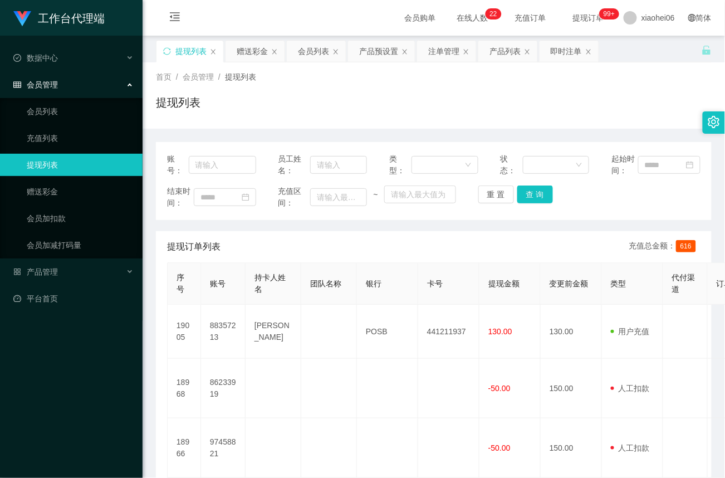
click at [518, 95] on div "提现列表" at bounding box center [434, 107] width 556 height 26
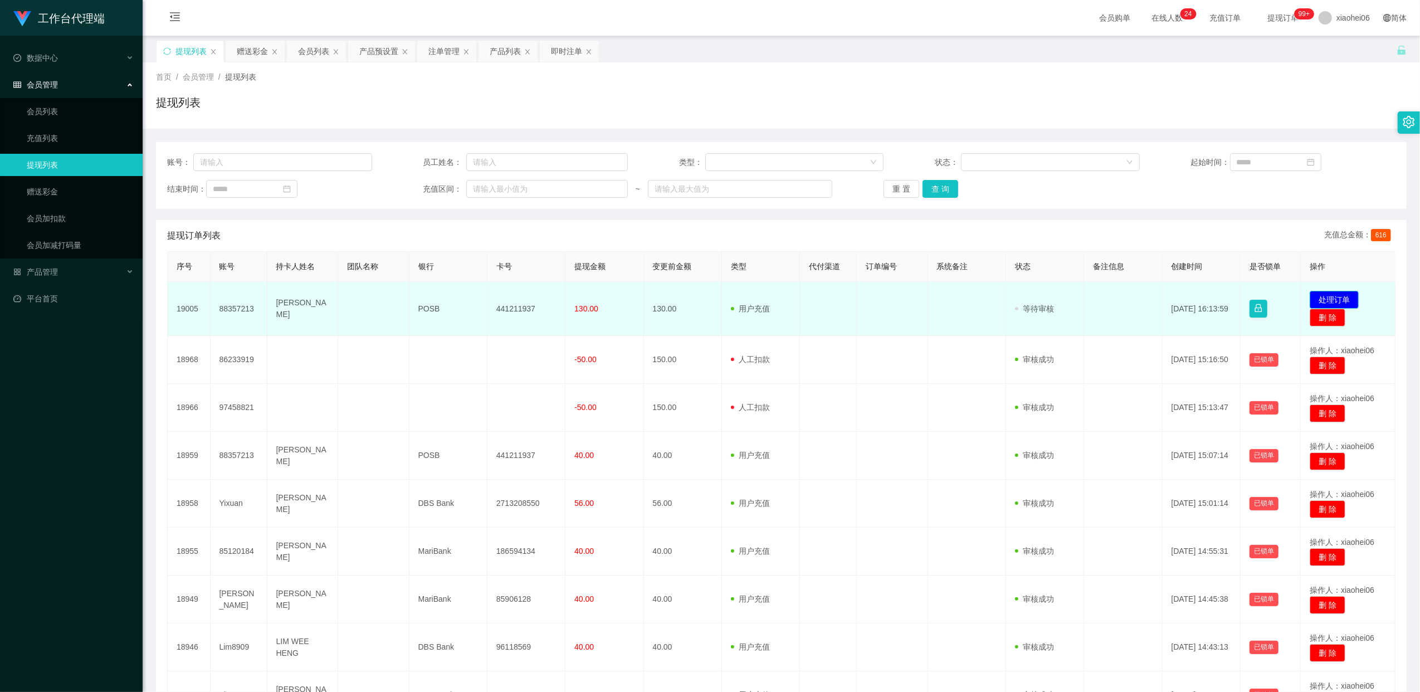
click at [725, 299] on button "处理订单" at bounding box center [1333, 300] width 49 height 18
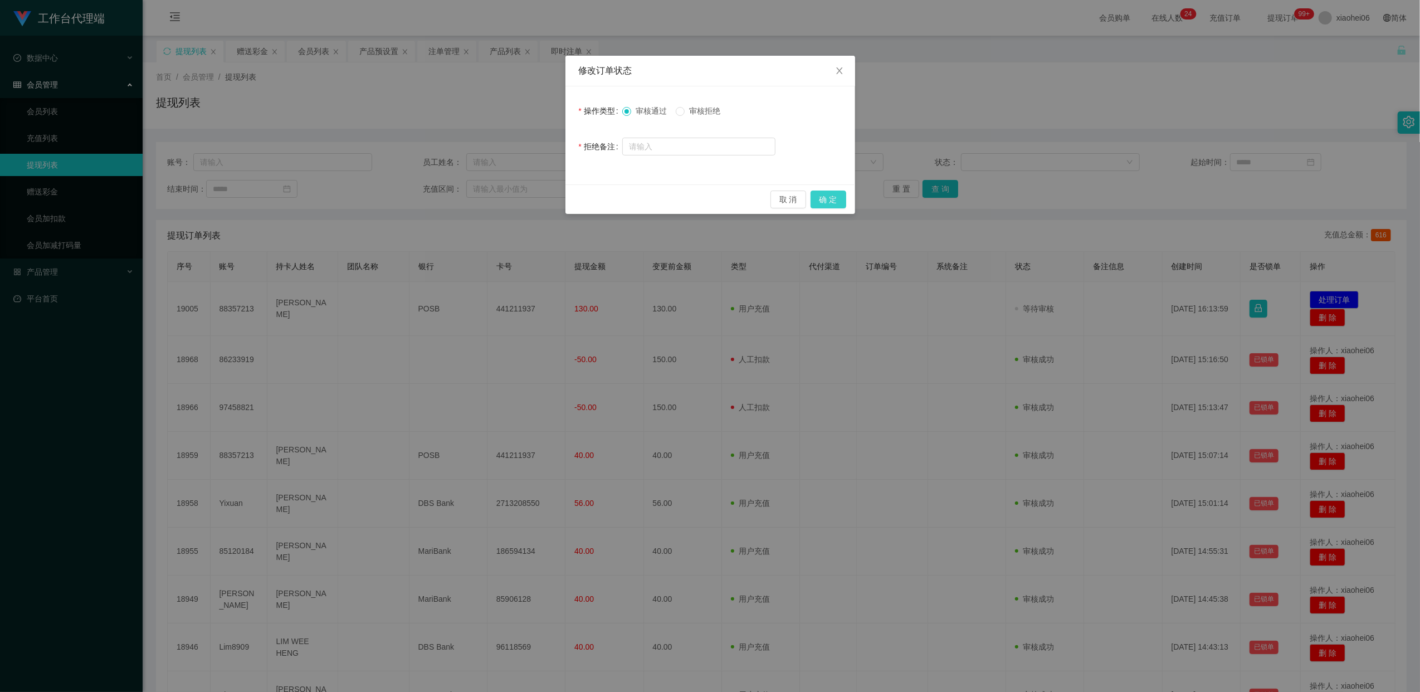
drag, startPoint x: 831, startPoint y: 197, endPoint x: 819, endPoint y: 221, distance: 27.4
click at [725, 197] on button "确 定" at bounding box center [828, 199] width 36 height 18
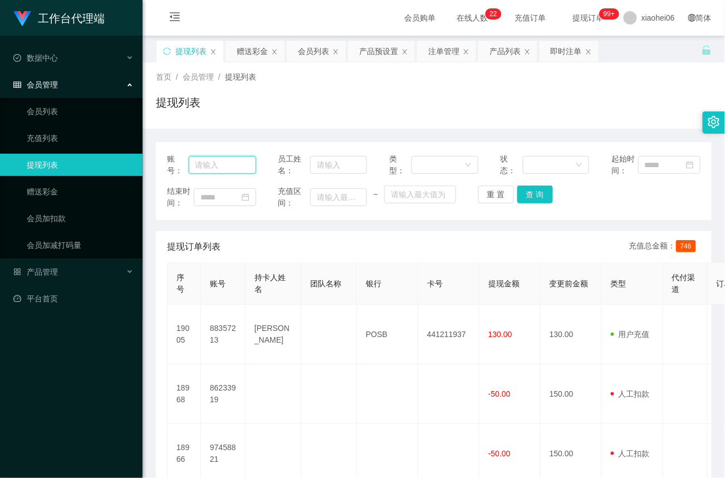
drag, startPoint x: 209, startPoint y: 165, endPoint x: 277, endPoint y: 167, distance: 68.0
click at [209, 164] on input "text" at bounding box center [222, 165] width 67 height 18
paste input "88357213"
type input "88357213"
drag, startPoint x: 535, startPoint y: 196, endPoint x: 535, endPoint y: 203, distance: 6.7
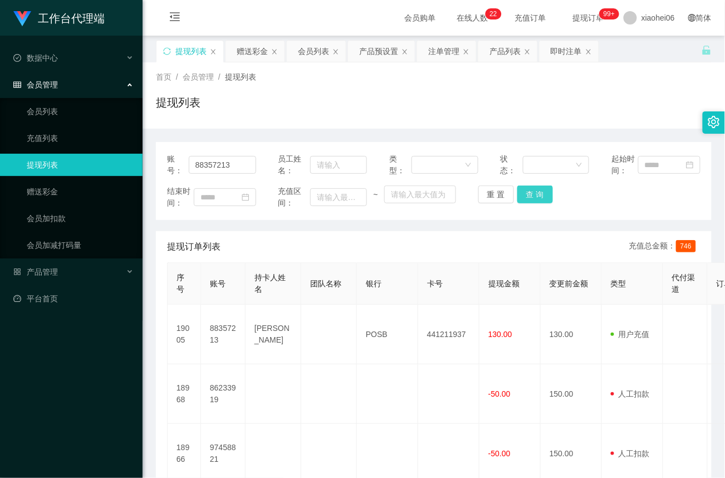
click at [535, 196] on button "查 询" at bounding box center [535, 194] width 36 height 18
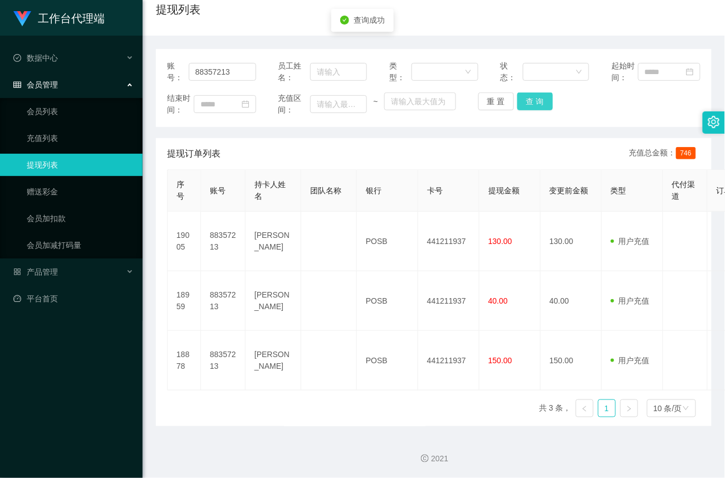
scroll to position [94, 0]
drag, startPoint x: 242, startPoint y: 72, endPoint x: -95, endPoint y: 52, distance: 337.0
click at [0, 52] on html "工作台代理端 数据中心 会员管理 会员列表 充值列表 提现列表 赠送彩金 会员加扣款 会员加减打码量 产品管理 平台首页 保存配置 重置配置 整体风格设置 主…" at bounding box center [362, 239] width 725 height 478
click at [41, 188] on link "赠送彩金" at bounding box center [80, 191] width 107 height 22
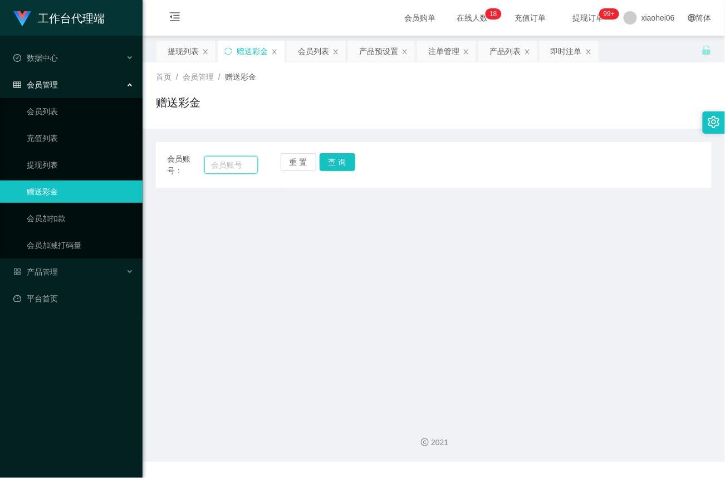
click at [222, 165] on input "text" at bounding box center [230, 165] width 53 height 18
paste input "Yixuan"
type input "Yixuan"
click at [342, 159] on button "查 询" at bounding box center [338, 162] width 36 height 18
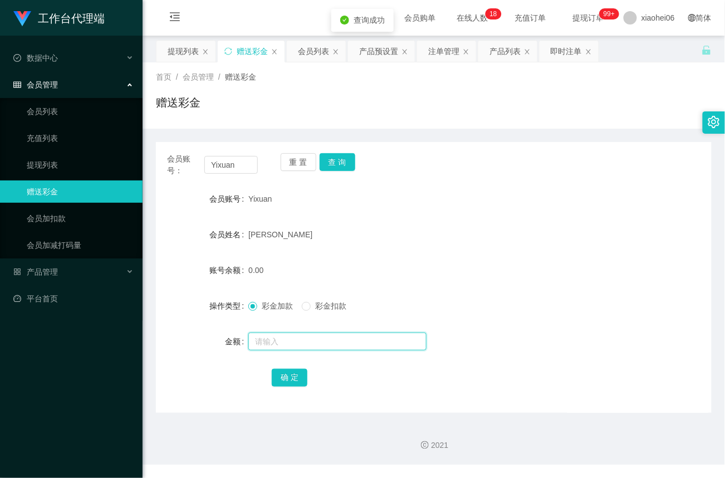
click at [294, 344] on input "text" at bounding box center [337, 342] width 178 height 18
type input "100"
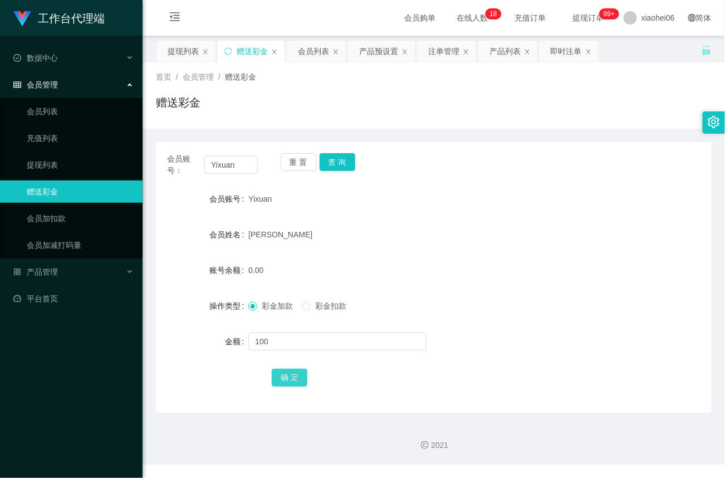
drag, startPoint x: 278, startPoint y: 378, endPoint x: 284, endPoint y: 379, distance: 5.7
click at [278, 379] on button "确 定" at bounding box center [290, 378] width 36 height 18
drag, startPoint x: 251, startPoint y: 167, endPoint x: 87, endPoint y: 155, distance: 163.6
click at [87, 155] on section "工作台代理端 数据中心 会员管理 会员列表 充值列表 提现列表 赠送彩金 会员加扣款 会员加减打码量 产品管理 平台首页 保存配置 重置配置 整体风格设置 主…" at bounding box center [362, 232] width 725 height 464
click at [329, 165] on button "查 询" at bounding box center [338, 162] width 36 height 18
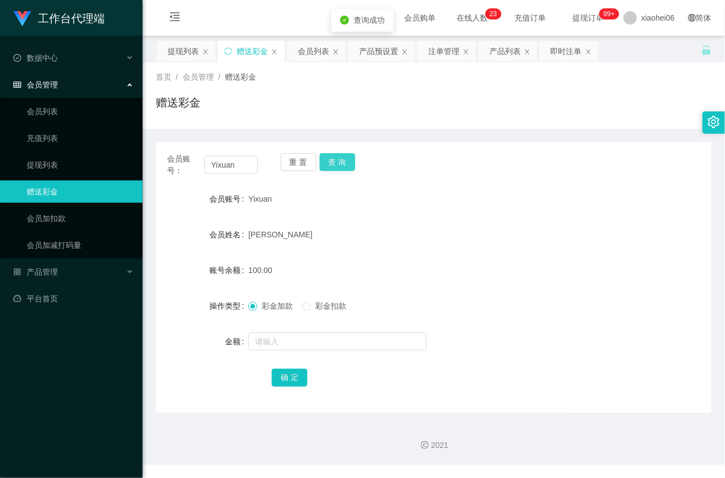
click at [334, 165] on button "查 询" at bounding box center [338, 162] width 36 height 18
click at [338, 165] on div "重 置 查 询" at bounding box center [326, 164] width 91 height 23
drag, startPoint x: 251, startPoint y: 168, endPoint x: 94, endPoint y: 167, distance: 156.5
click at [94, 167] on section "工作台代理端 数据中心 会员管理 会员列表 充值列表 提现列表 赠送彩金 会员加扣款 会员加减打码量 产品管理 平台首页 保存配置 重置配置 整体风格设置 主…" at bounding box center [362, 232] width 725 height 464
paste input "[PERSON_NAME]"
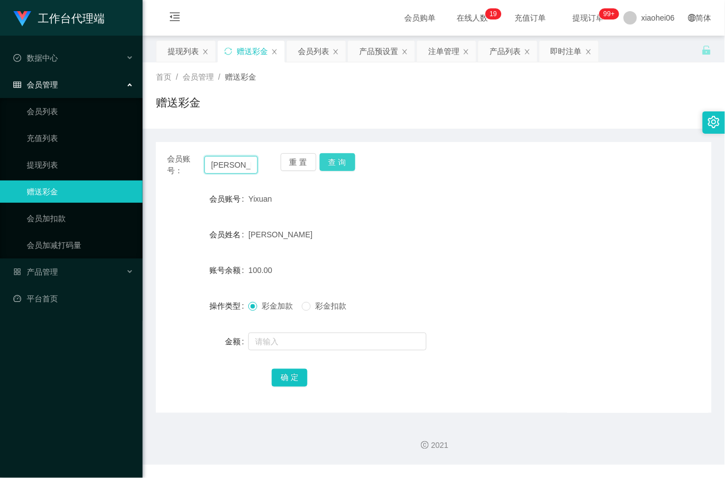
type input "[PERSON_NAME]"
click at [340, 162] on button "查 询" at bounding box center [338, 162] width 36 height 18
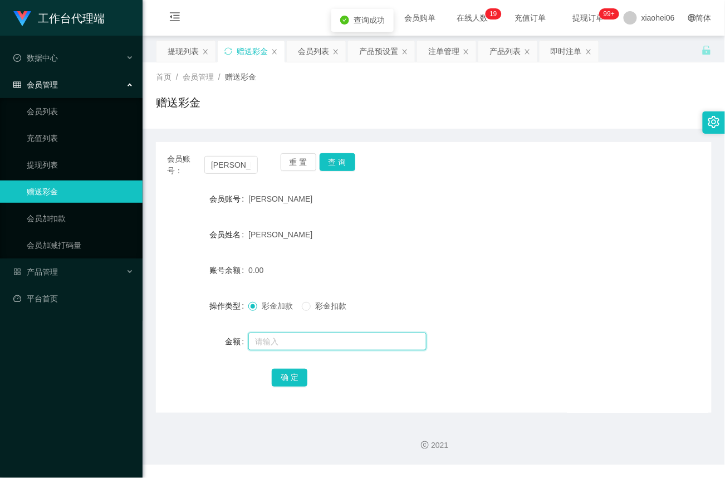
click at [281, 337] on input "text" at bounding box center [337, 342] width 178 height 18
type input "100"
click at [289, 379] on button "确 定" at bounding box center [290, 378] width 36 height 18
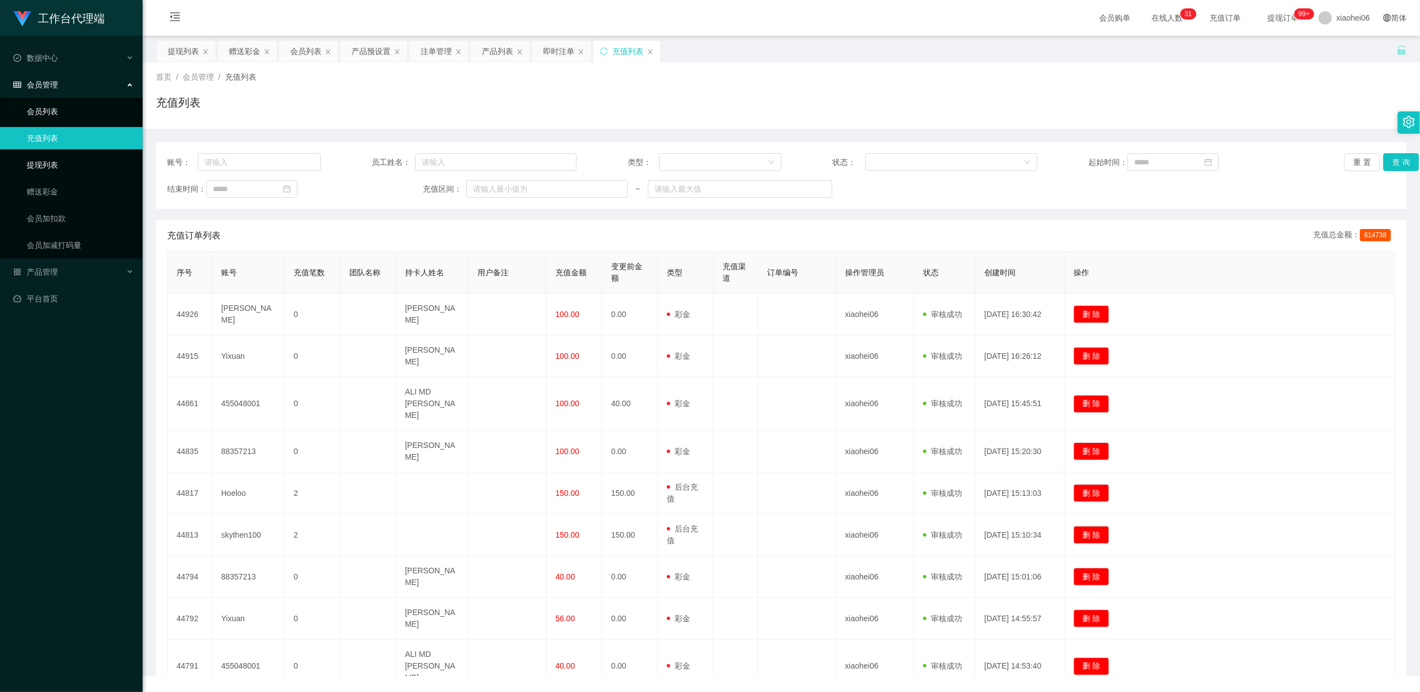
click at [37, 167] on link "提现列表" at bounding box center [80, 165] width 107 height 22
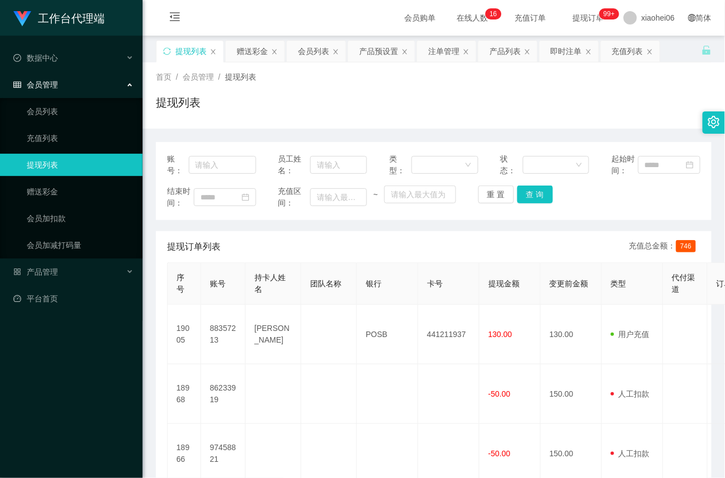
drag, startPoint x: 53, startPoint y: 169, endPoint x: 46, endPoint y: 30, distance: 139.5
click at [53, 168] on link "提现列表" at bounding box center [80, 165] width 107 height 22
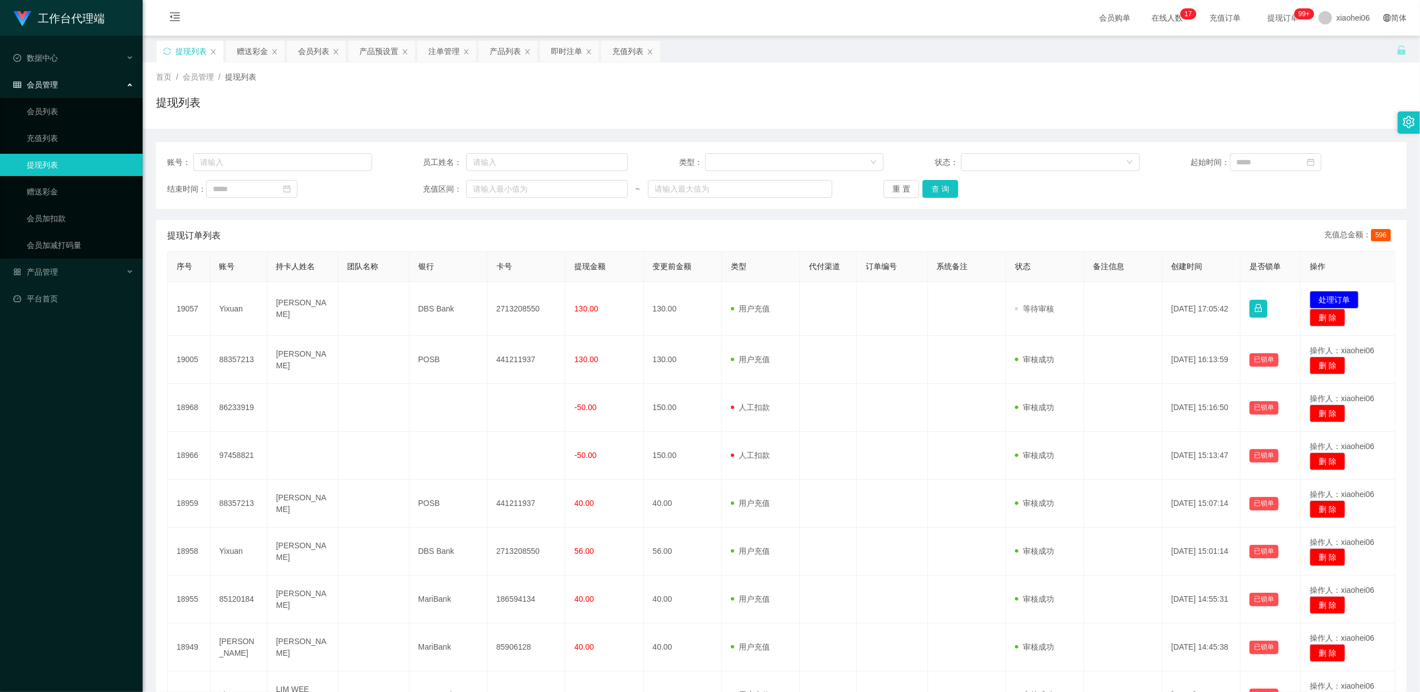
click at [522, 310] on td "2713208550" at bounding box center [526, 309] width 78 height 54
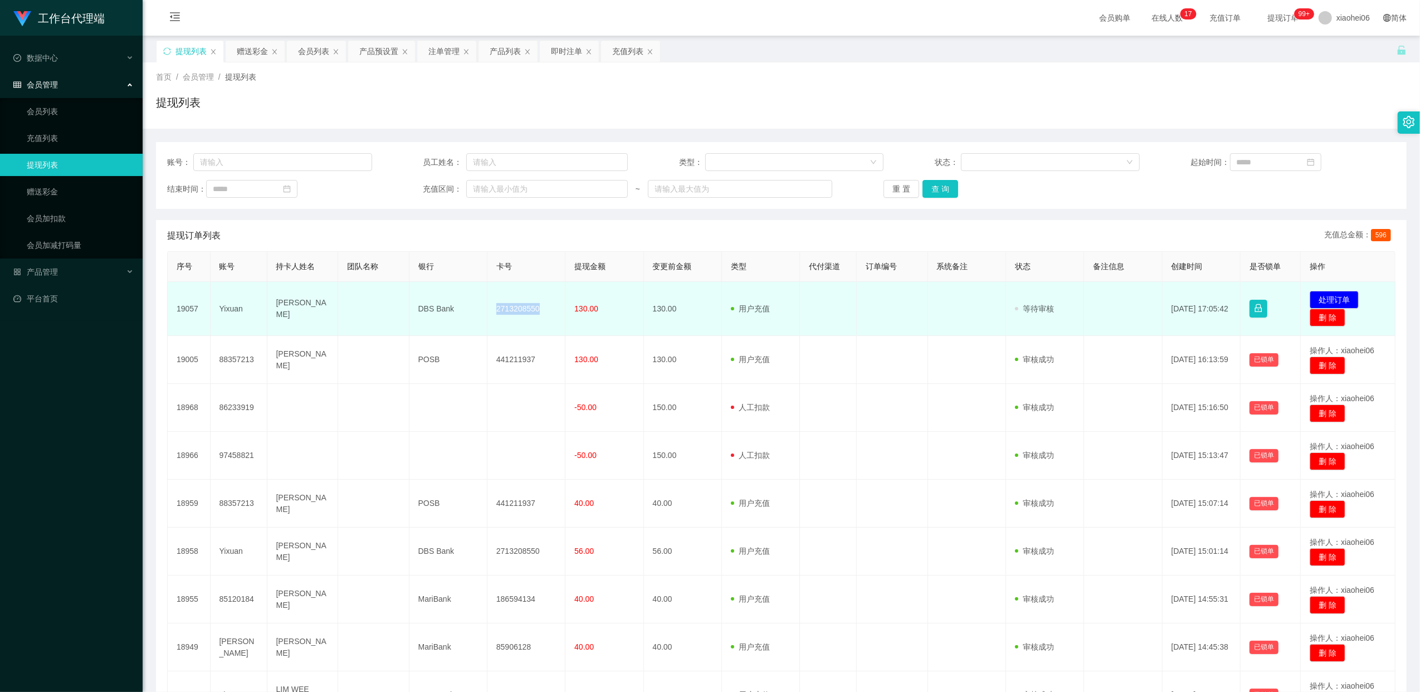
drag, startPoint x: 0, startPoint y: 0, endPoint x: 522, endPoint y: 310, distance: 607.1
click at [522, 310] on td "2713208550" at bounding box center [526, 309] width 78 height 54
copy td "2713208550"
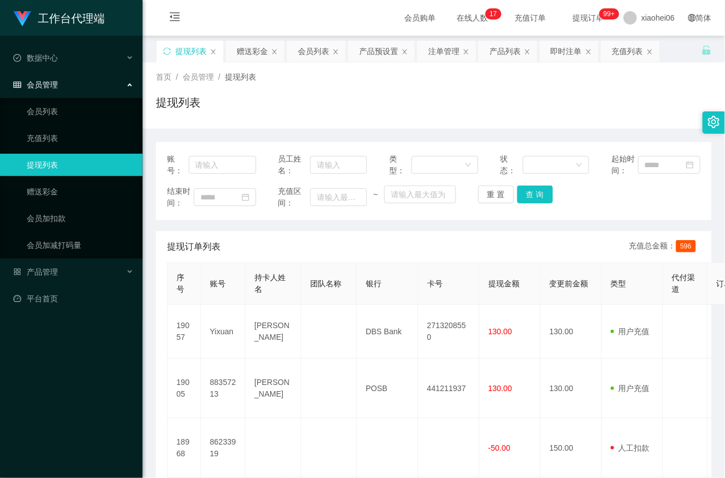
click at [389, 87] on div "首页 / 会员管理 / 提现列表 / 提现列表" at bounding box center [434, 95] width 556 height 48
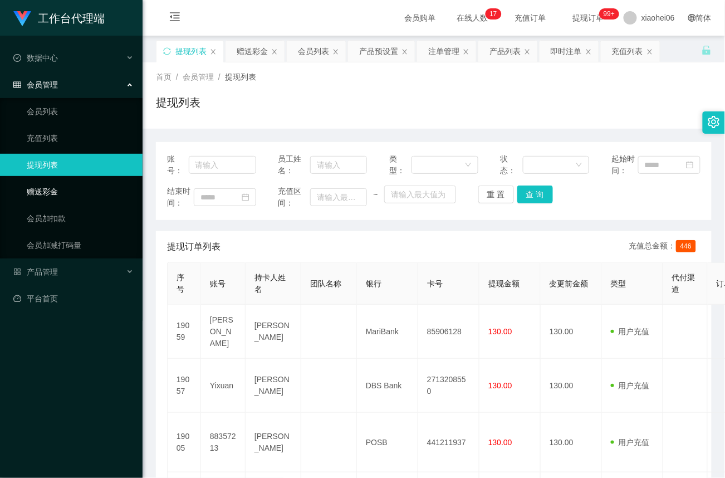
click at [27, 180] on link "赠送彩金" at bounding box center [80, 191] width 107 height 22
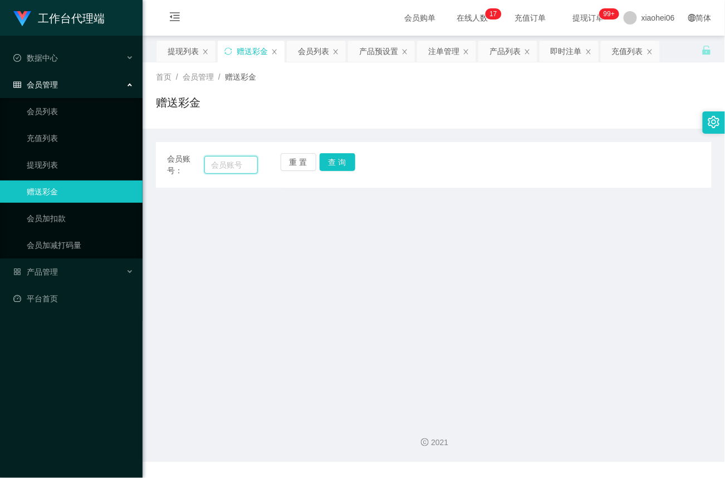
click at [234, 161] on input "text" at bounding box center [230, 165] width 53 height 18
paste input "88357213"
type input "88357213"
drag, startPoint x: 334, startPoint y: 163, endPoint x: 335, endPoint y: 169, distance: 6.8
click at [334, 163] on button "查 询" at bounding box center [338, 162] width 36 height 18
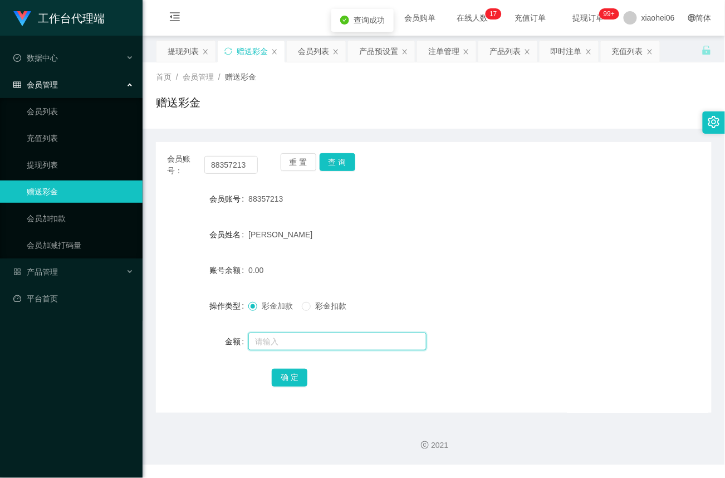
click at [290, 346] on input "text" at bounding box center [337, 342] width 178 height 18
type input "40"
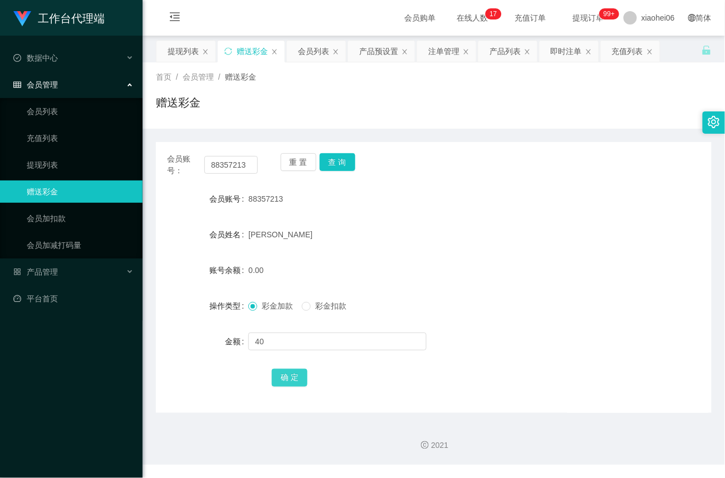
click at [287, 380] on button "确 定" at bounding box center [290, 378] width 36 height 18
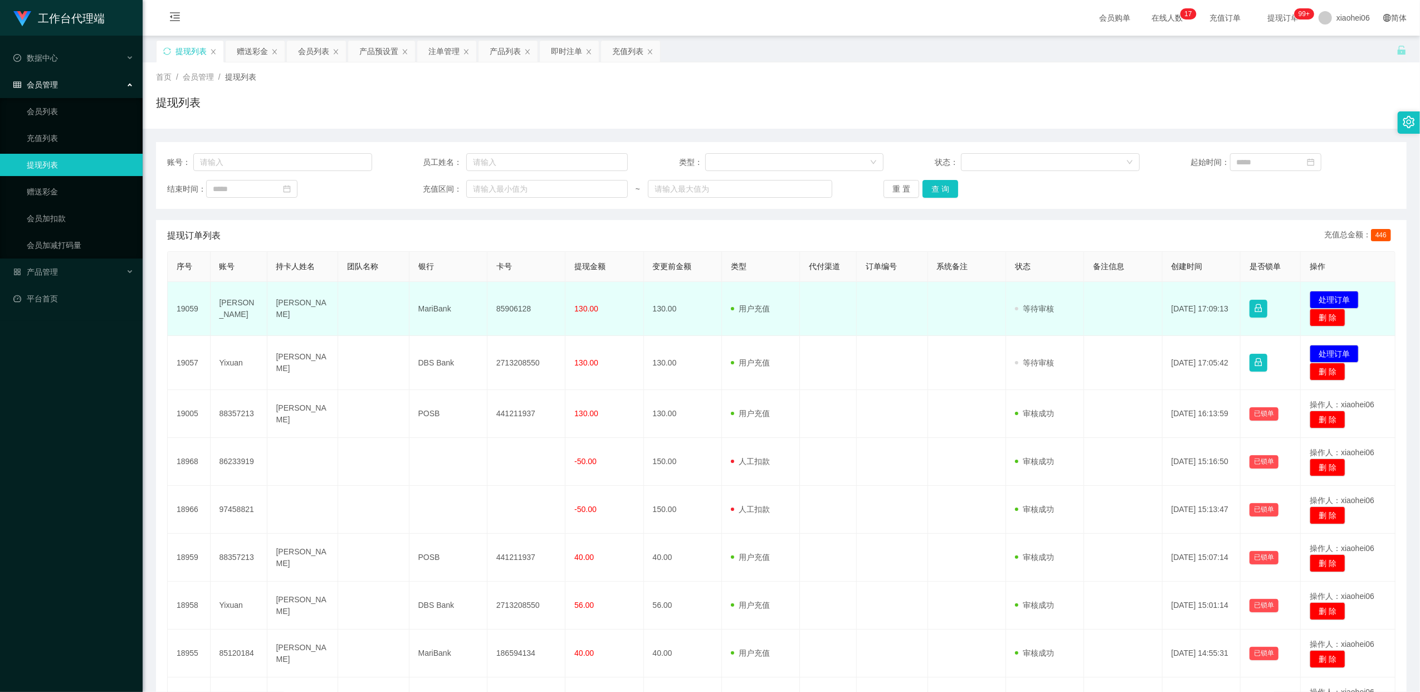
click at [514, 308] on td "85906128" at bounding box center [526, 309] width 78 height 54
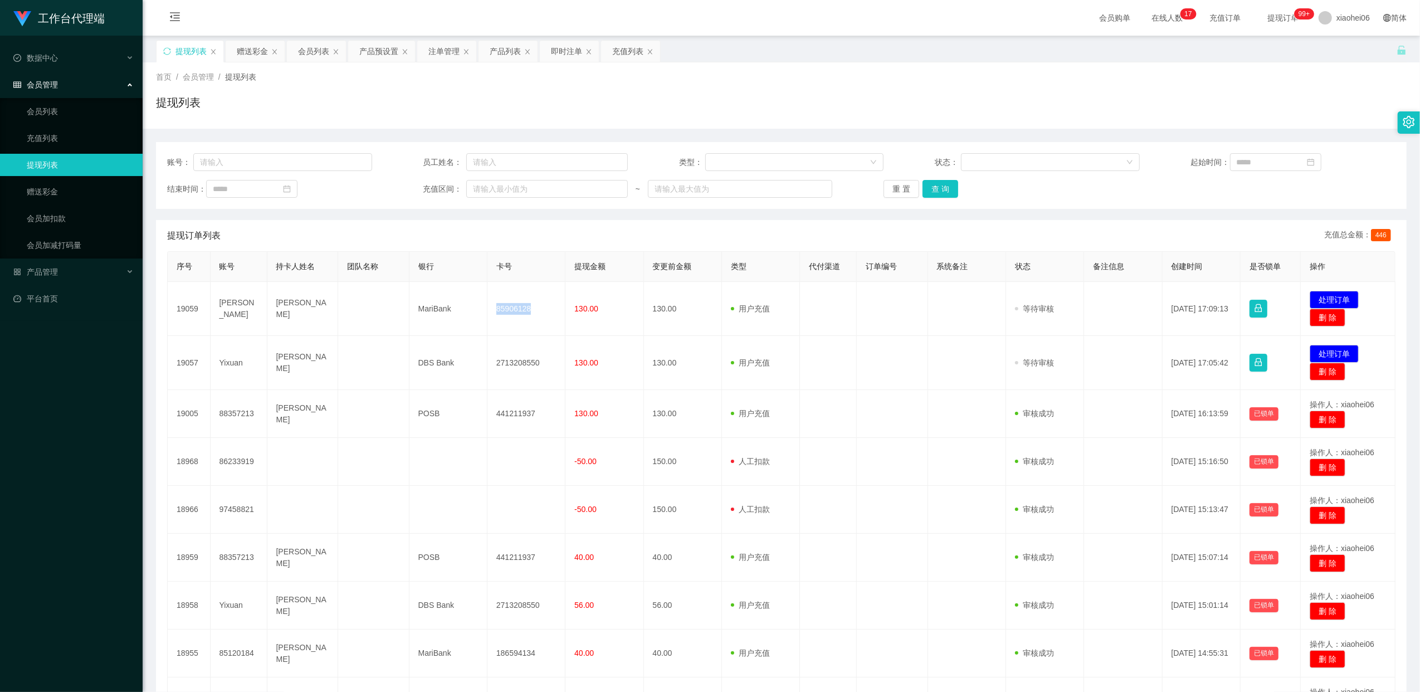
copy td "85906128"
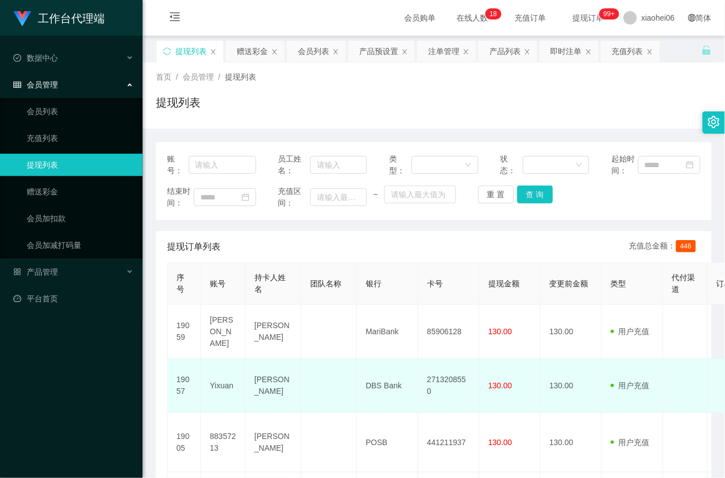
click at [504, 364] on td "130.00" at bounding box center [510, 386] width 61 height 54
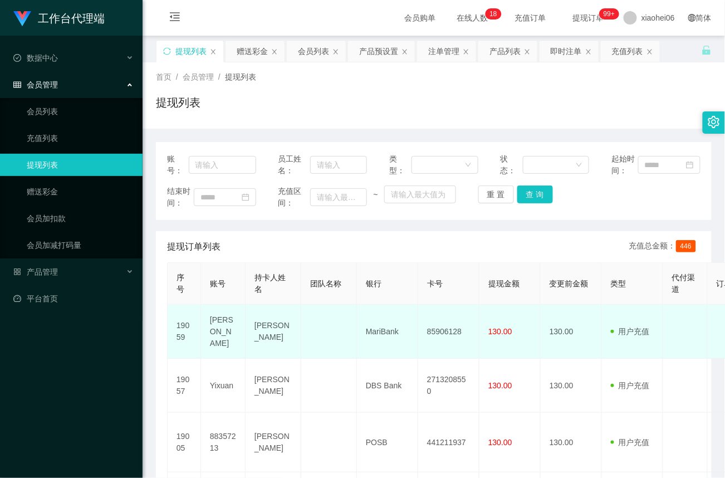
click at [442, 333] on td "85906128" at bounding box center [448, 332] width 61 height 54
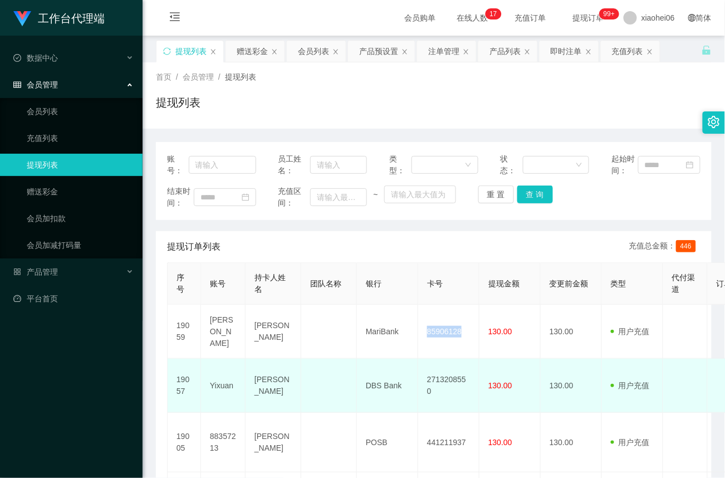
copy td "85906128"
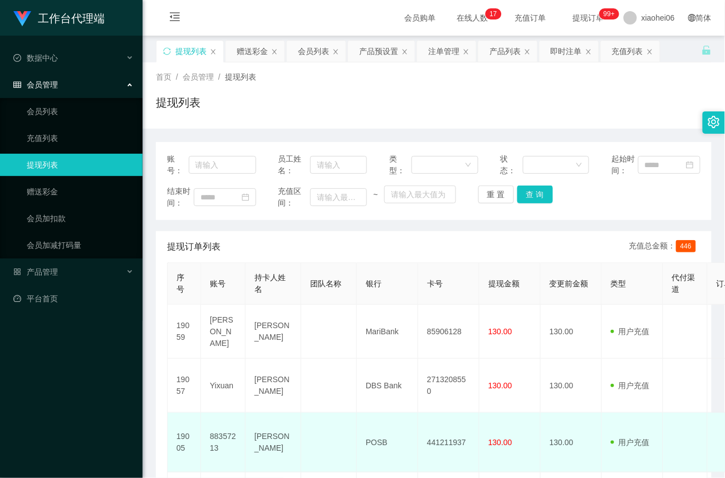
click at [319, 448] on td at bounding box center [329, 443] width 56 height 60
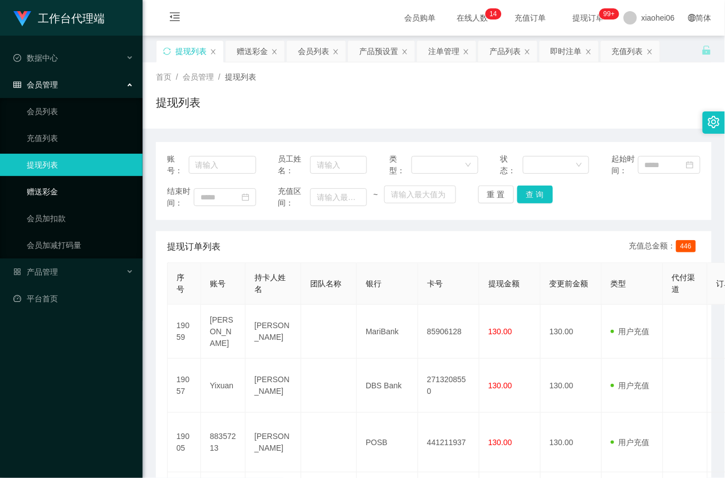
click at [45, 192] on link "赠送彩金" at bounding box center [80, 191] width 107 height 22
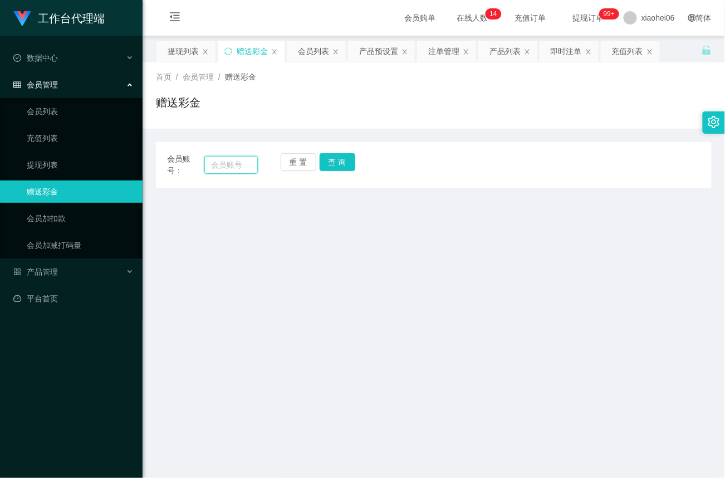
drag, startPoint x: 231, startPoint y: 165, endPoint x: 247, endPoint y: 168, distance: 16.9
click at [231, 165] on input "text" at bounding box center [230, 165] width 53 height 18
paste input "[PERSON_NAME]"
type input "[PERSON_NAME]"
click at [341, 168] on button "查 询" at bounding box center [338, 162] width 36 height 18
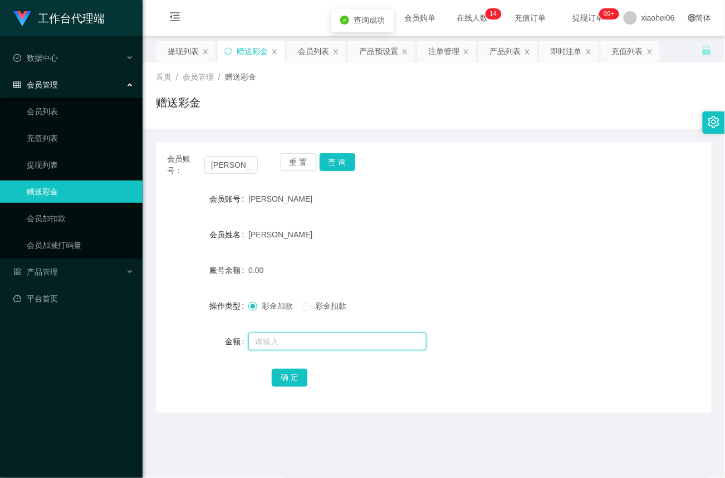
click at [274, 336] on input "text" at bounding box center [337, 342] width 178 height 18
type input "40"
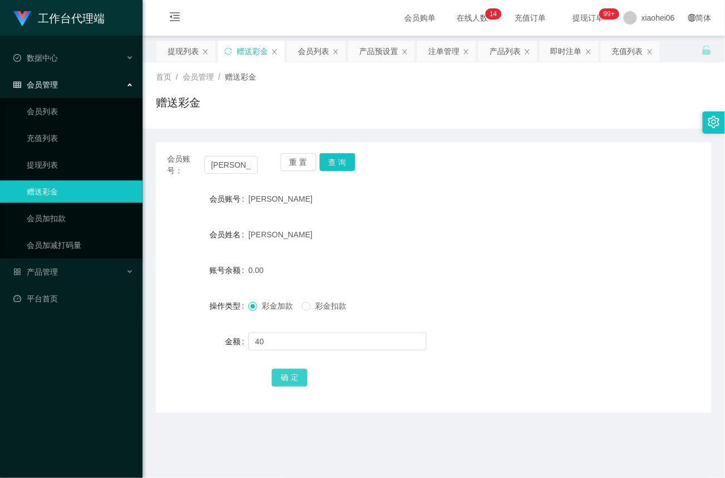
click at [284, 382] on button "确 定" at bounding box center [290, 378] width 36 height 18
click at [53, 163] on link "提现列表" at bounding box center [80, 165] width 107 height 22
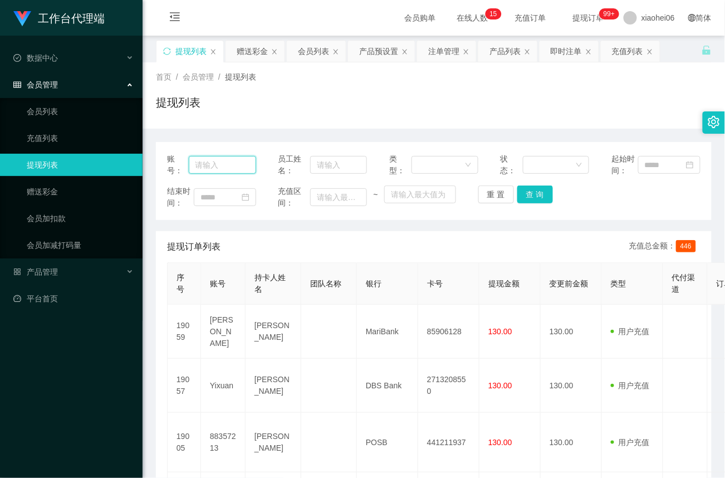
click at [226, 163] on input "text" at bounding box center [222, 165] width 67 height 18
paste input "[PERSON_NAME]"
type input "[PERSON_NAME]"
click at [538, 198] on button "查 询" at bounding box center [535, 194] width 36 height 18
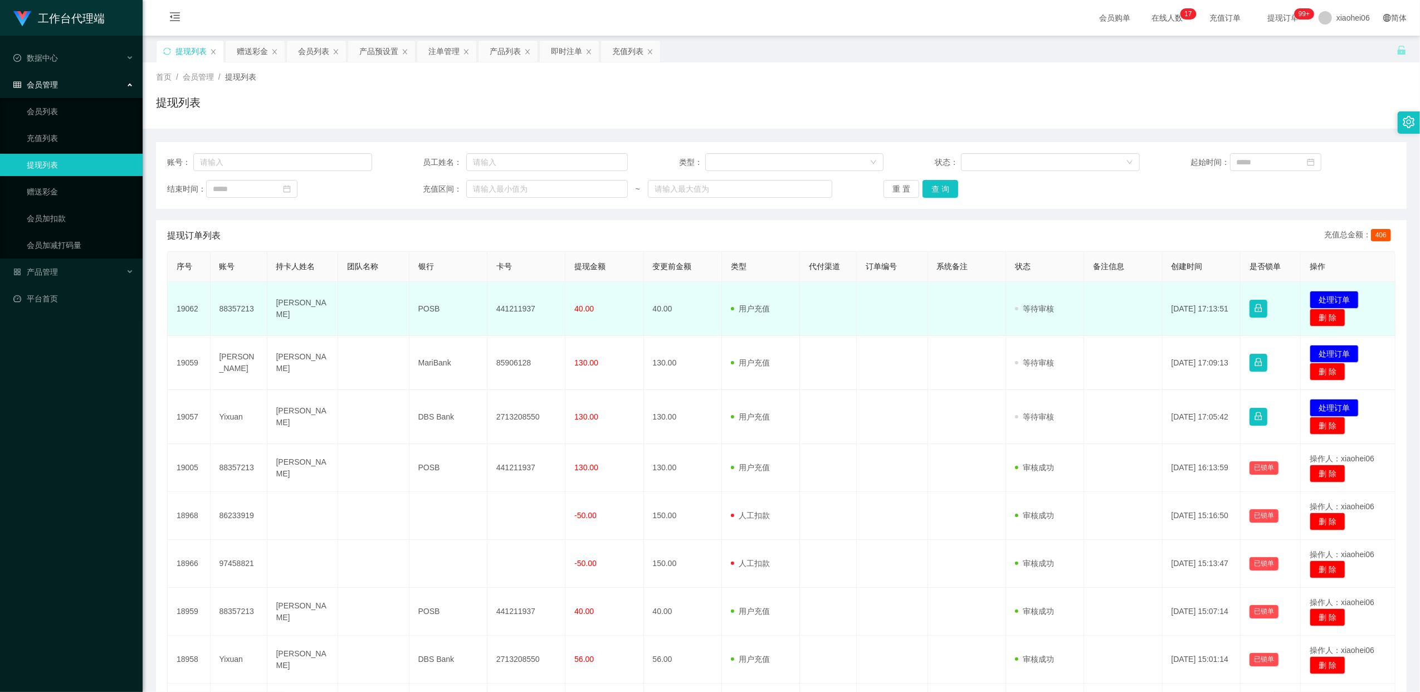
click at [518, 308] on td "441211937" at bounding box center [526, 309] width 78 height 54
copy td "441211937"
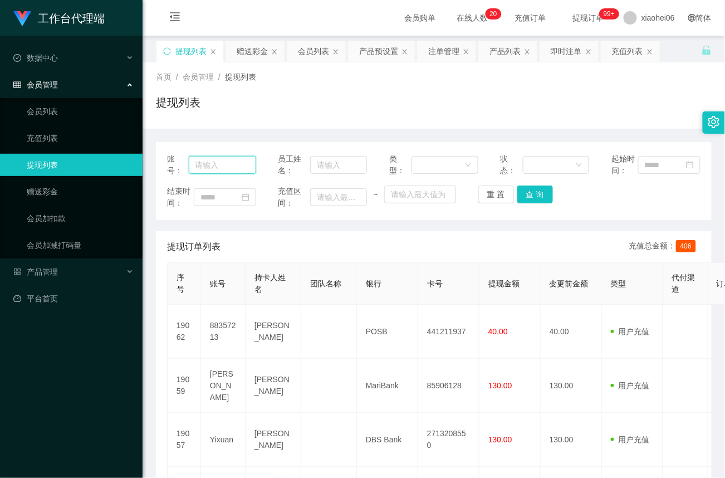
click at [215, 163] on input "text" at bounding box center [222, 165] width 67 height 18
paste input "Yixuan"
type input "Yixuan"
drag, startPoint x: 546, startPoint y: 201, endPoint x: 528, endPoint y: 219, distance: 26.0
click at [546, 201] on button "查 询" at bounding box center [535, 194] width 36 height 18
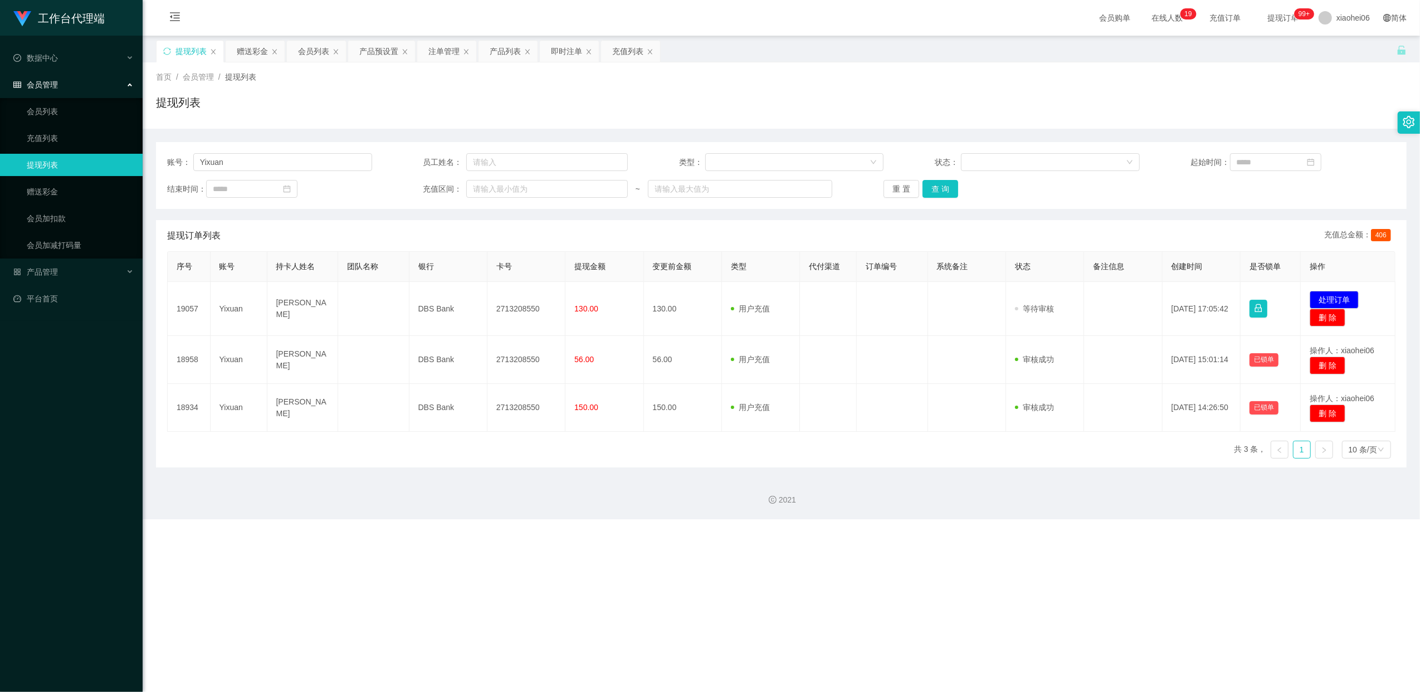
click at [50, 162] on link "提现列表" at bounding box center [80, 165] width 107 height 22
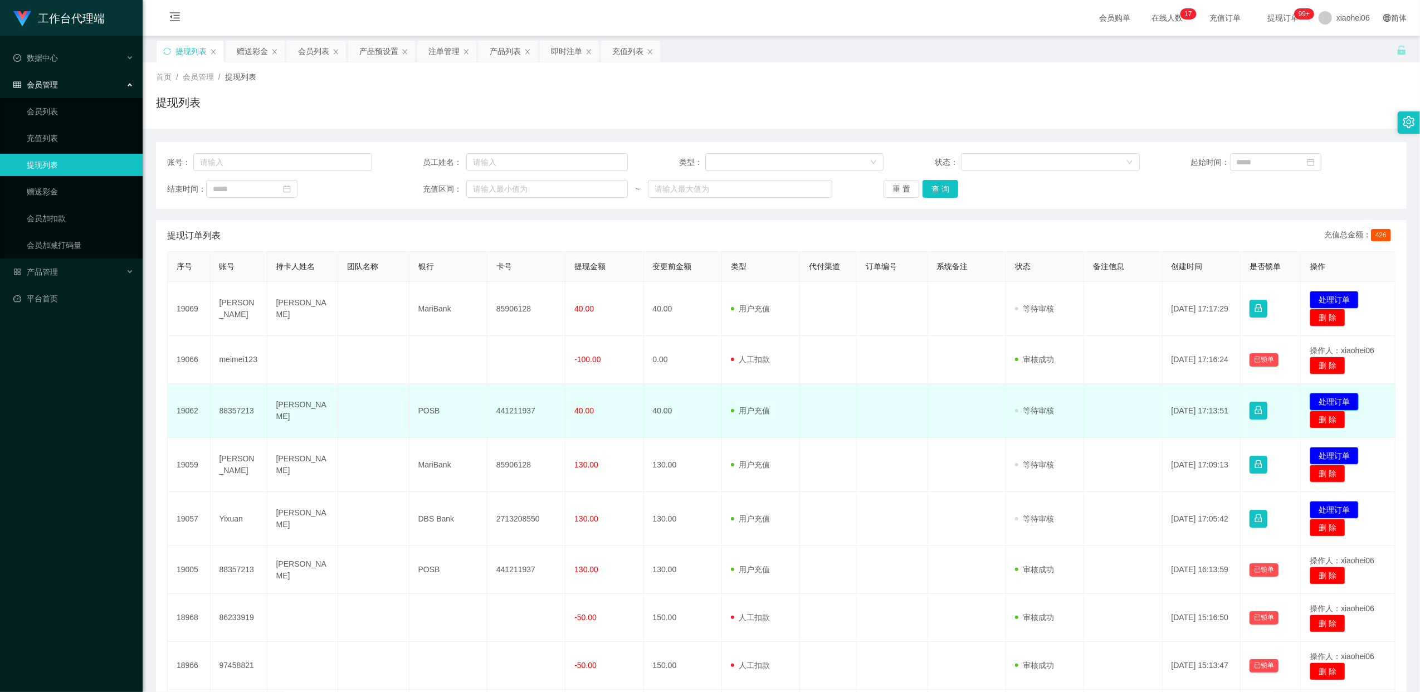
click at [1328, 402] on button "处理订单" at bounding box center [1333, 402] width 49 height 18
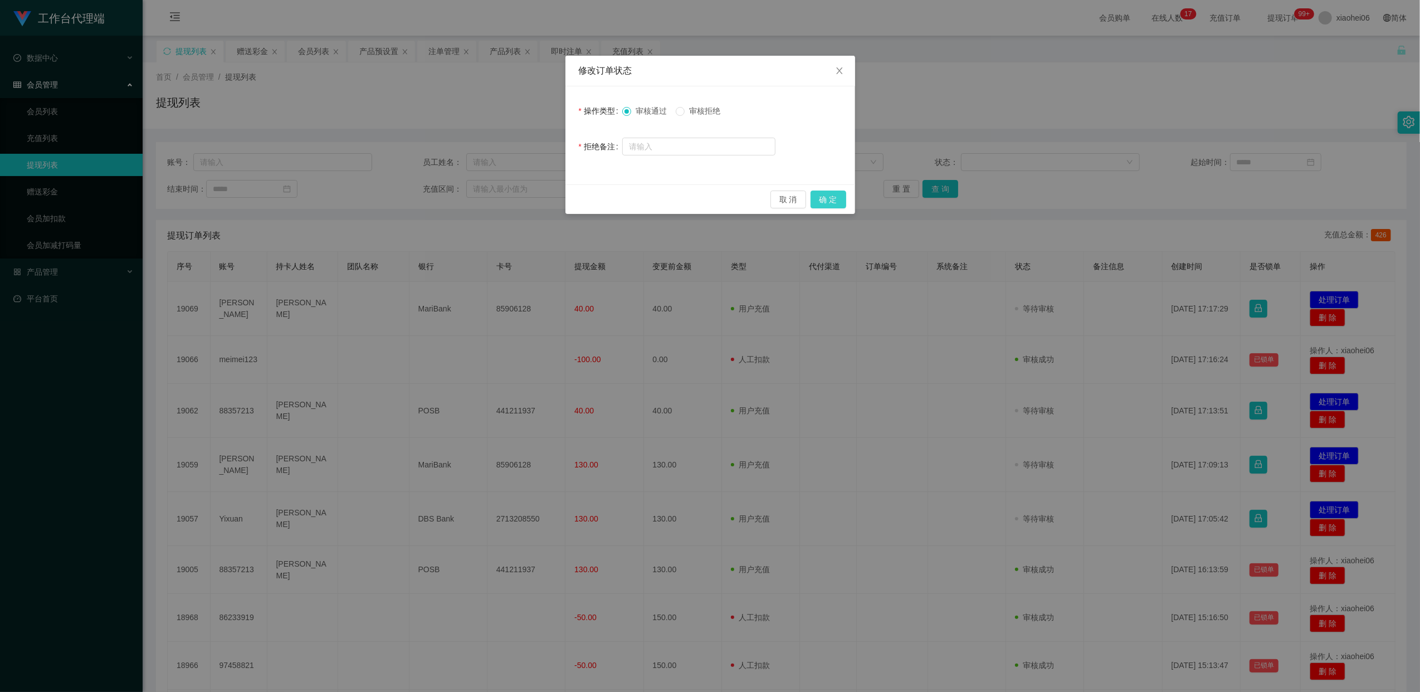
click at [837, 199] on button "确 定" at bounding box center [828, 199] width 36 height 18
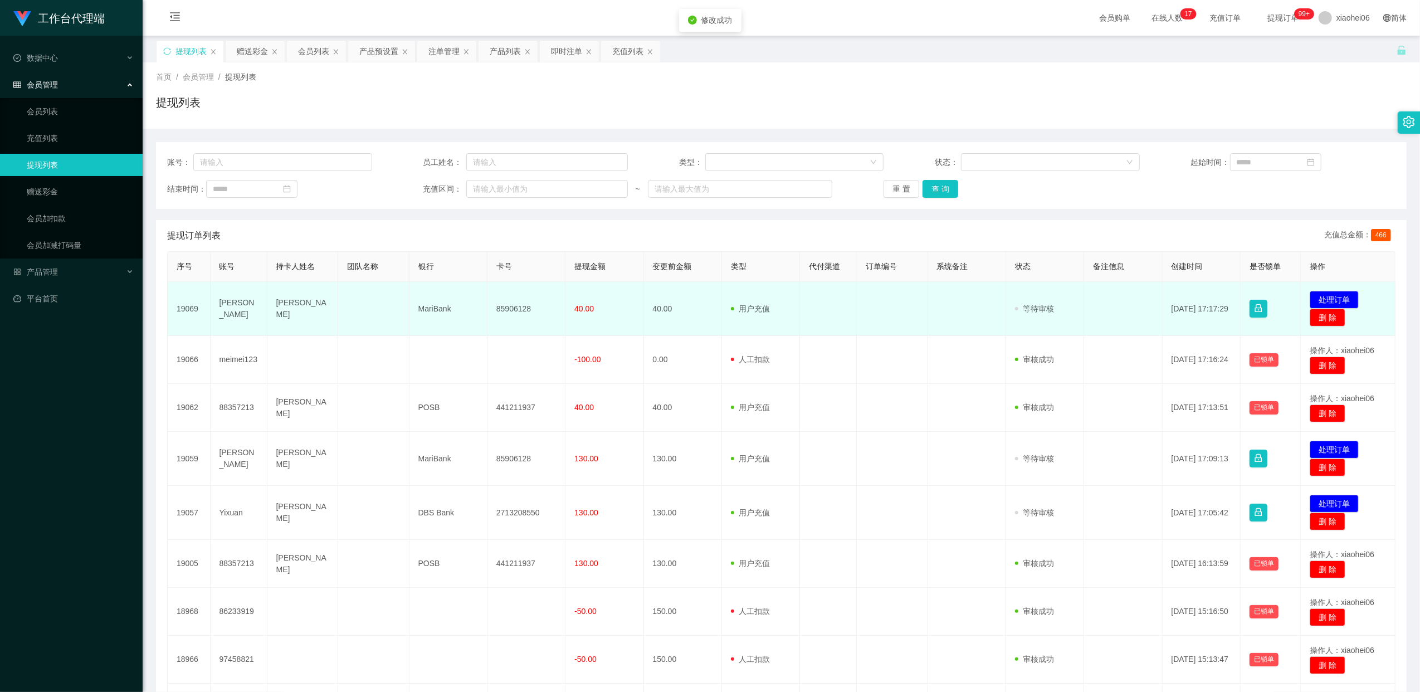
click at [513, 304] on td "85906128" at bounding box center [526, 309] width 78 height 54
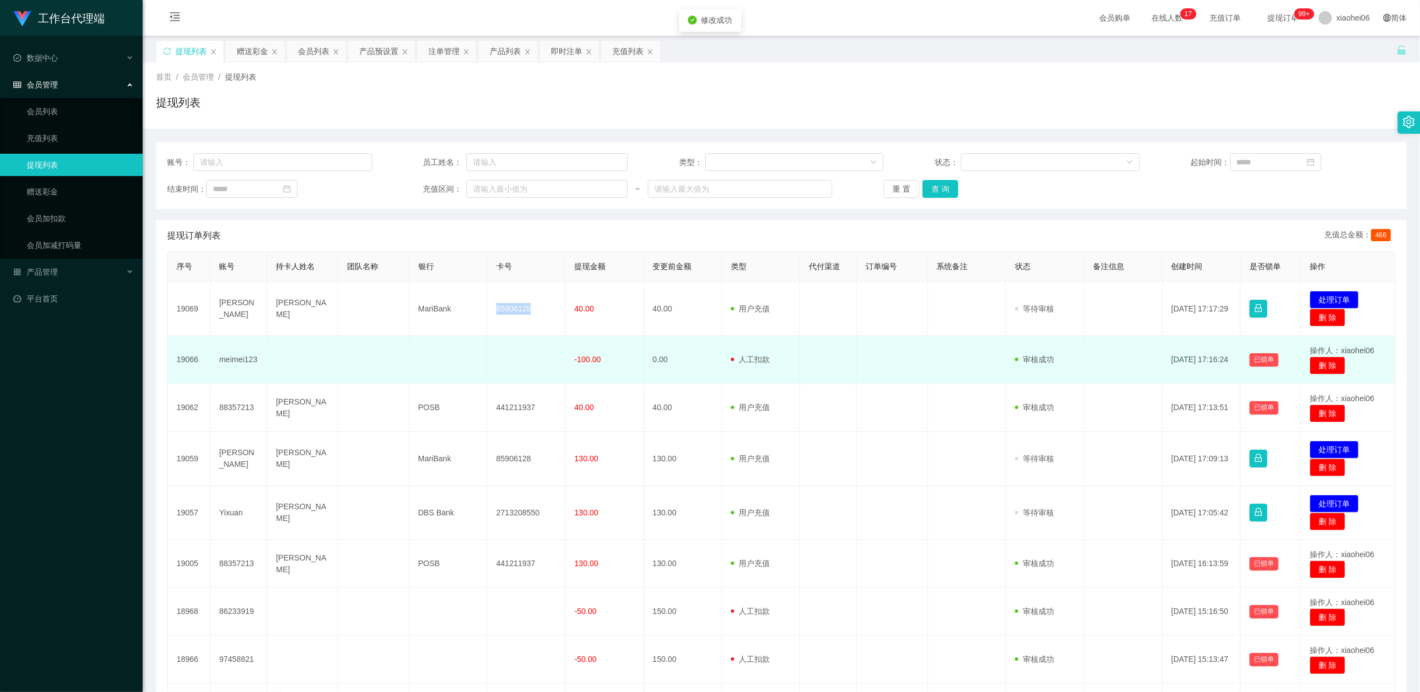
copy td "85906128"
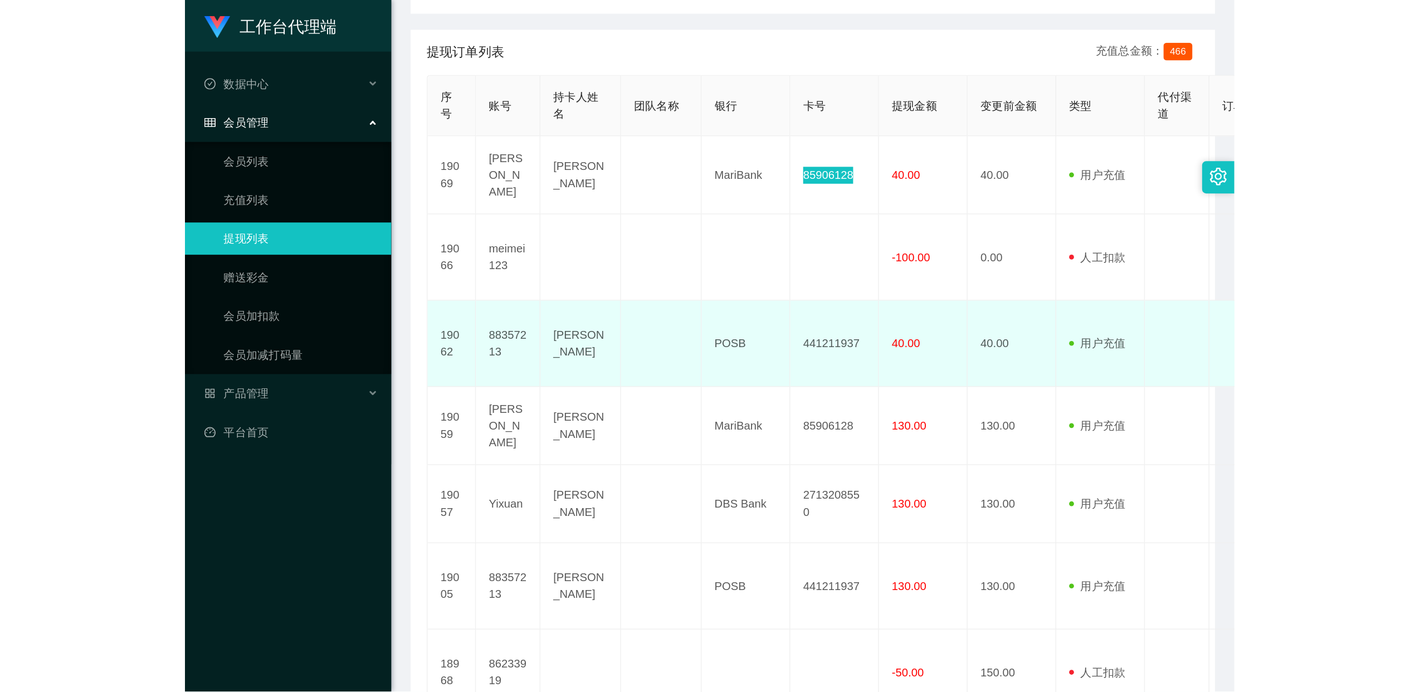
scroll to position [215, 0]
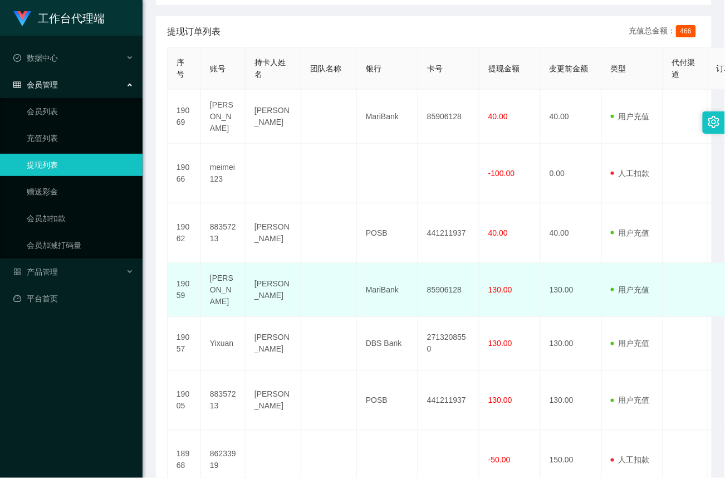
click at [452, 296] on td "85906128" at bounding box center [448, 290] width 61 height 54
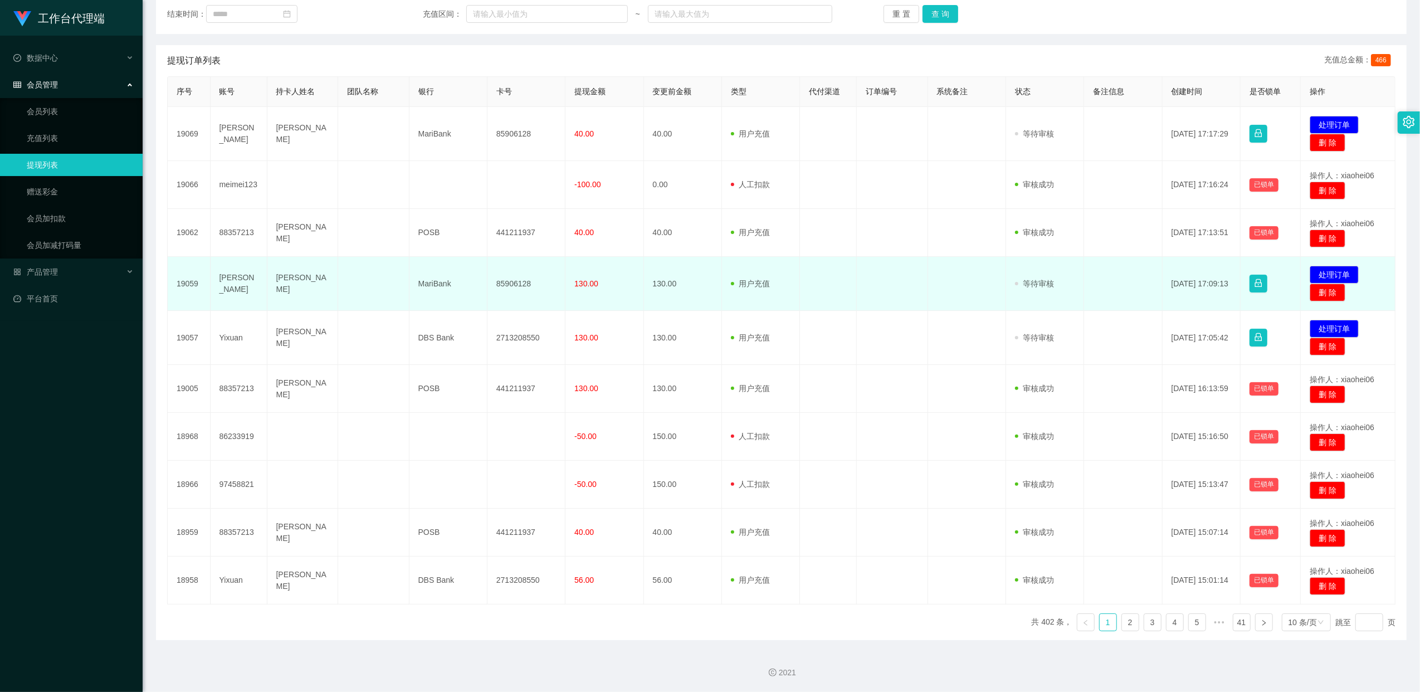
scroll to position [177, 0]
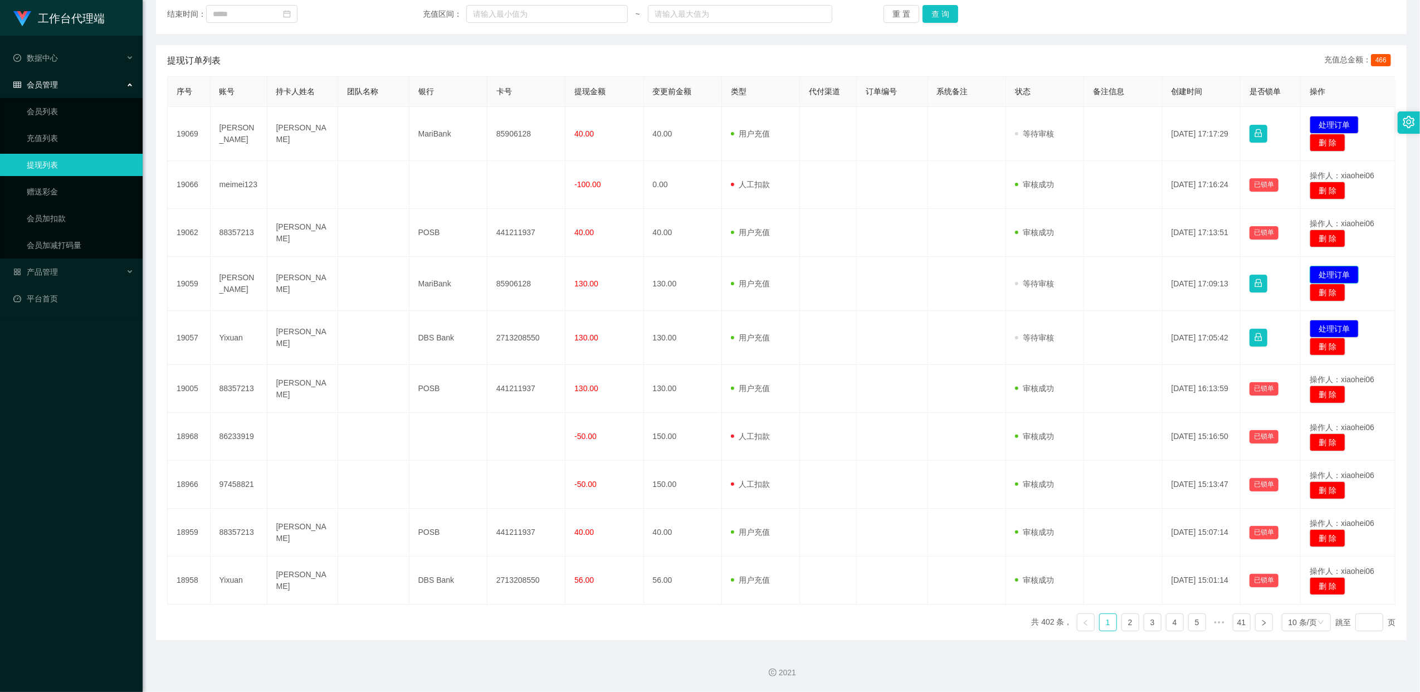
drag, startPoint x: 1328, startPoint y: 272, endPoint x: 1261, endPoint y: 272, distance: 66.3
click at [1328, 272] on button "处理订单" at bounding box center [1333, 275] width 49 height 18
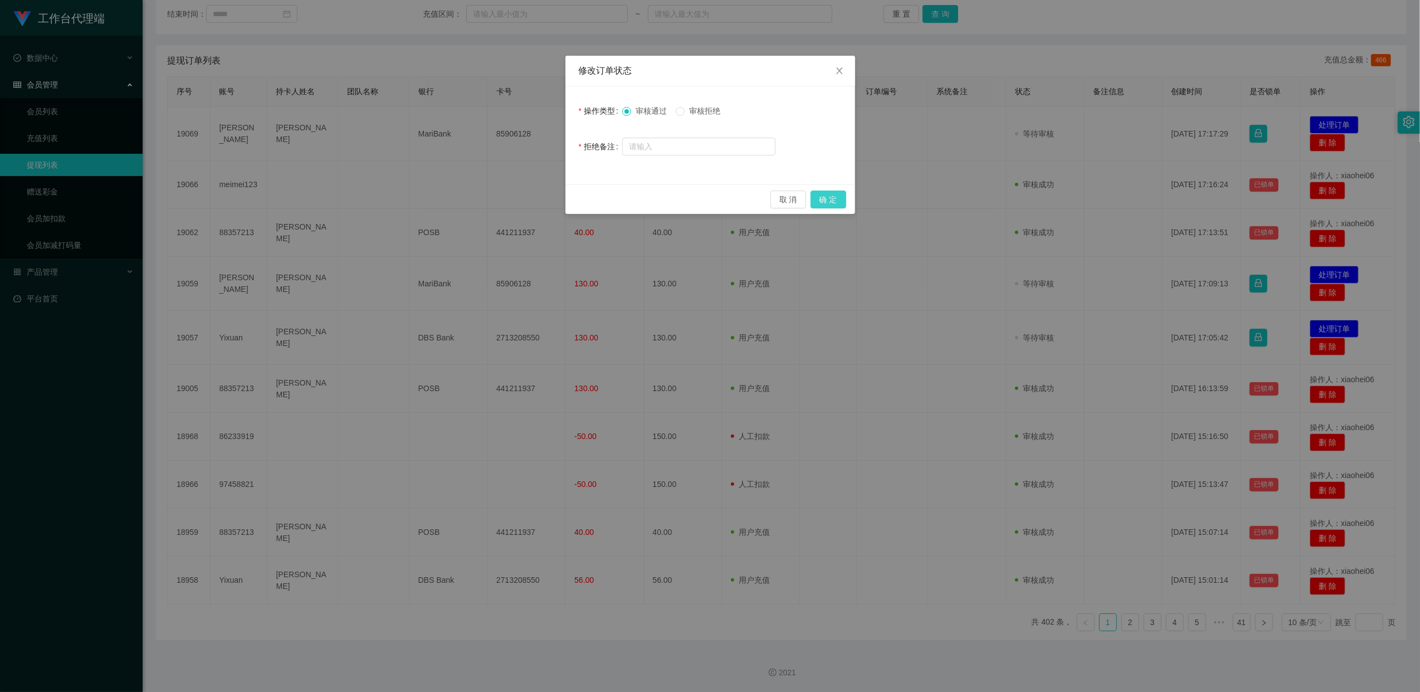
click at [836, 199] on button "确 定" at bounding box center [828, 199] width 36 height 18
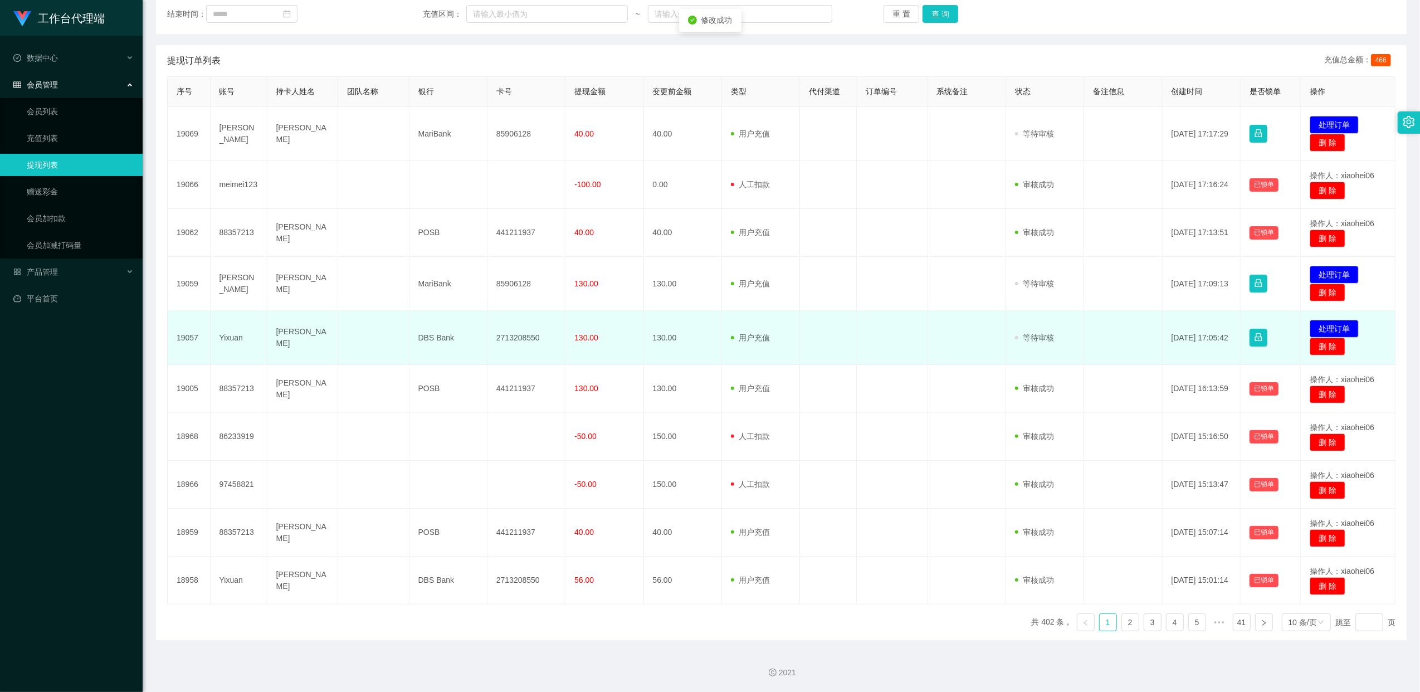
scroll to position [170, 0]
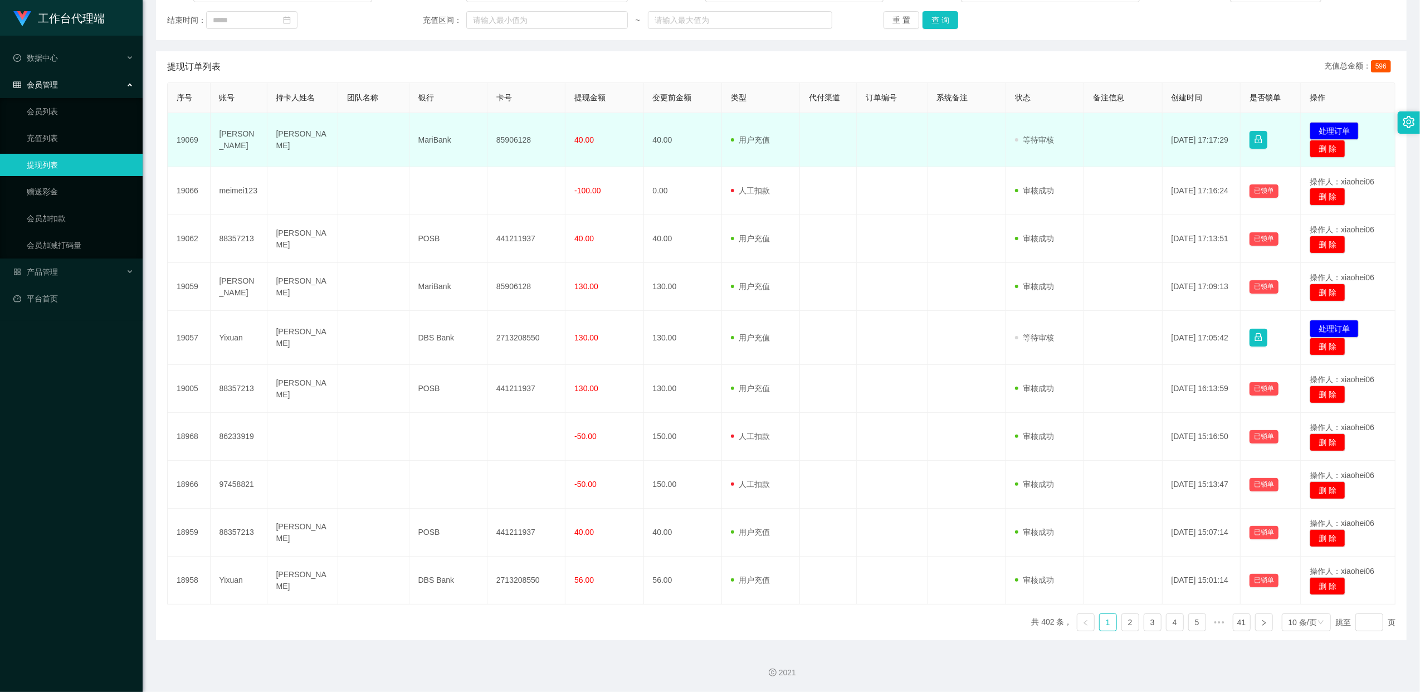
click at [516, 136] on td "85906128" at bounding box center [526, 140] width 78 height 54
copy td "85906128"
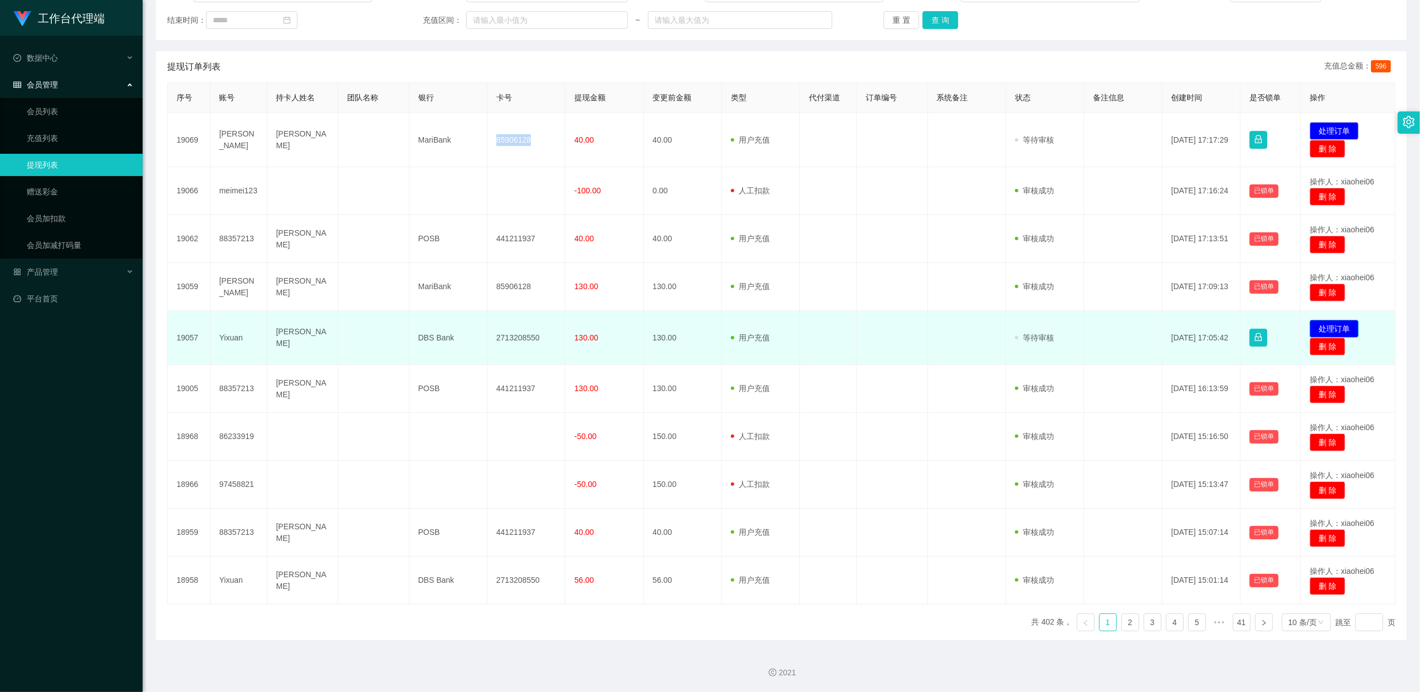
click at [1343, 322] on button "处理订单" at bounding box center [1333, 329] width 49 height 18
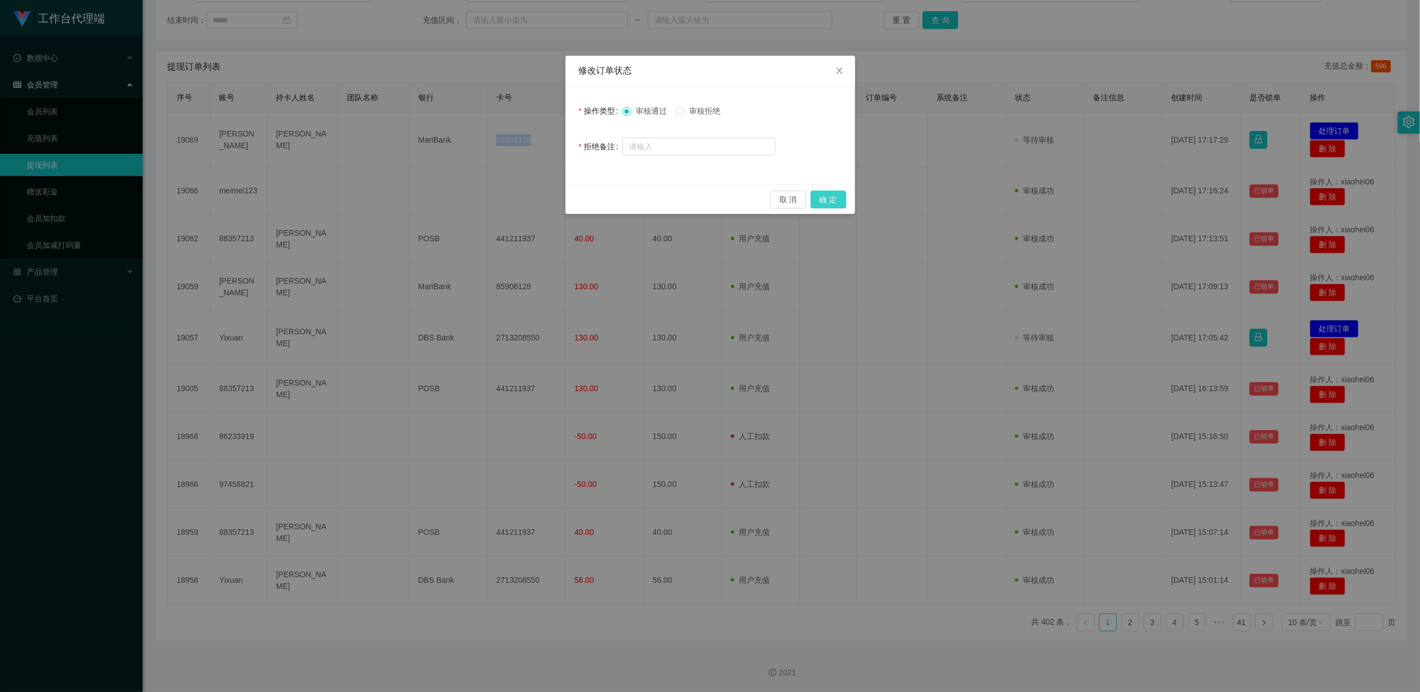
drag, startPoint x: 829, startPoint y: 199, endPoint x: 878, endPoint y: 250, distance: 70.9
click at [829, 201] on button "确 定" at bounding box center [828, 199] width 36 height 18
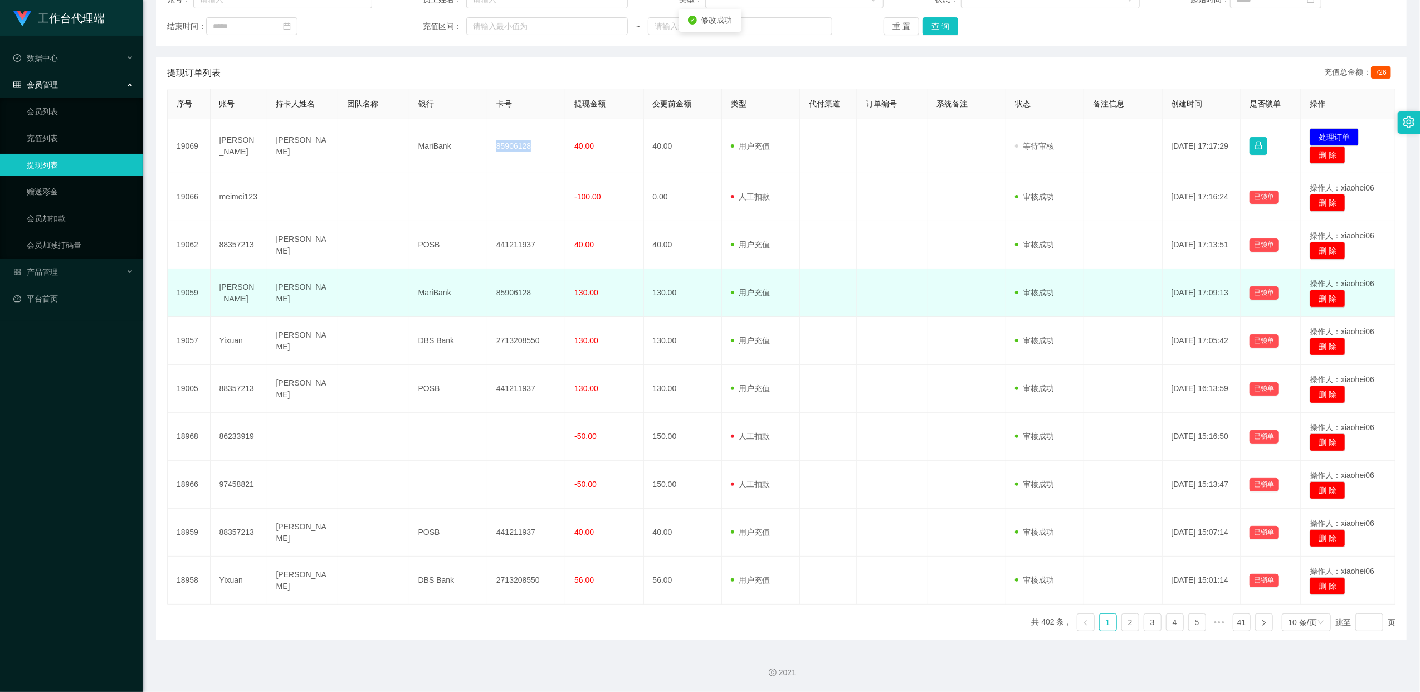
scroll to position [165, 0]
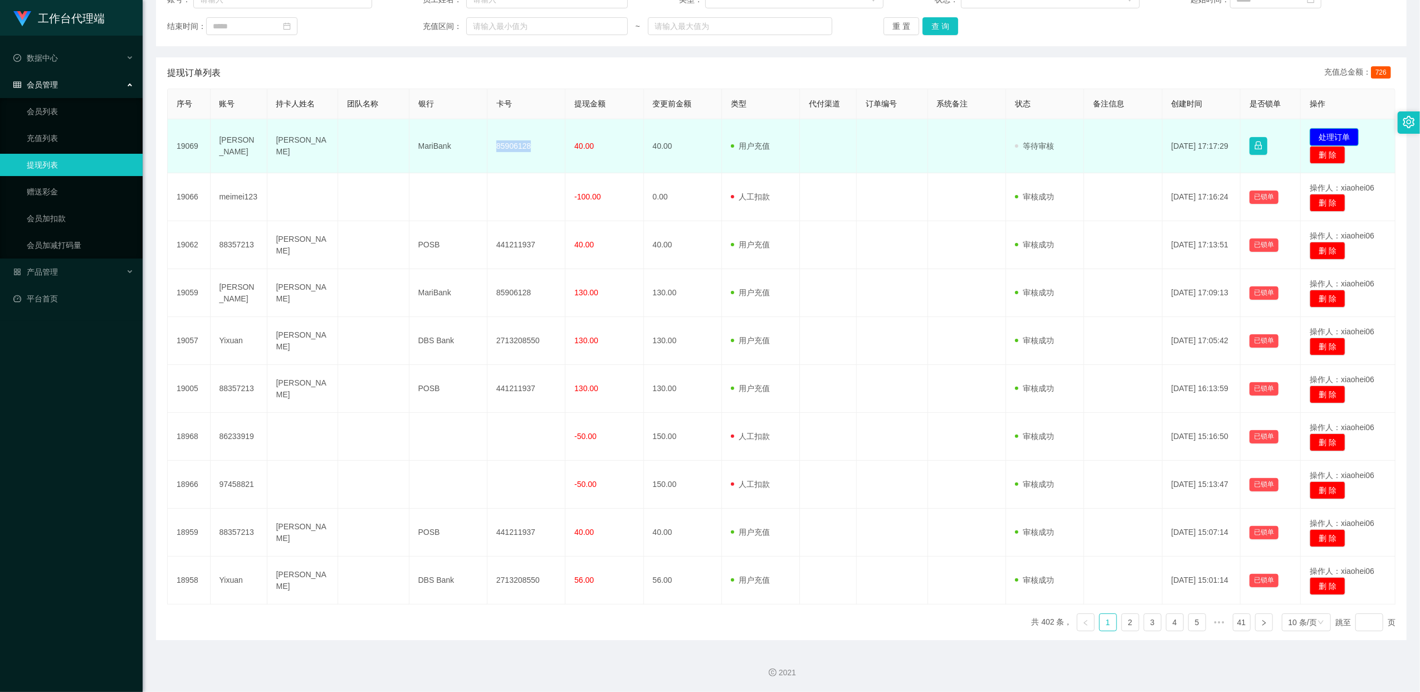
click at [1327, 129] on button "处理订单" at bounding box center [1333, 137] width 49 height 18
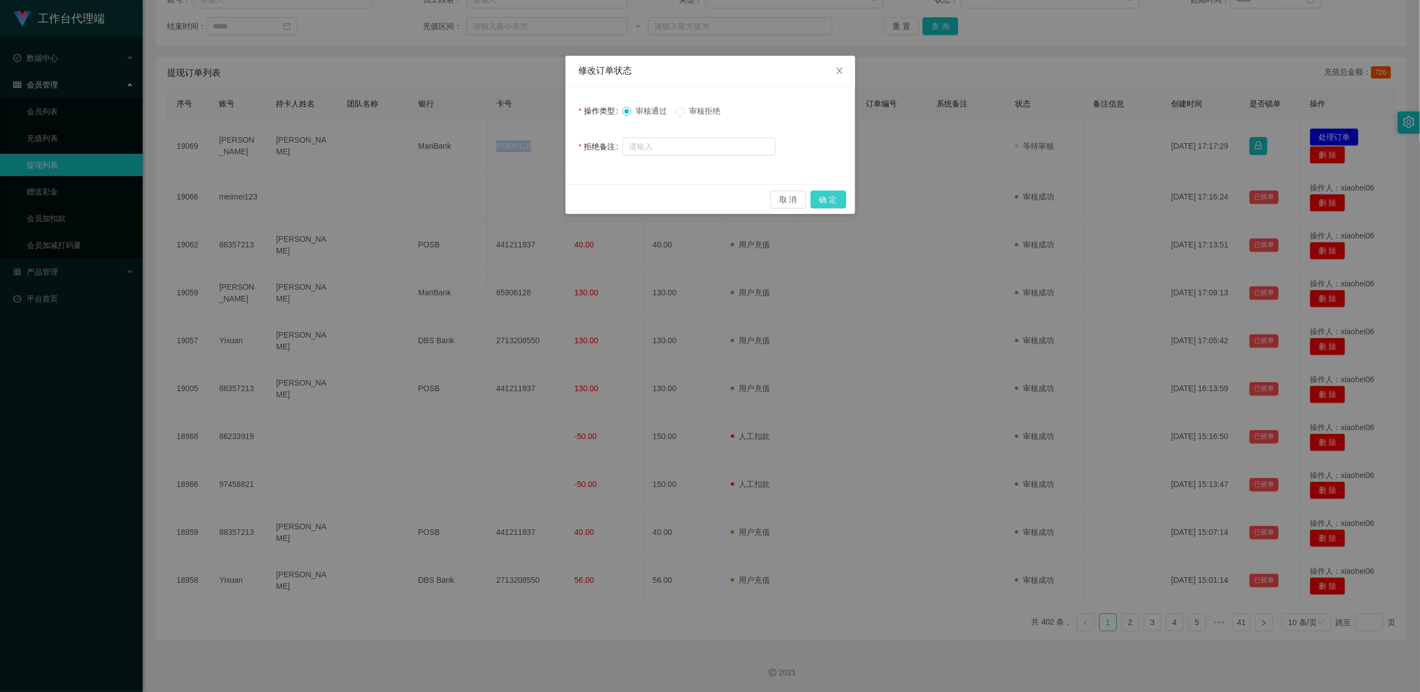
click at [825, 203] on button "确 定" at bounding box center [828, 199] width 36 height 18
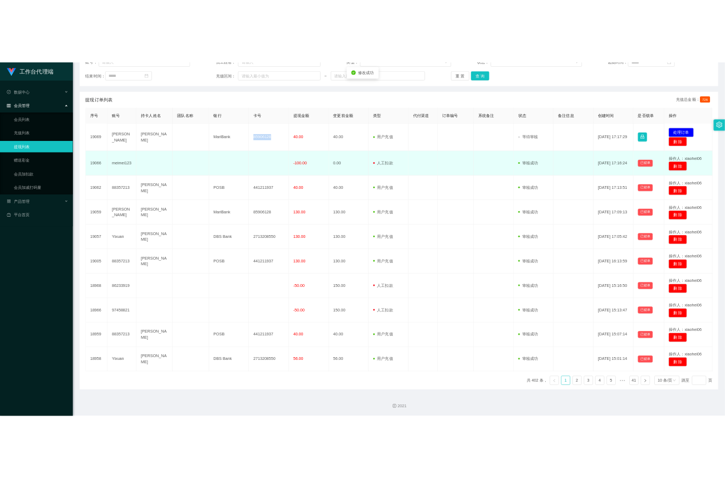
scroll to position [159, 0]
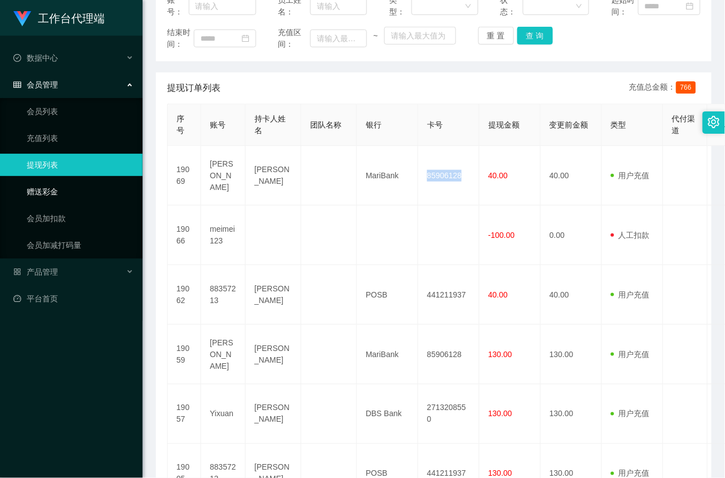
click at [45, 189] on link "赠送彩金" at bounding box center [80, 191] width 107 height 22
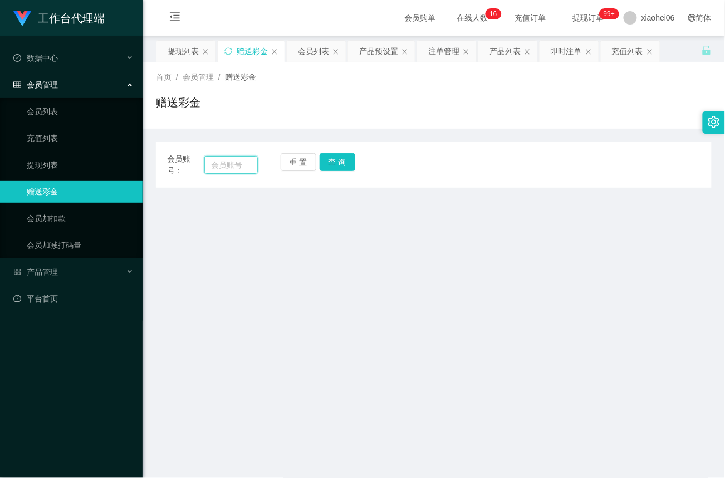
drag, startPoint x: 226, startPoint y: 168, endPoint x: 263, endPoint y: 169, distance: 37.4
click at [226, 168] on input "text" at bounding box center [230, 165] width 53 height 18
paste input "Yixuan"
type input "Yixuan"
click at [342, 166] on button "查 询" at bounding box center [338, 162] width 36 height 18
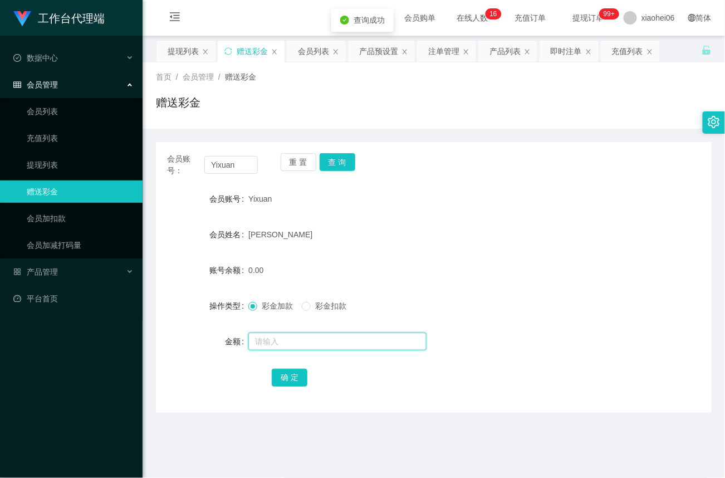
click at [280, 344] on input "text" at bounding box center [337, 342] width 178 height 18
type input "48"
click at [286, 382] on button "确 定" at bounding box center [290, 378] width 36 height 18
click at [41, 159] on link "提现列表" at bounding box center [80, 165] width 107 height 22
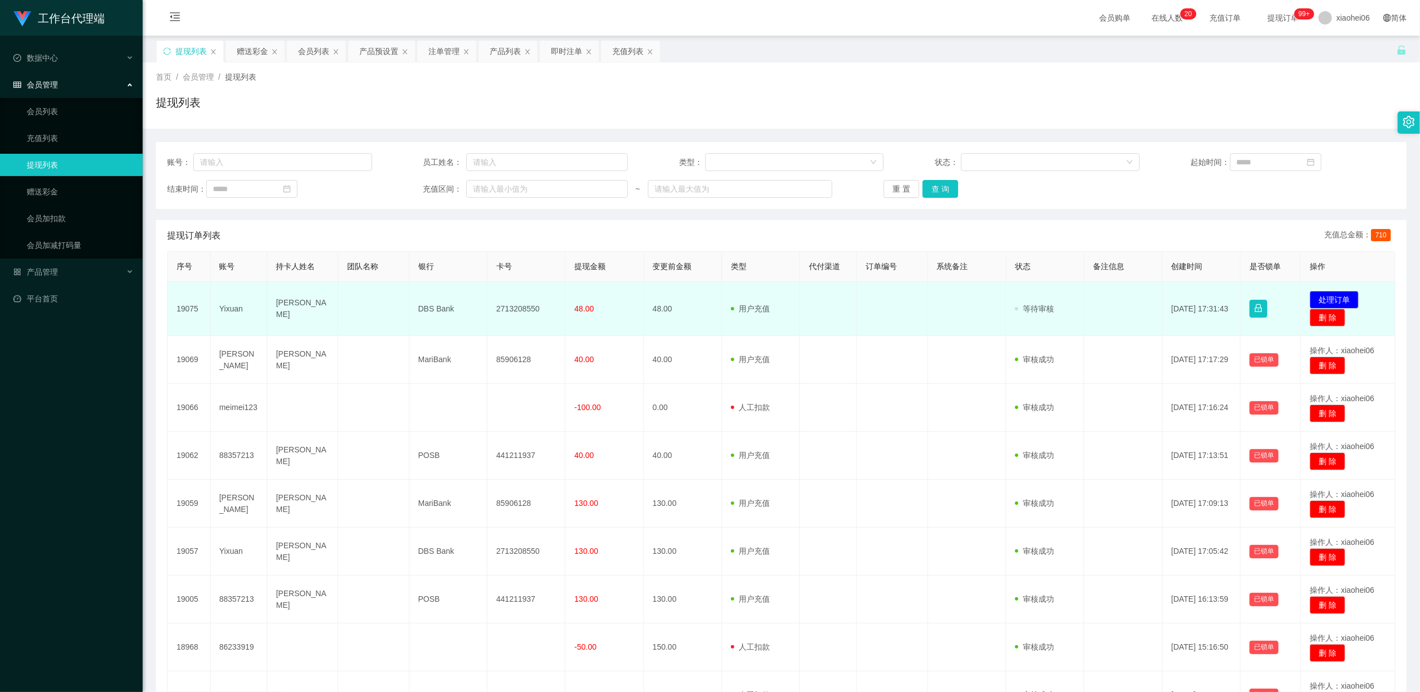
click at [507, 301] on td "2713208550" at bounding box center [526, 309] width 78 height 54
copy td "2713208550"
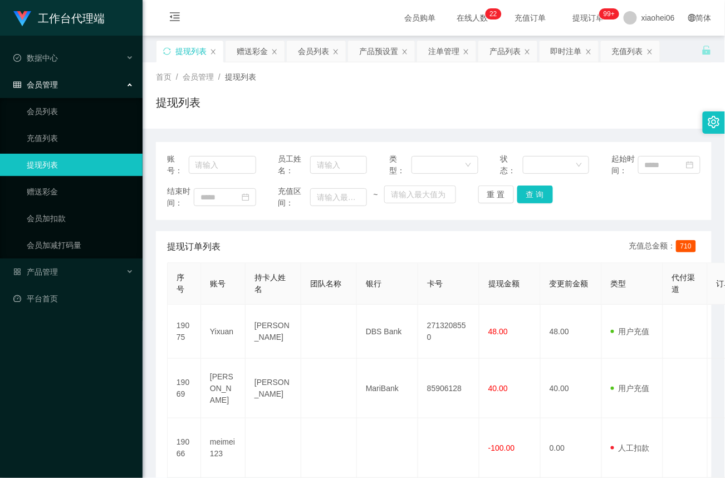
click at [331, 101] on div "提现列表" at bounding box center [434, 107] width 556 height 26
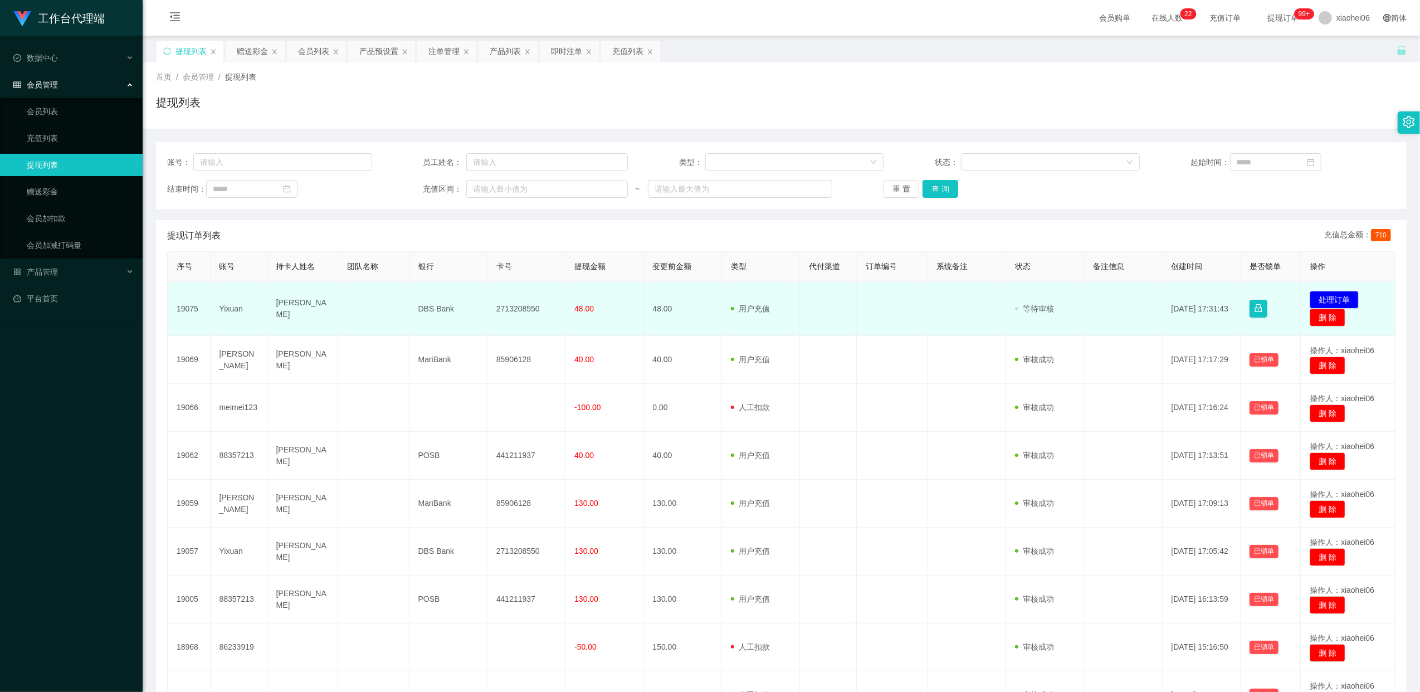
click at [517, 309] on td "2713208550" at bounding box center [526, 309] width 78 height 54
click at [520, 306] on td "2713208550" at bounding box center [526, 309] width 78 height 54
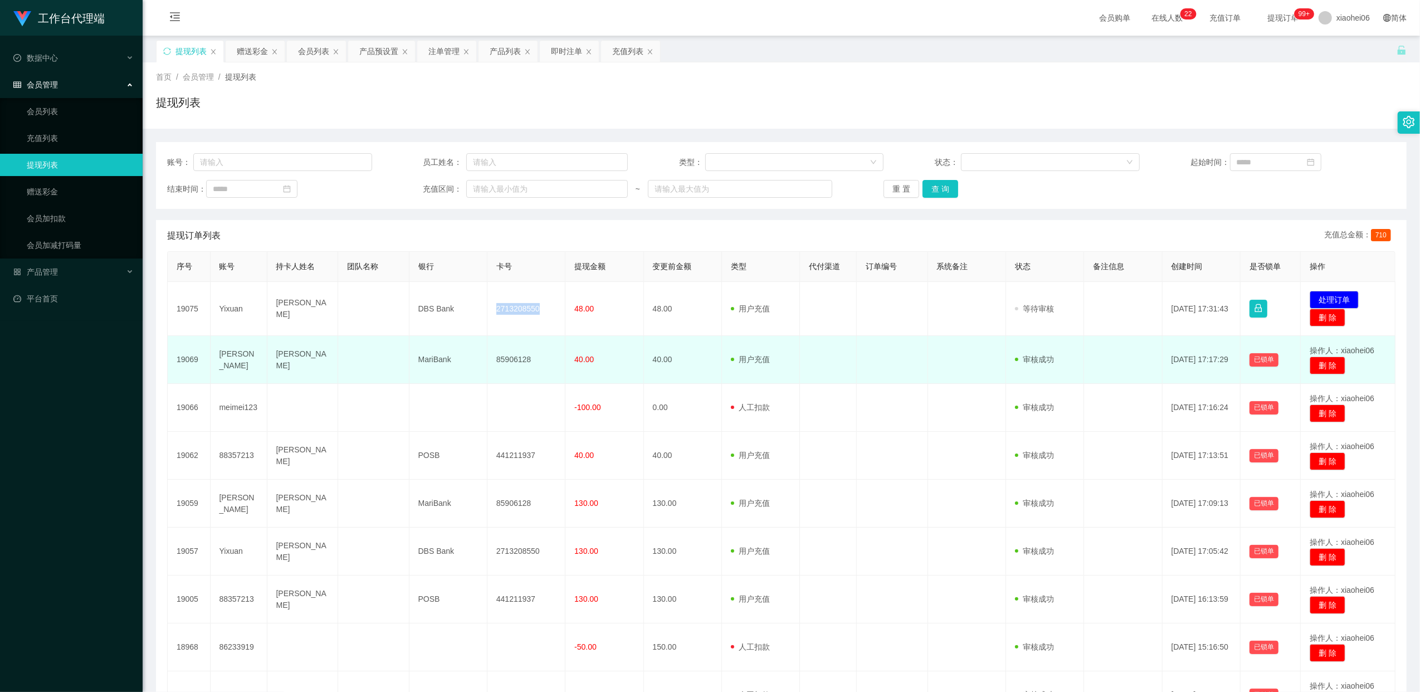
copy td "2713208550"
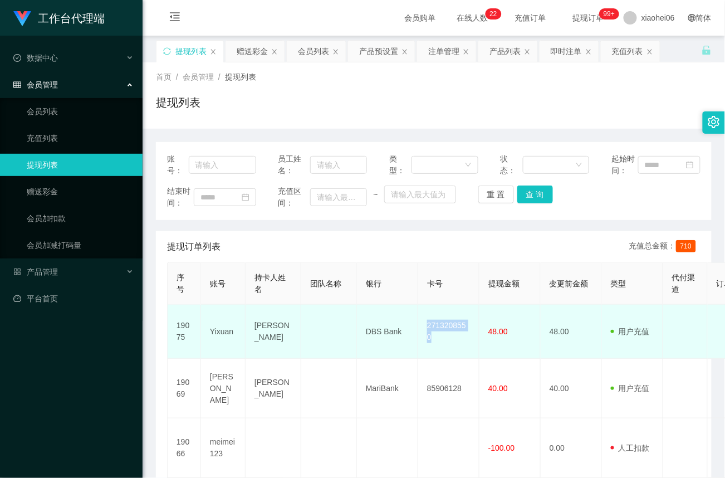
click at [451, 333] on td "2713208550" at bounding box center [448, 332] width 61 height 54
click at [218, 332] on td "Yixuan" at bounding box center [223, 332] width 45 height 54
click at [218, 333] on td "Yixuan" at bounding box center [223, 332] width 45 height 54
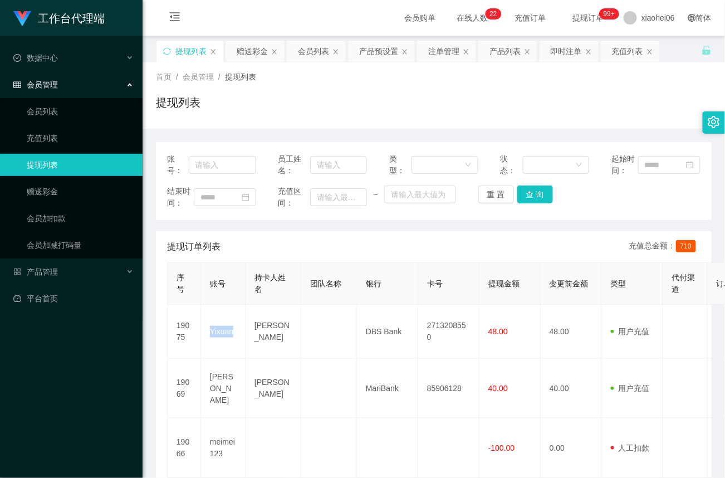
copy td "Yixuan"
click at [217, 164] on input "text" at bounding box center [222, 165] width 67 height 18
paste input "Yixuan"
type input "Yixuan"
click at [532, 193] on button "查 询" at bounding box center [535, 194] width 36 height 18
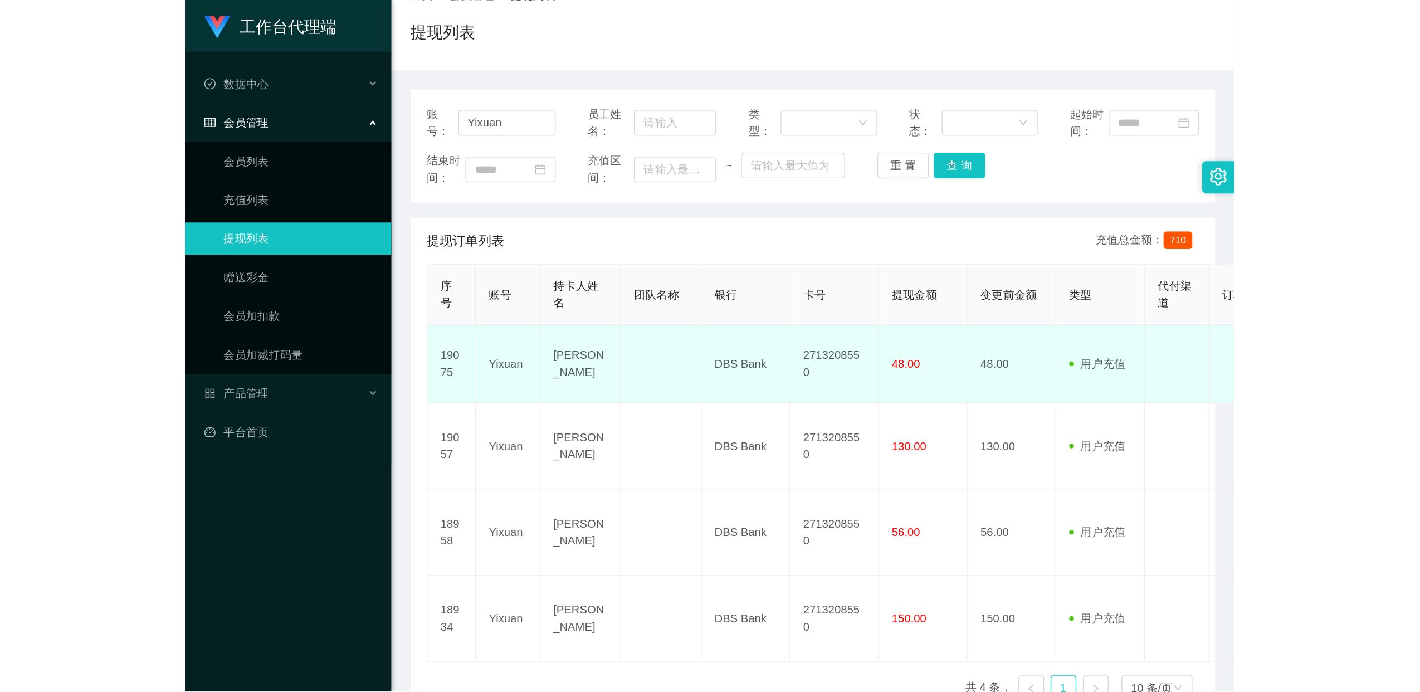
scroll to position [76, 0]
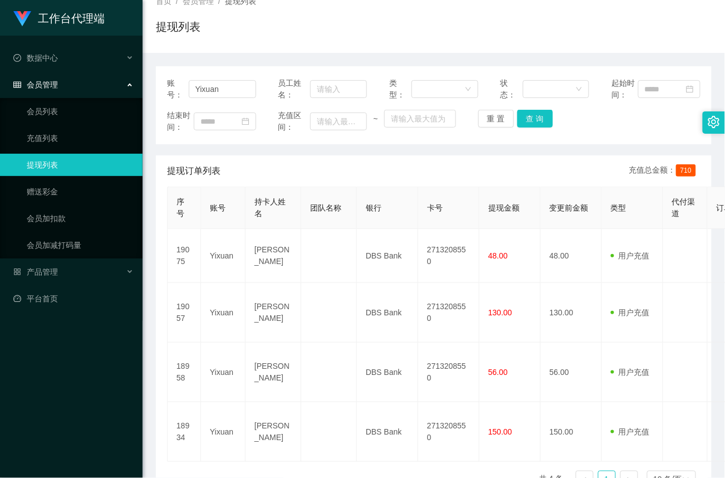
click at [453, 23] on div "提现列表" at bounding box center [434, 31] width 556 height 26
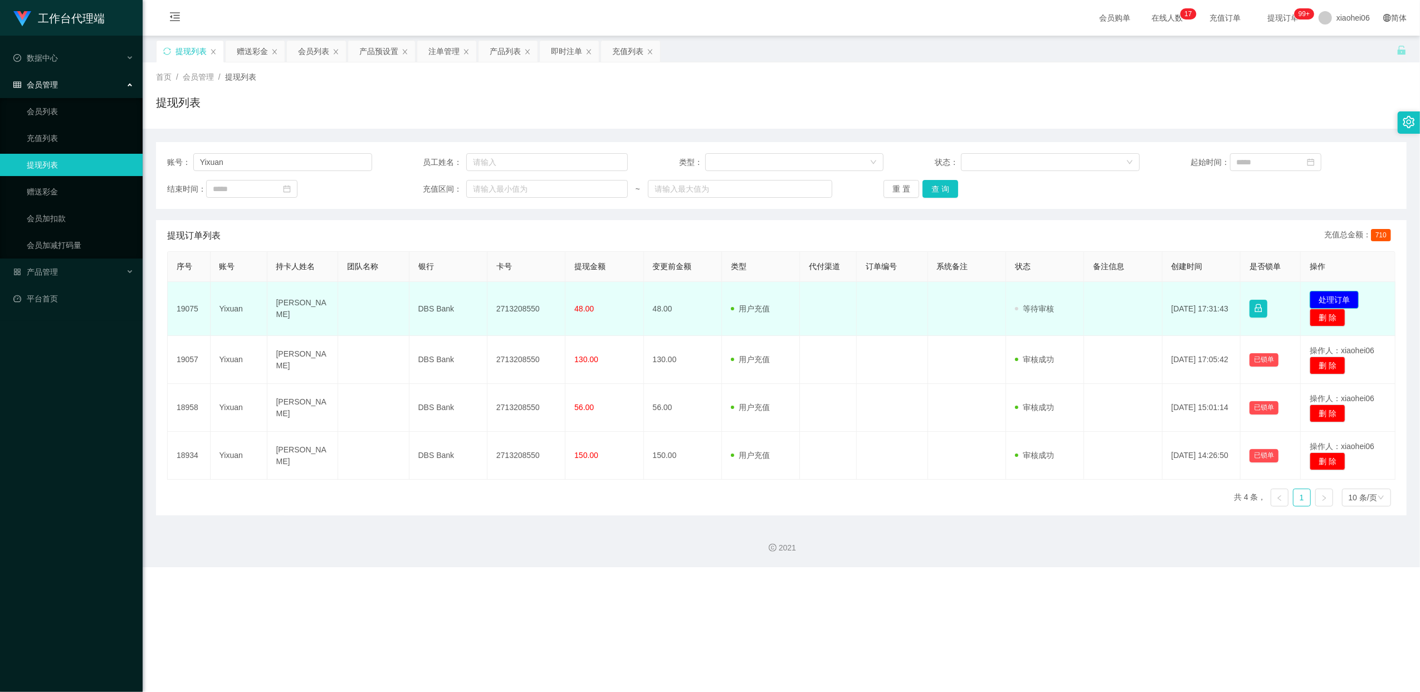
click at [1342, 300] on button "处理订单" at bounding box center [1333, 300] width 49 height 18
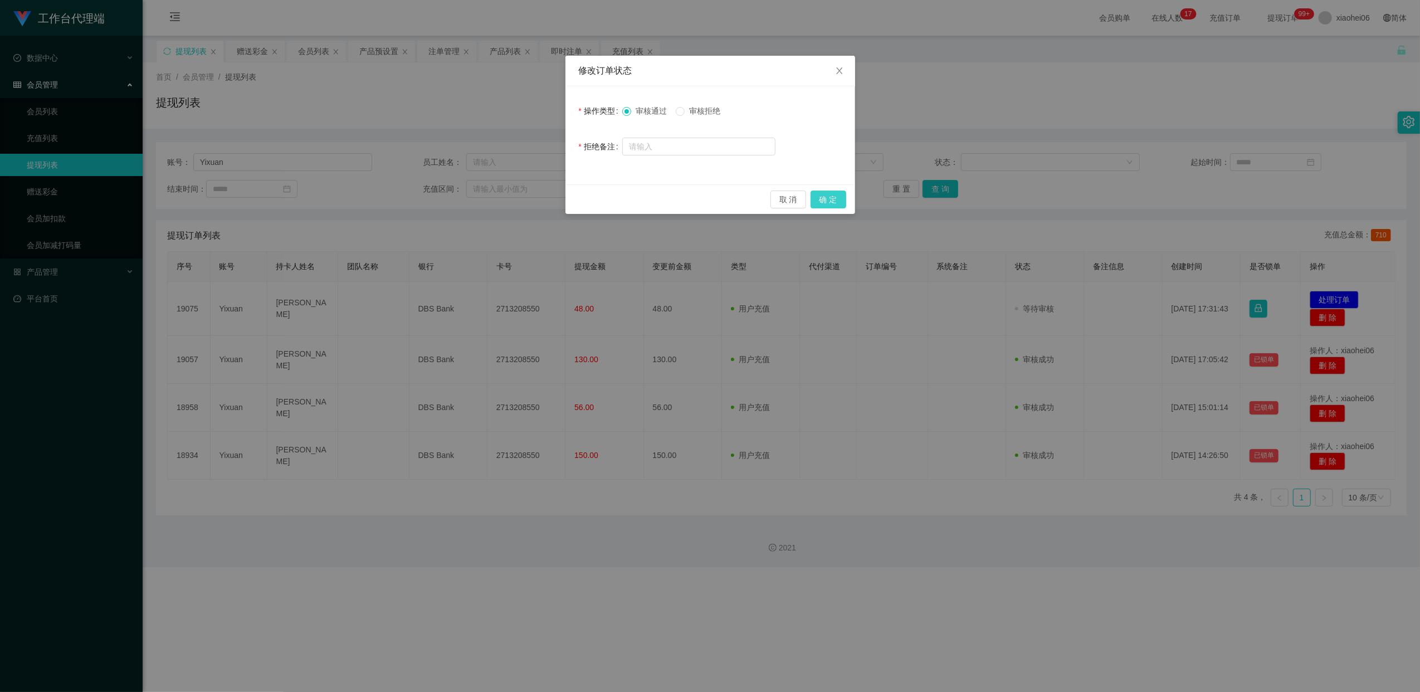
drag, startPoint x: 829, startPoint y: 199, endPoint x: 830, endPoint y: 208, distance: 9.0
click at [828, 201] on button "确 定" at bounding box center [828, 199] width 36 height 18
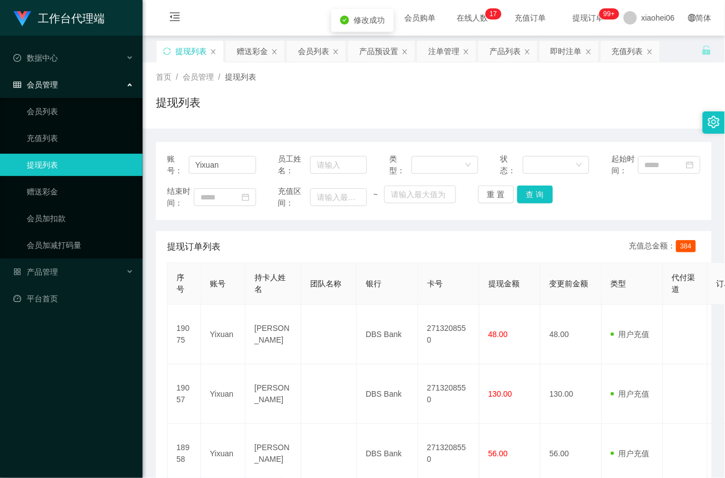
drag, startPoint x: 41, startPoint y: 162, endPoint x: 60, endPoint y: 148, distance: 23.6
click at [41, 162] on link "提现列表" at bounding box center [80, 165] width 107 height 22
